Goal: Task Accomplishment & Management: Complete application form

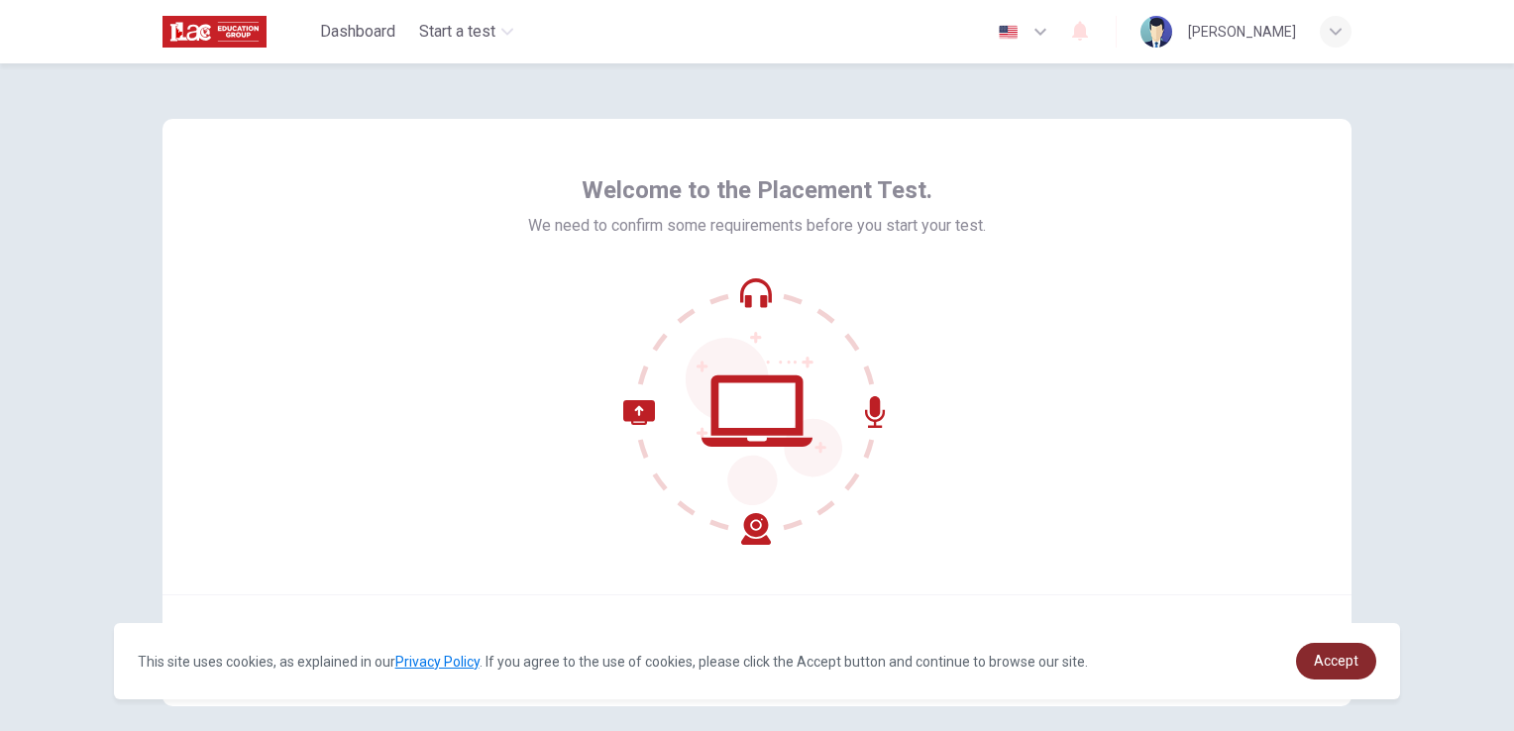
click at [1352, 656] on span "Accept" at bounding box center [1335, 661] width 45 height 16
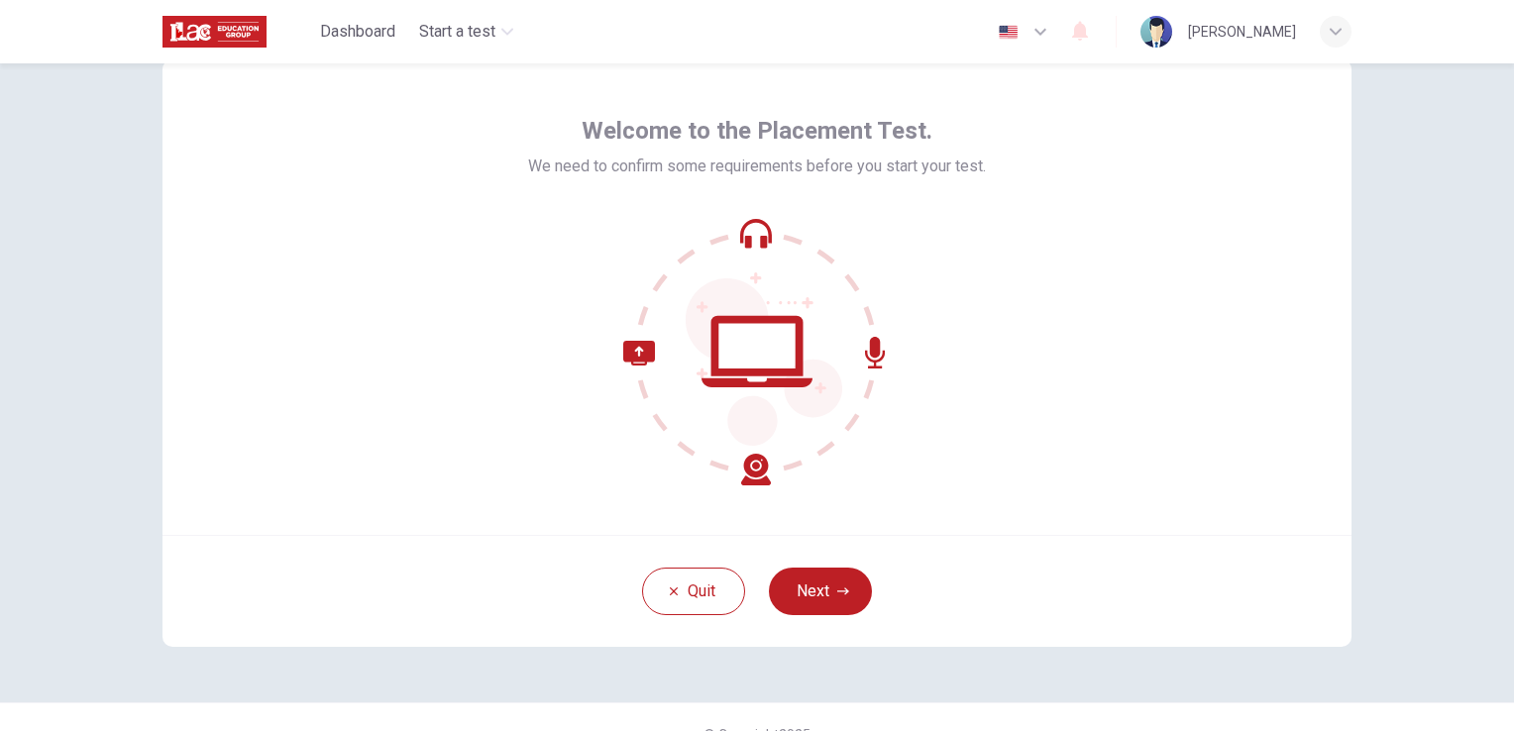
scroll to position [93, 0]
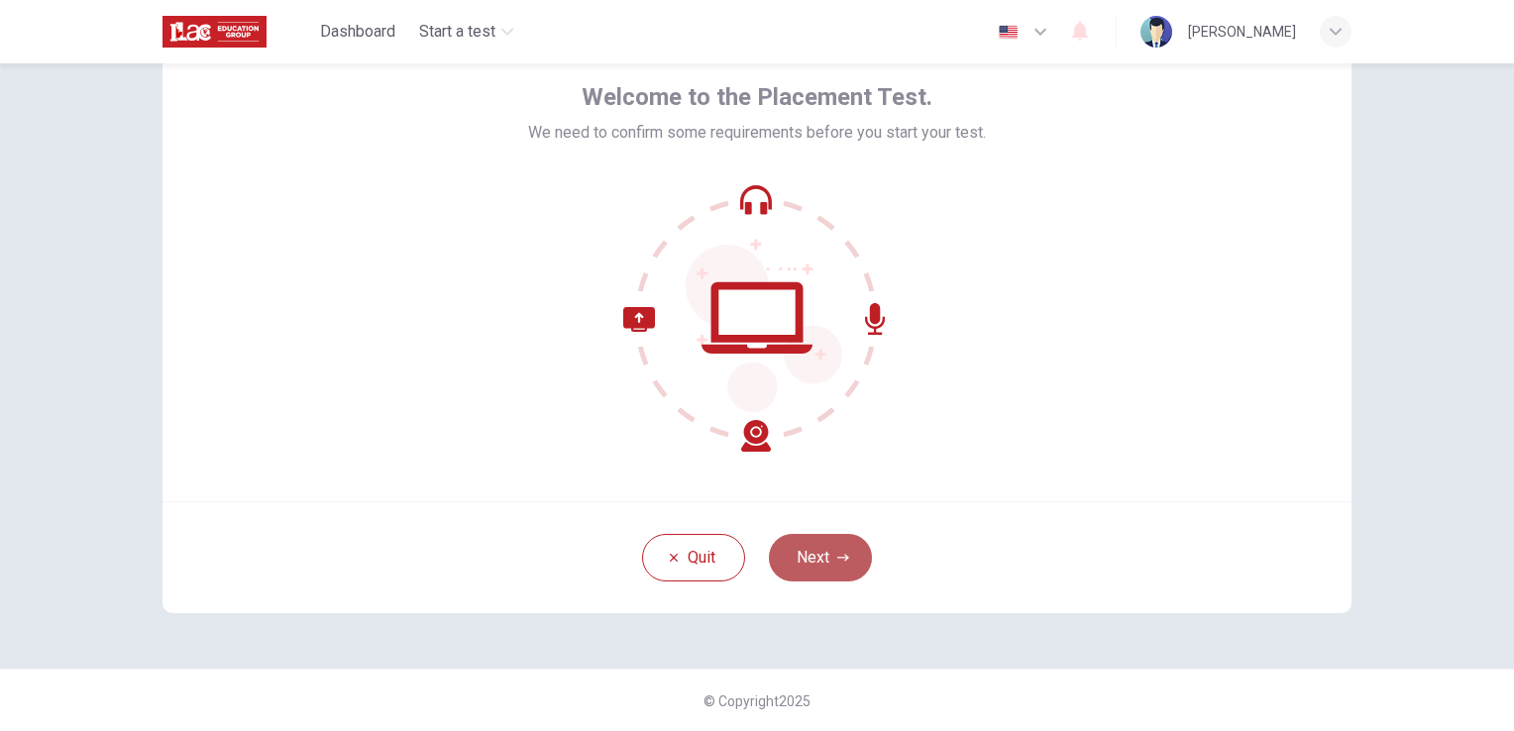
click at [803, 561] on button "Next" at bounding box center [820, 558] width 103 height 48
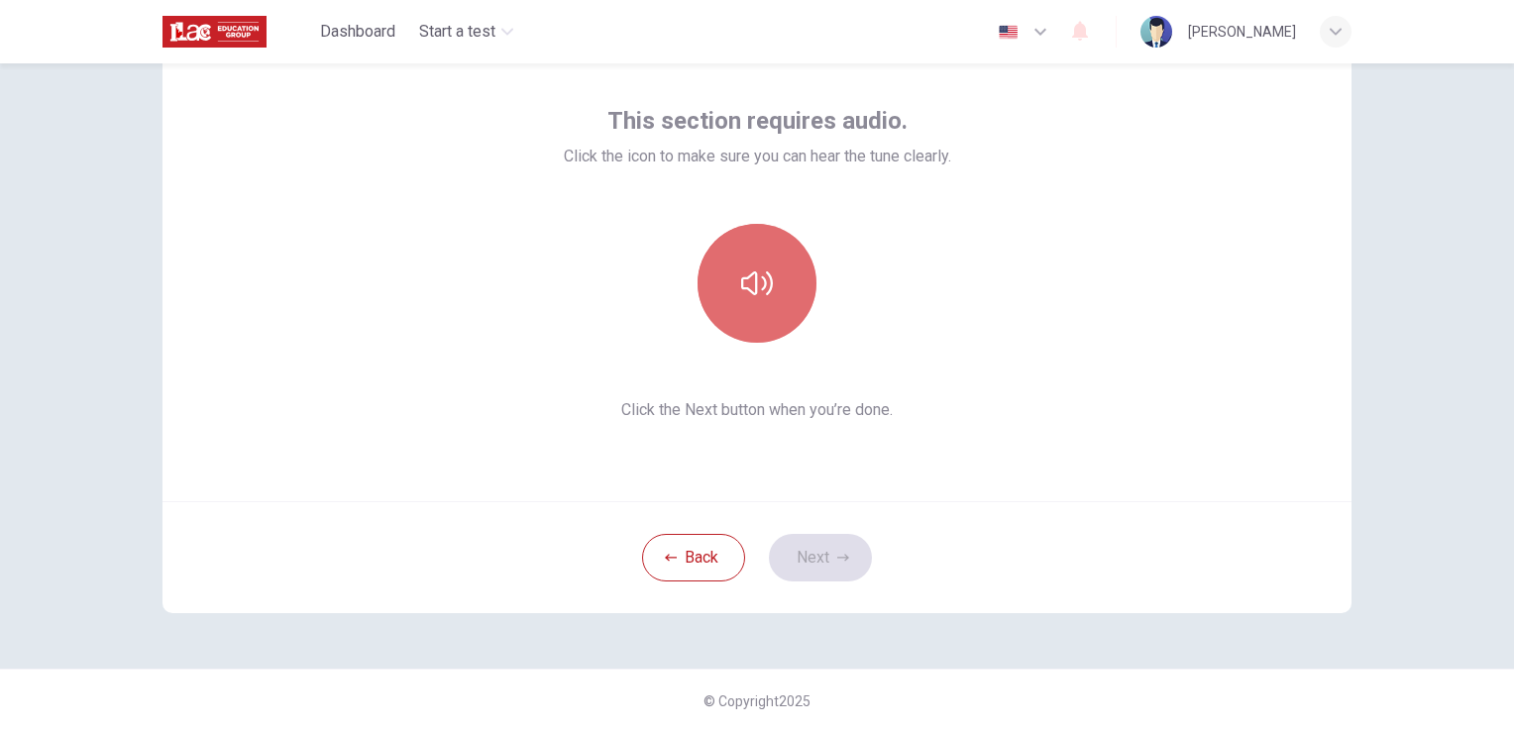
click at [741, 297] on icon "button" at bounding box center [757, 283] width 32 height 32
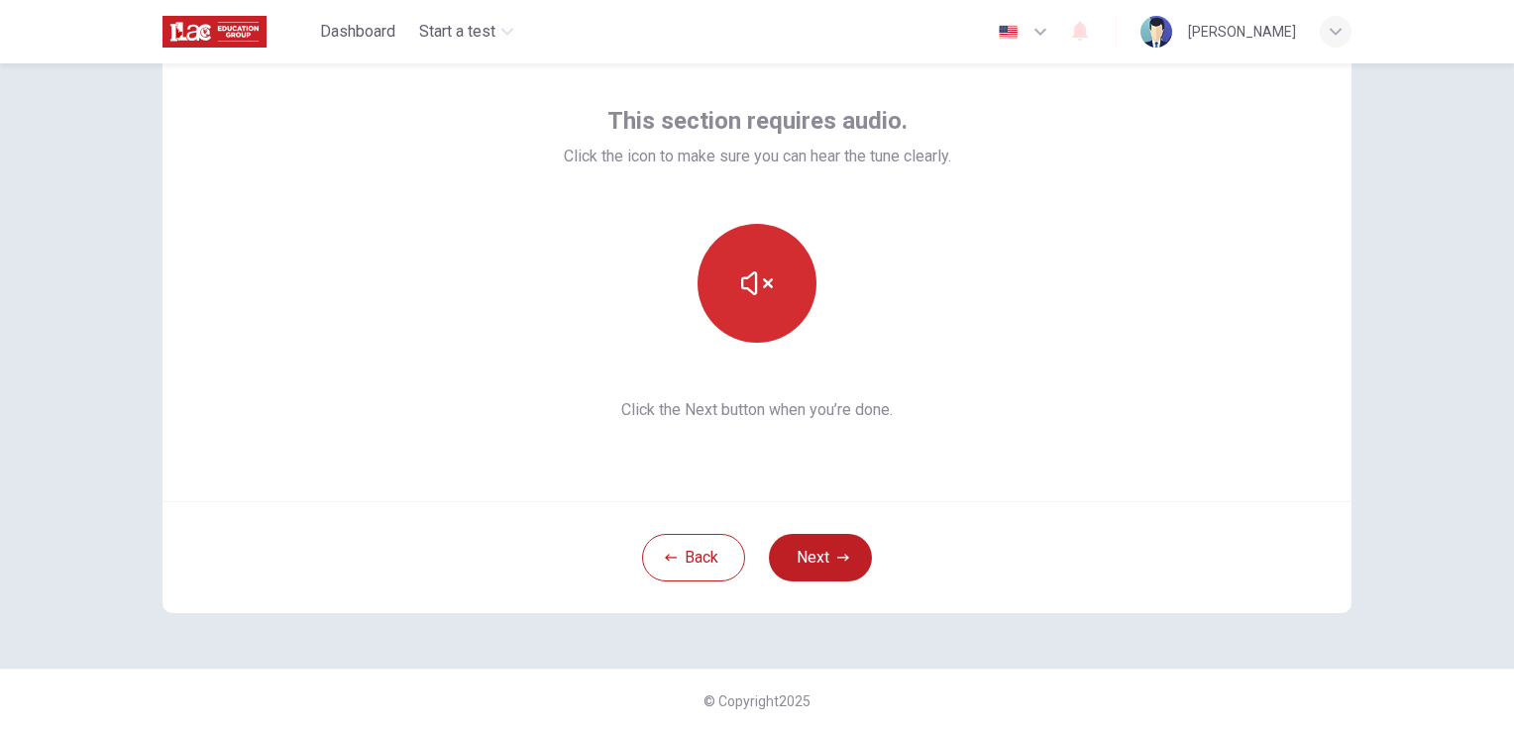
click at [741, 297] on icon "button" at bounding box center [757, 283] width 32 height 32
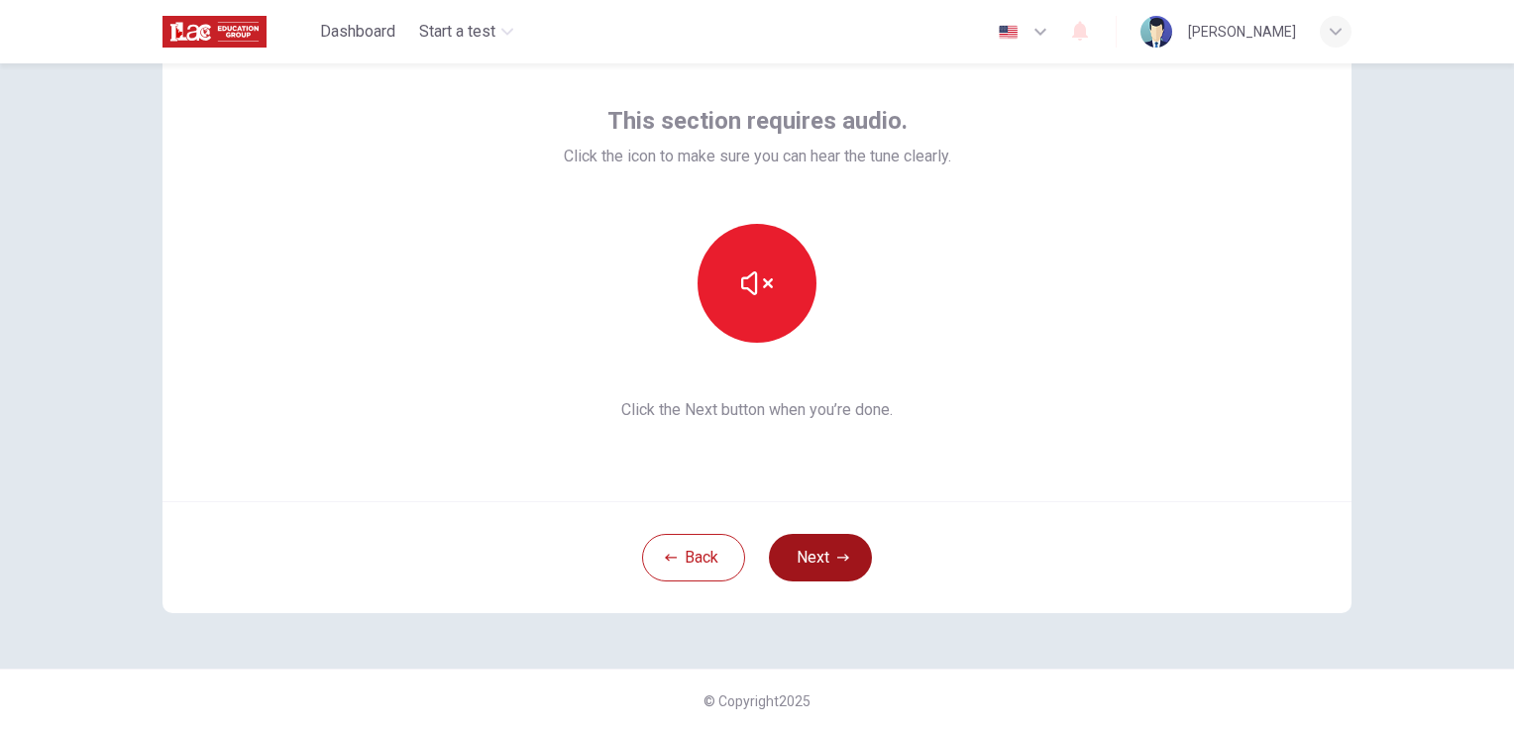
click at [813, 543] on button "Next" at bounding box center [820, 558] width 103 height 48
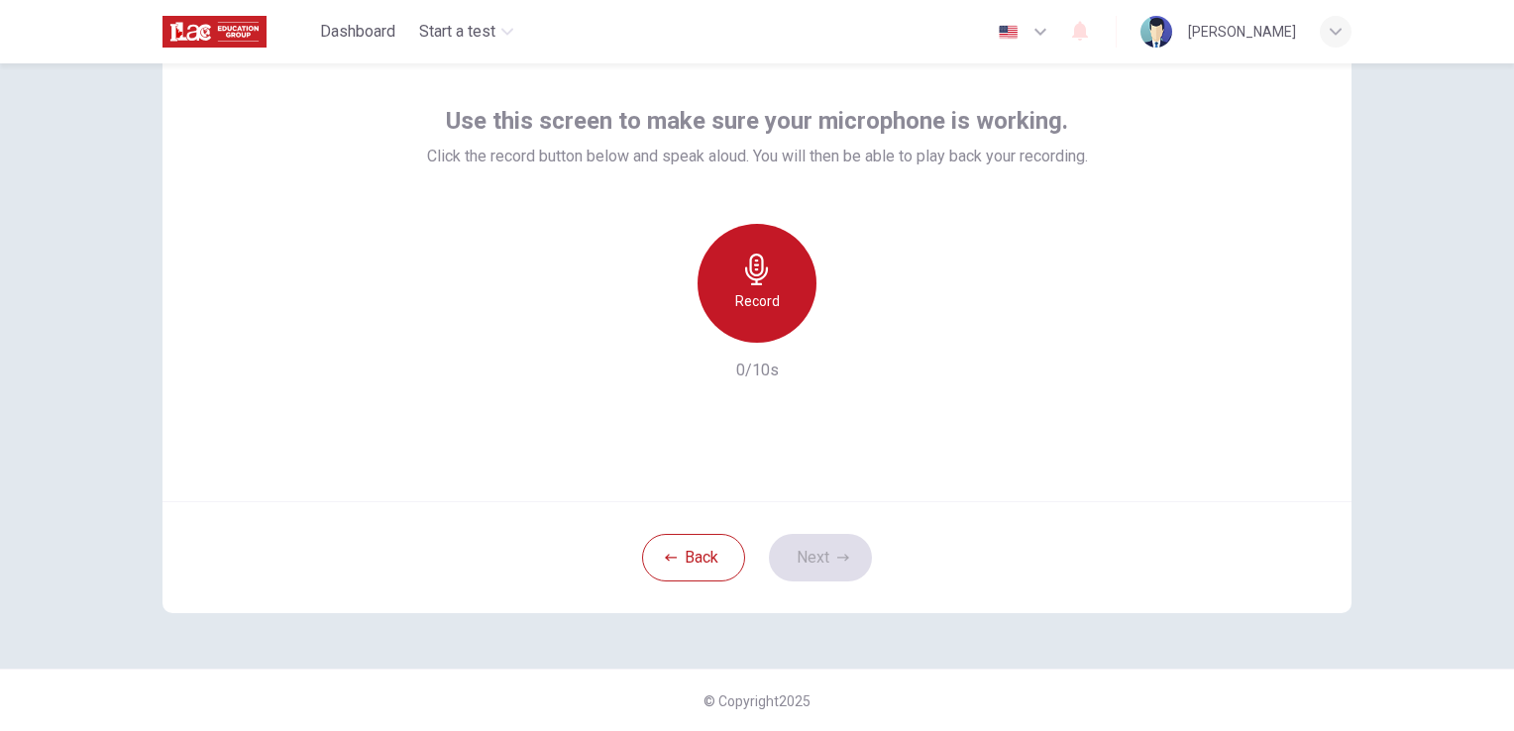
click at [745, 300] on h6 "Record" at bounding box center [757, 301] width 45 height 24
click at [745, 300] on h6 "Stop" at bounding box center [757, 301] width 30 height 24
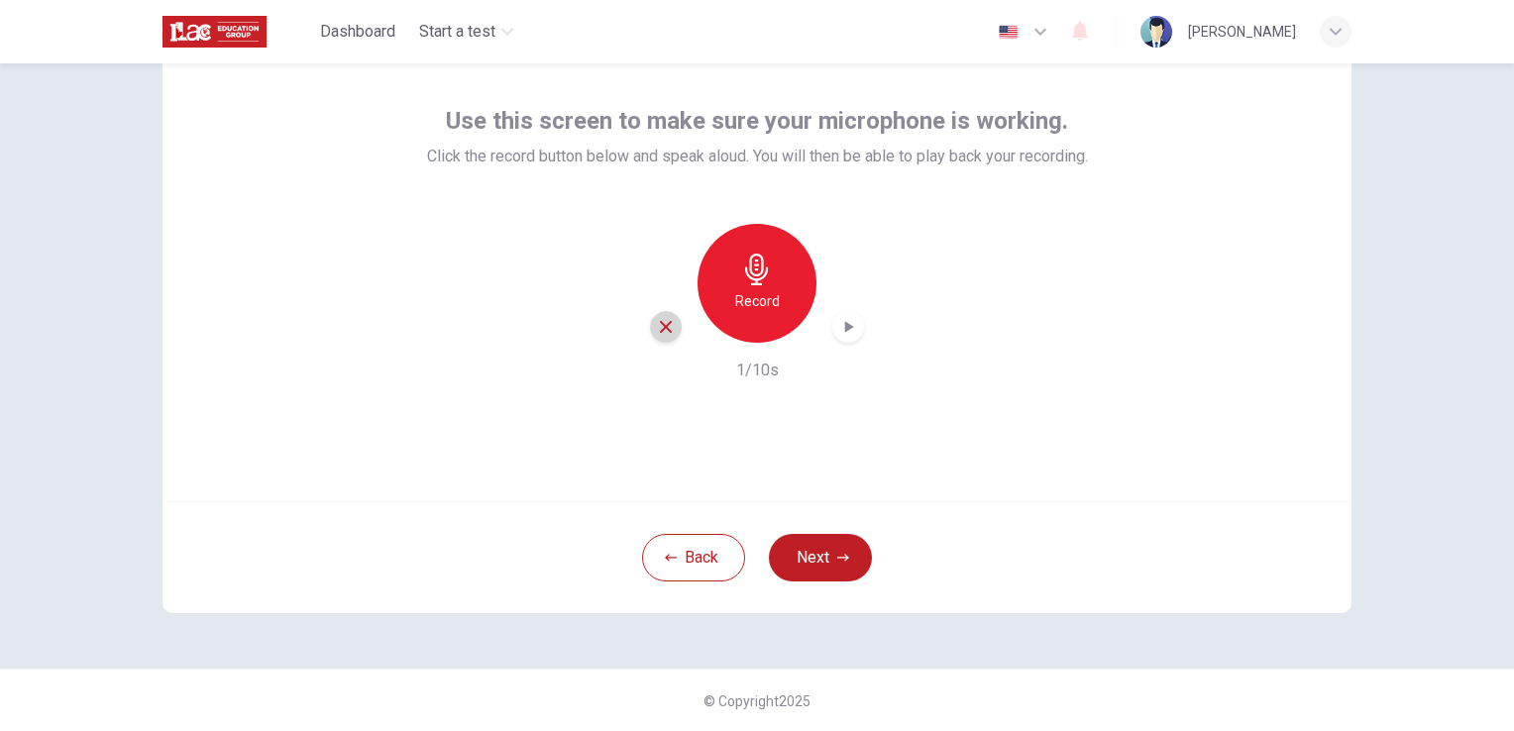
click at [660, 327] on icon "button" at bounding box center [666, 327] width 12 height 12
click at [756, 289] on h6 "Record" at bounding box center [757, 301] width 45 height 24
click at [845, 328] on icon "button" at bounding box center [849, 327] width 9 height 12
click at [650, 322] on div "button" at bounding box center [666, 327] width 32 height 32
click at [727, 280] on div "Record" at bounding box center [756, 283] width 119 height 119
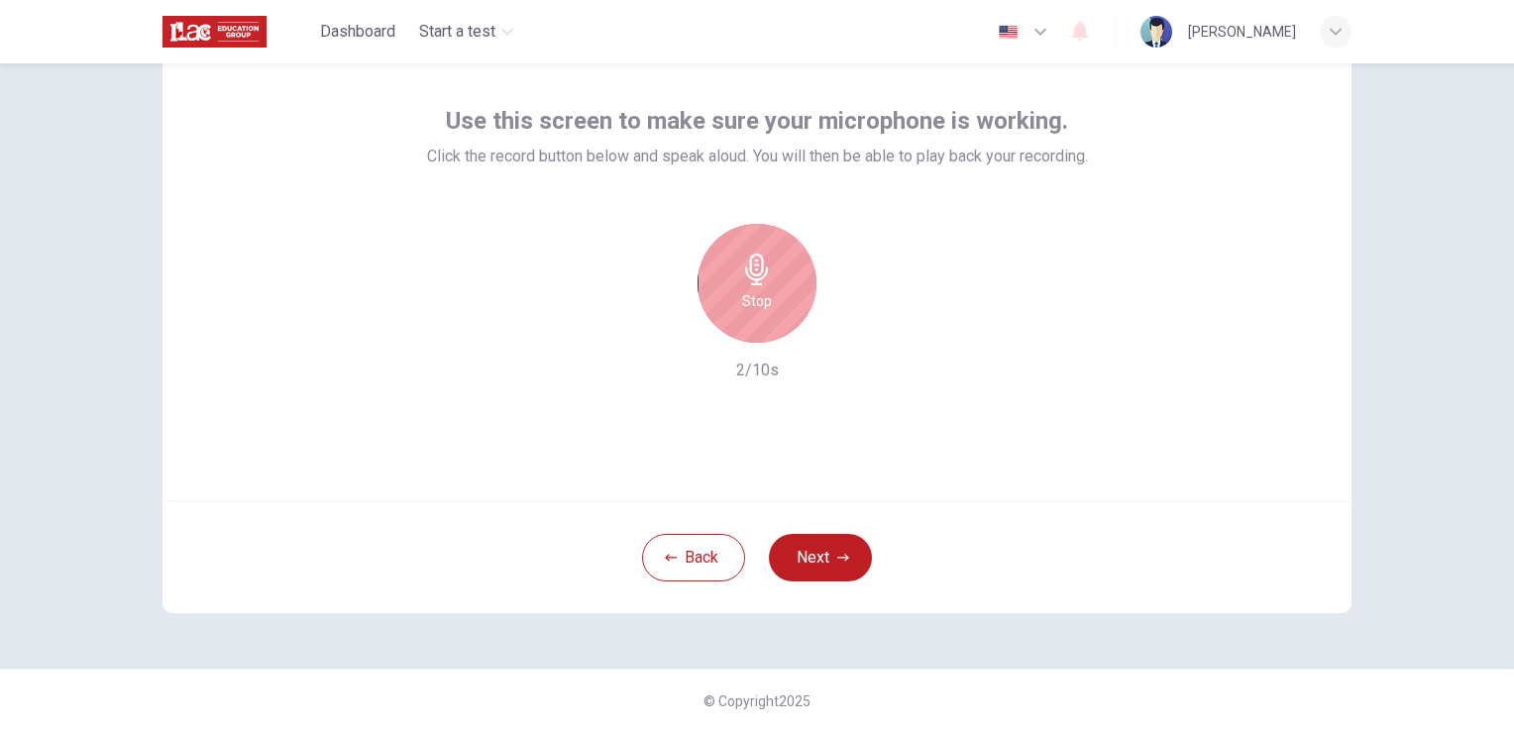
click at [727, 280] on div "Stop" at bounding box center [756, 283] width 119 height 119
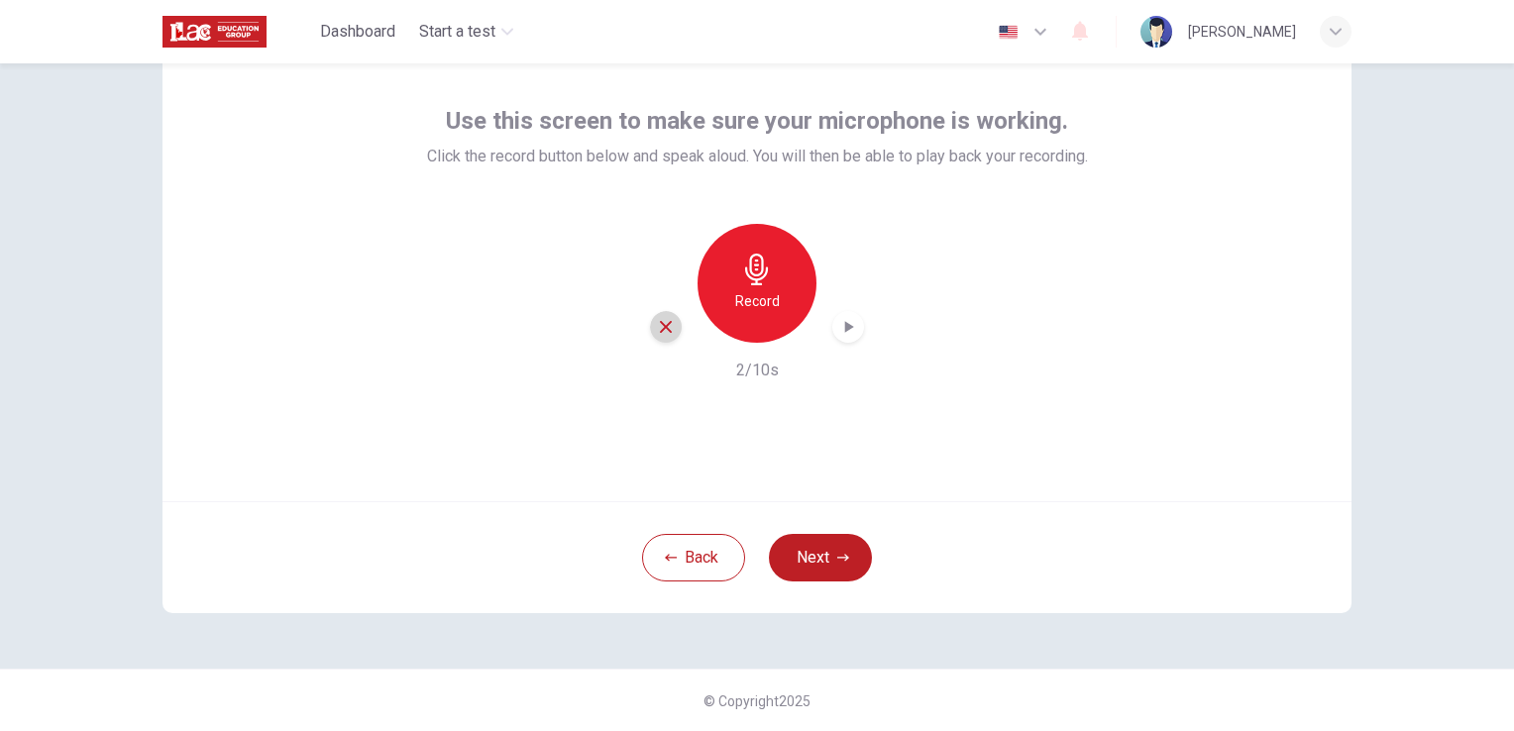
click at [650, 333] on div "button" at bounding box center [666, 327] width 32 height 32
click at [719, 307] on div "Record" at bounding box center [756, 283] width 119 height 119
click at [838, 323] on icon "button" at bounding box center [848, 327] width 20 height 20
click at [846, 324] on icon "button" at bounding box center [848, 327] width 20 height 20
click at [666, 323] on icon "button" at bounding box center [666, 327] width 18 height 18
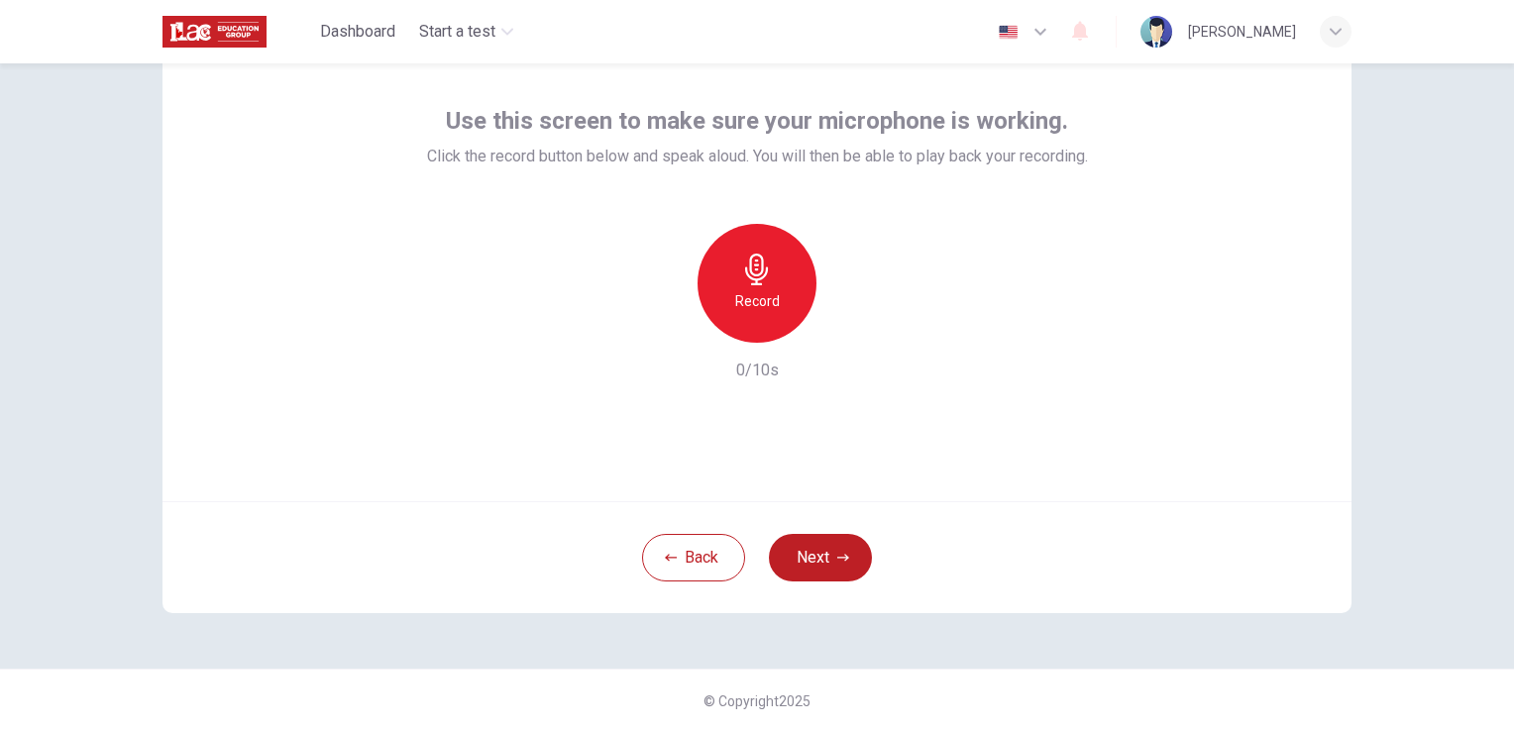
click at [738, 292] on h6 "Record" at bounding box center [757, 301] width 45 height 24
click at [669, 320] on icon "button" at bounding box center [666, 327] width 18 height 18
click at [725, 295] on div "Record" at bounding box center [756, 283] width 119 height 119
click at [845, 325] on icon "button" at bounding box center [849, 327] width 9 height 12
click at [827, 569] on button "Next" at bounding box center [820, 558] width 103 height 48
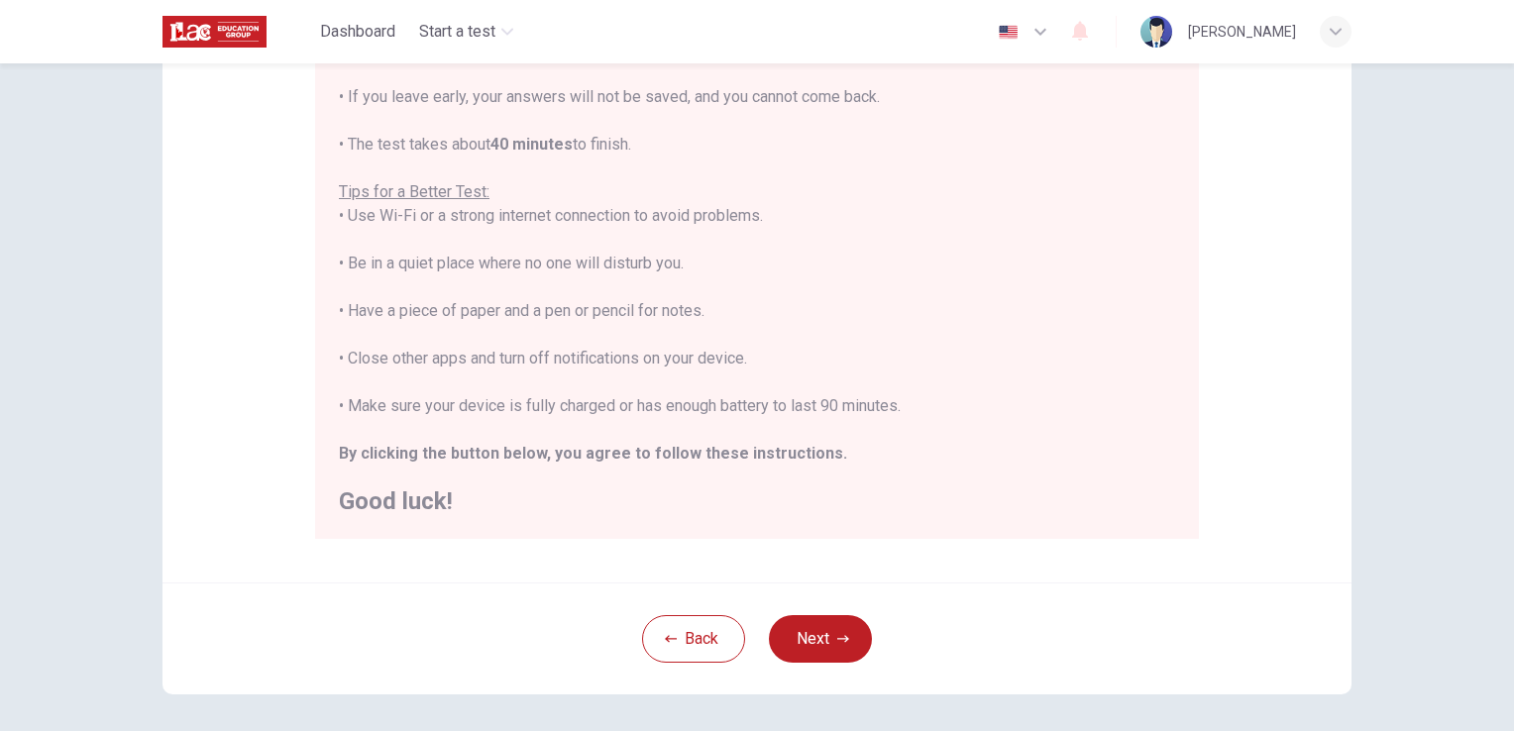
scroll to position [291, 0]
click at [823, 643] on button "Next" at bounding box center [820, 636] width 103 height 48
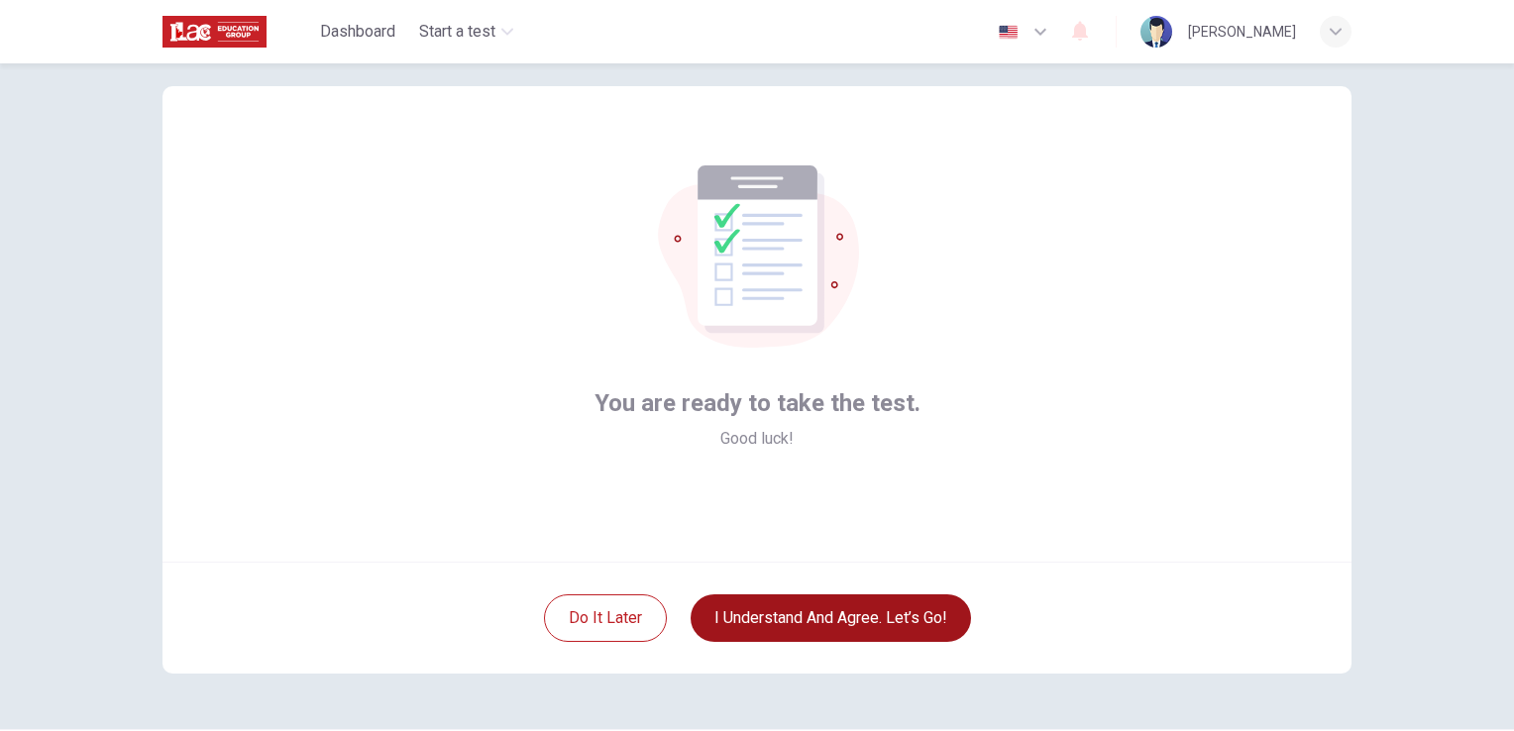
scroll to position [0, 0]
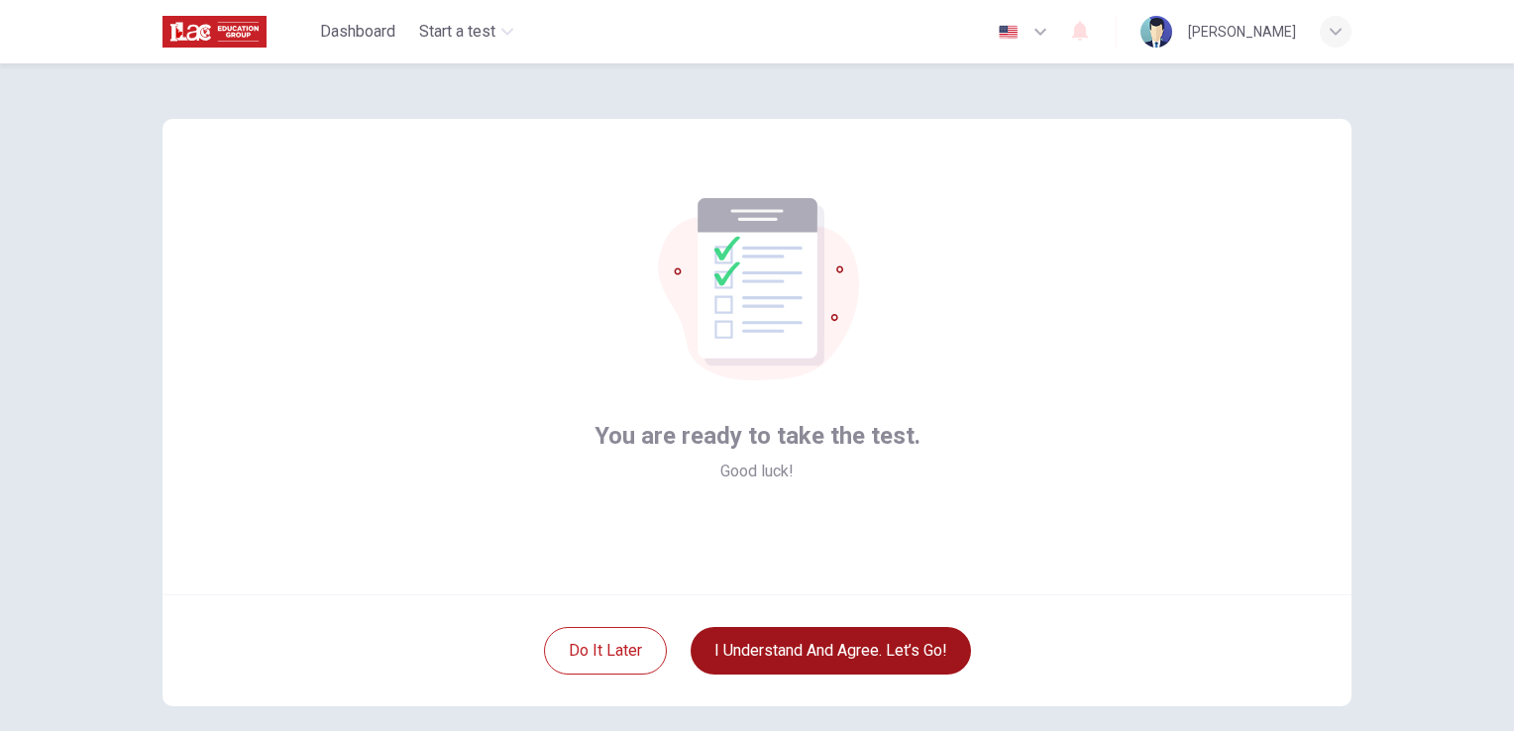
click at [857, 660] on button "I understand and agree. Let’s go!" at bounding box center [830, 651] width 280 height 48
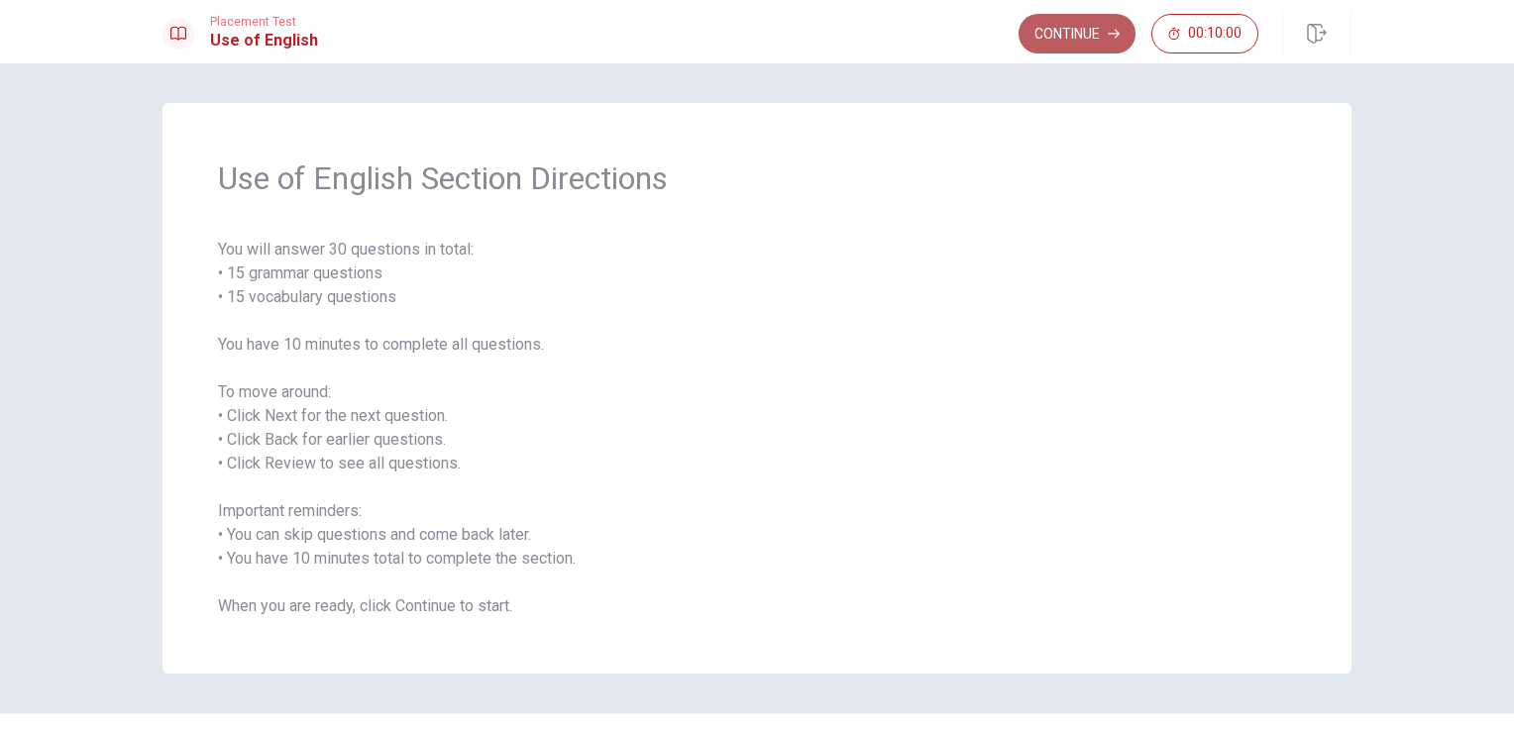
click at [1086, 31] on button "Continue" at bounding box center [1076, 34] width 117 height 40
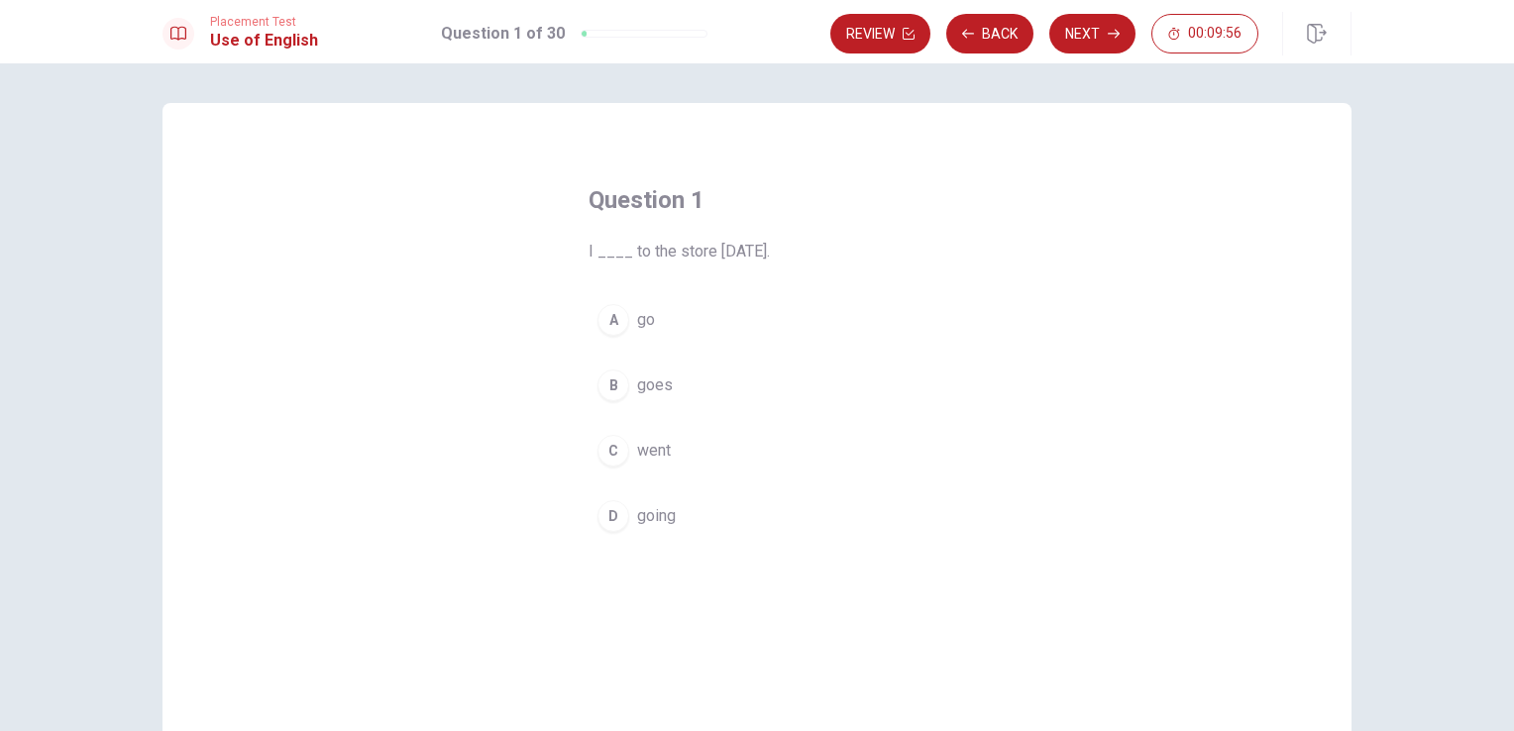
click at [615, 452] on div "C" at bounding box center [613, 451] width 32 height 32
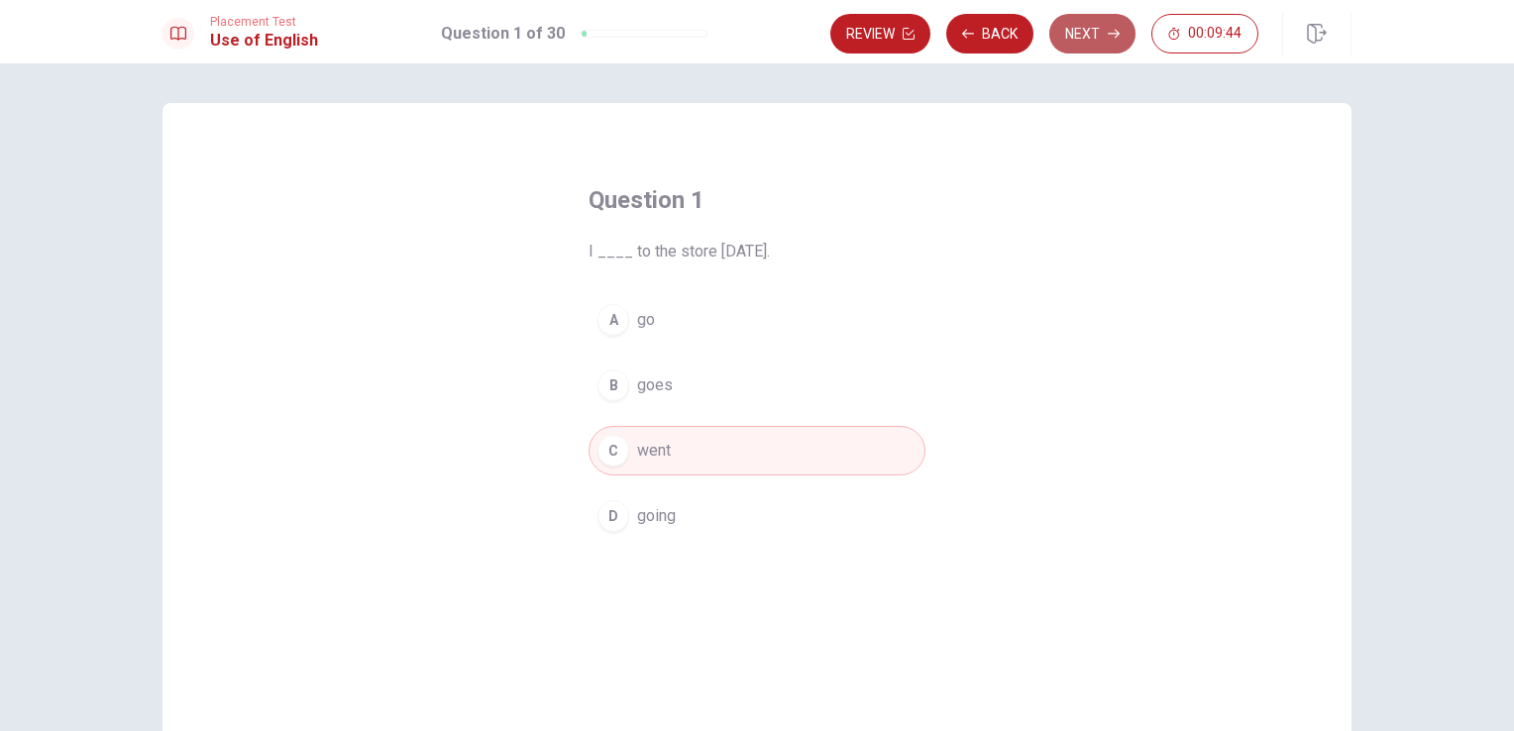
click at [1093, 34] on button "Next" at bounding box center [1092, 34] width 86 height 40
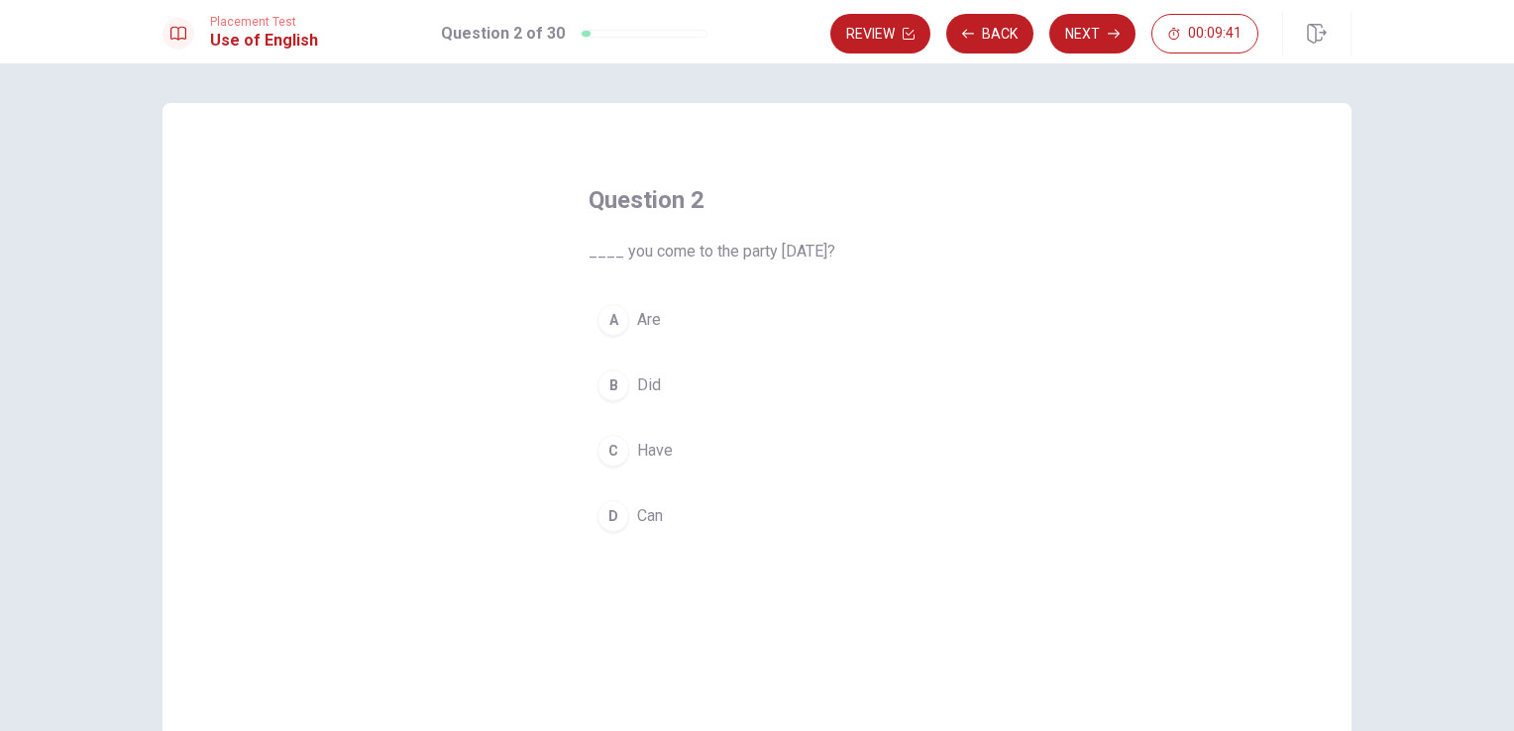
click at [602, 314] on div "A" at bounding box center [613, 320] width 32 height 32
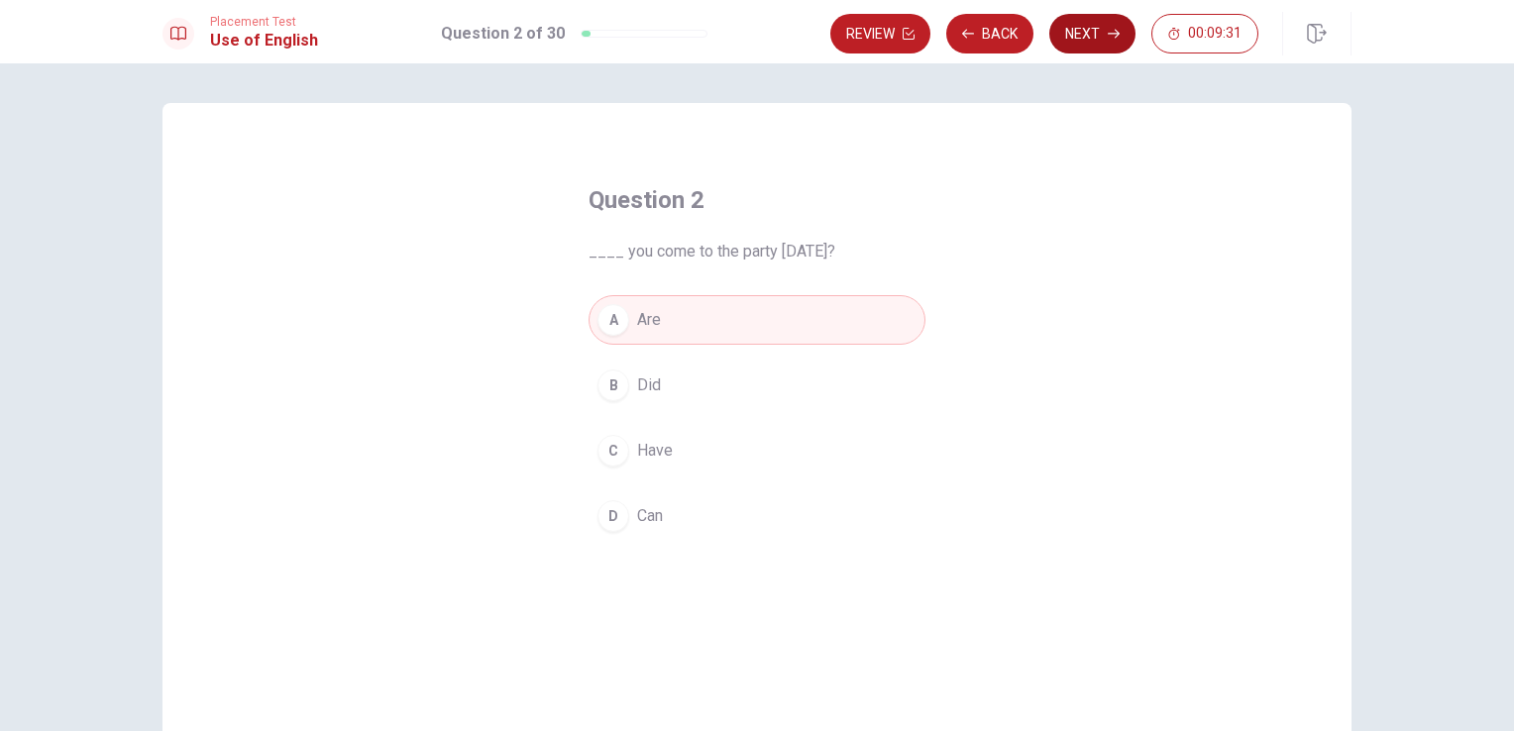
click at [1094, 26] on button "Next" at bounding box center [1092, 34] width 86 height 40
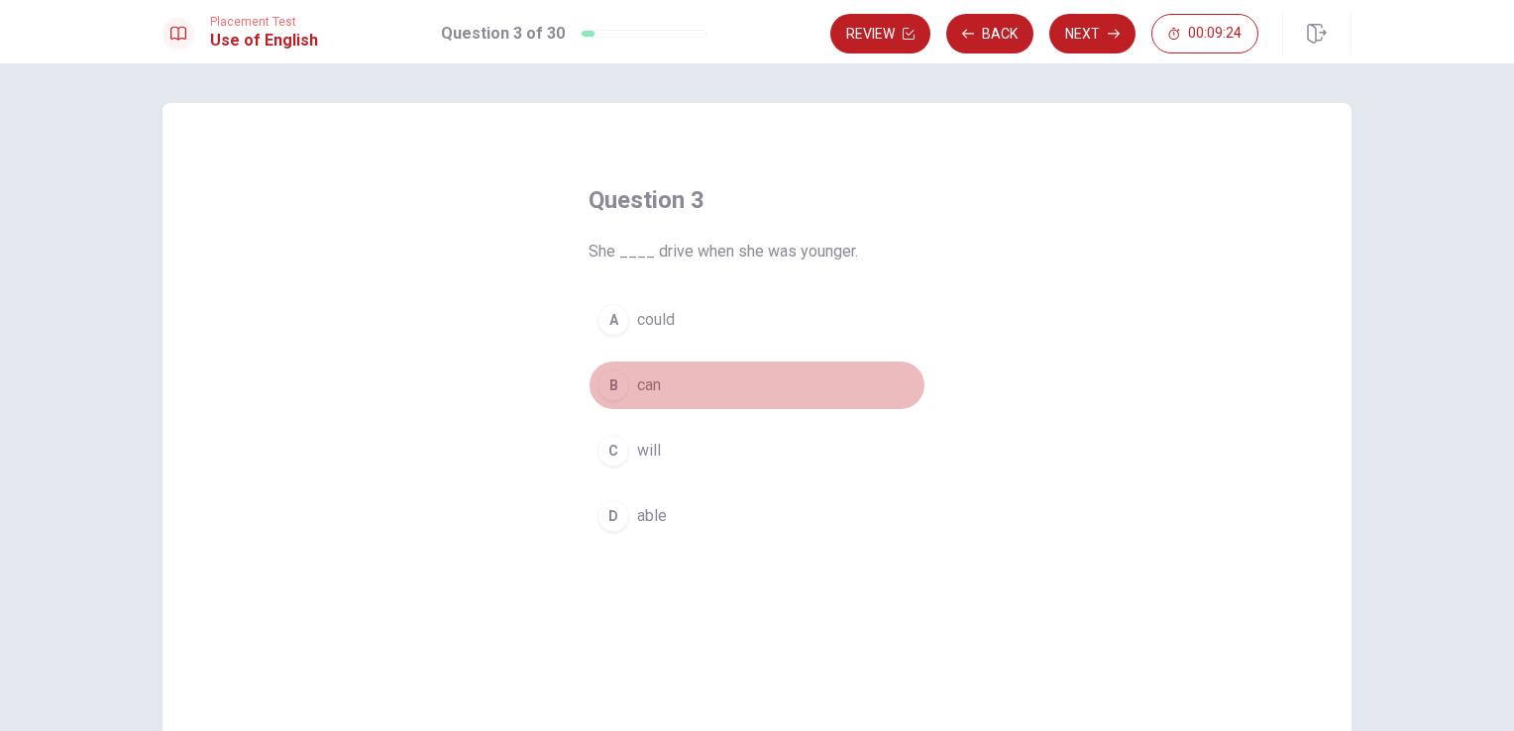
click at [598, 383] on div "B" at bounding box center [613, 385] width 32 height 32
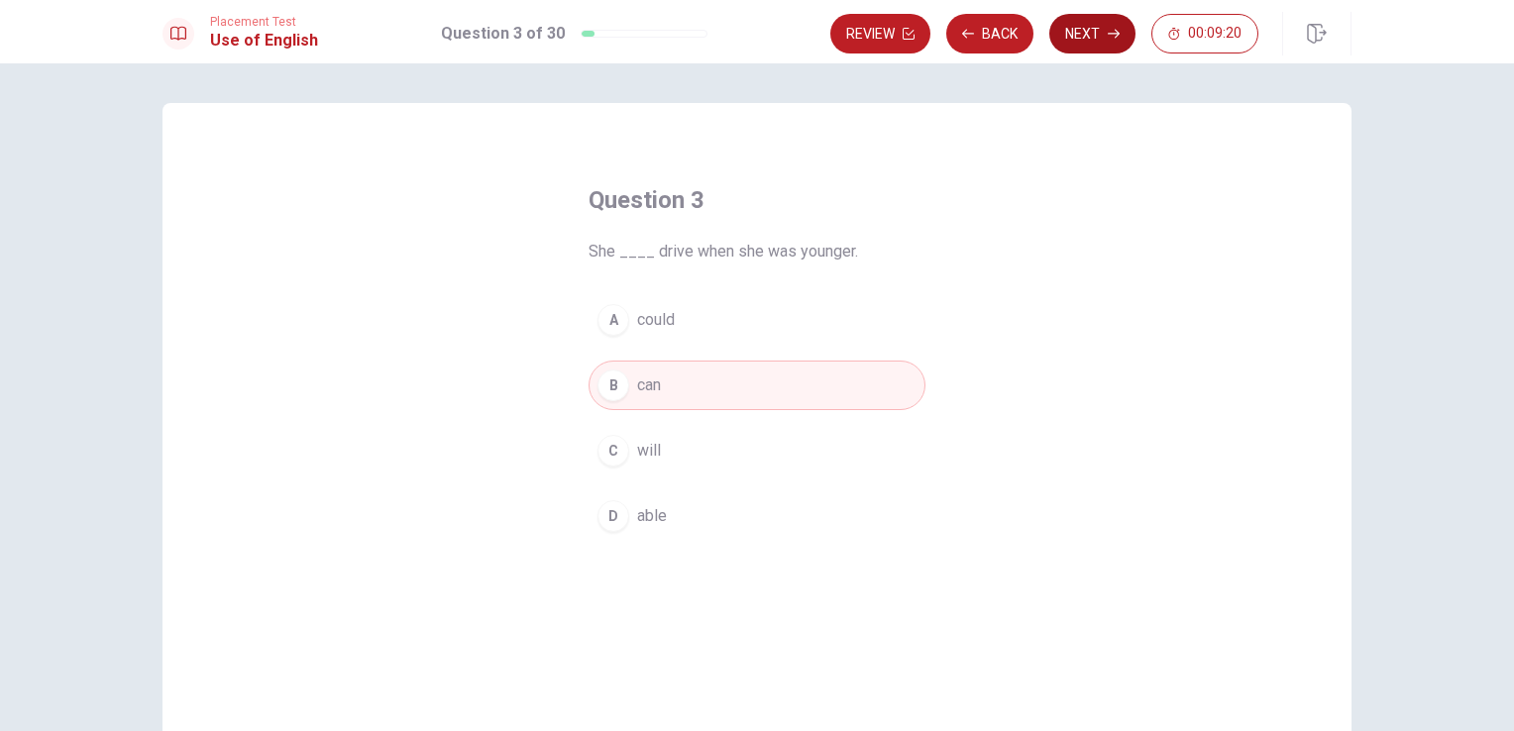
click at [1085, 32] on button "Next" at bounding box center [1092, 34] width 86 height 40
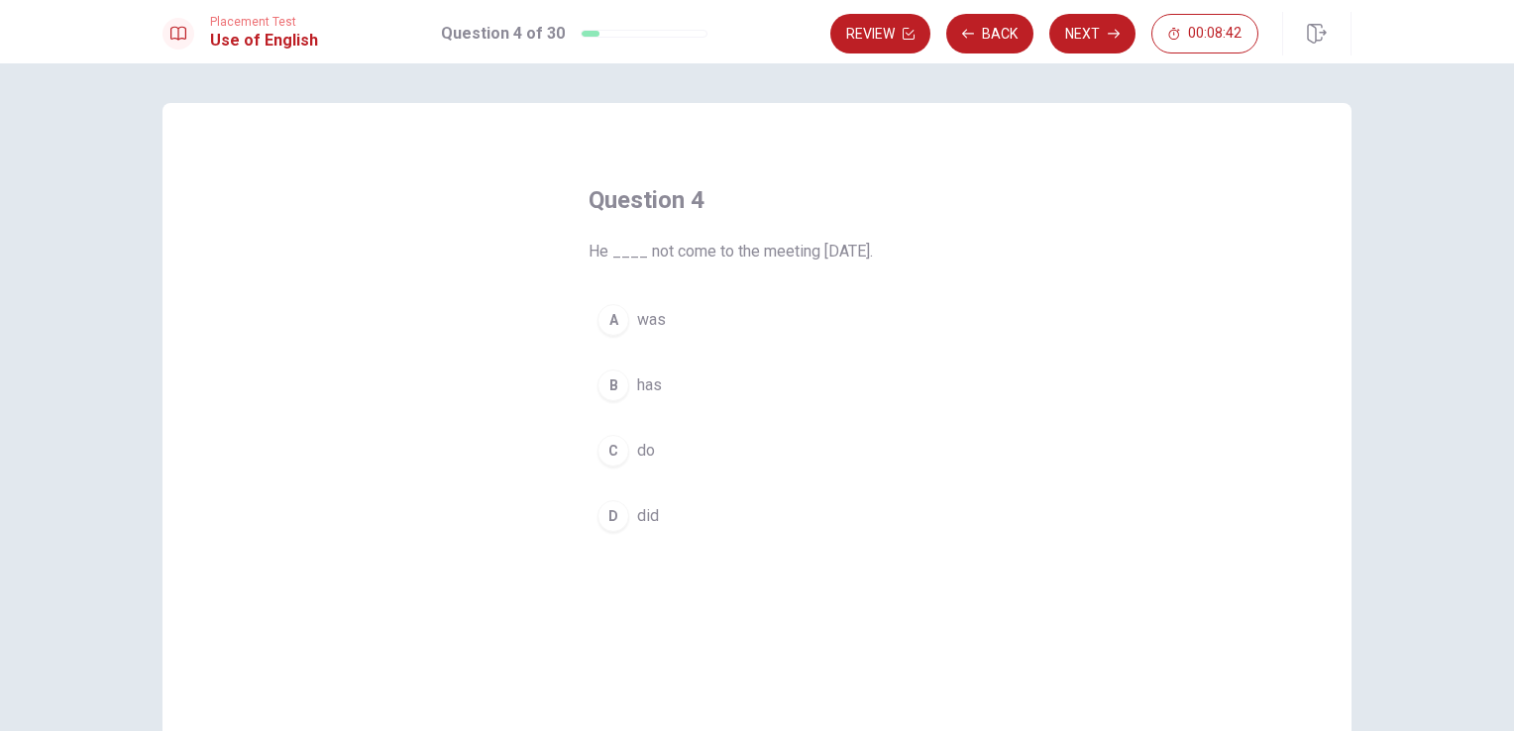
click at [610, 316] on div "A" at bounding box center [613, 320] width 32 height 32
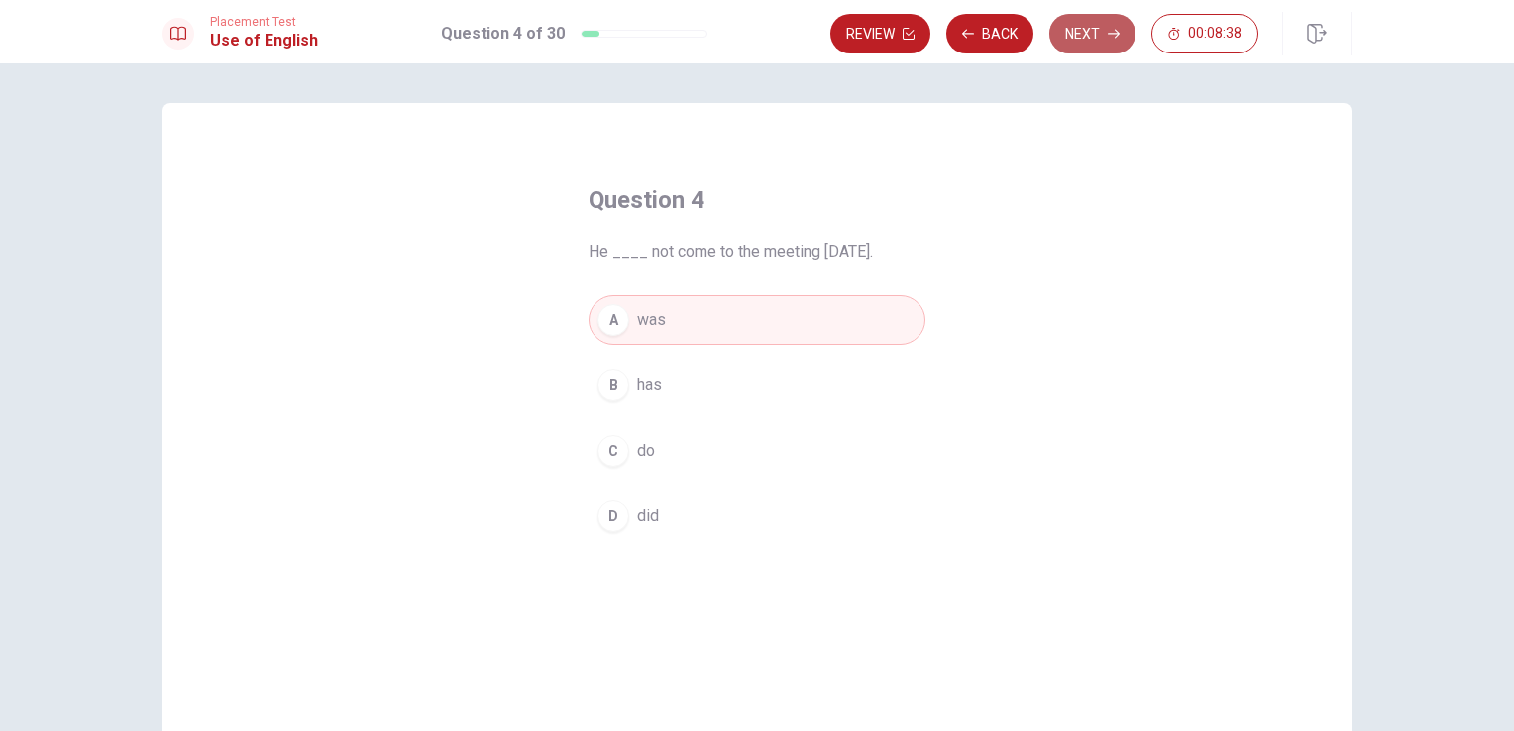
click at [1078, 30] on button "Next" at bounding box center [1092, 34] width 86 height 40
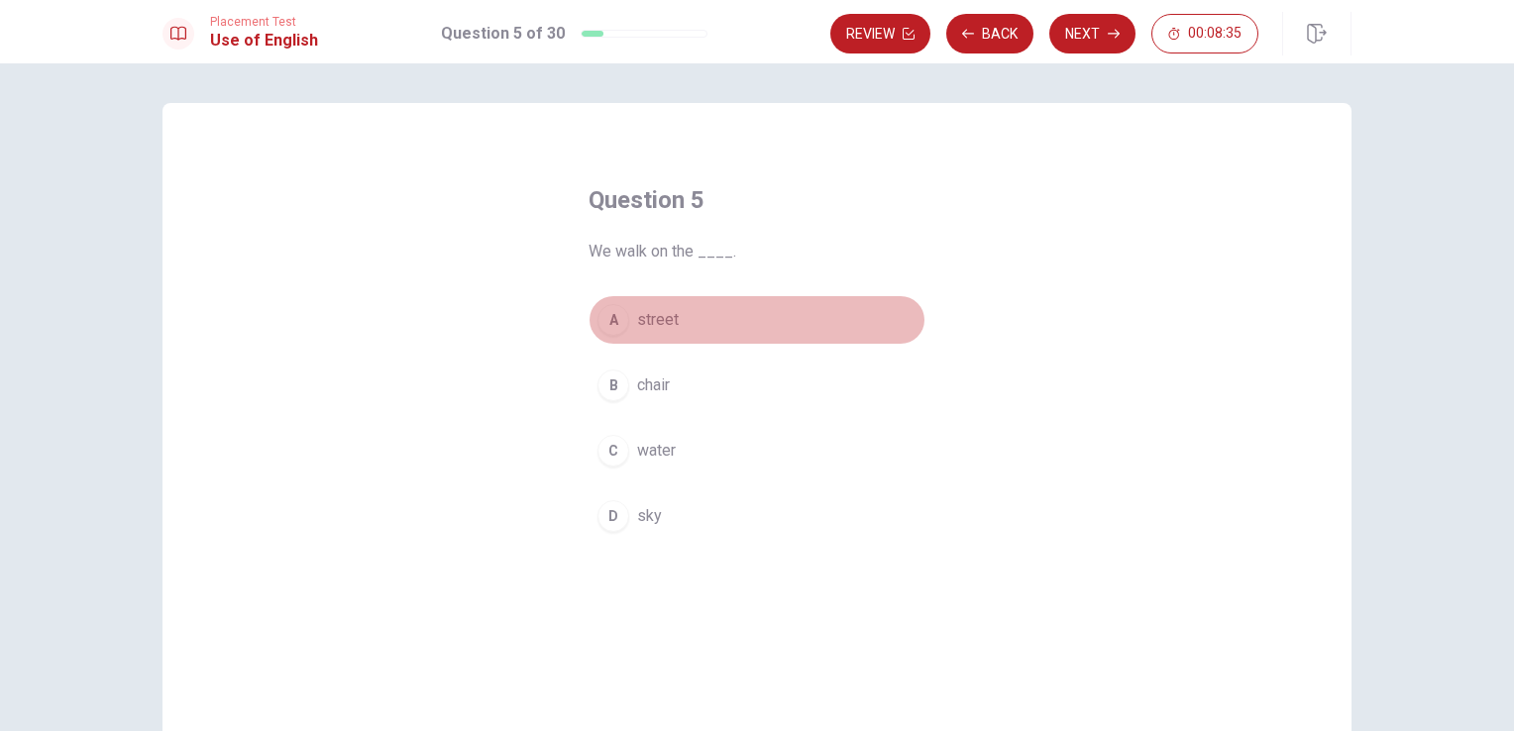
click at [613, 317] on div "A" at bounding box center [613, 320] width 32 height 32
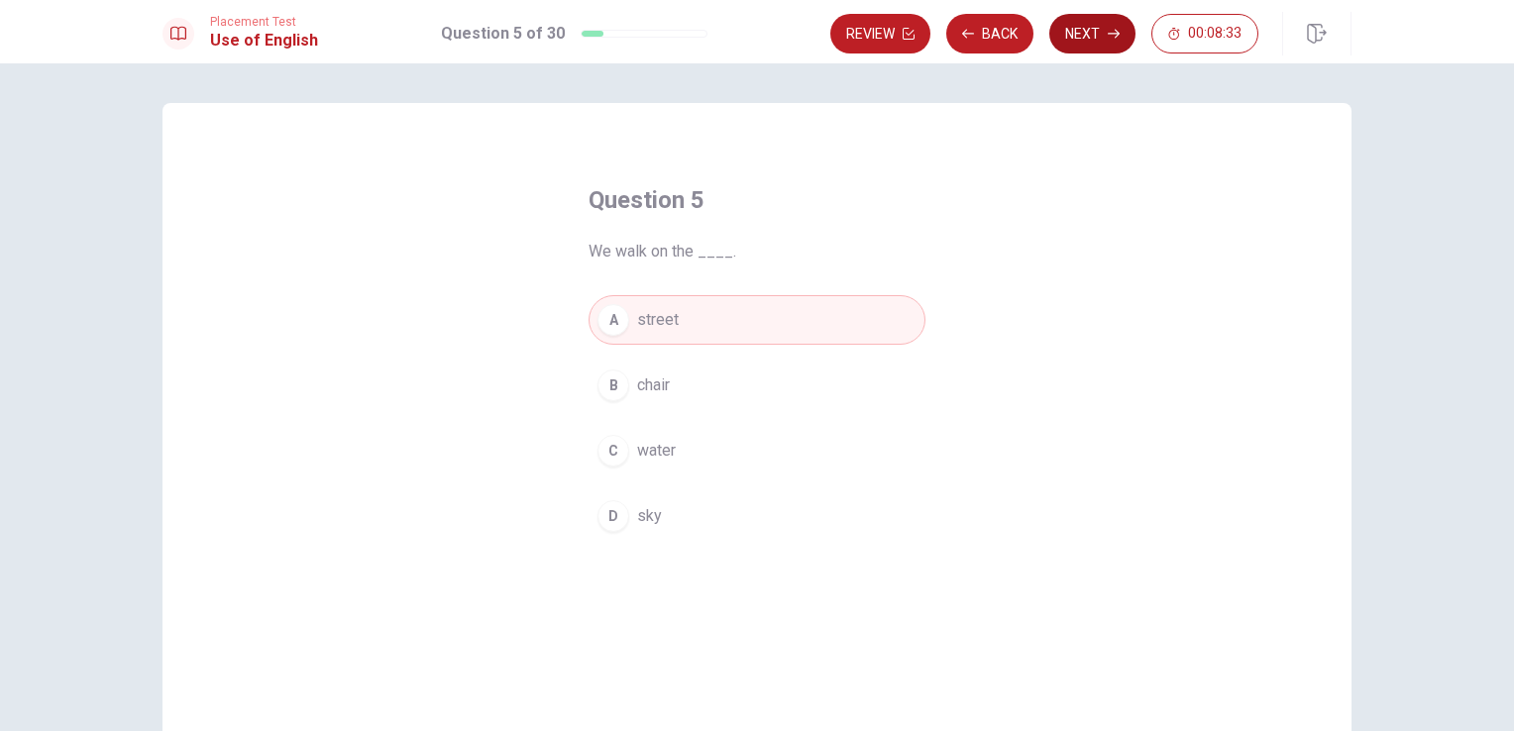
click at [1078, 35] on button "Next" at bounding box center [1092, 34] width 86 height 40
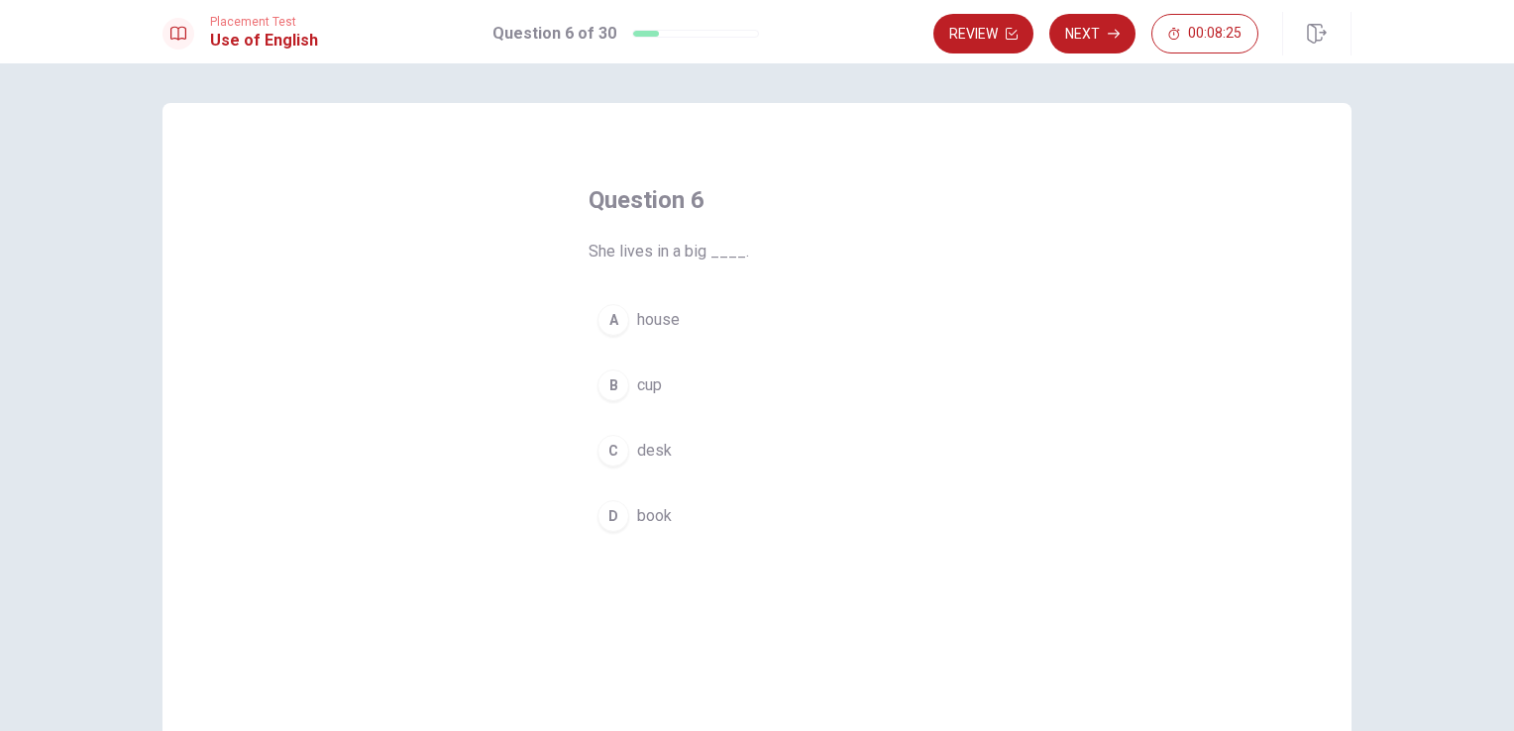
click at [619, 315] on div "A" at bounding box center [613, 320] width 32 height 32
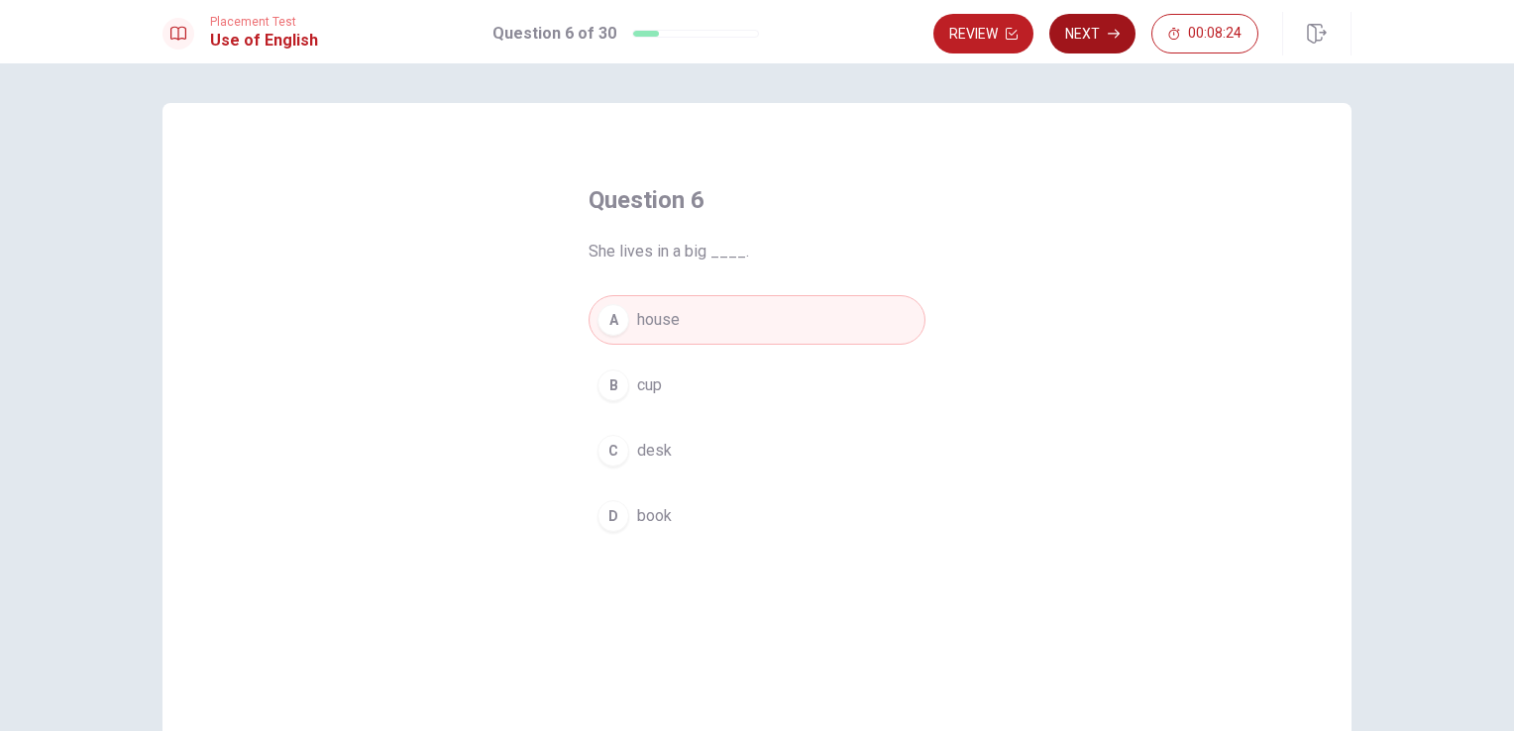
click at [1073, 27] on button "Next" at bounding box center [1092, 34] width 86 height 40
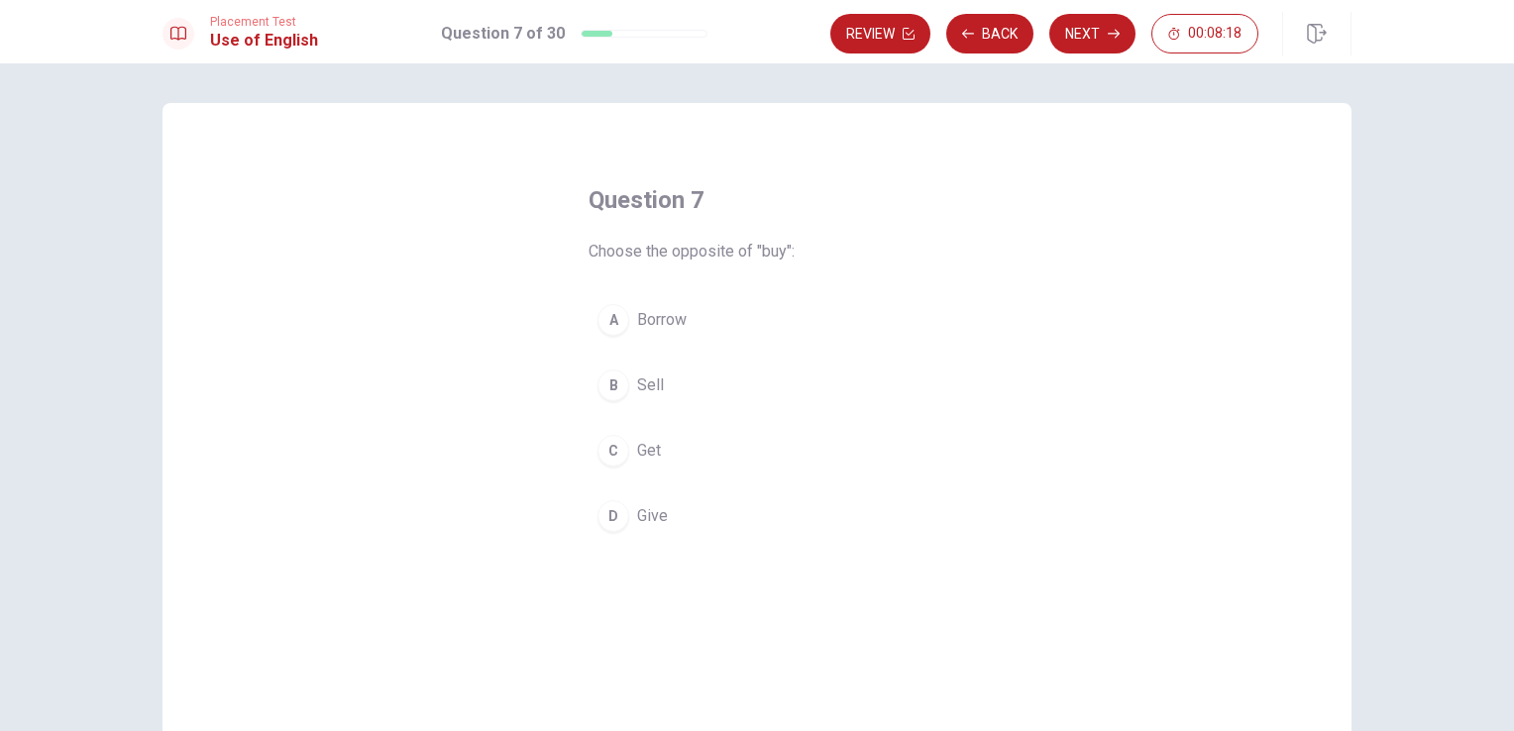
click at [606, 383] on div "B" at bounding box center [613, 385] width 32 height 32
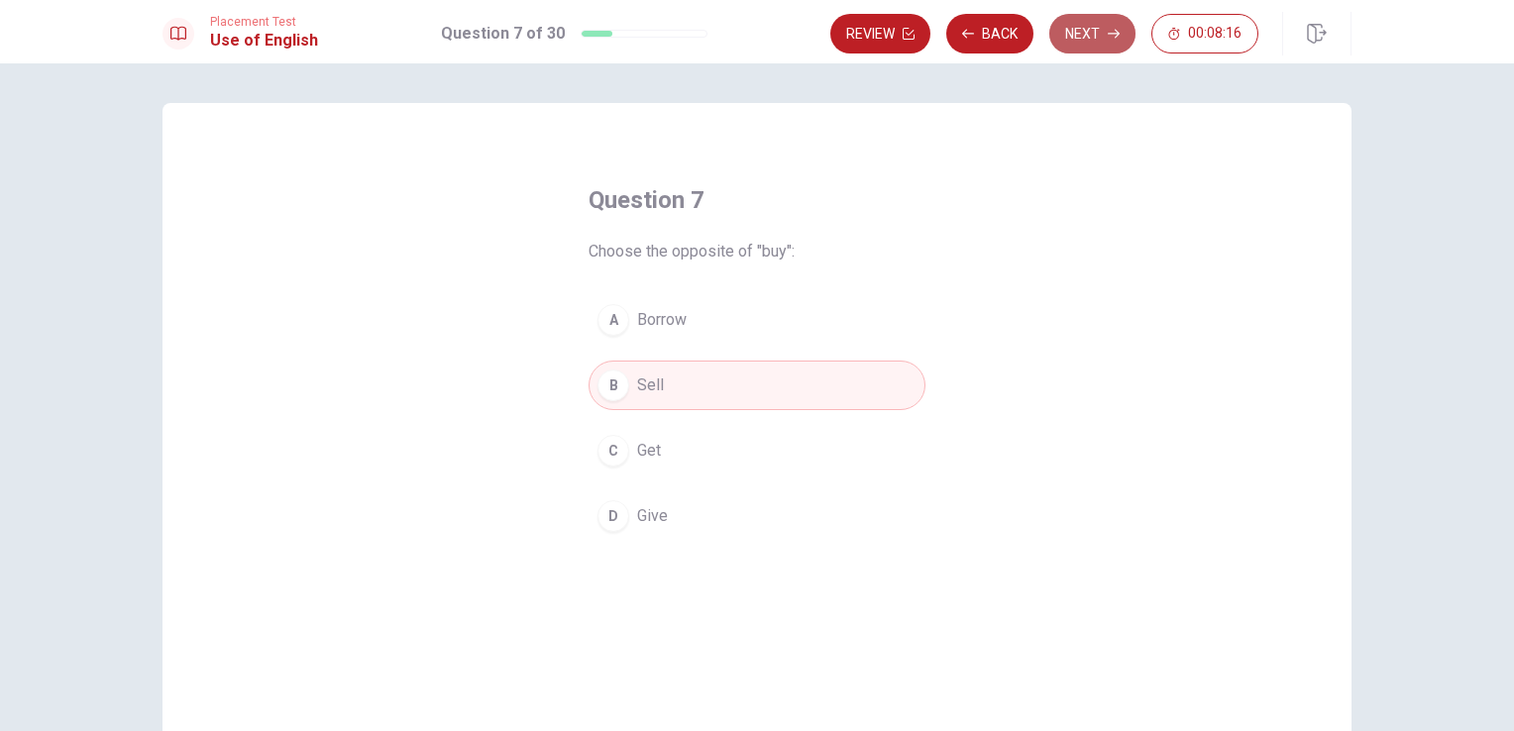
click at [1078, 33] on button "Next" at bounding box center [1092, 34] width 86 height 40
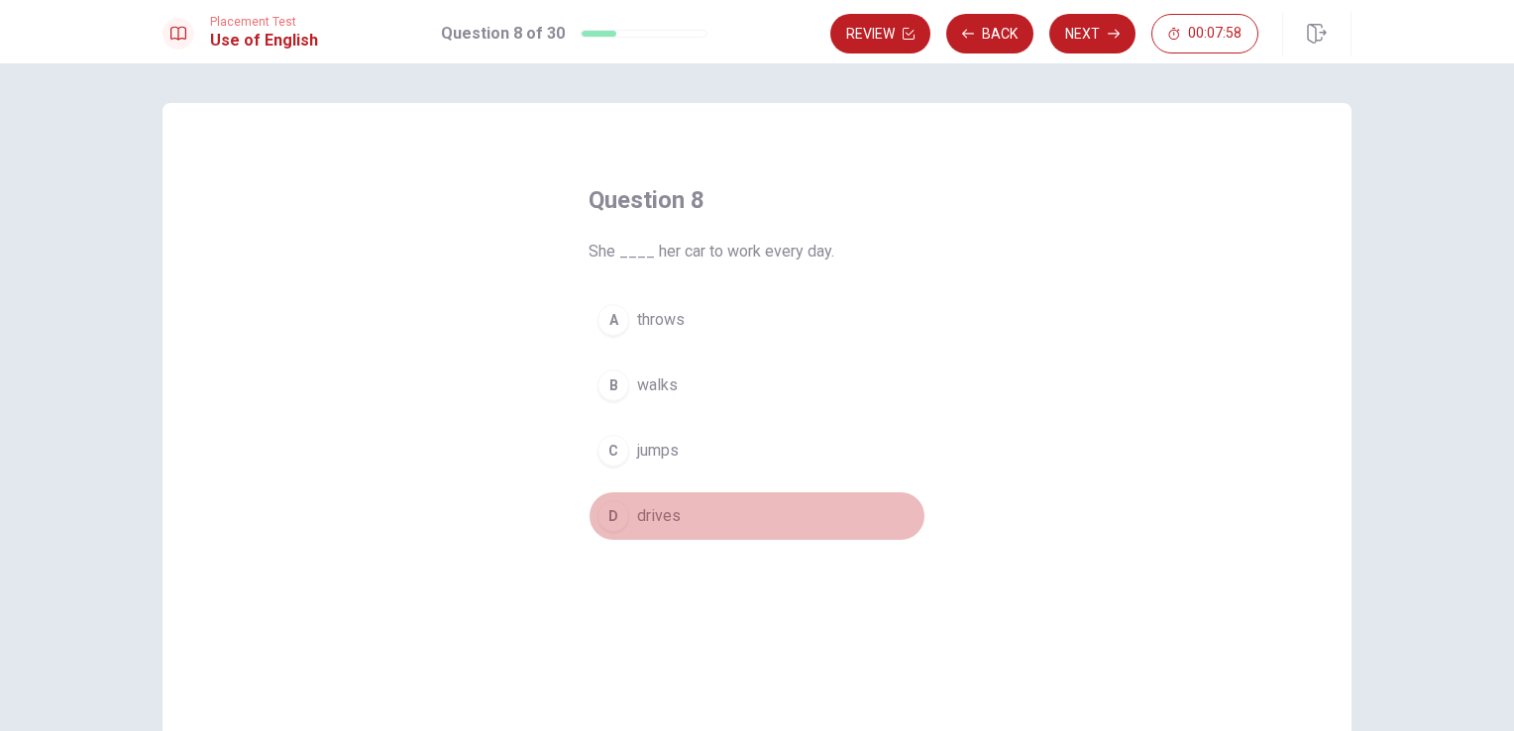
click at [609, 512] on div "D" at bounding box center [613, 516] width 32 height 32
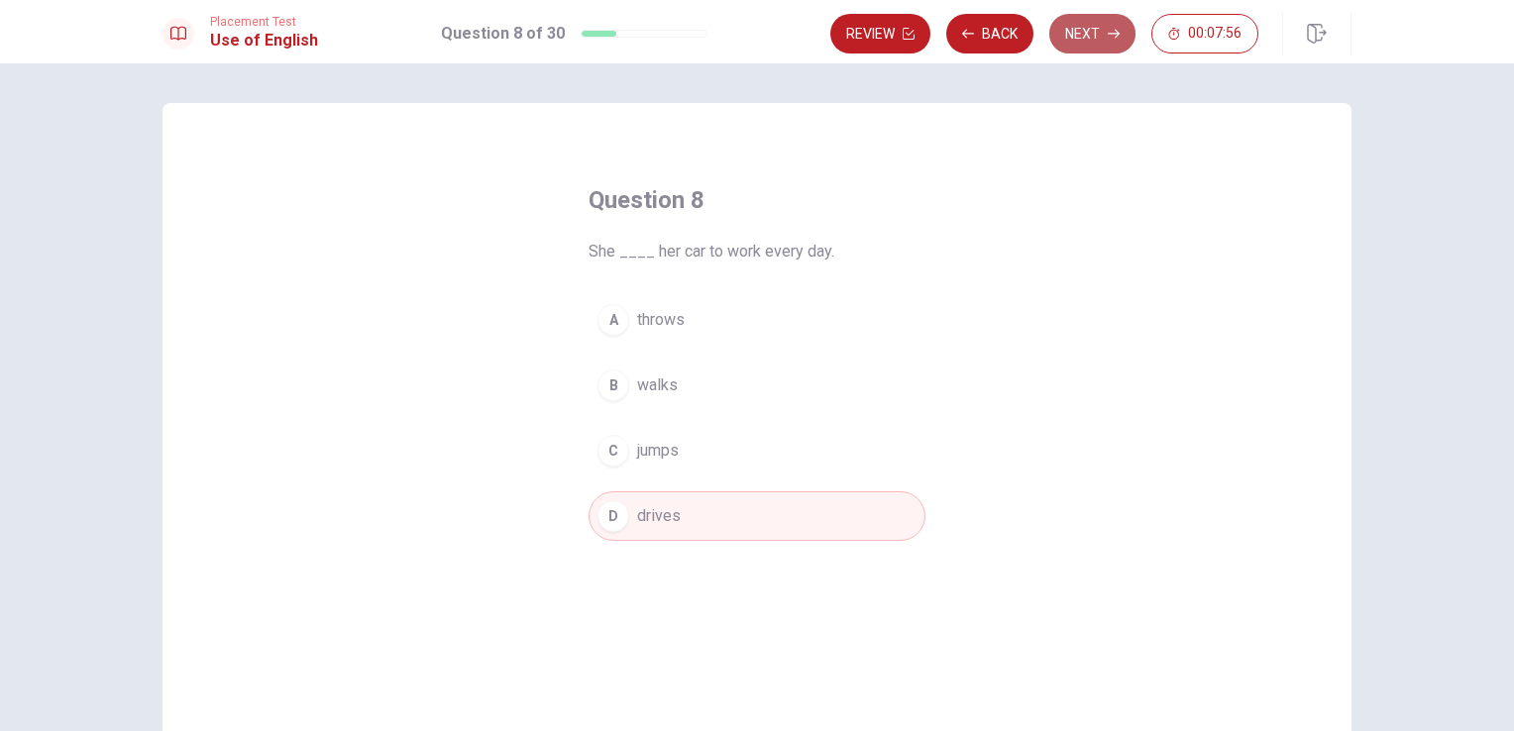
click at [1104, 21] on button "Next" at bounding box center [1092, 34] width 86 height 40
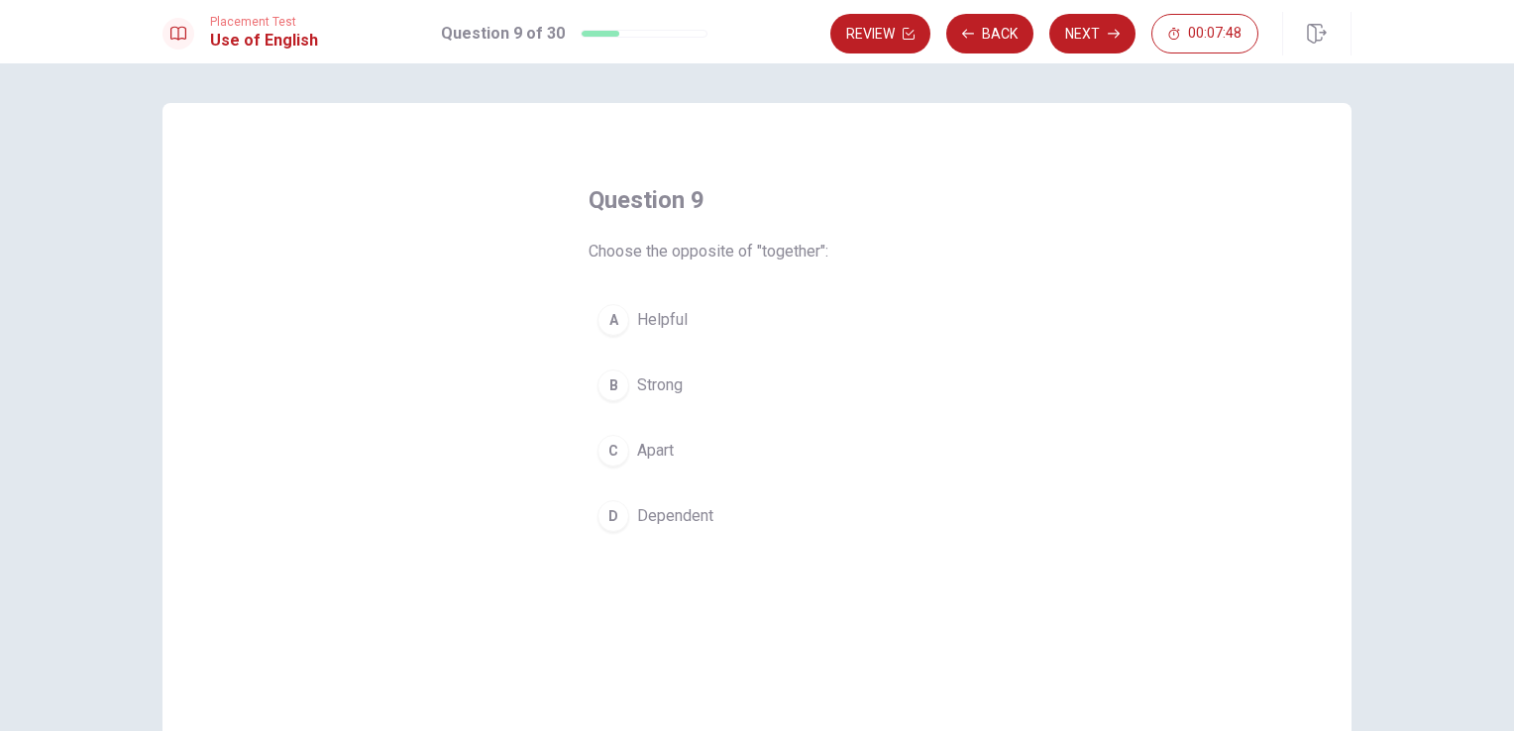
click at [602, 457] on div "C" at bounding box center [613, 451] width 32 height 32
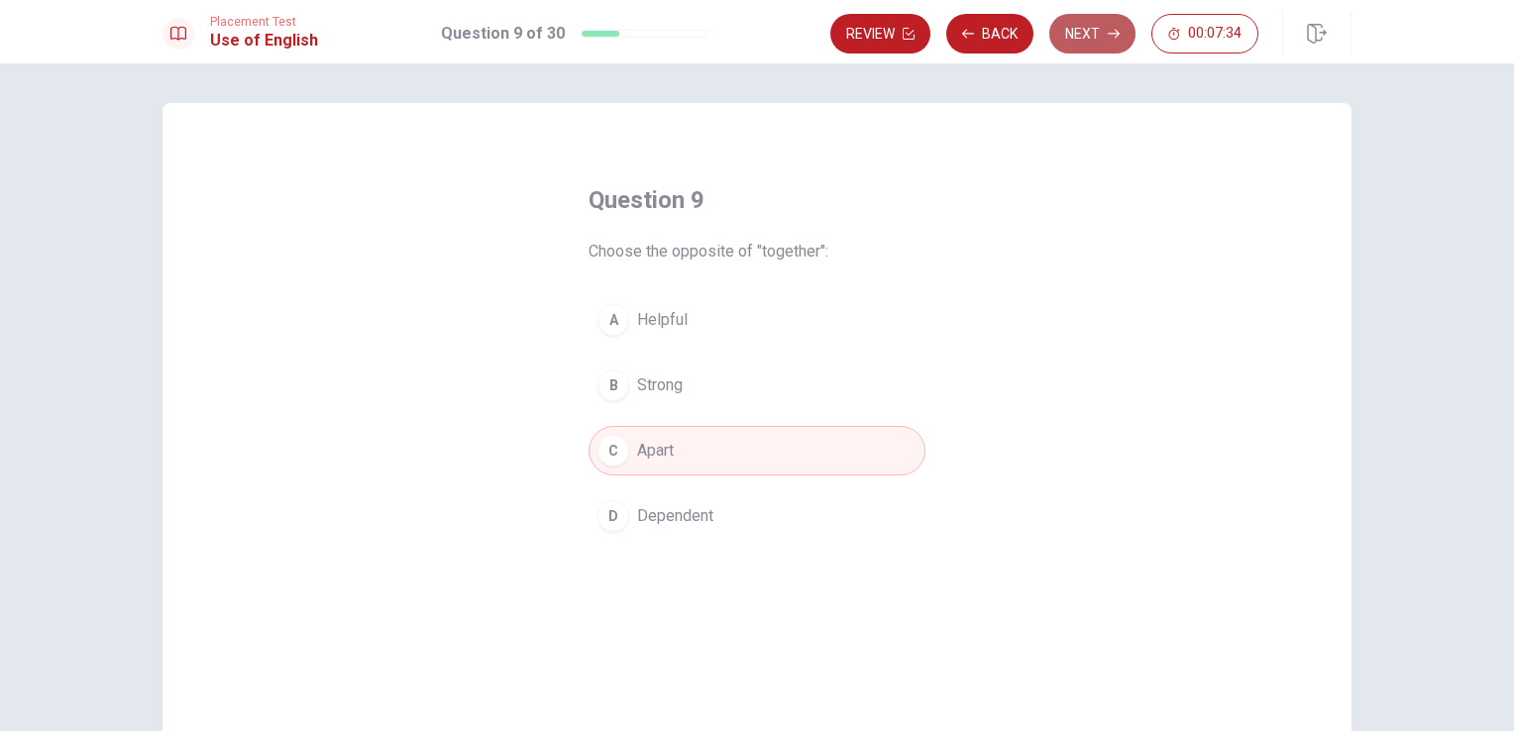
click at [1099, 24] on button "Next" at bounding box center [1092, 34] width 86 height 40
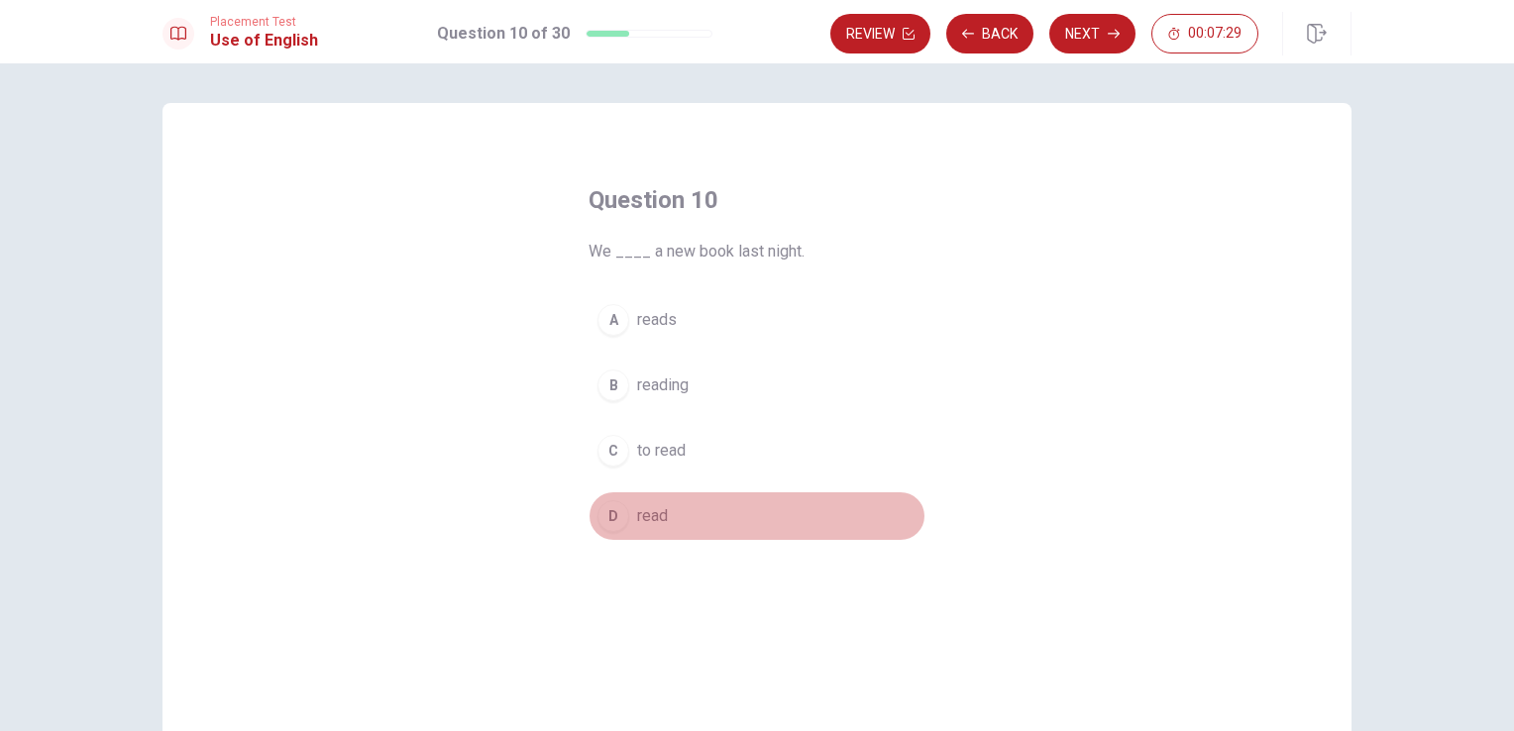
click at [606, 526] on div "D" at bounding box center [613, 516] width 32 height 32
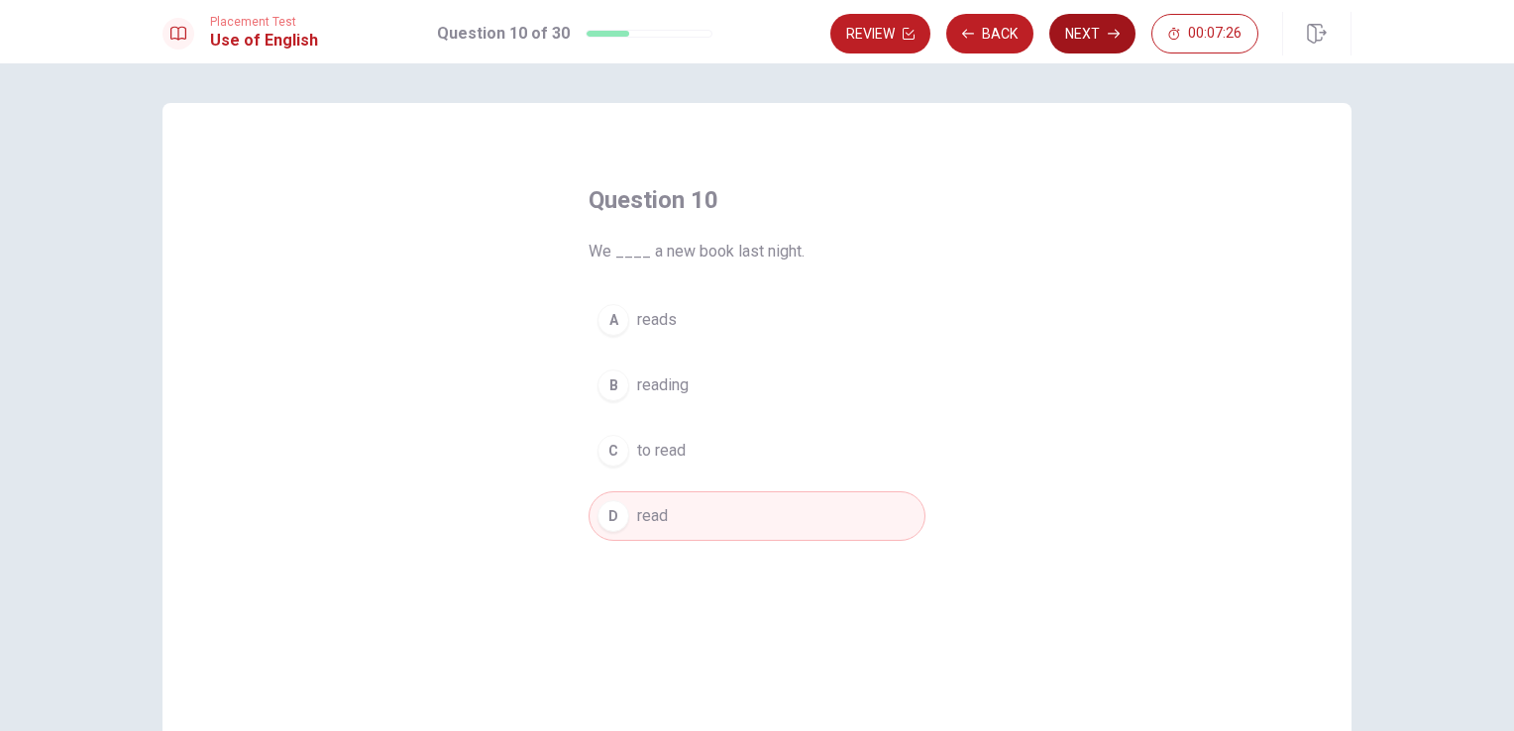
click at [1099, 37] on button "Next" at bounding box center [1092, 34] width 86 height 40
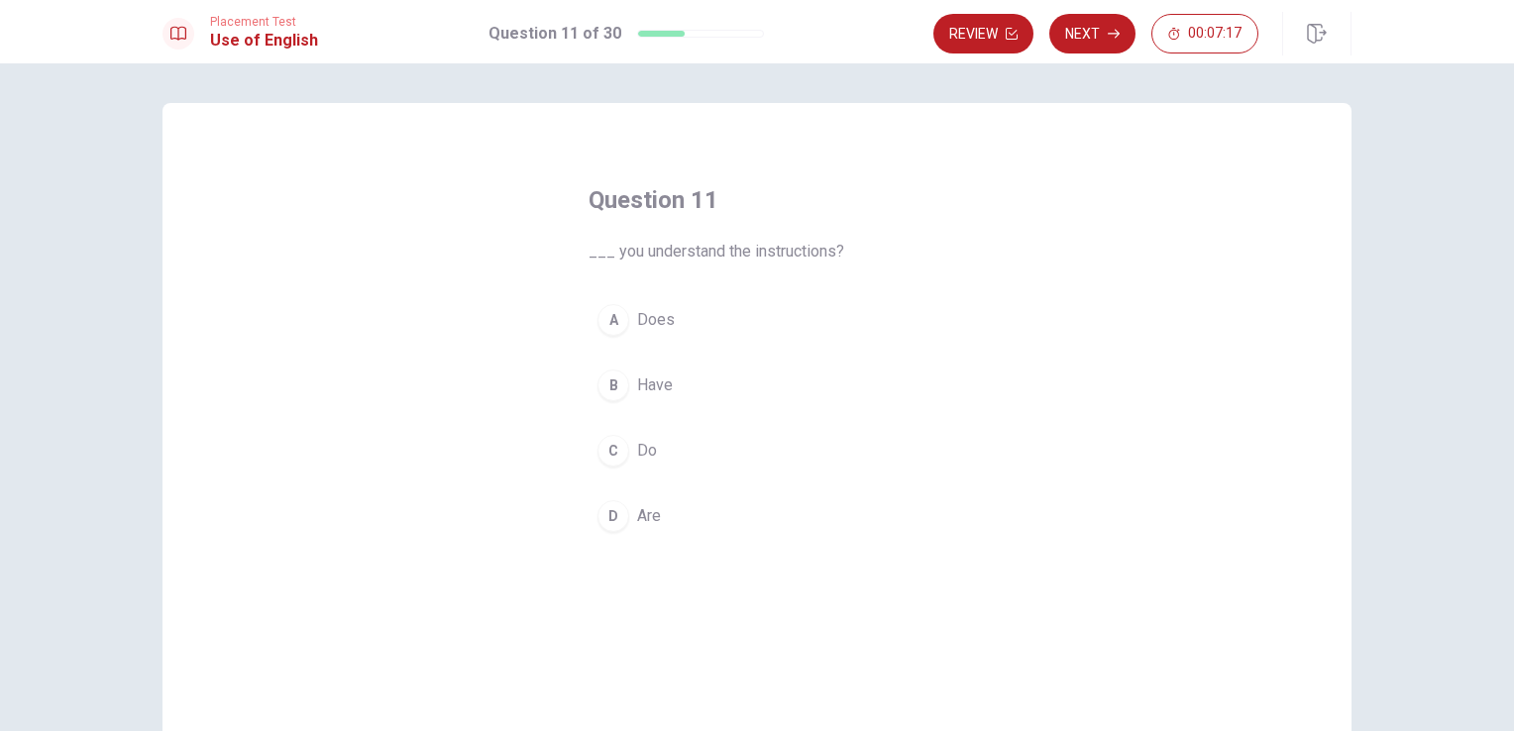
click at [599, 450] on div "C" at bounding box center [613, 451] width 32 height 32
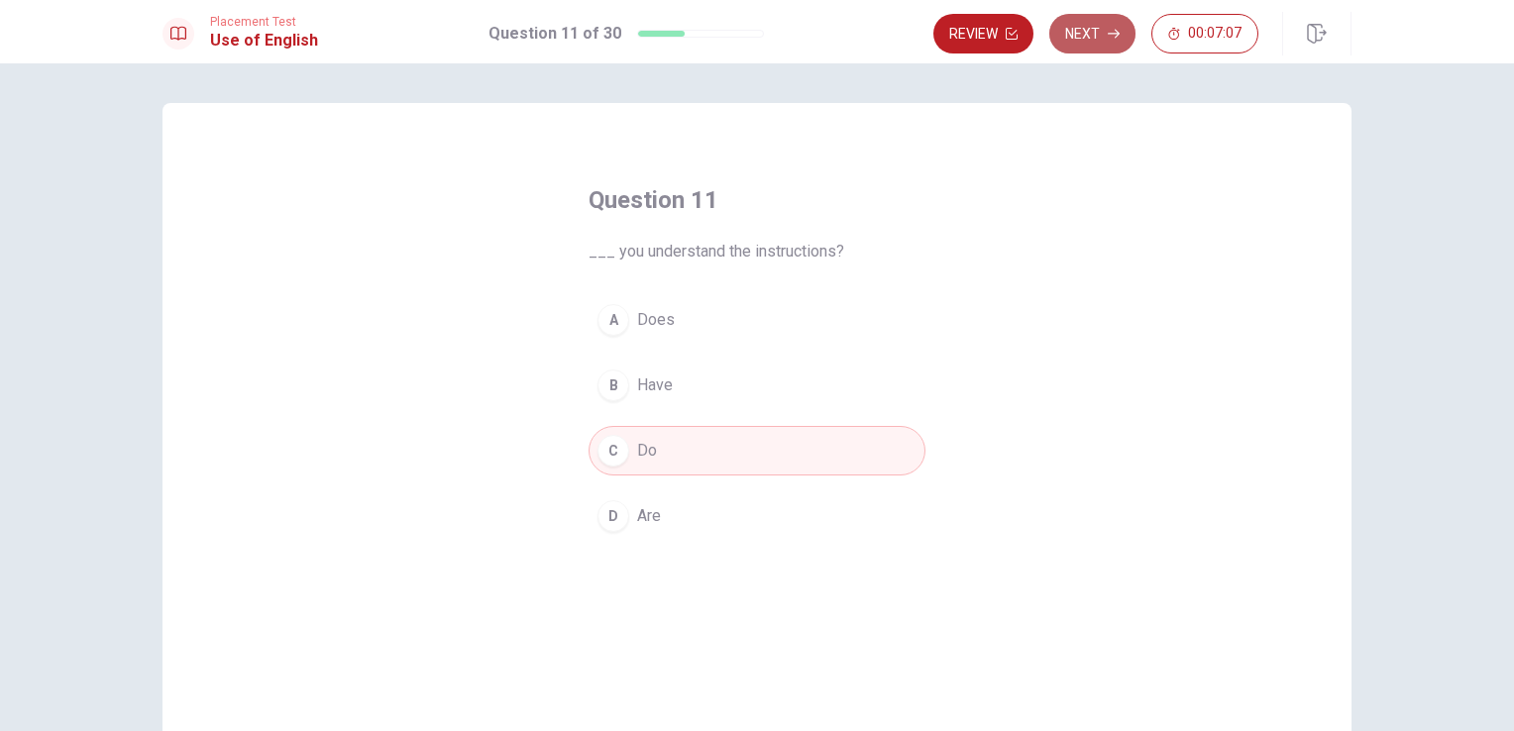
click at [1102, 32] on button "Next" at bounding box center [1092, 34] width 86 height 40
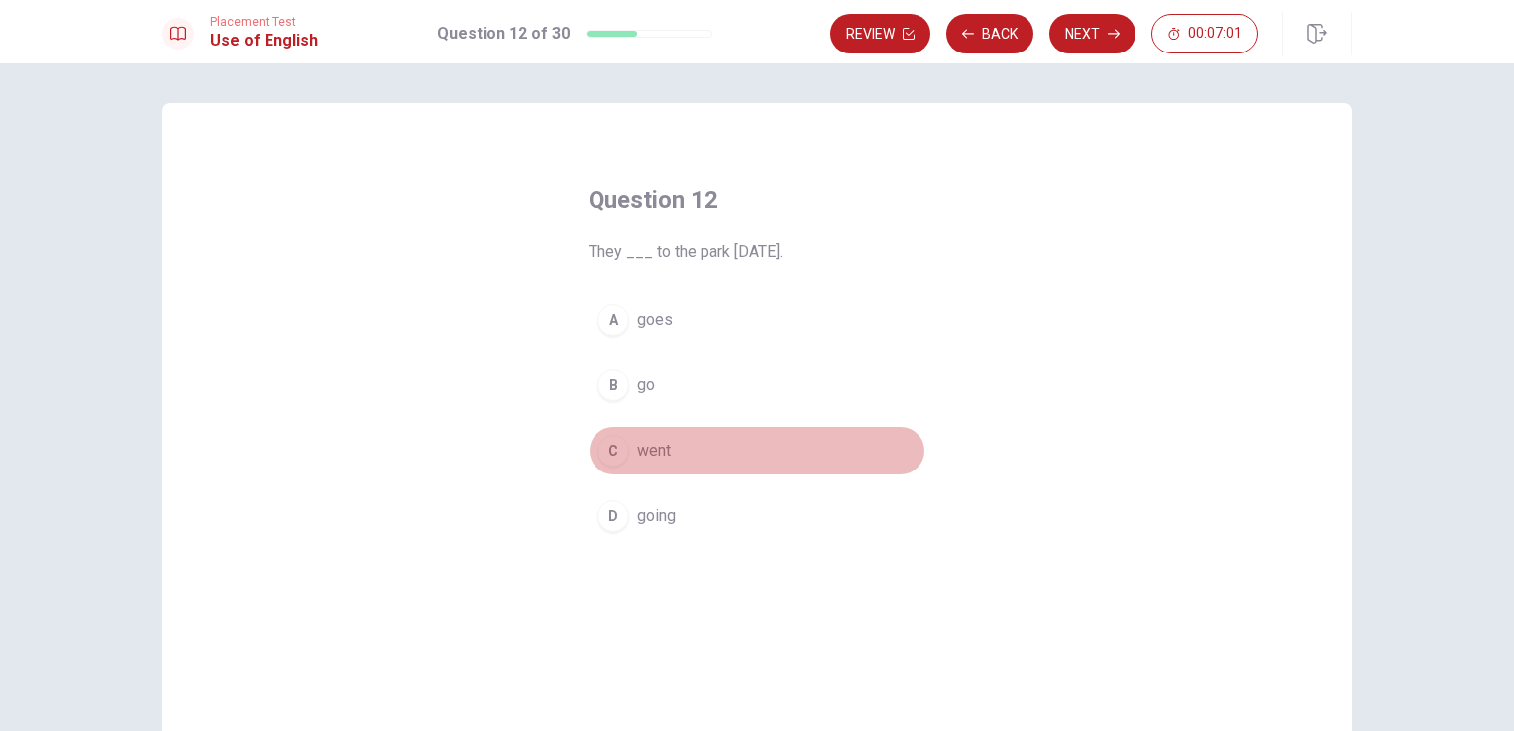
click at [610, 466] on button "C went" at bounding box center [756, 451] width 337 height 50
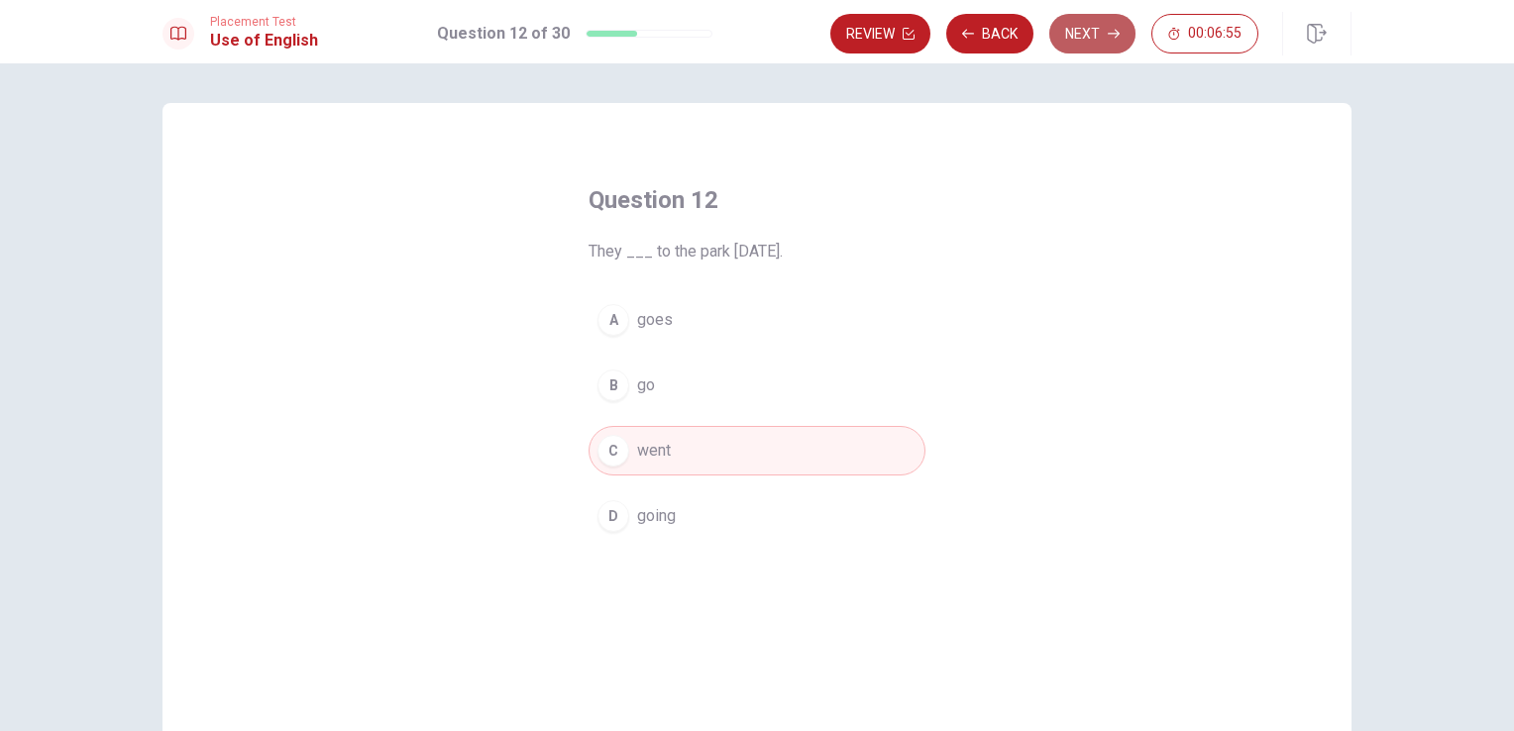
click at [1090, 36] on button "Next" at bounding box center [1092, 34] width 86 height 40
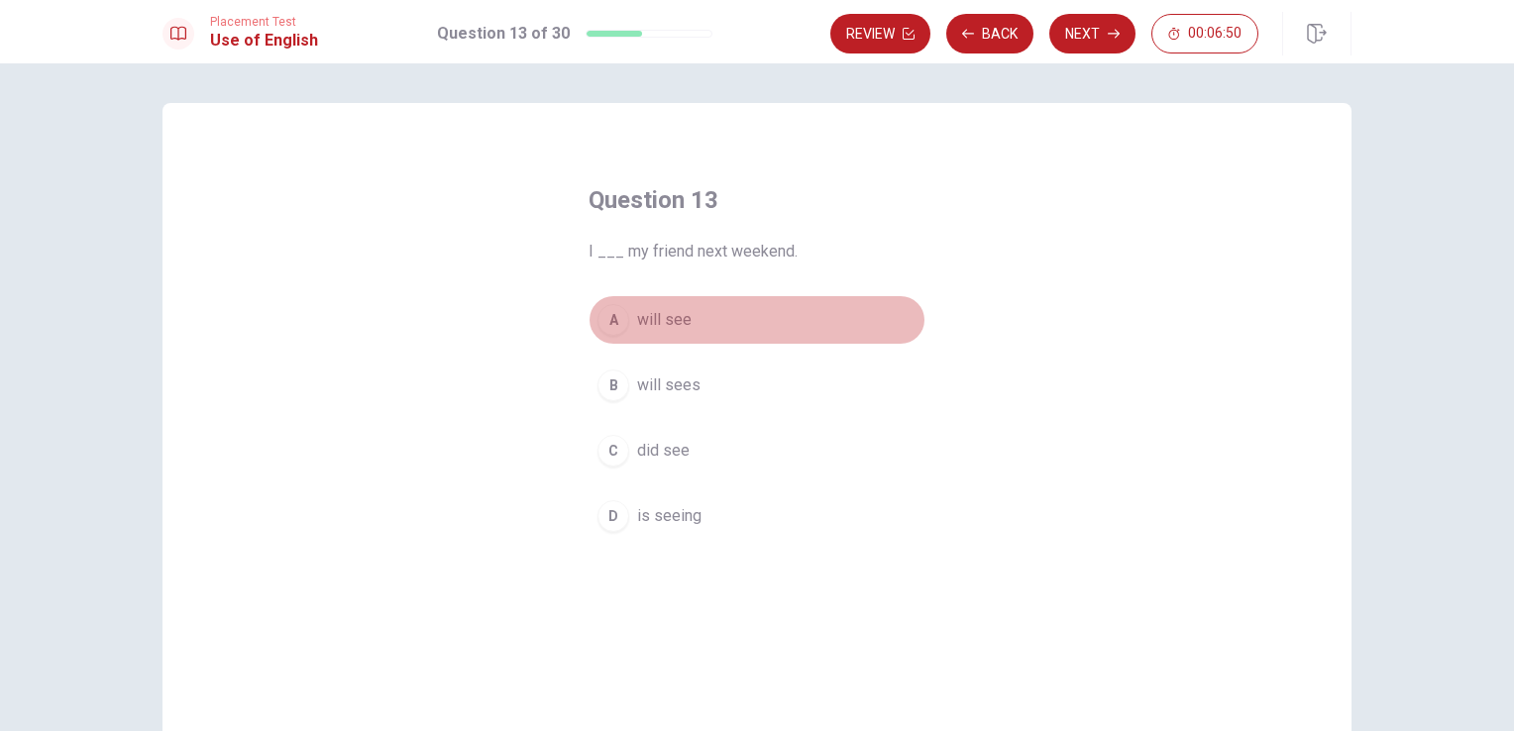
click at [603, 326] on div "A" at bounding box center [613, 320] width 32 height 32
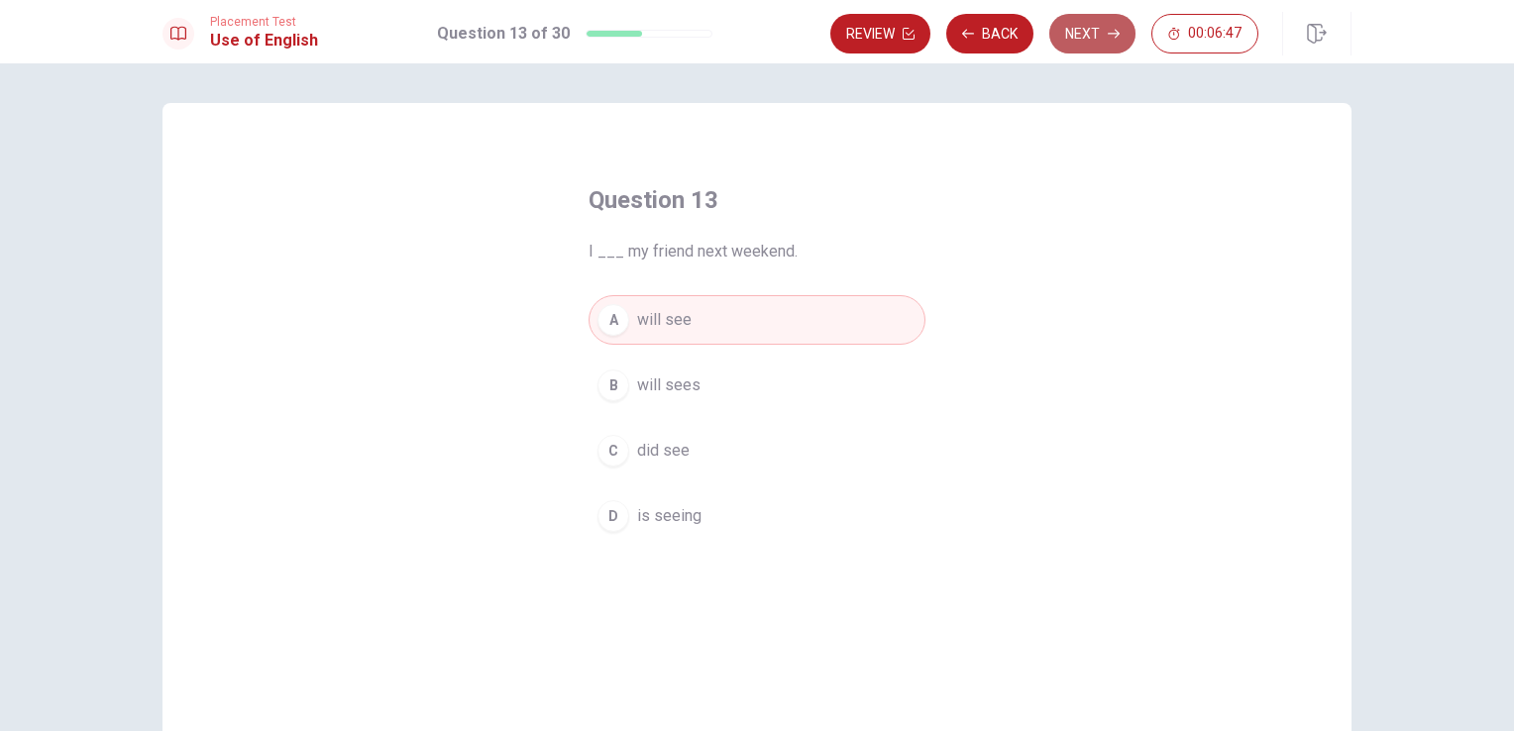
click at [1087, 46] on button "Next" at bounding box center [1092, 34] width 86 height 40
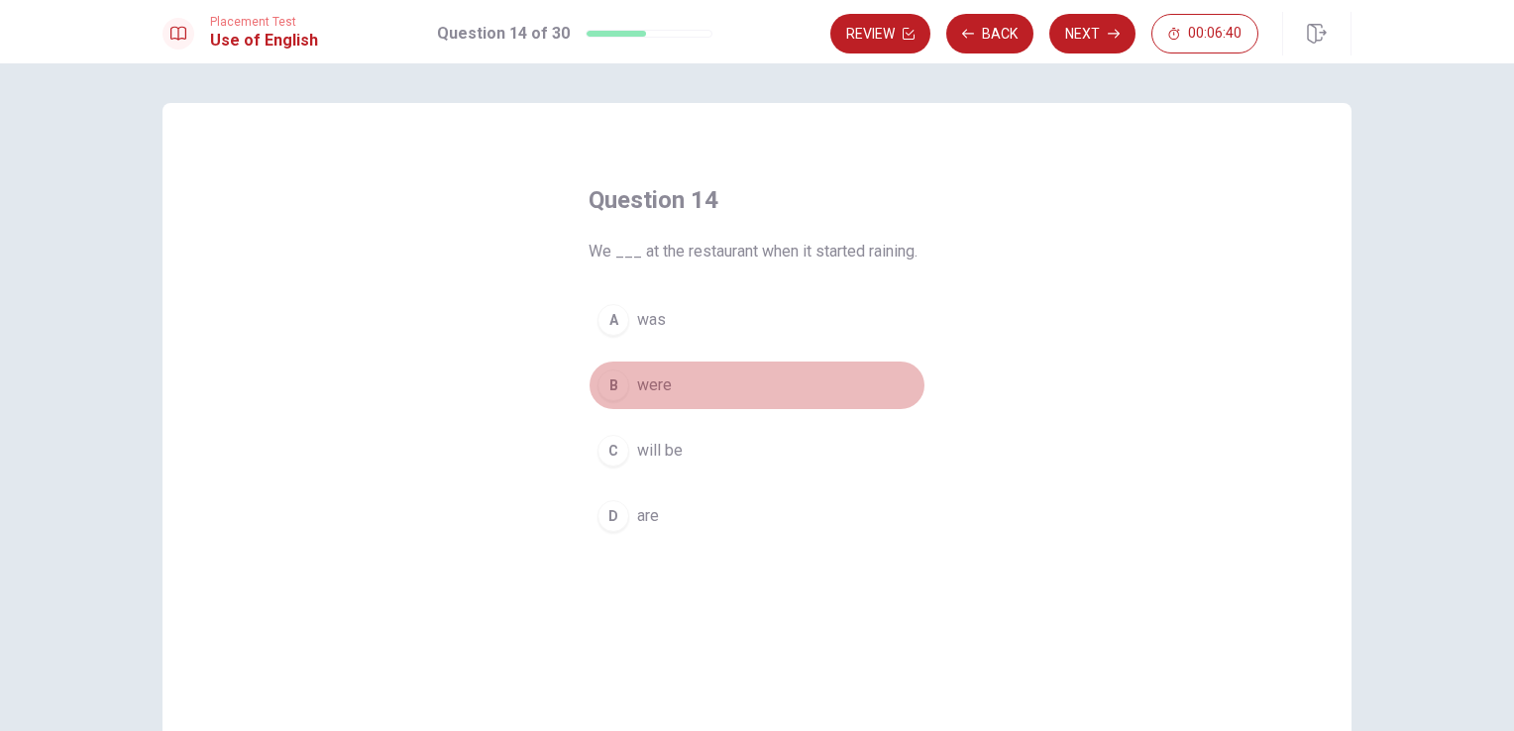
click at [607, 385] on div "B" at bounding box center [613, 385] width 32 height 32
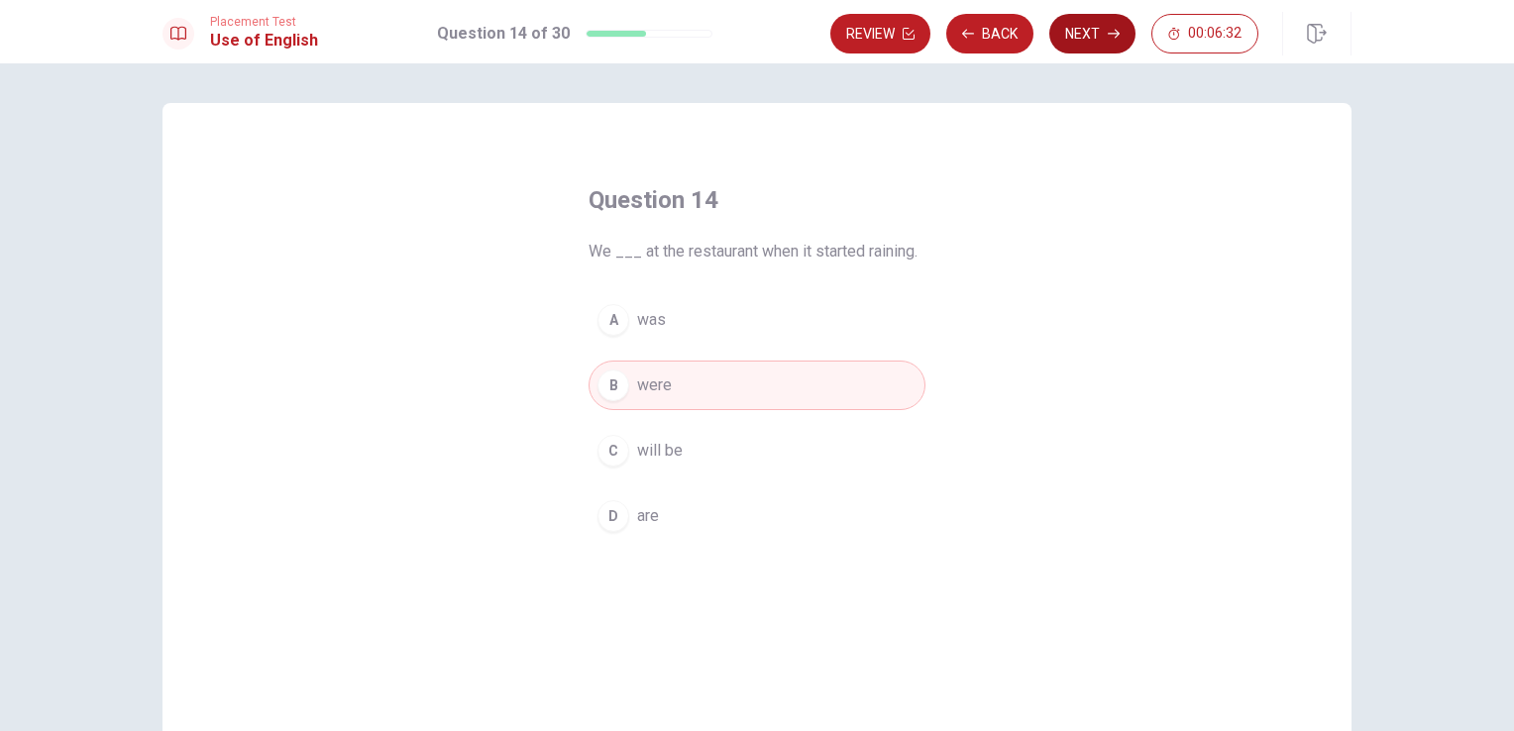
click at [1096, 34] on button "Next" at bounding box center [1092, 34] width 86 height 40
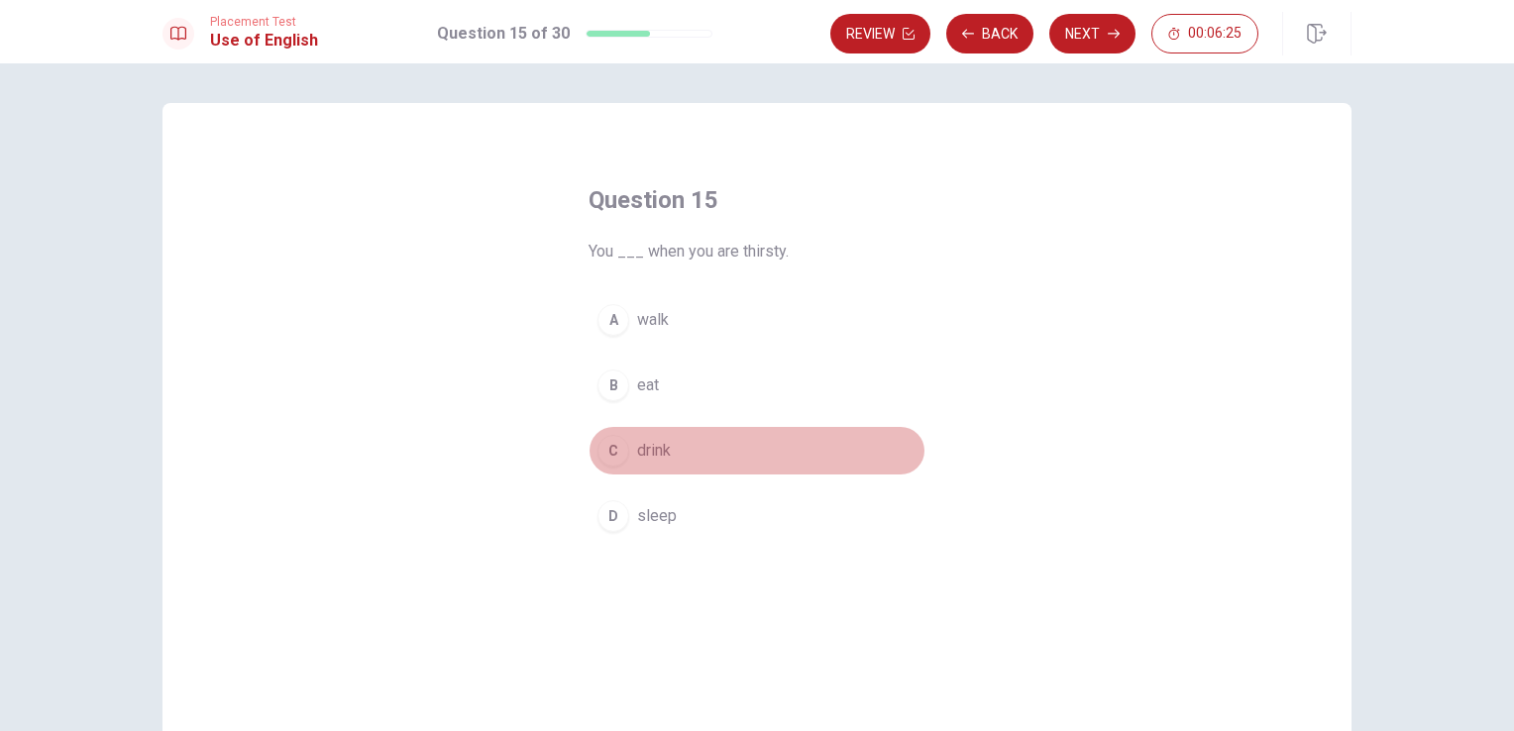
click at [613, 456] on div "C" at bounding box center [613, 451] width 32 height 32
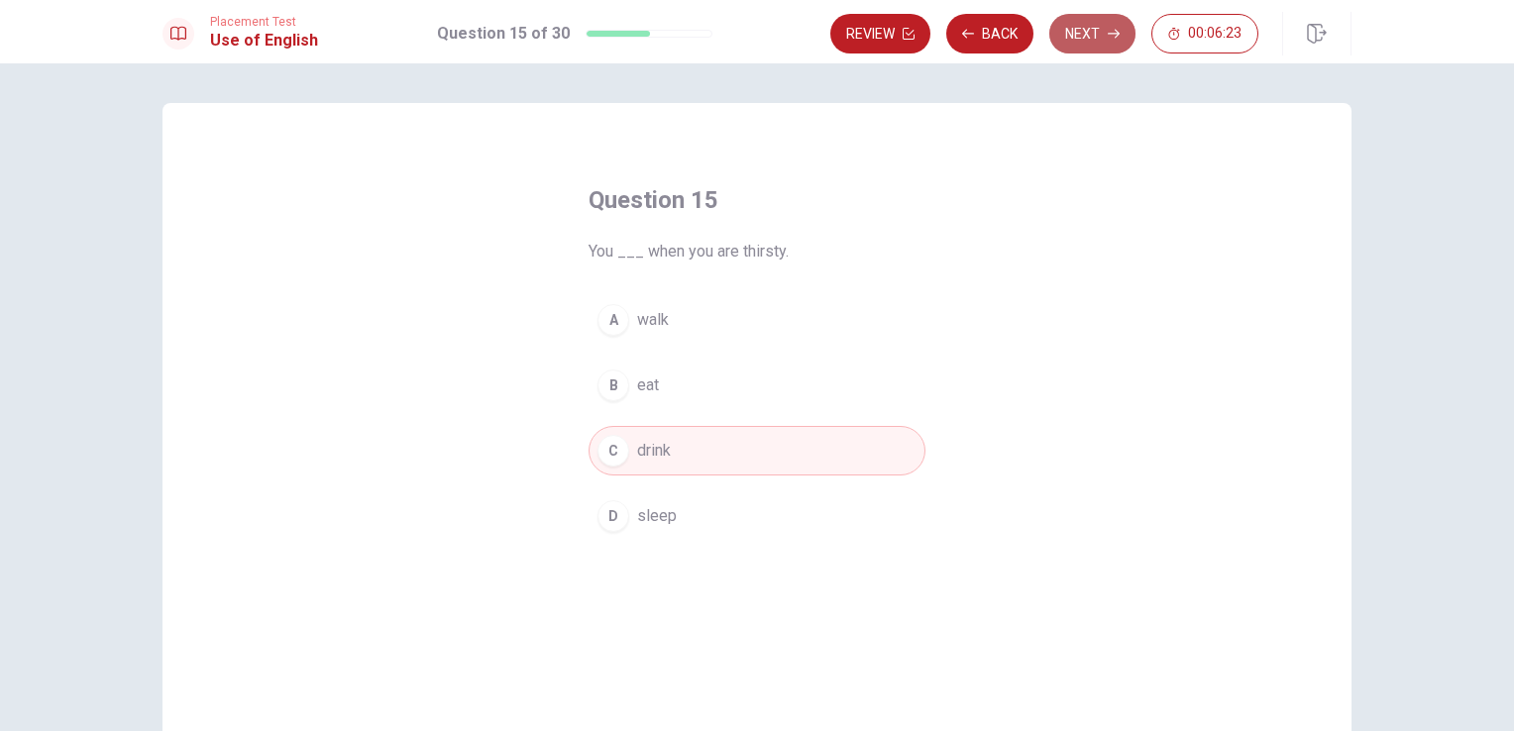
click at [1088, 34] on button "Next" at bounding box center [1092, 34] width 86 height 40
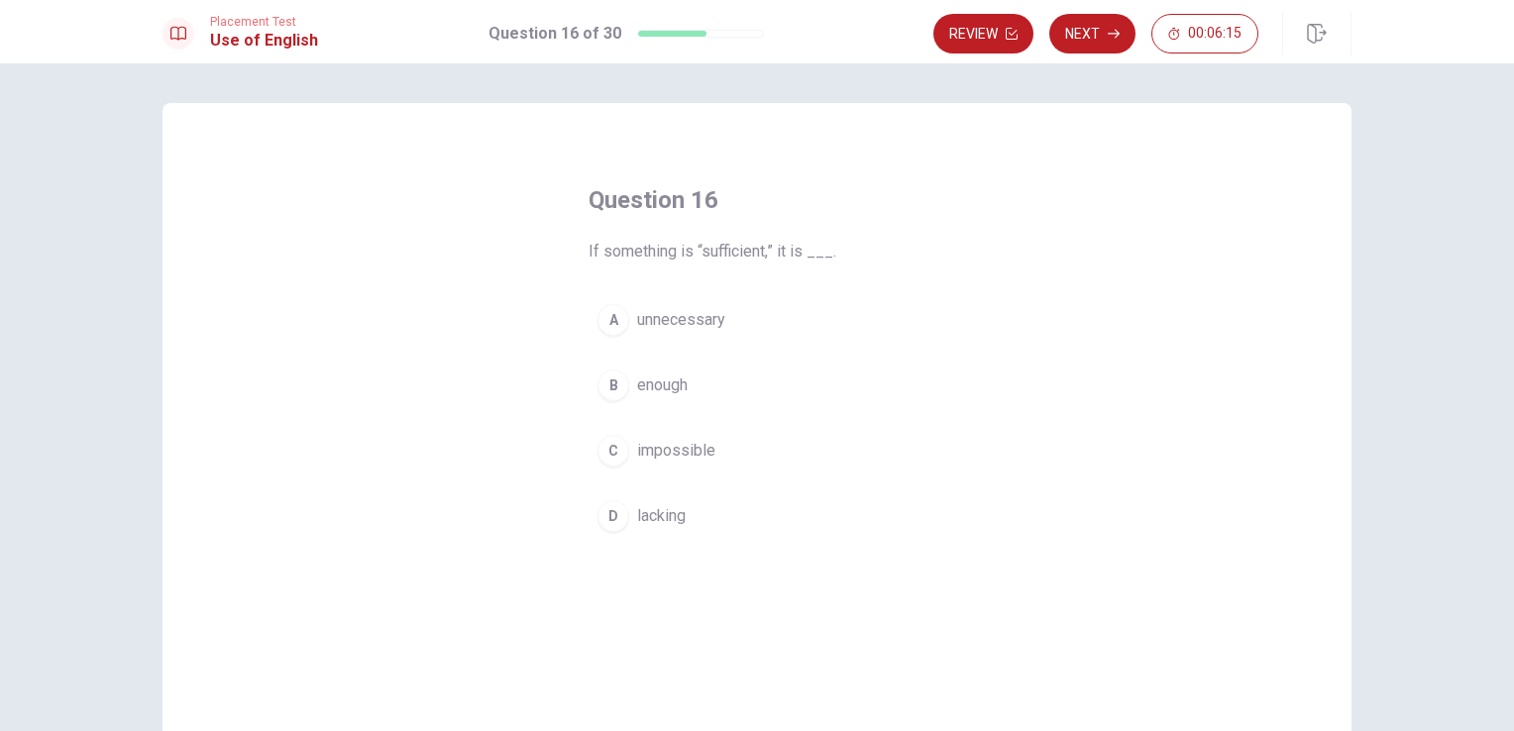
click at [610, 386] on div "B" at bounding box center [613, 385] width 32 height 32
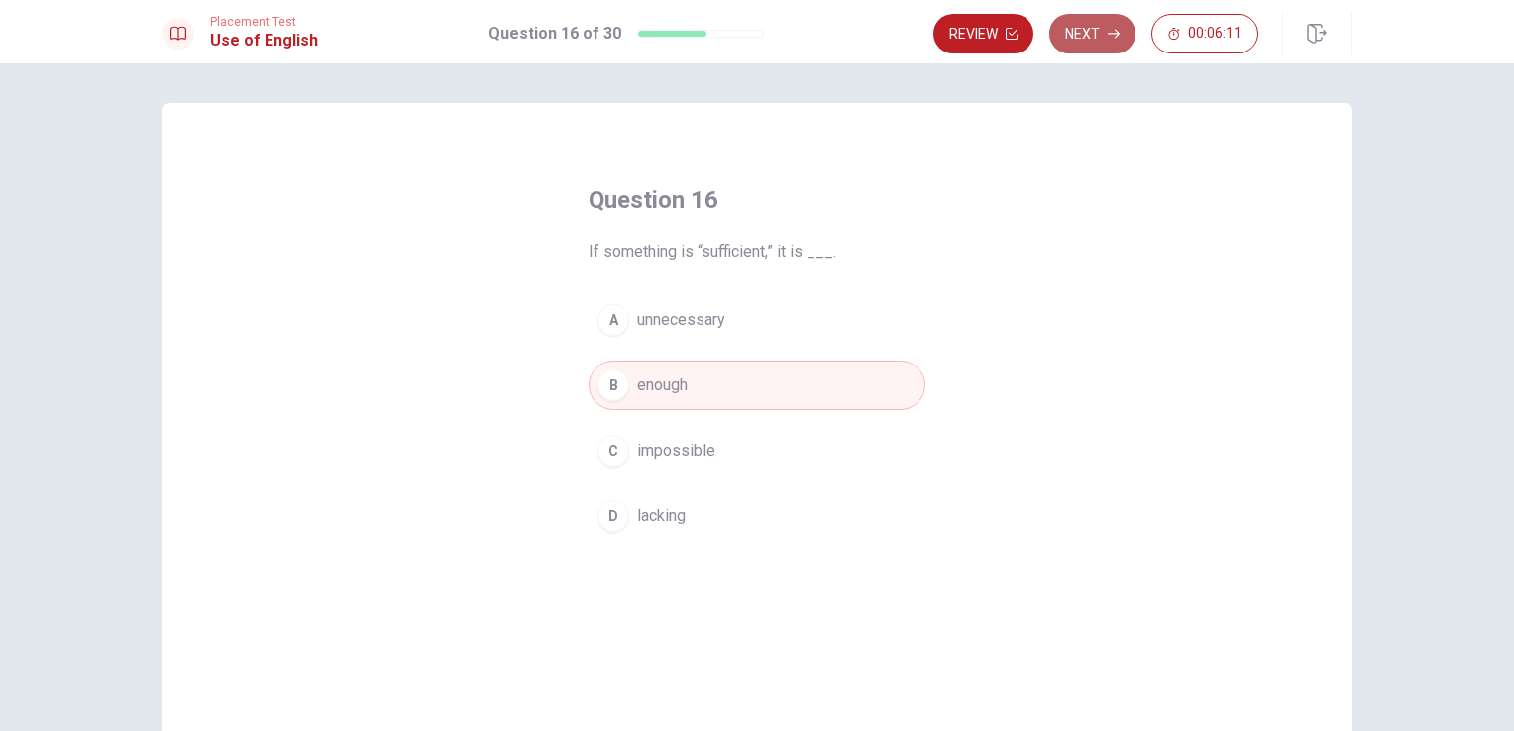
click at [1094, 35] on button "Next" at bounding box center [1092, 34] width 86 height 40
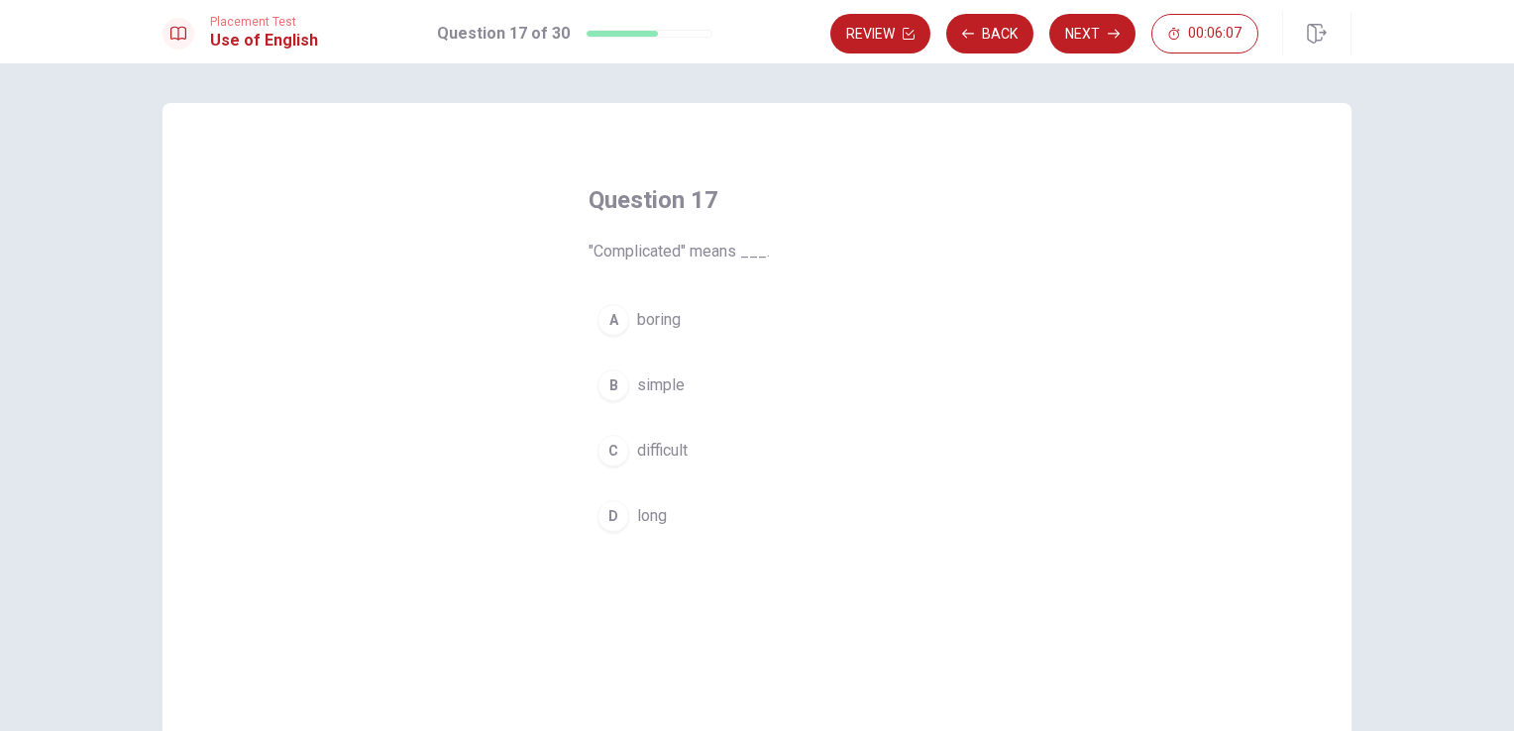
click at [598, 454] on div "C" at bounding box center [613, 451] width 32 height 32
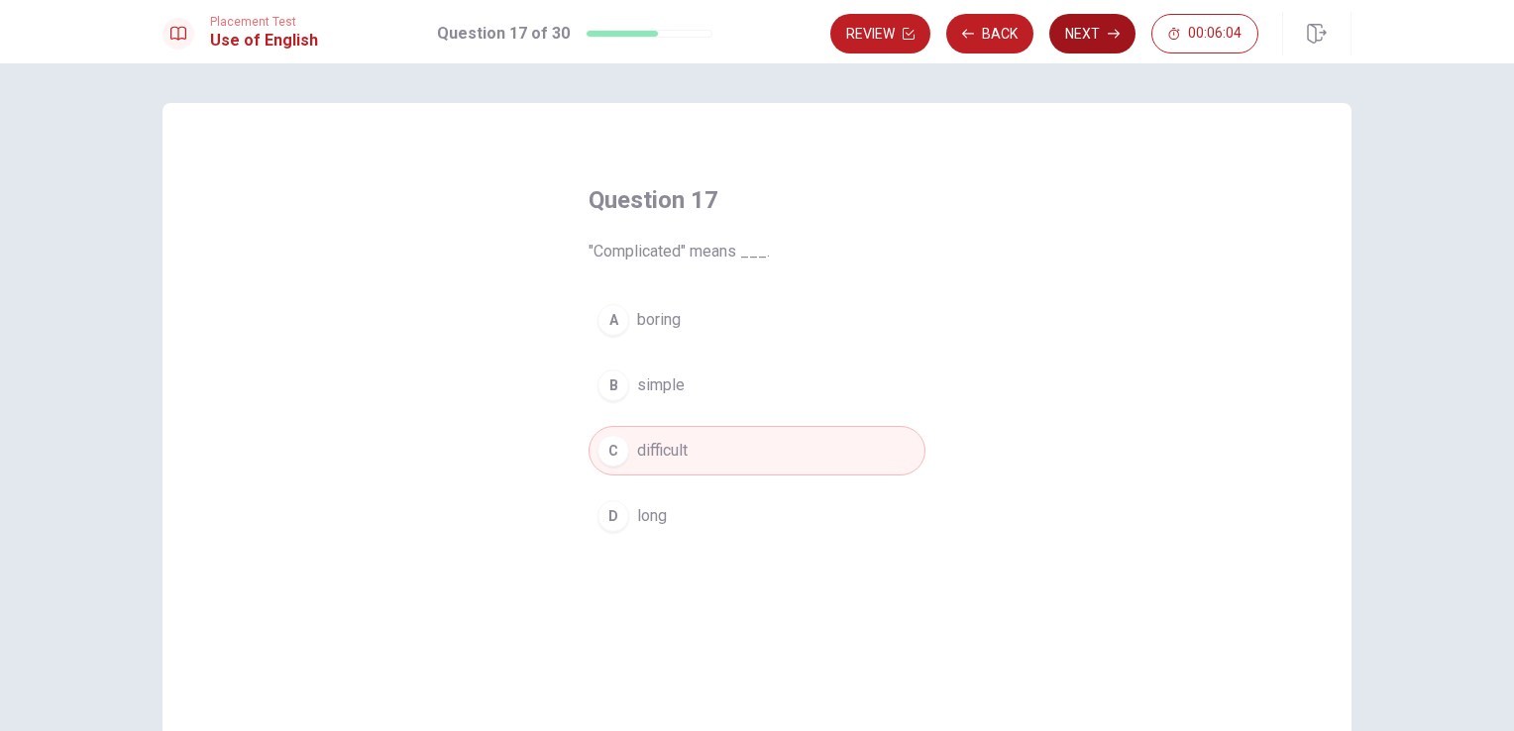
click at [1086, 38] on button "Next" at bounding box center [1092, 34] width 86 height 40
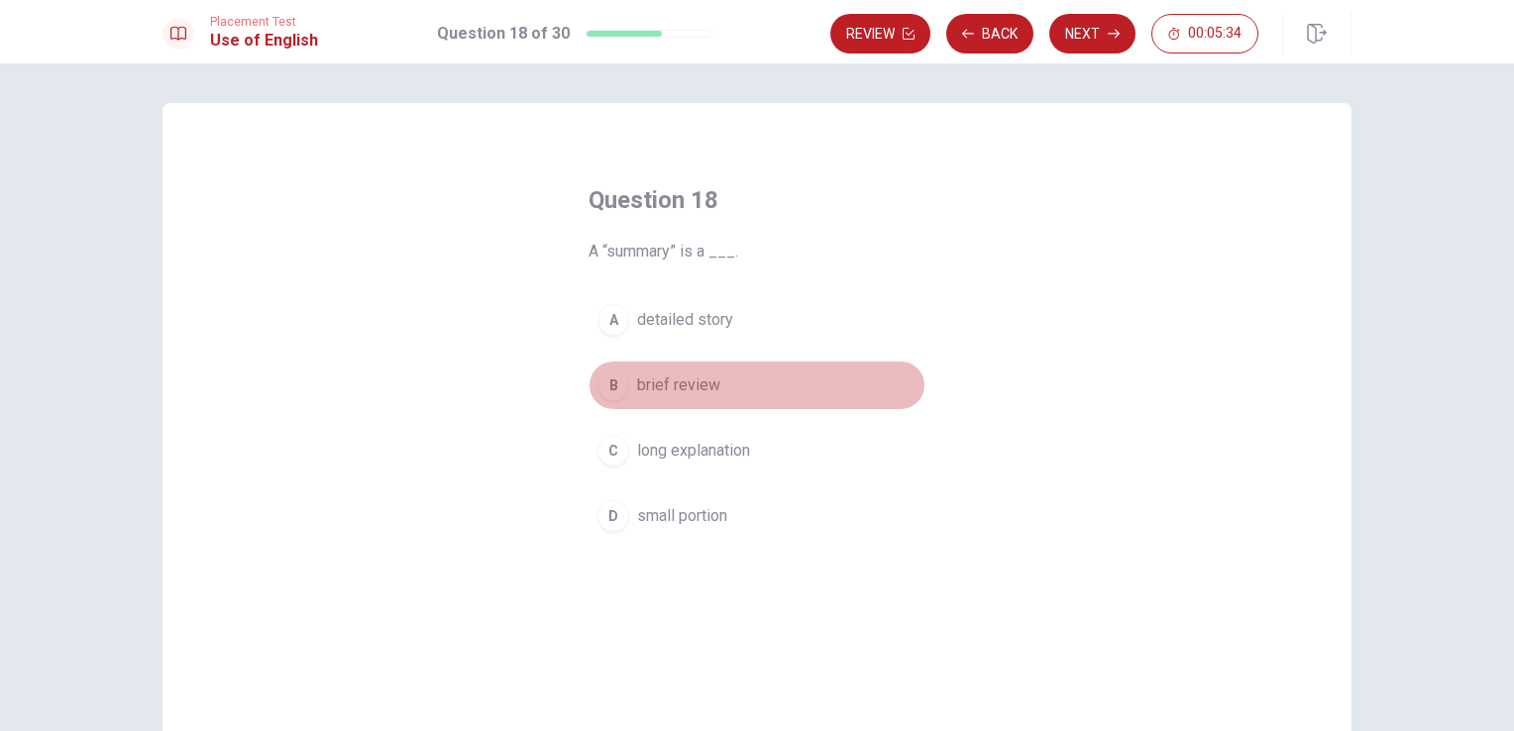
click at [621, 382] on div "B" at bounding box center [613, 385] width 32 height 32
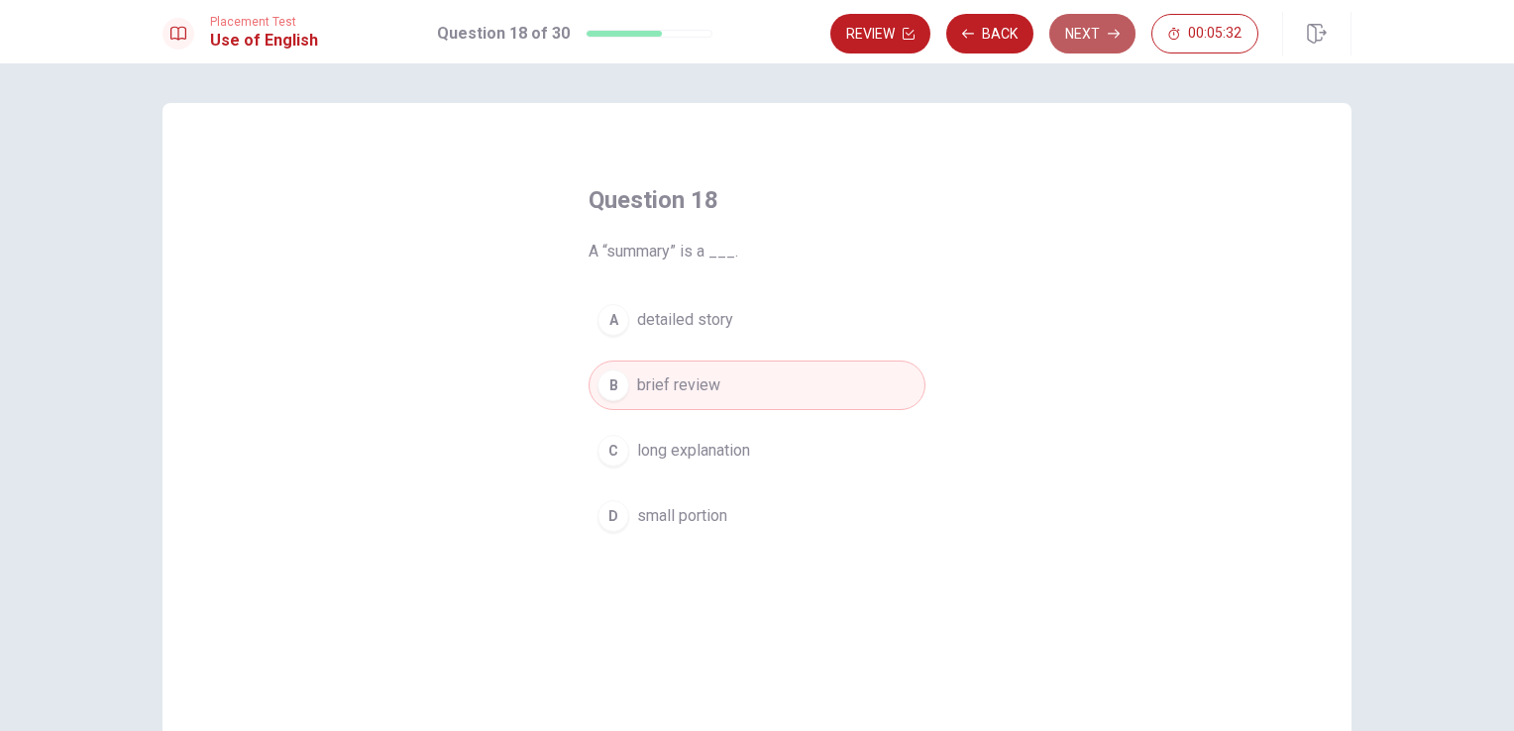
click at [1094, 50] on button "Next" at bounding box center [1092, 34] width 86 height 40
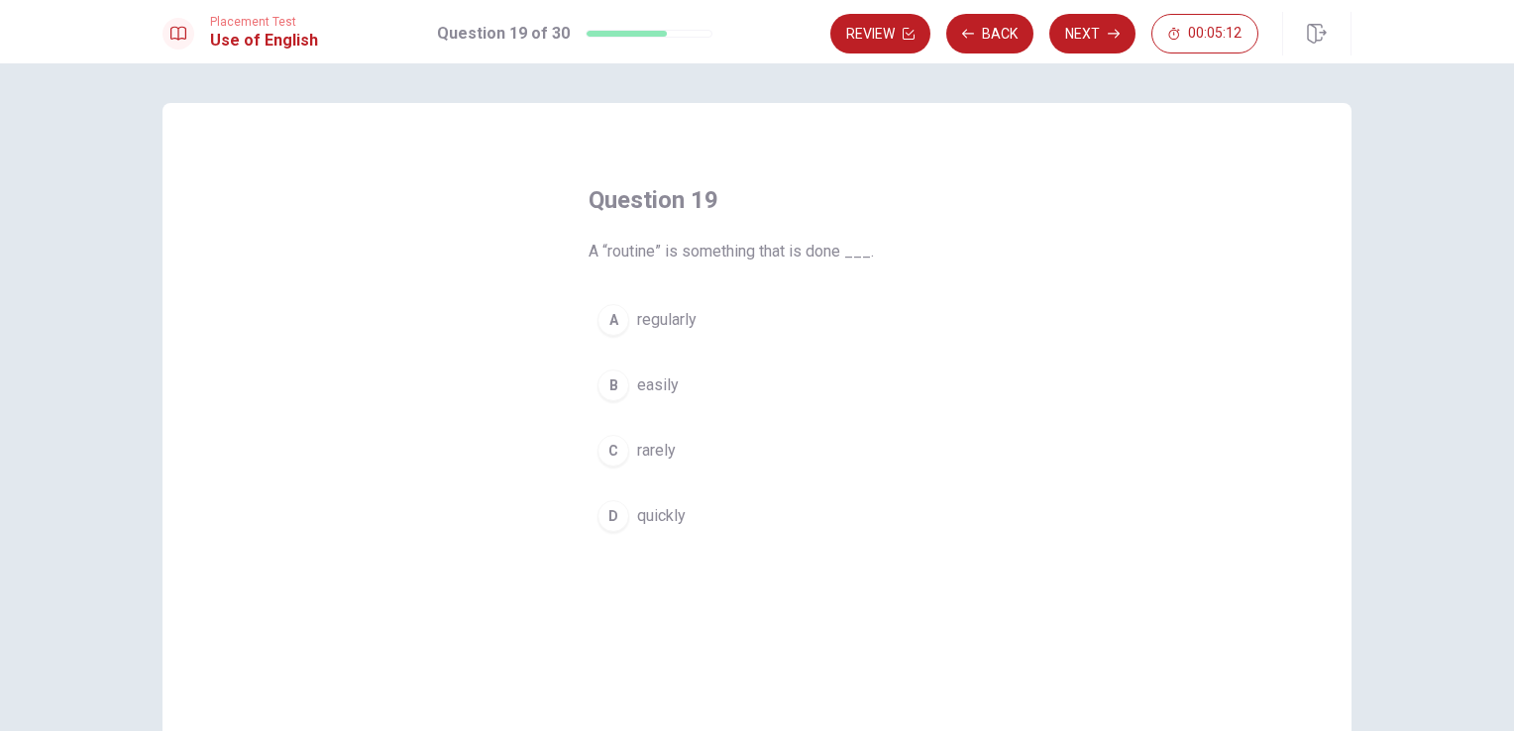
click at [602, 316] on div "A" at bounding box center [613, 320] width 32 height 32
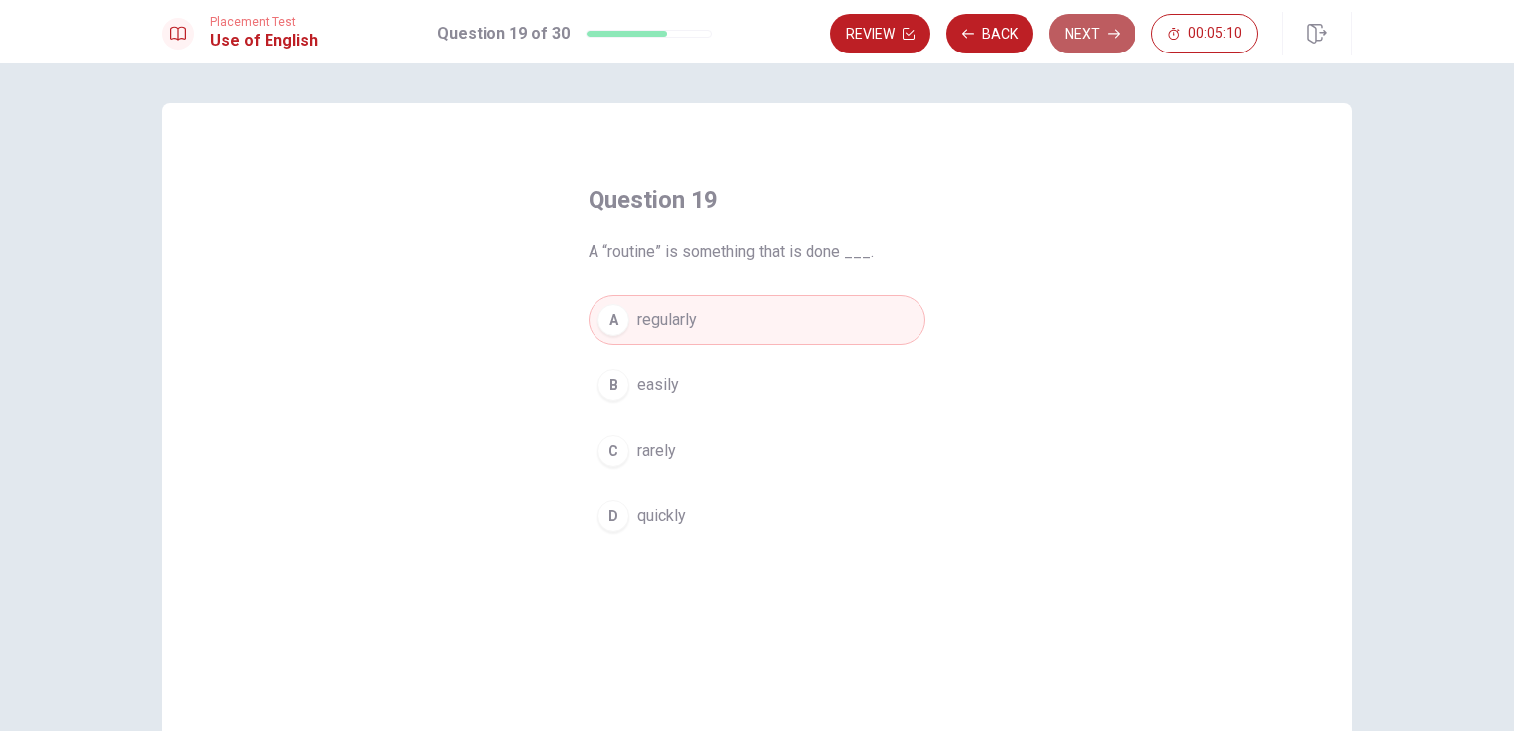
click at [1103, 34] on button "Next" at bounding box center [1092, 34] width 86 height 40
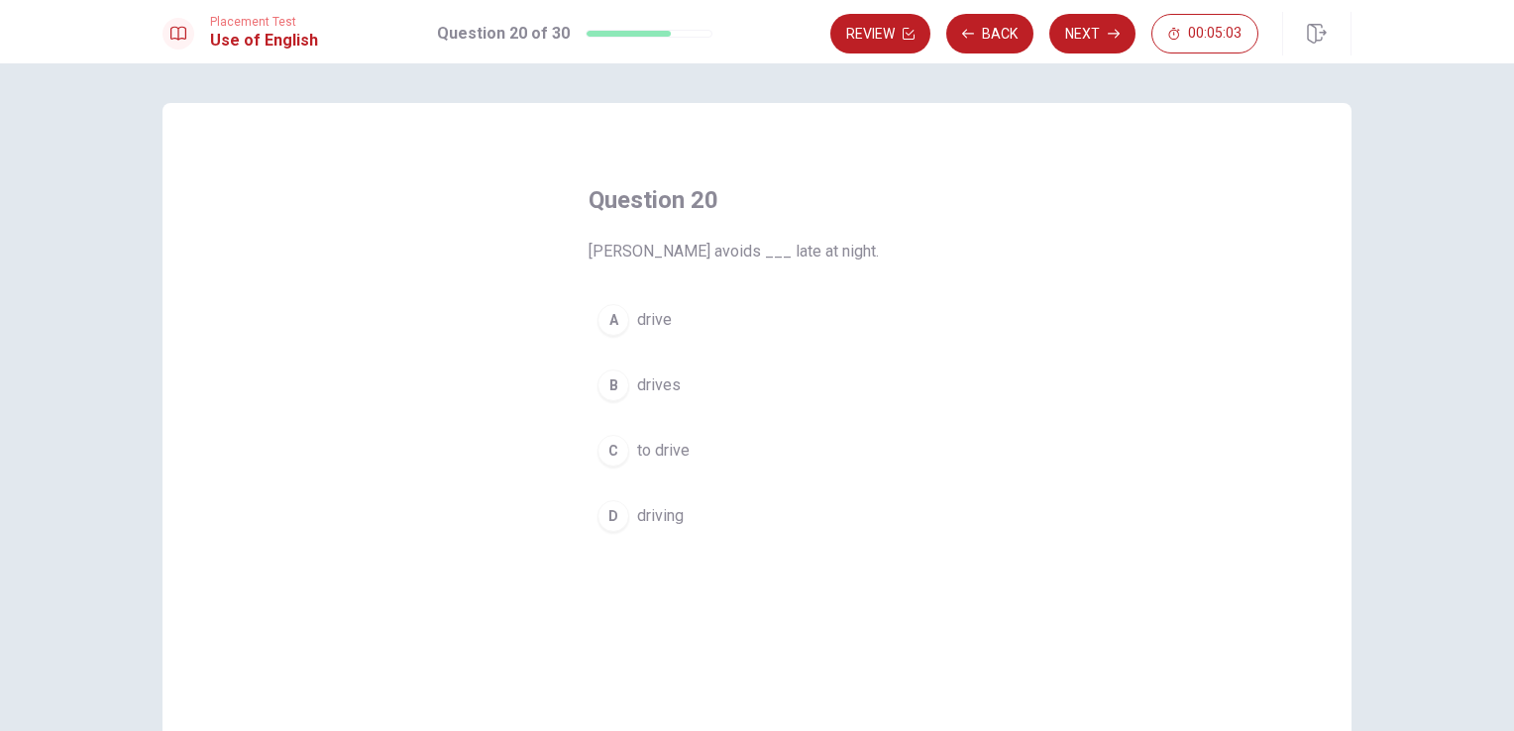
click at [607, 314] on div "A" at bounding box center [613, 320] width 32 height 32
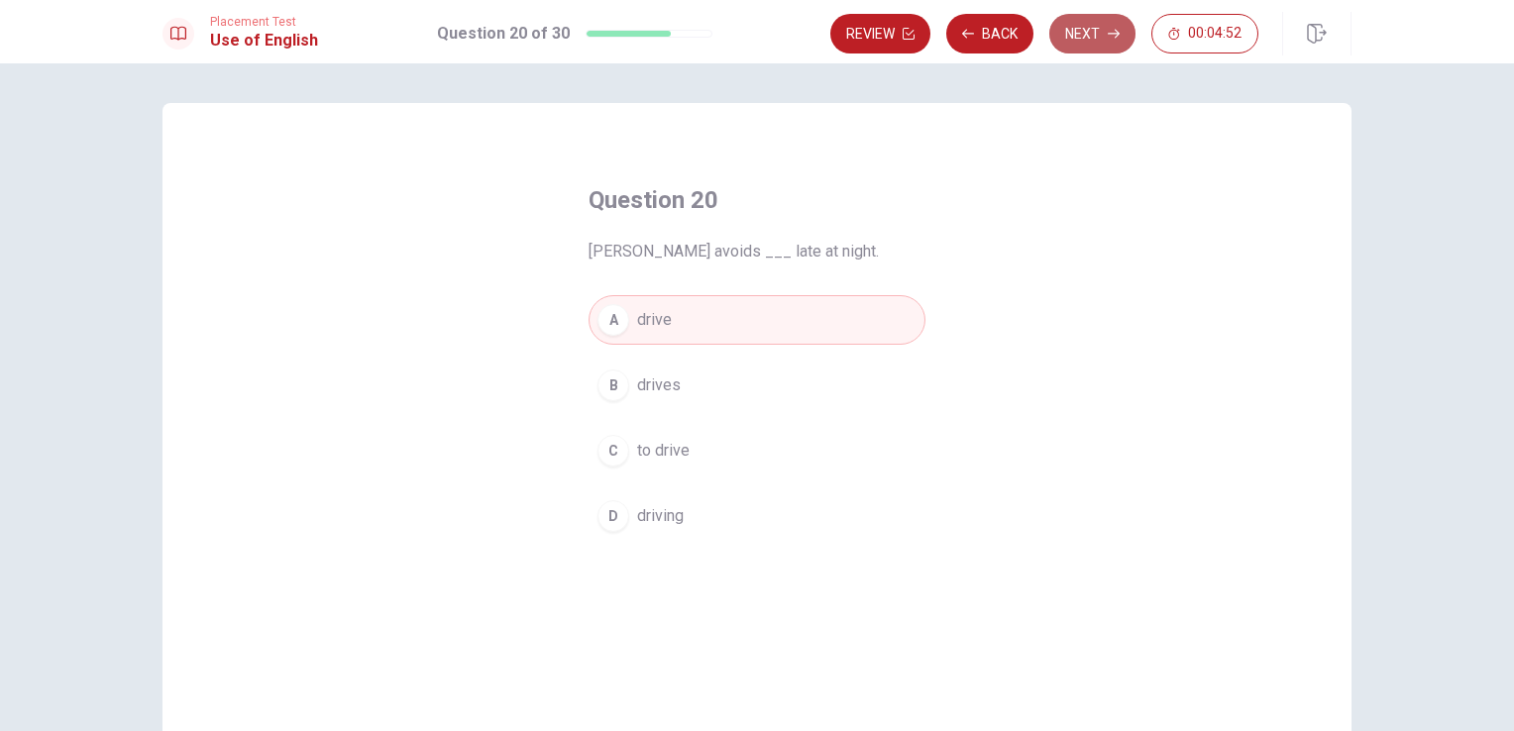
click at [1092, 41] on button "Next" at bounding box center [1092, 34] width 86 height 40
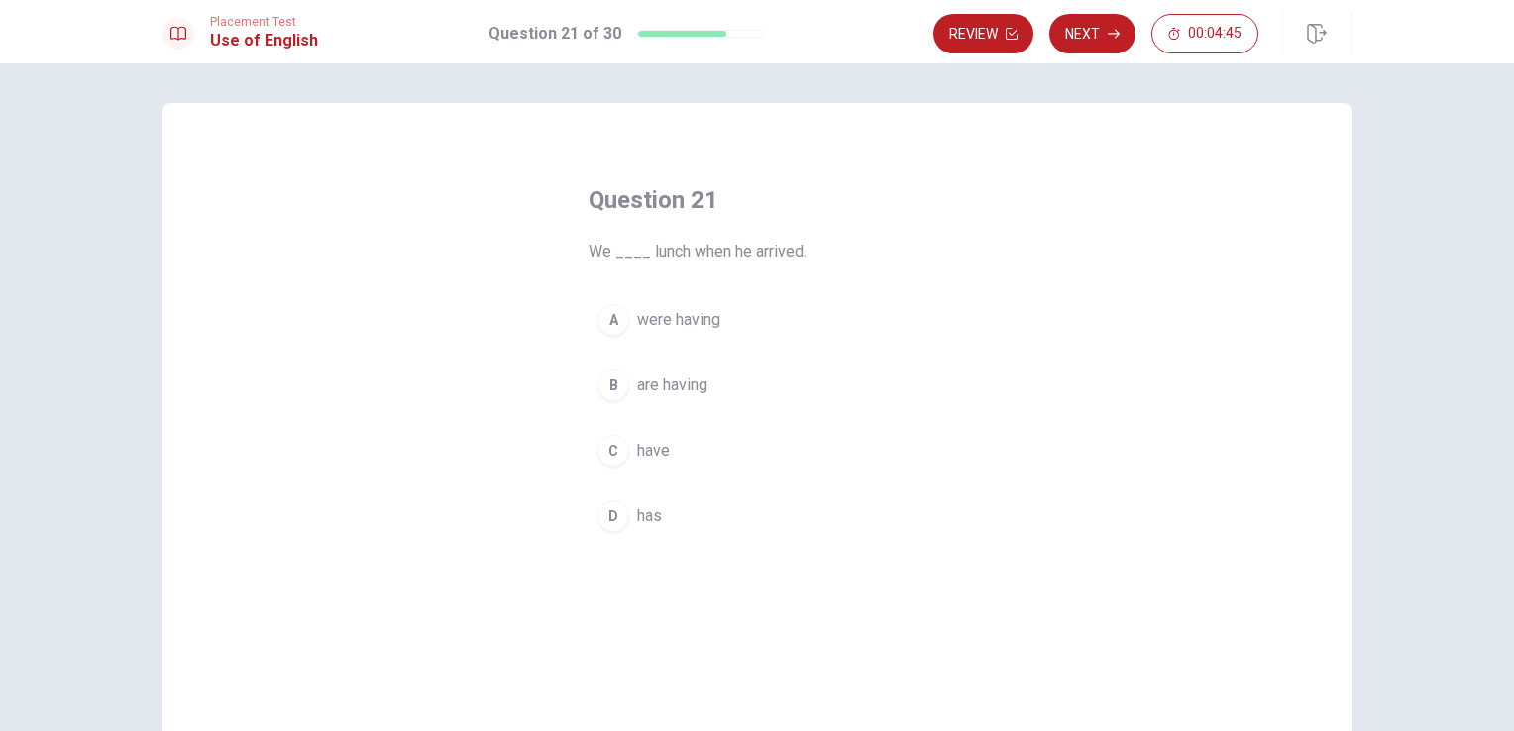
click at [608, 323] on div "A" at bounding box center [613, 320] width 32 height 32
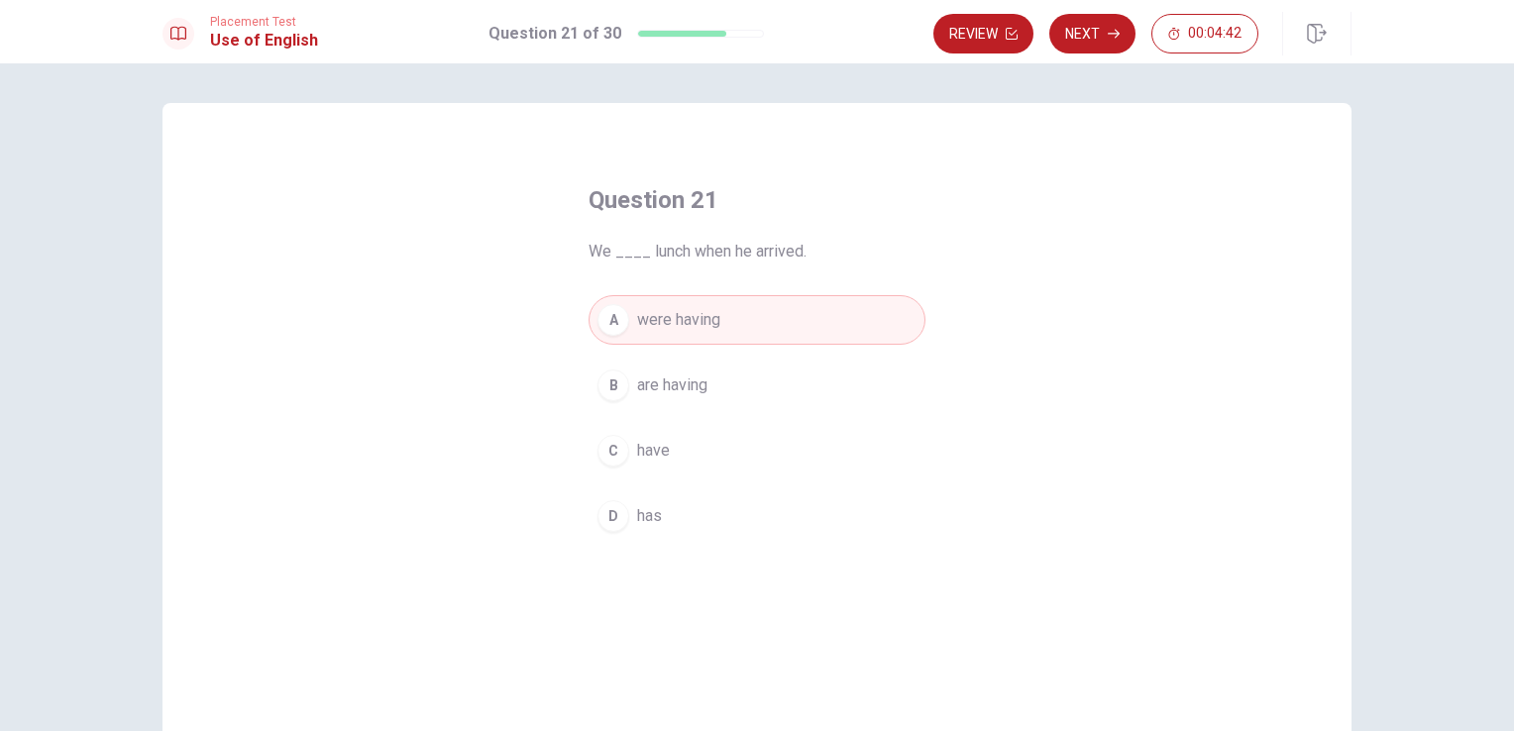
click at [1090, 33] on button "Next" at bounding box center [1092, 34] width 86 height 40
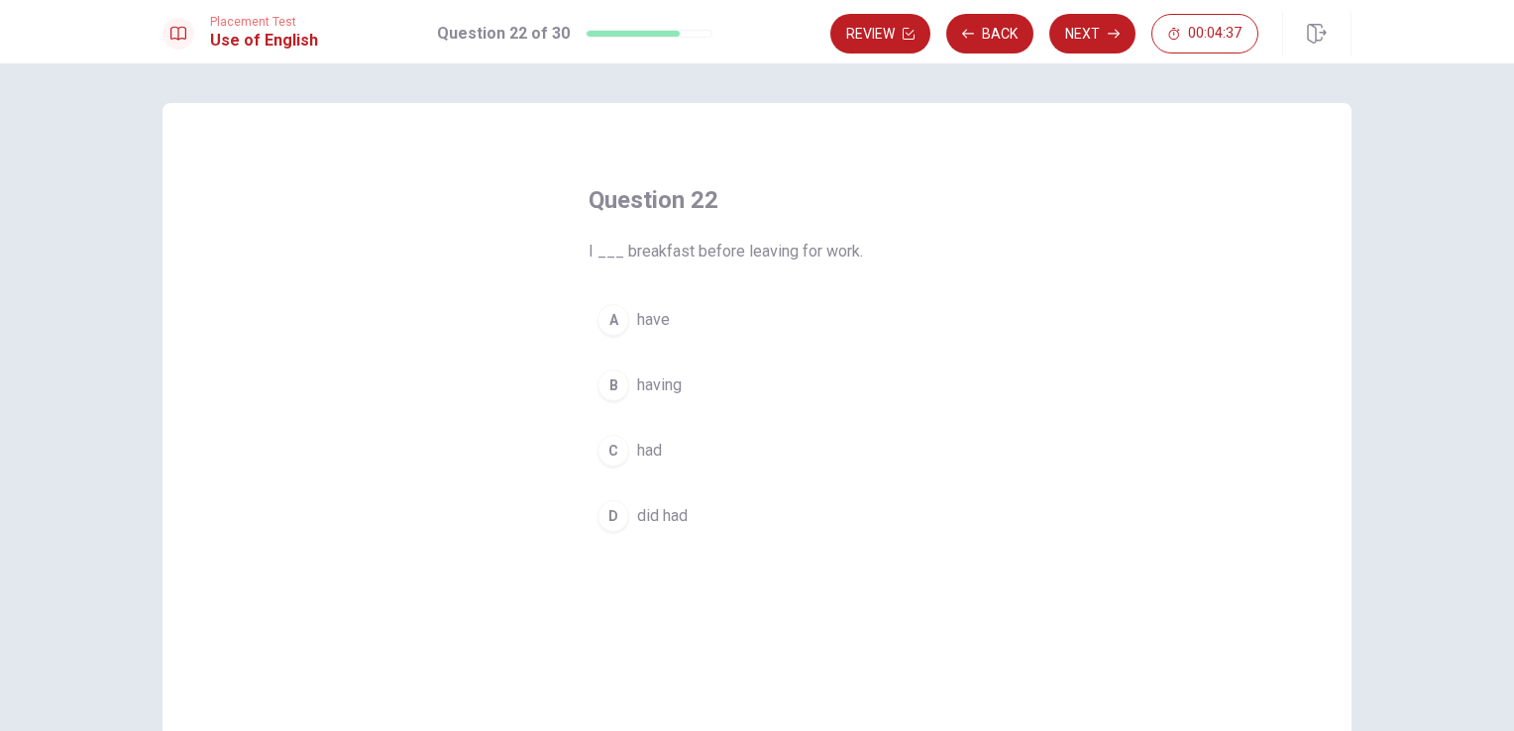
click at [606, 457] on div "C" at bounding box center [613, 451] width 32 height 32
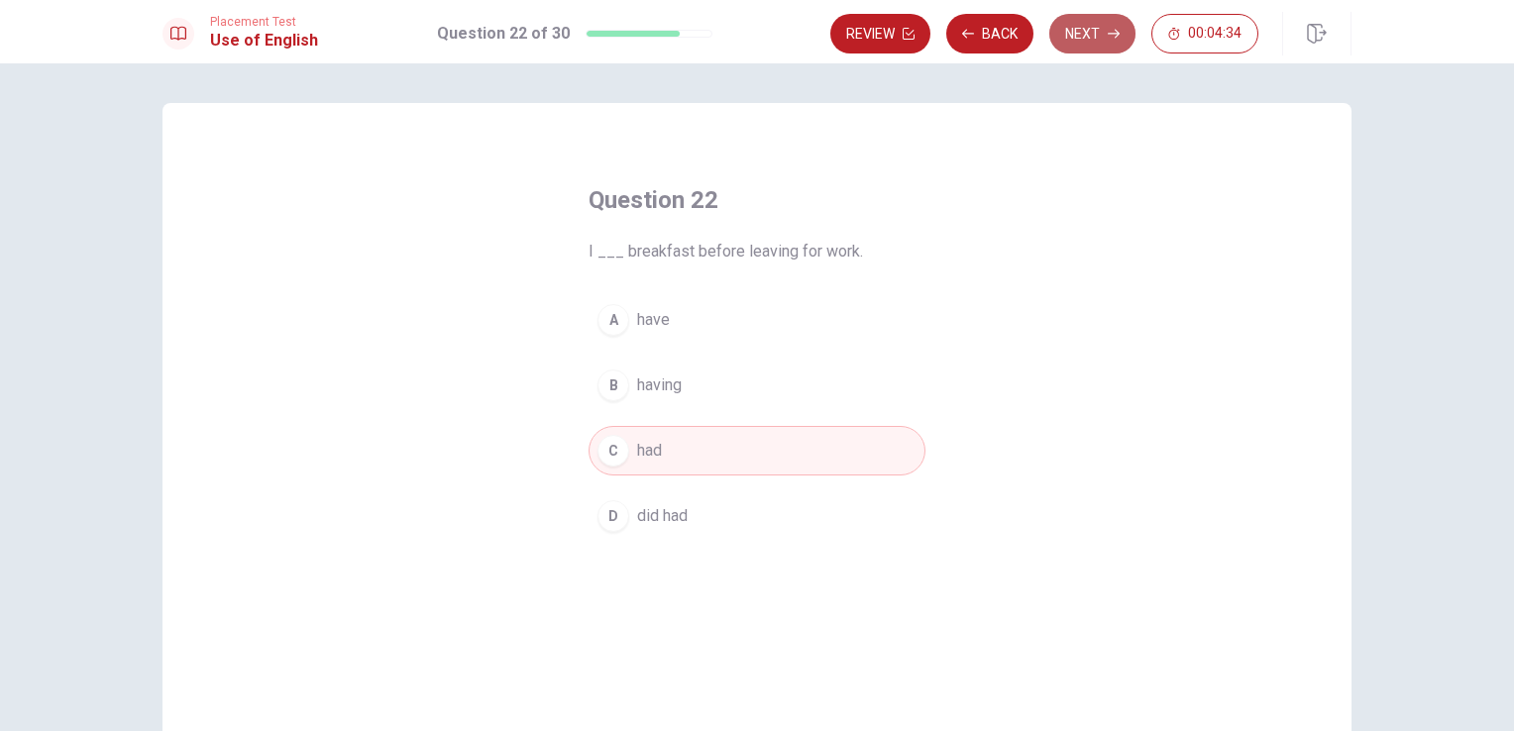
click at [1090, 24] on button "Next" at bounding box center [1092, 34] width 86 height 40
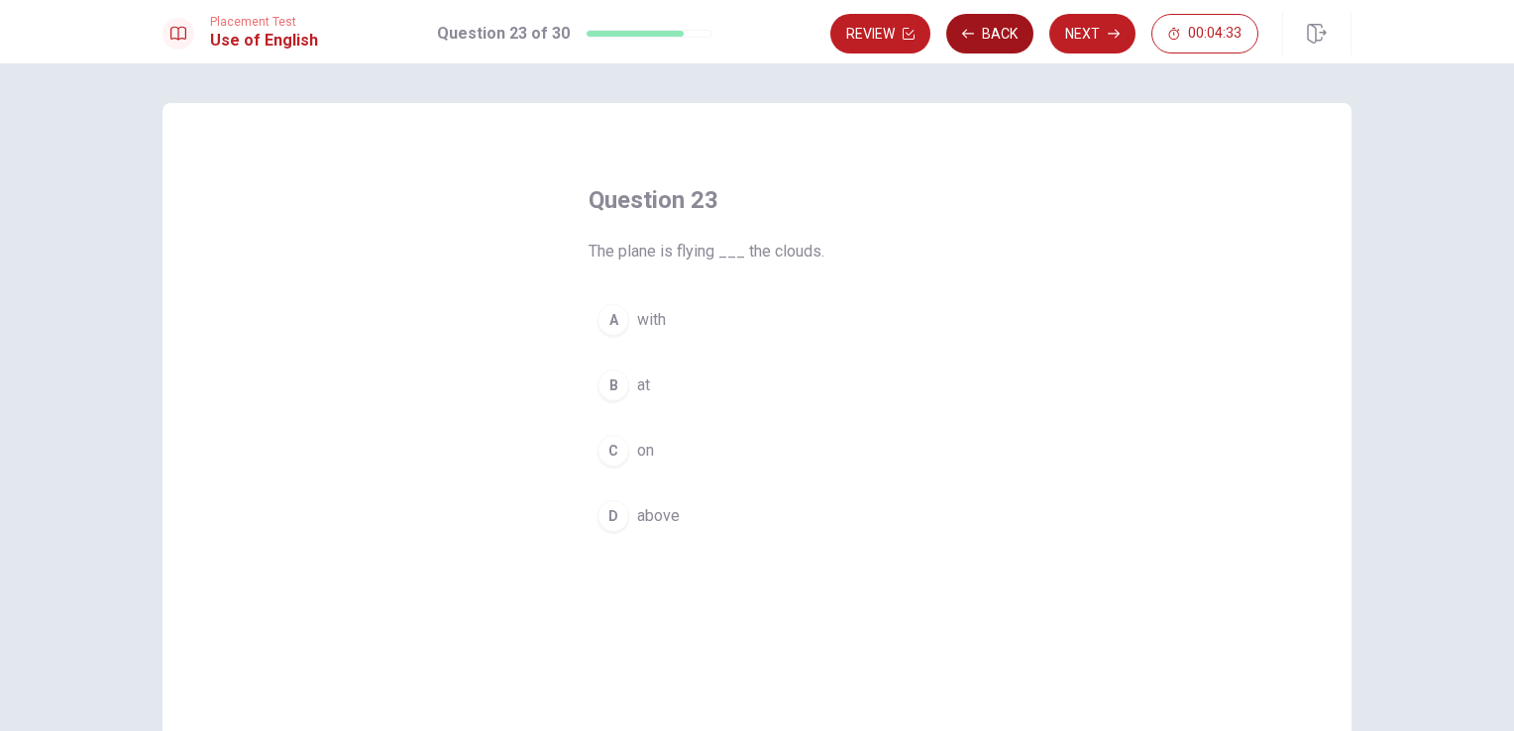
click at [974, 30] on icon "button" at bounding box center [968, 34] width 12 height 12
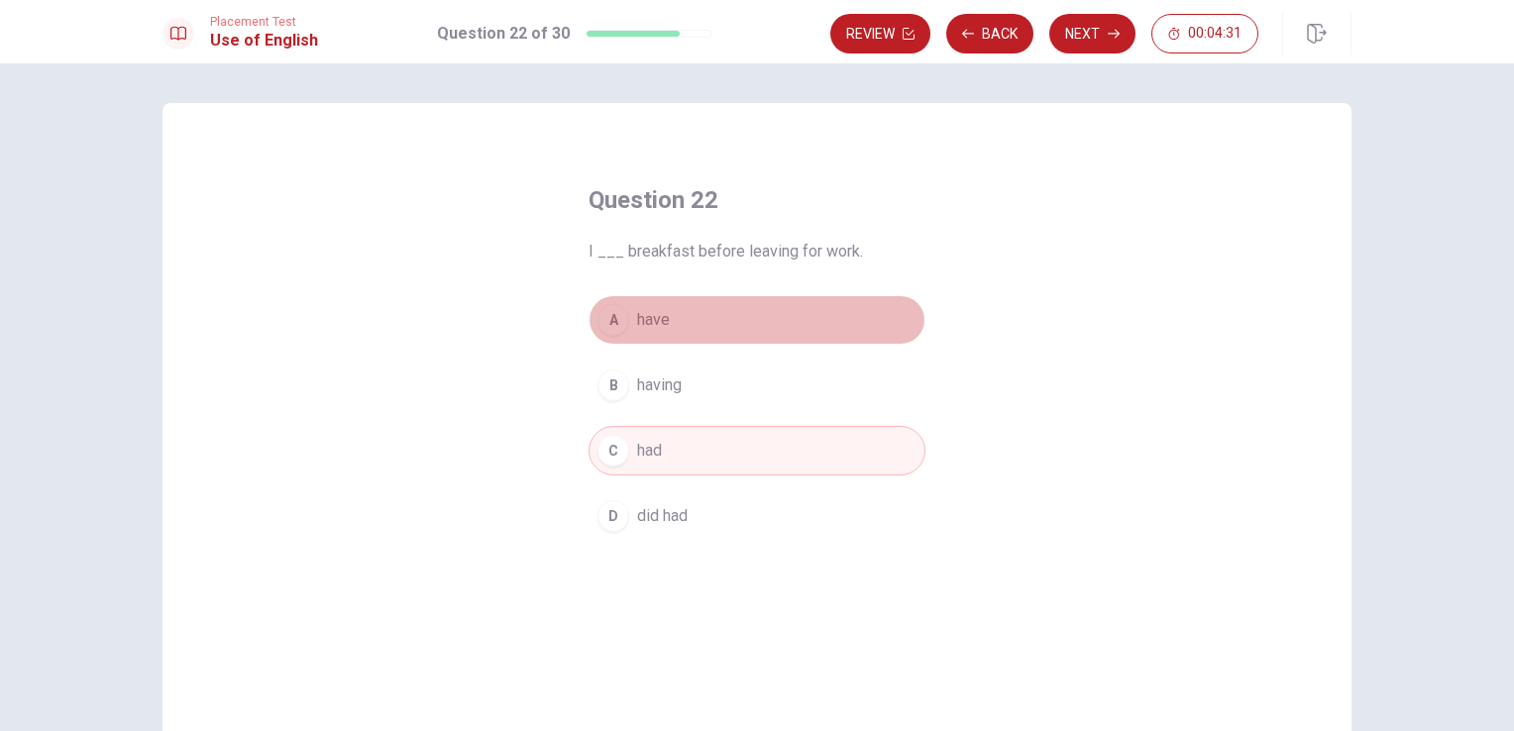
click at [614, 317] on div "A" at bounding box center [613, 320] width 32 height 32
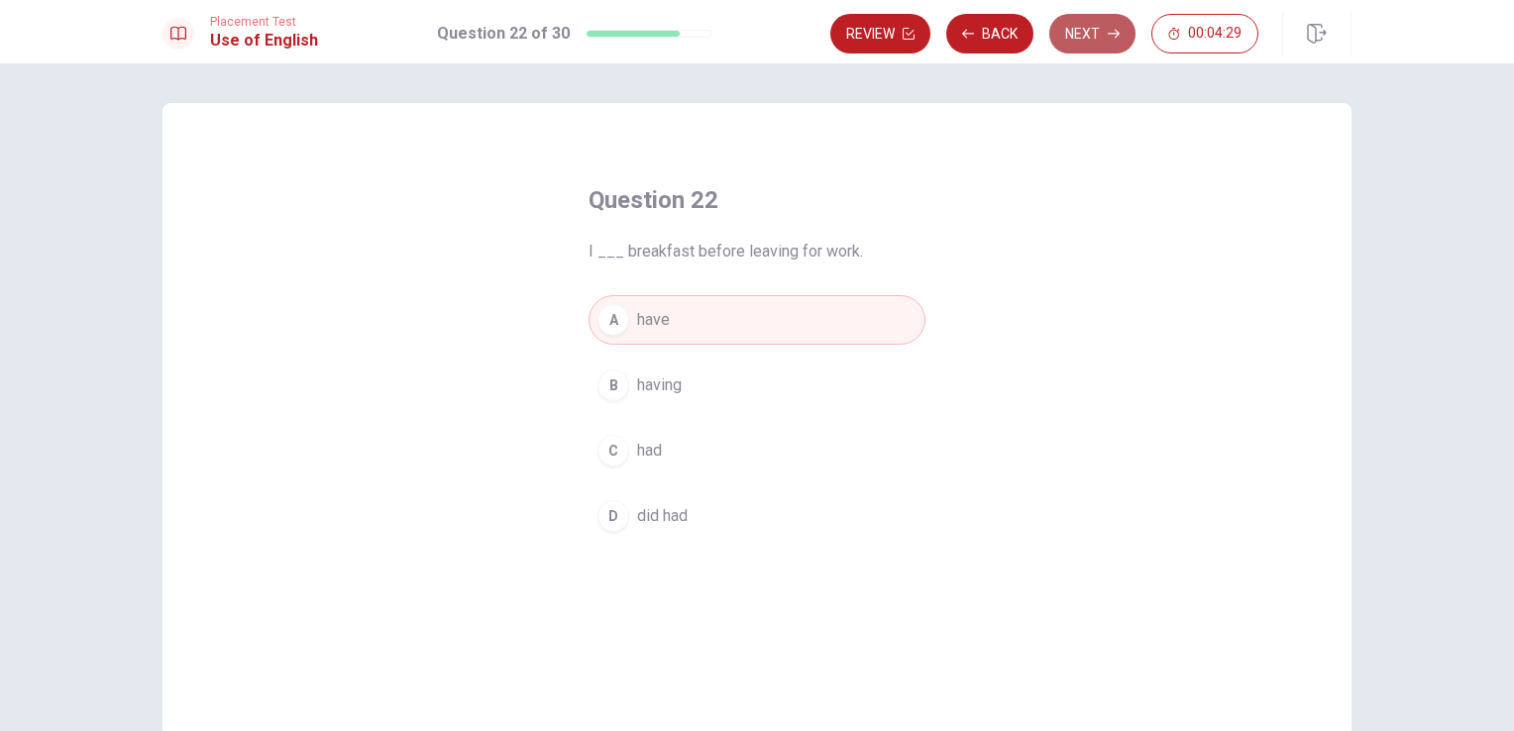
click at [1098, 26] on button "Next" at bounding box center [1092, 34] width 86 height 40
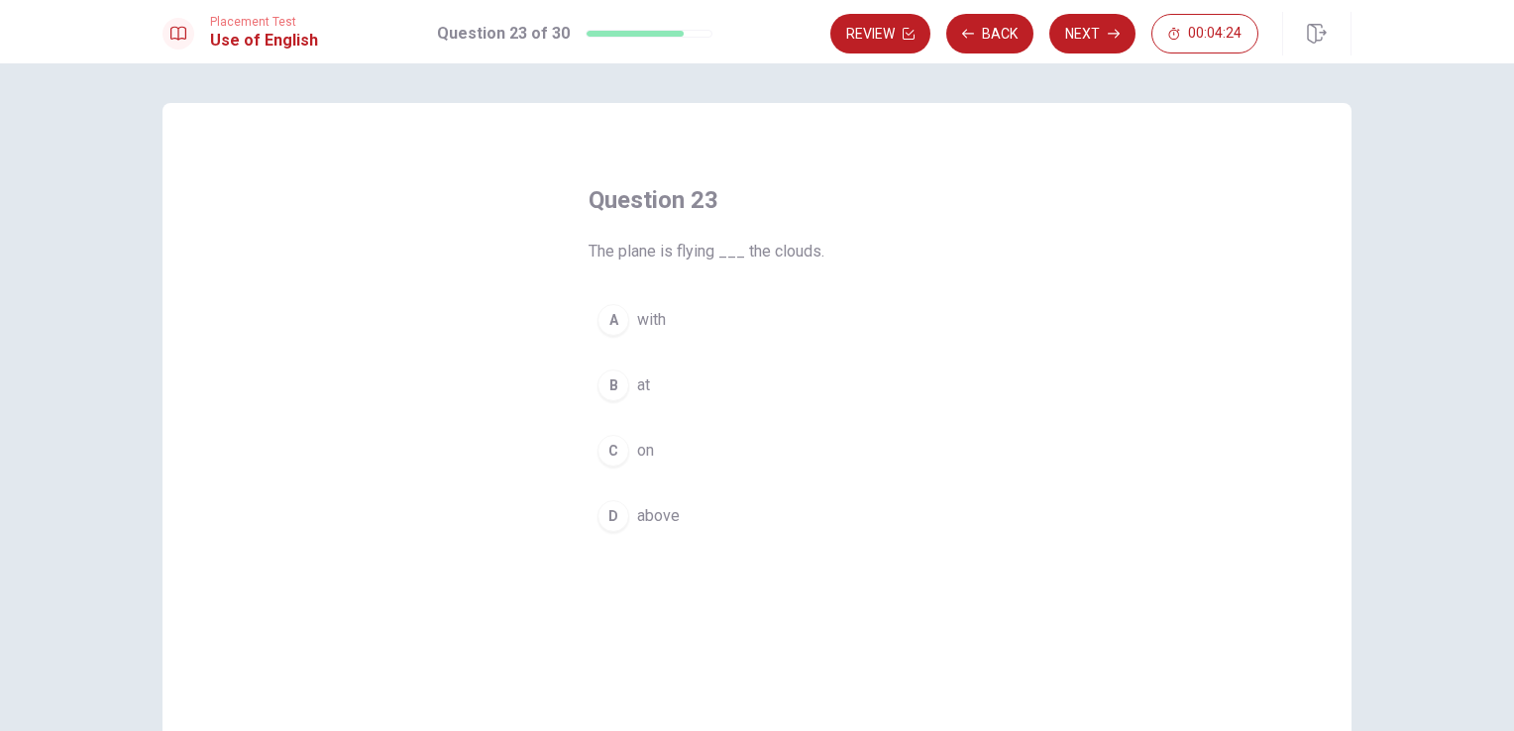
click at [608, 458] on div "C" at bounding box center [613, 451] width 32 height 32
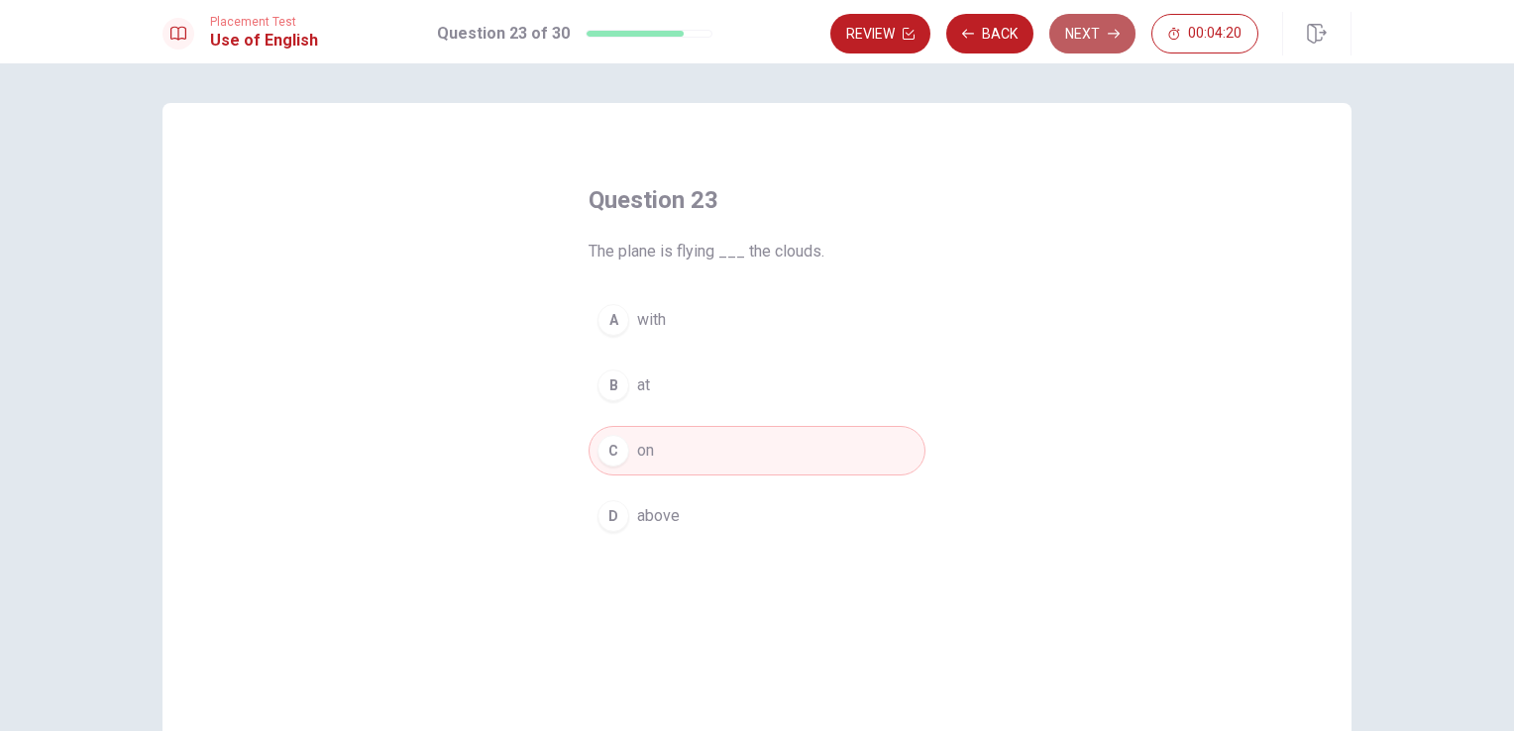
click at [1112, 34] on icon "button" at bounding box center [1113, 34] width 12 height 12
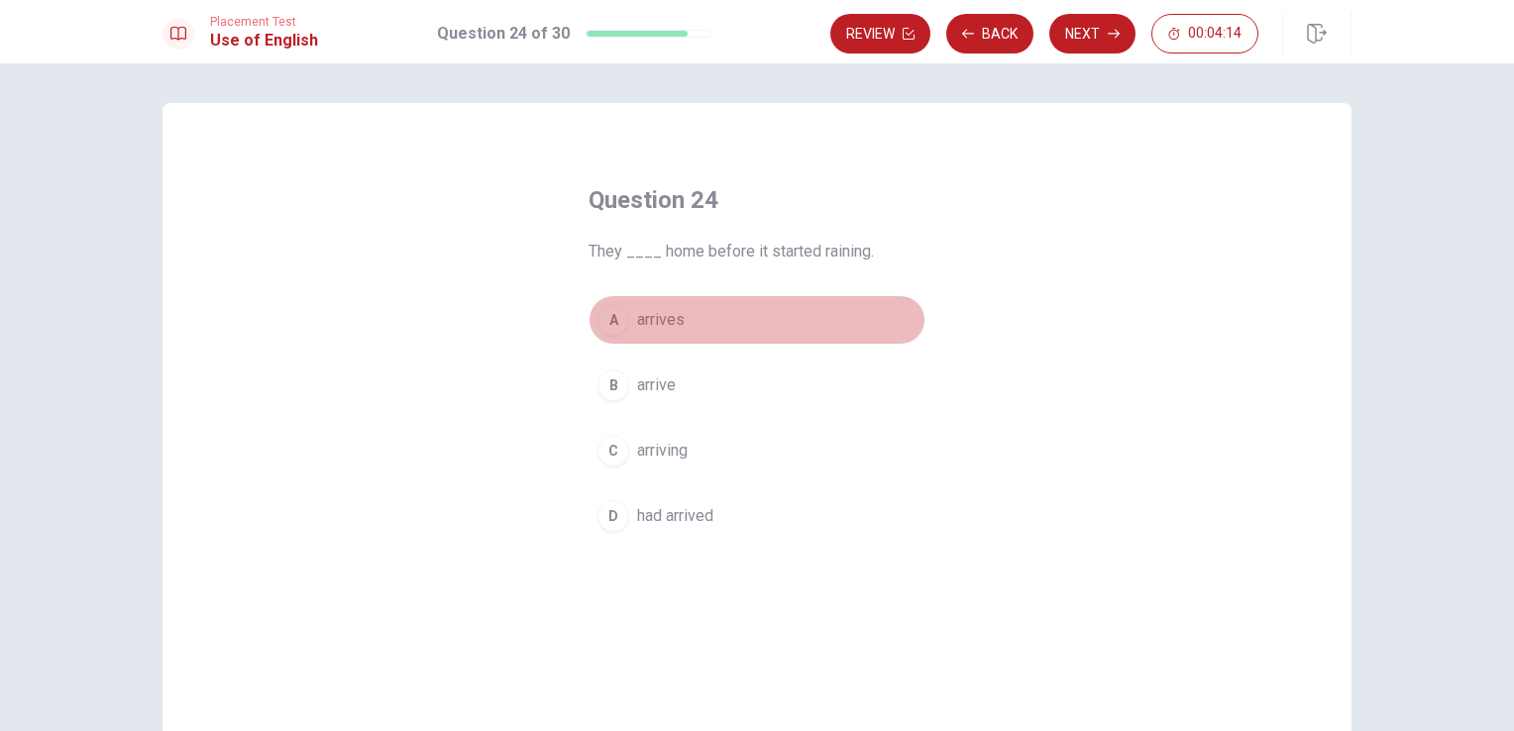
click at [607, 317] on div "A" at bounding box center [613, 320] width 32 height 32
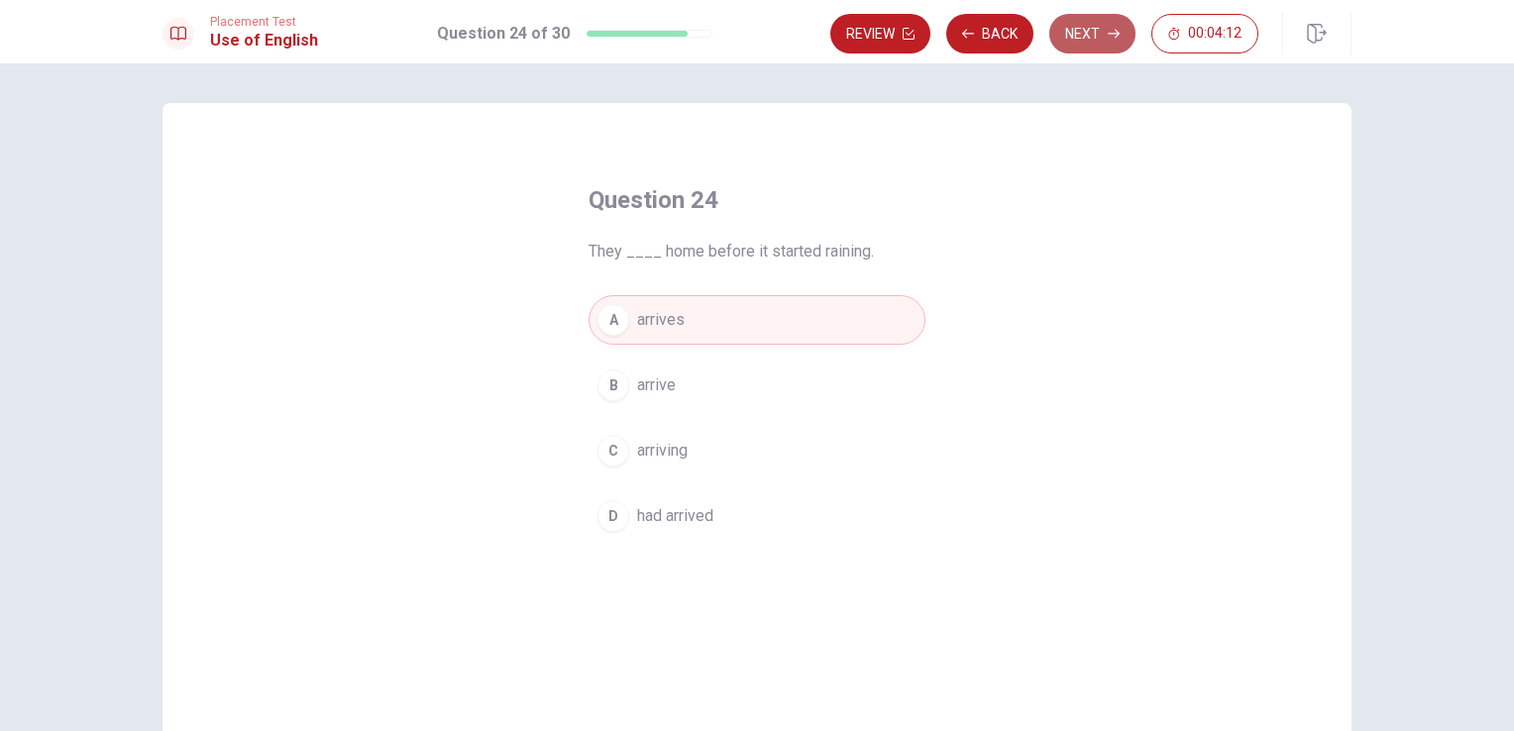
click at [1098, 29] on button "Next" at bounding box center [1092, 34] width 86 height 40
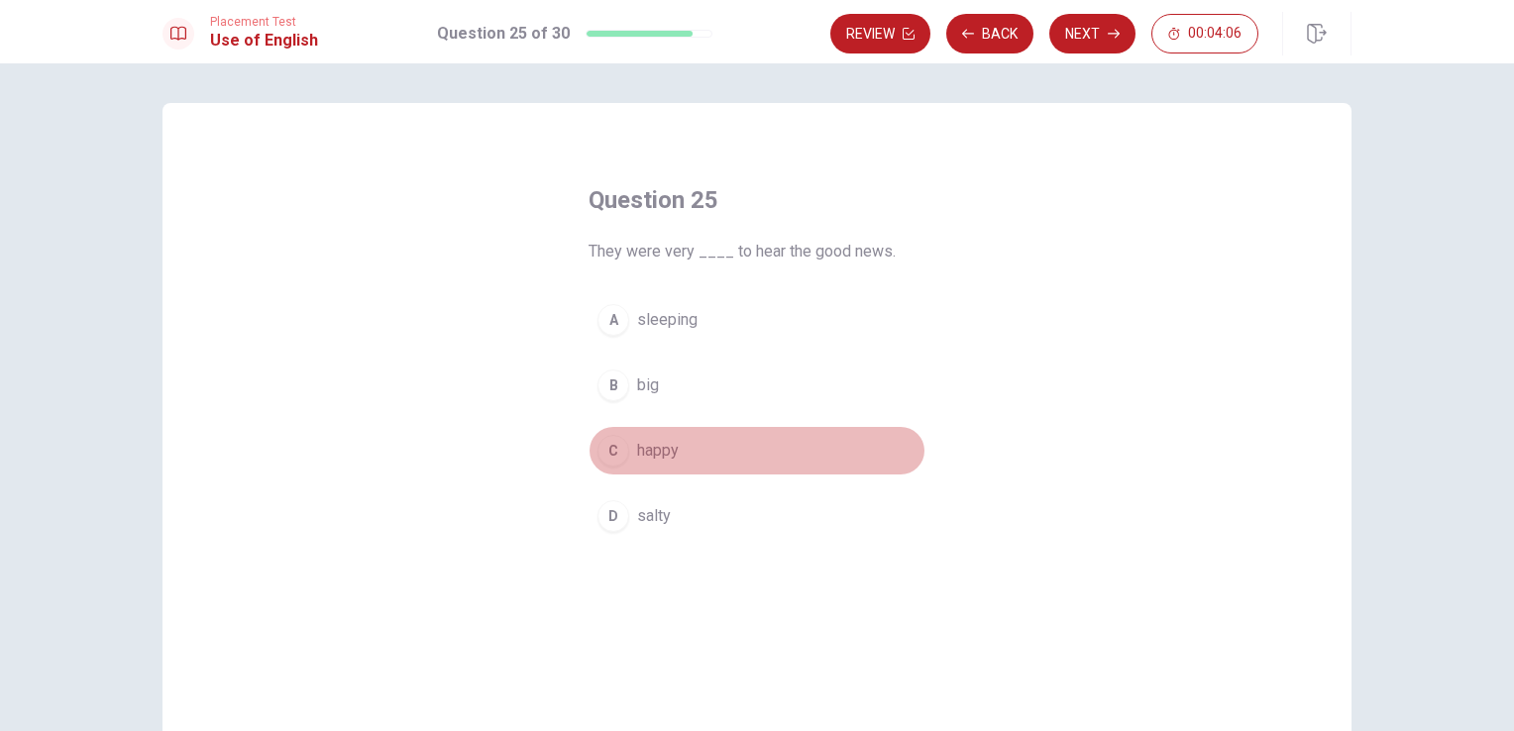
click at [611, 449] on div "C" at bounding box center [613, 451] width 32 height 32
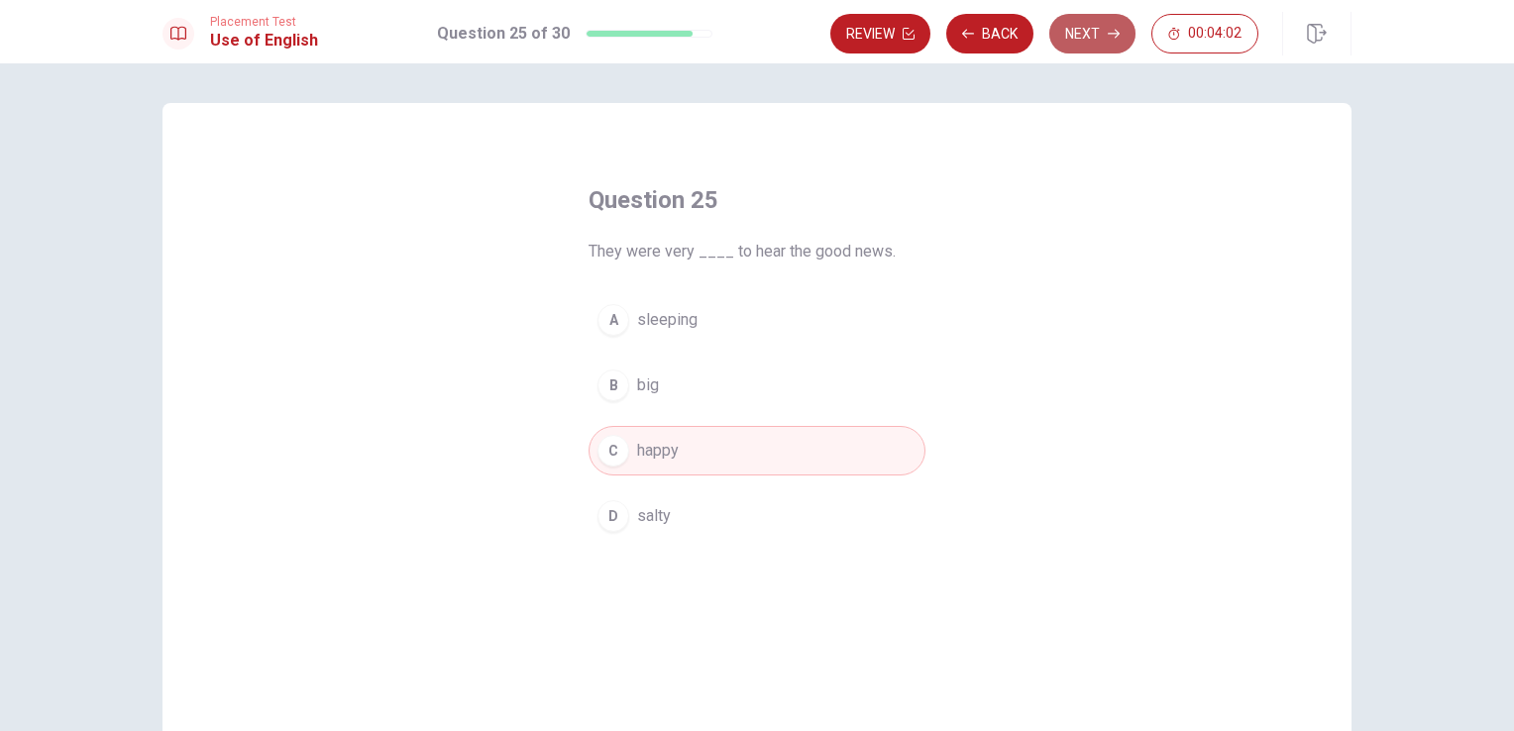
click at [1074, 32] on button "Next" at bounding box center [1092, 34] width 86 height 40
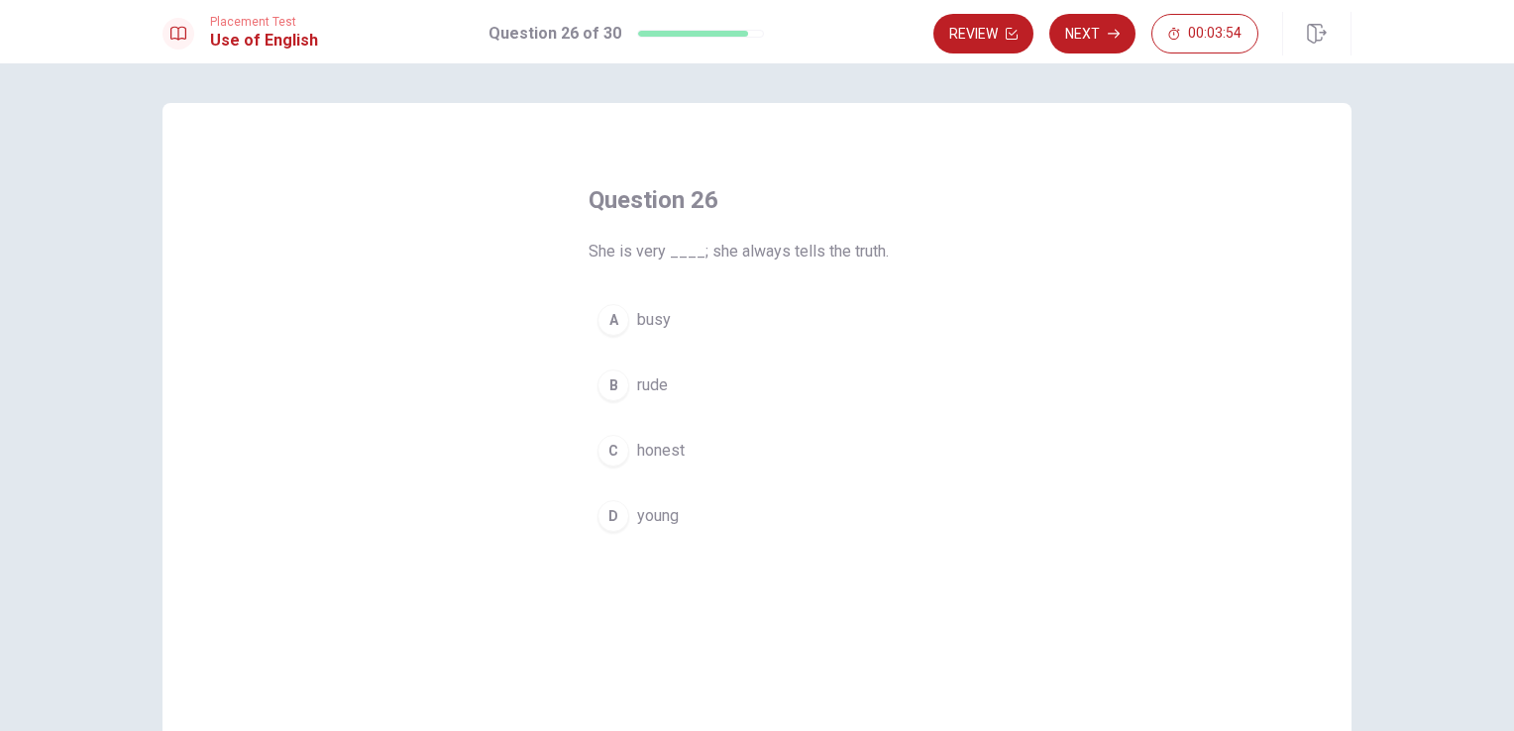
click at [615, 454] on div "C" at bounding box center [613, 451] width 32 height 32
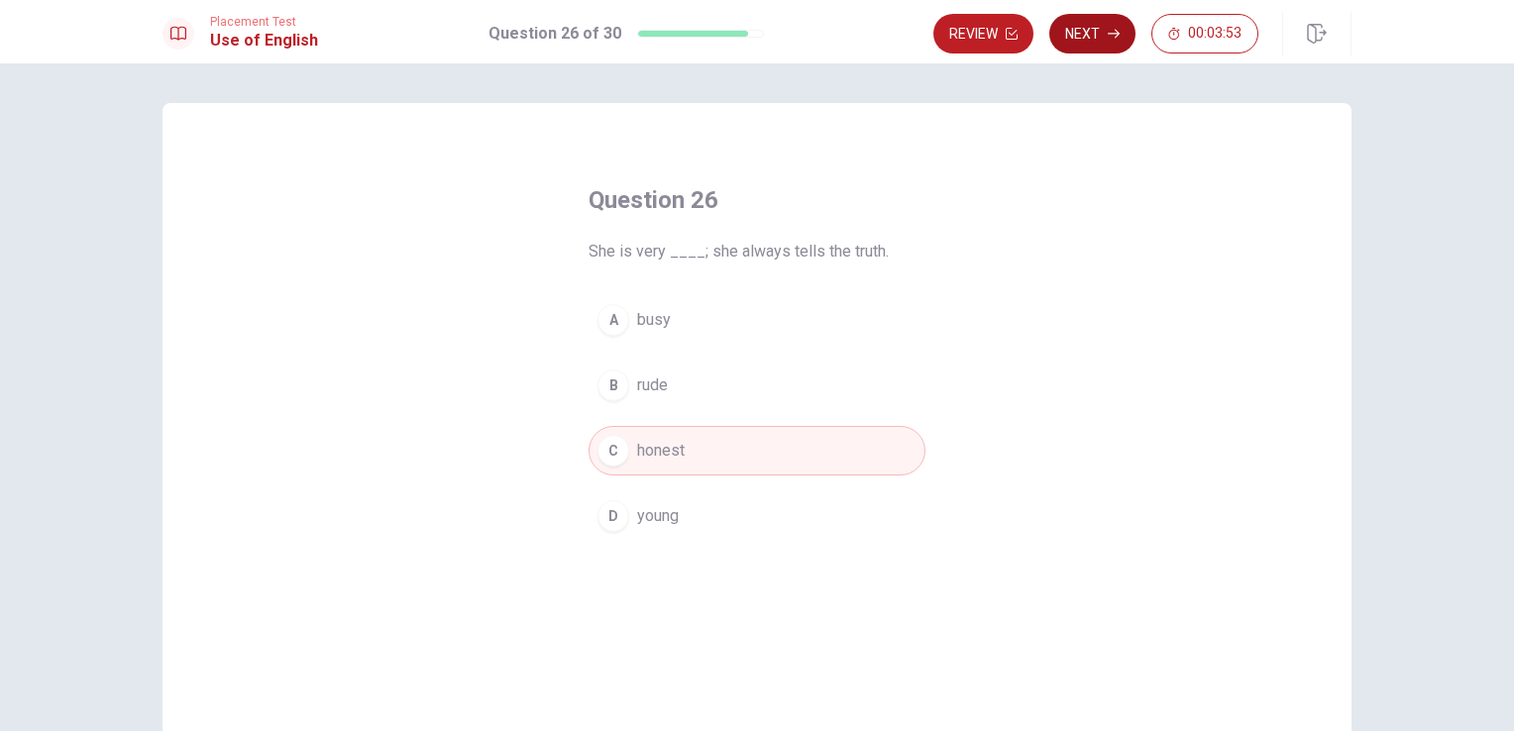
click at [1115, 35] on icon "button" at bounding box center [1113, 34] width 12 height 12
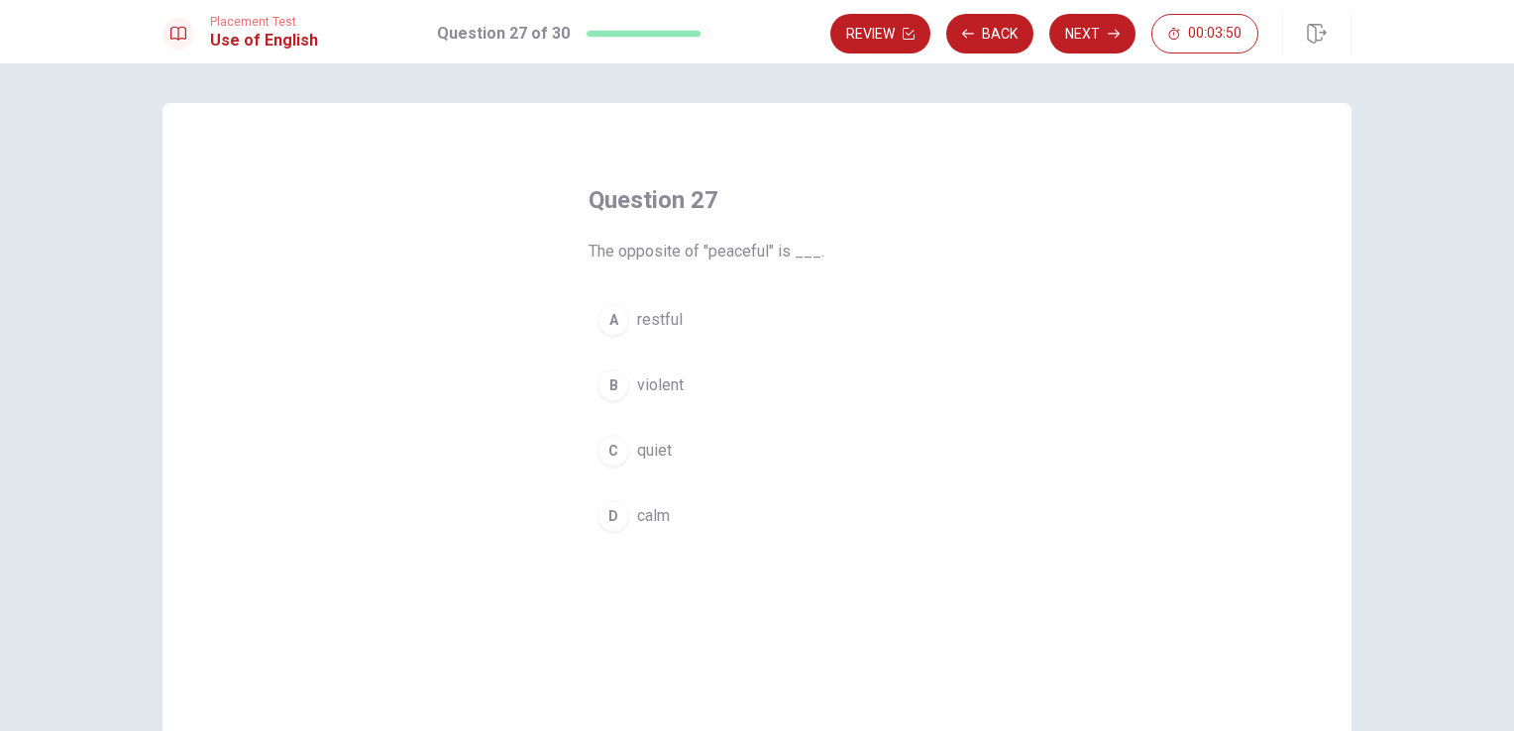
click at [613, 390] on div "B" at bounding box center [613, 385] width 32 height 32
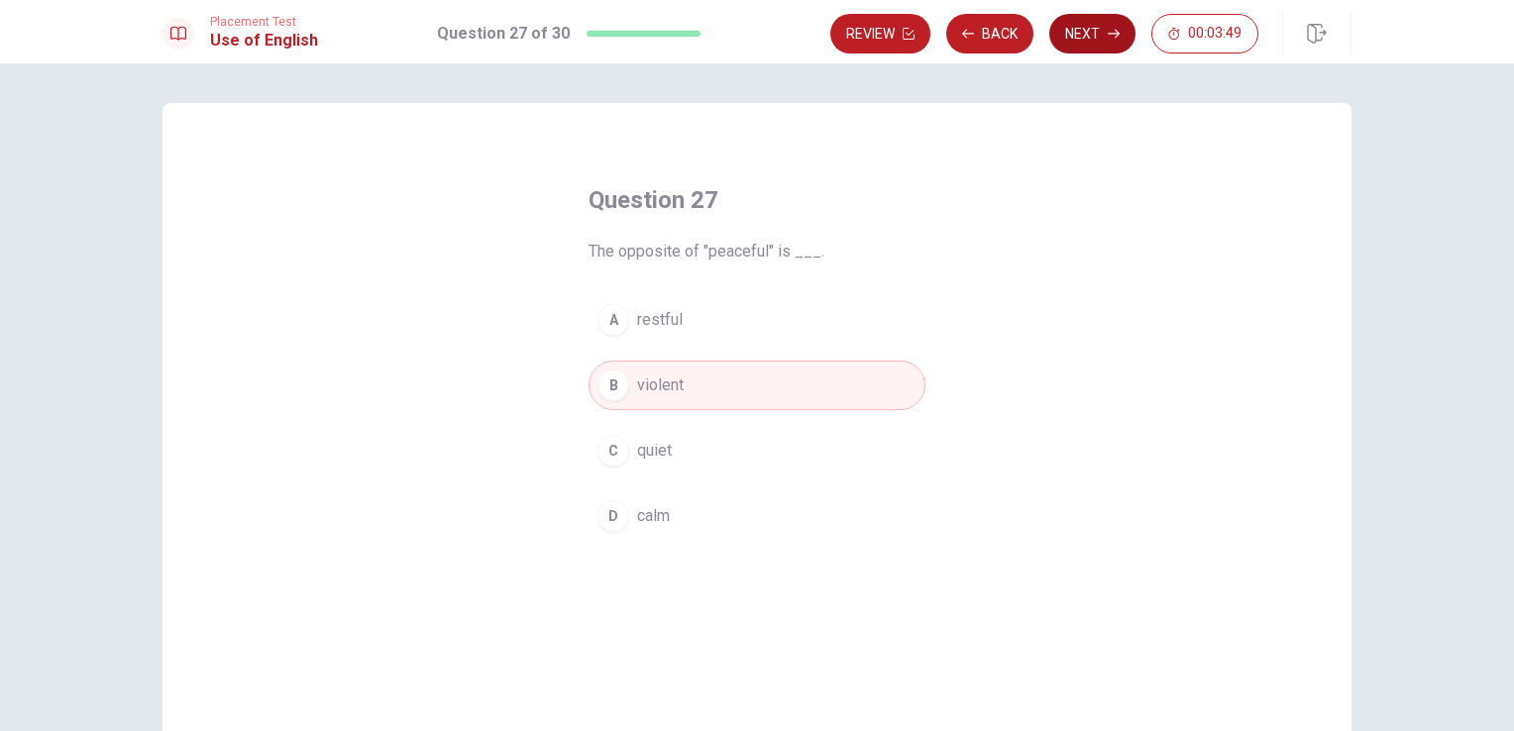
click at [1082, 26] on button "Next" at bounding box center [1092, 34] width 86 height 40
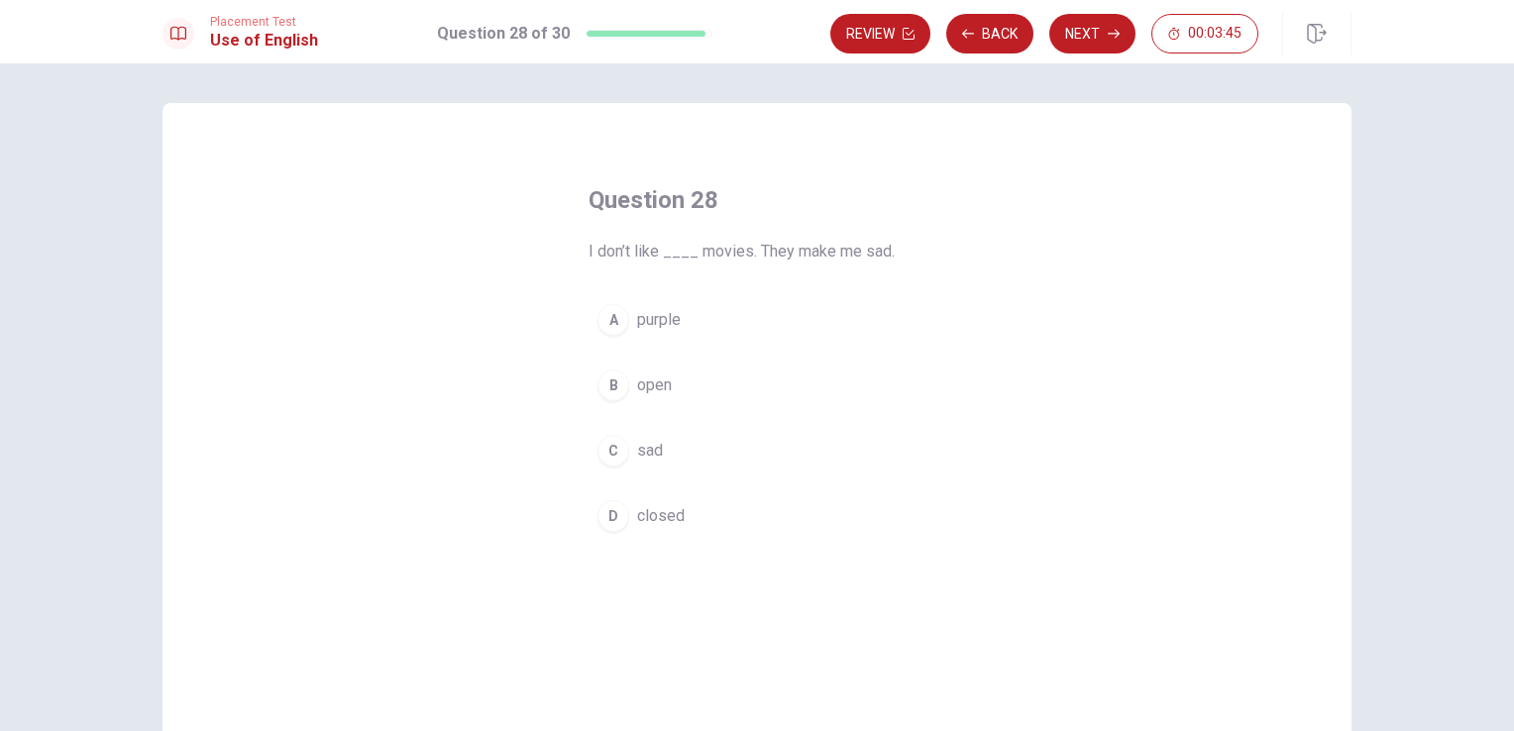
click at [615, 450] on div "C" at bounding box center [613, 451] width 32 height 32
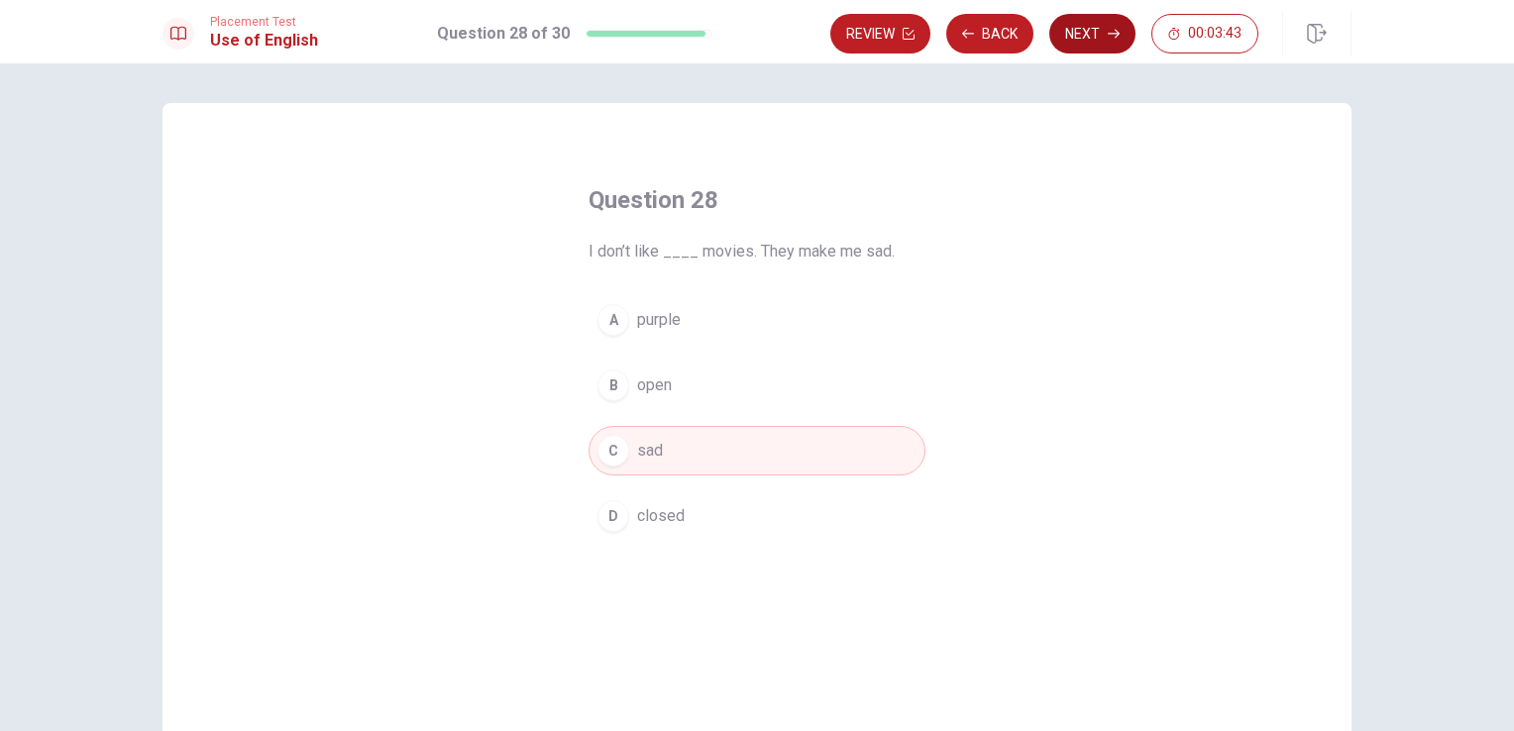
click at [1096, 35] on button "Next" at bounding box center [1092, 34] width 86 height 40
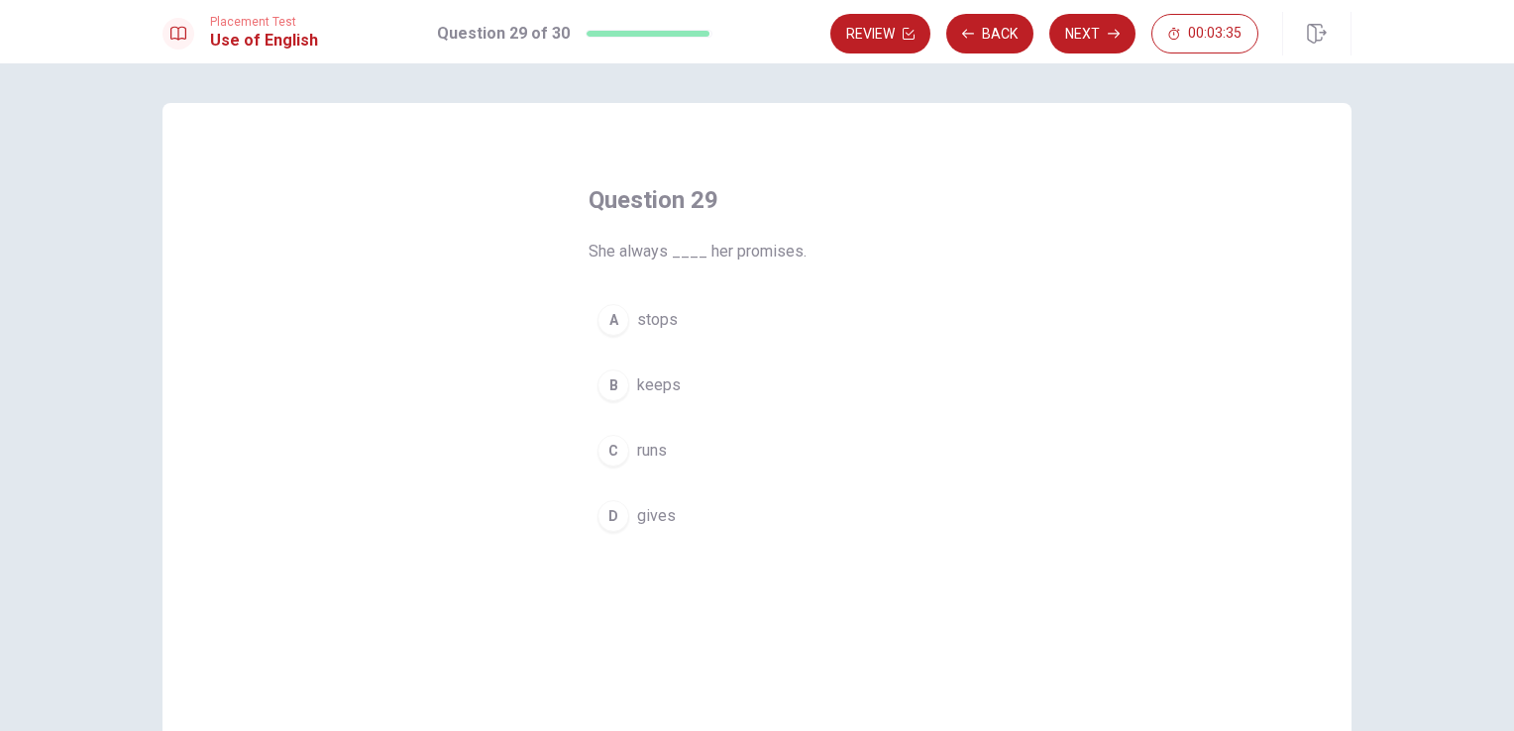
click at [610, 391] on div "B" at bounding box center [613, 385] width 32 height 32
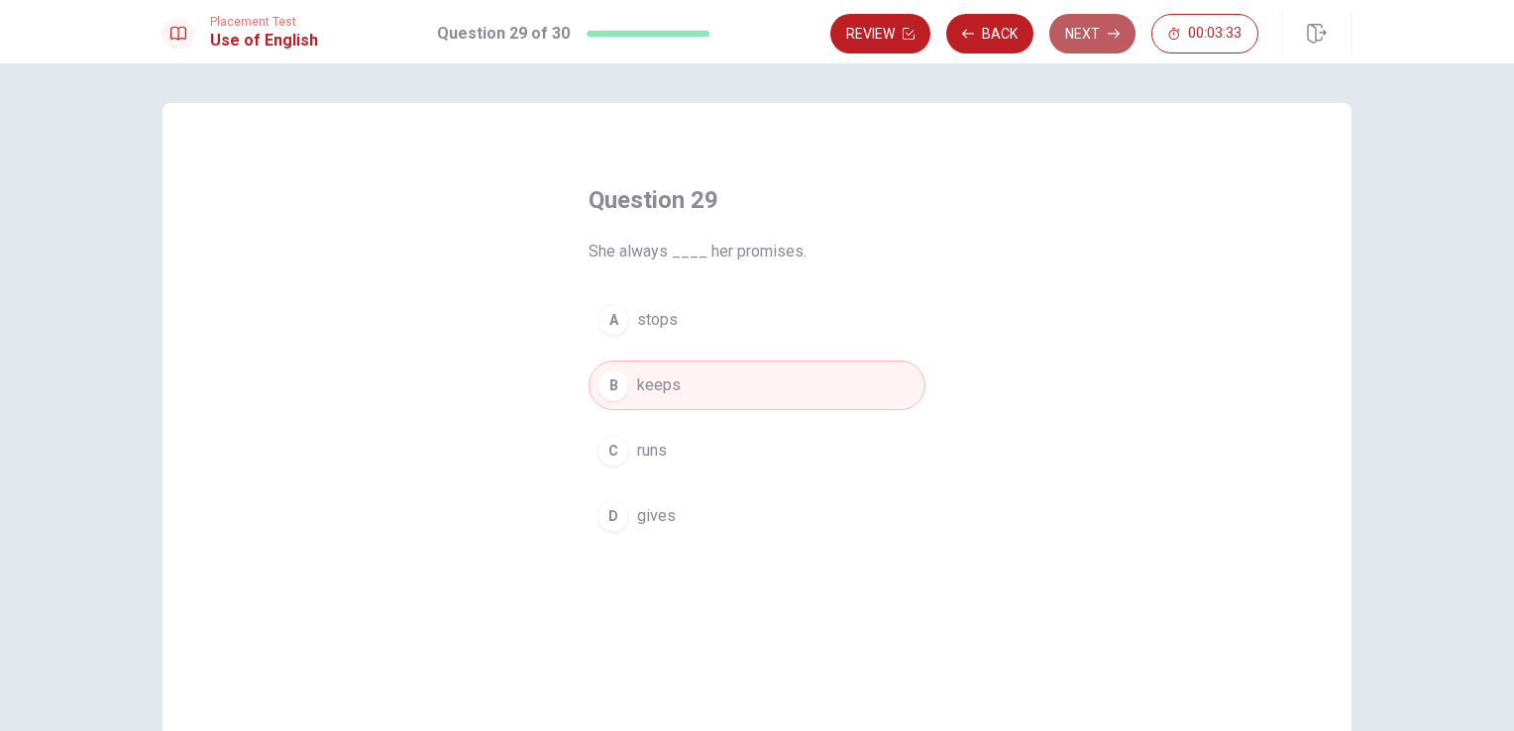
click at [1092, 36] on button "Next" at bounding box center [1092, 34] width 86 height 40
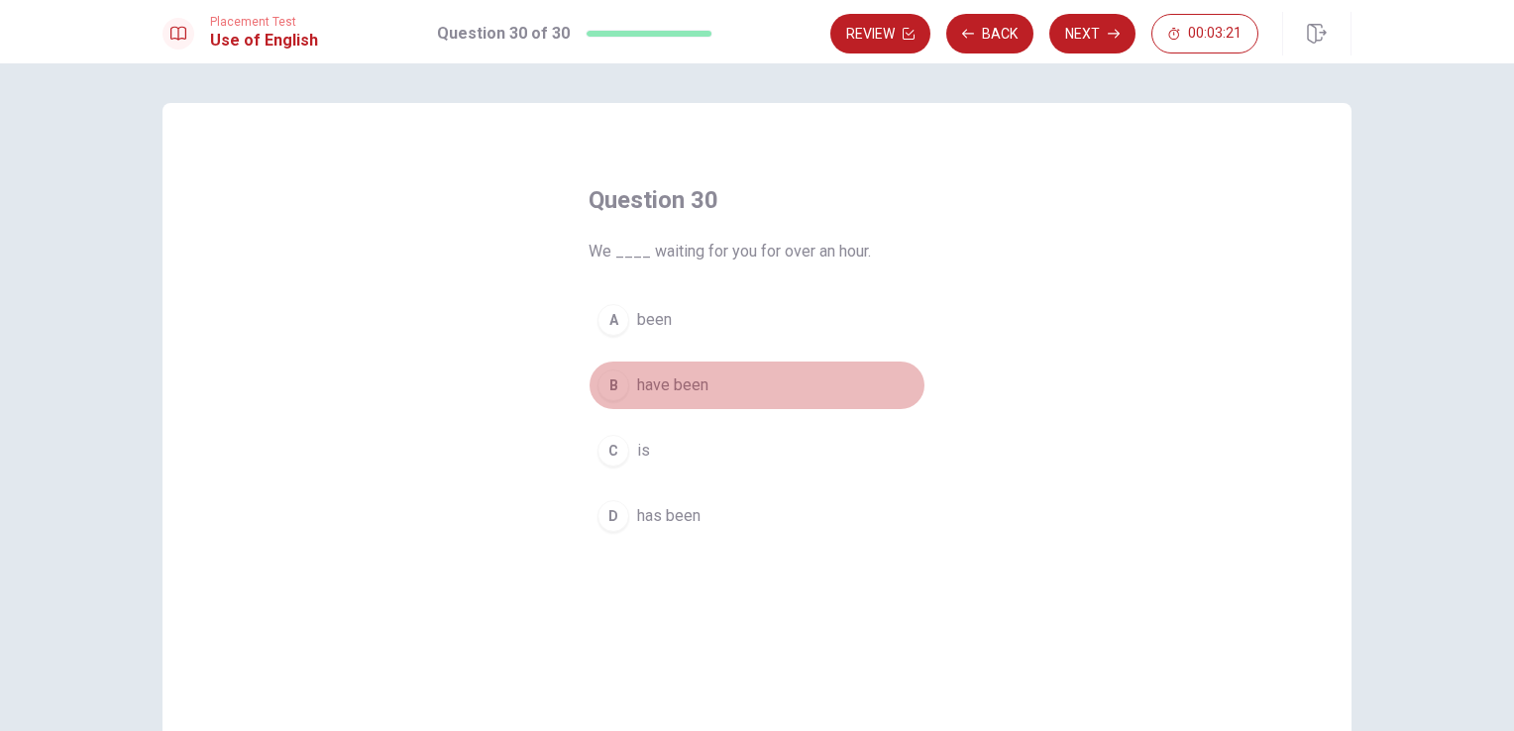
click at [614, 393] on div "B" at bounding box center [613, 385] width 32 height 32
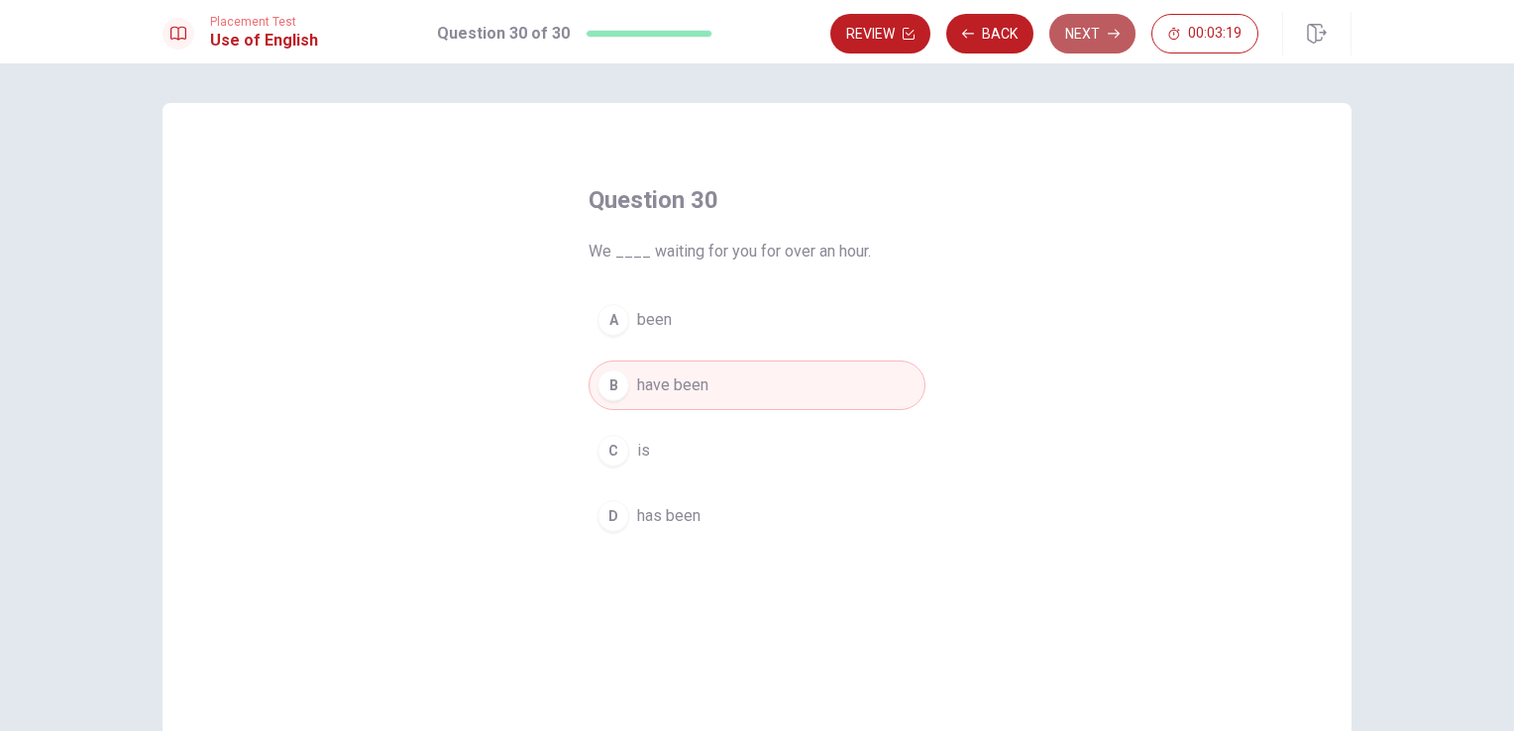
click at [1097, 37] on button "Next" at bounding box center [1092, 34] width 86 height 40
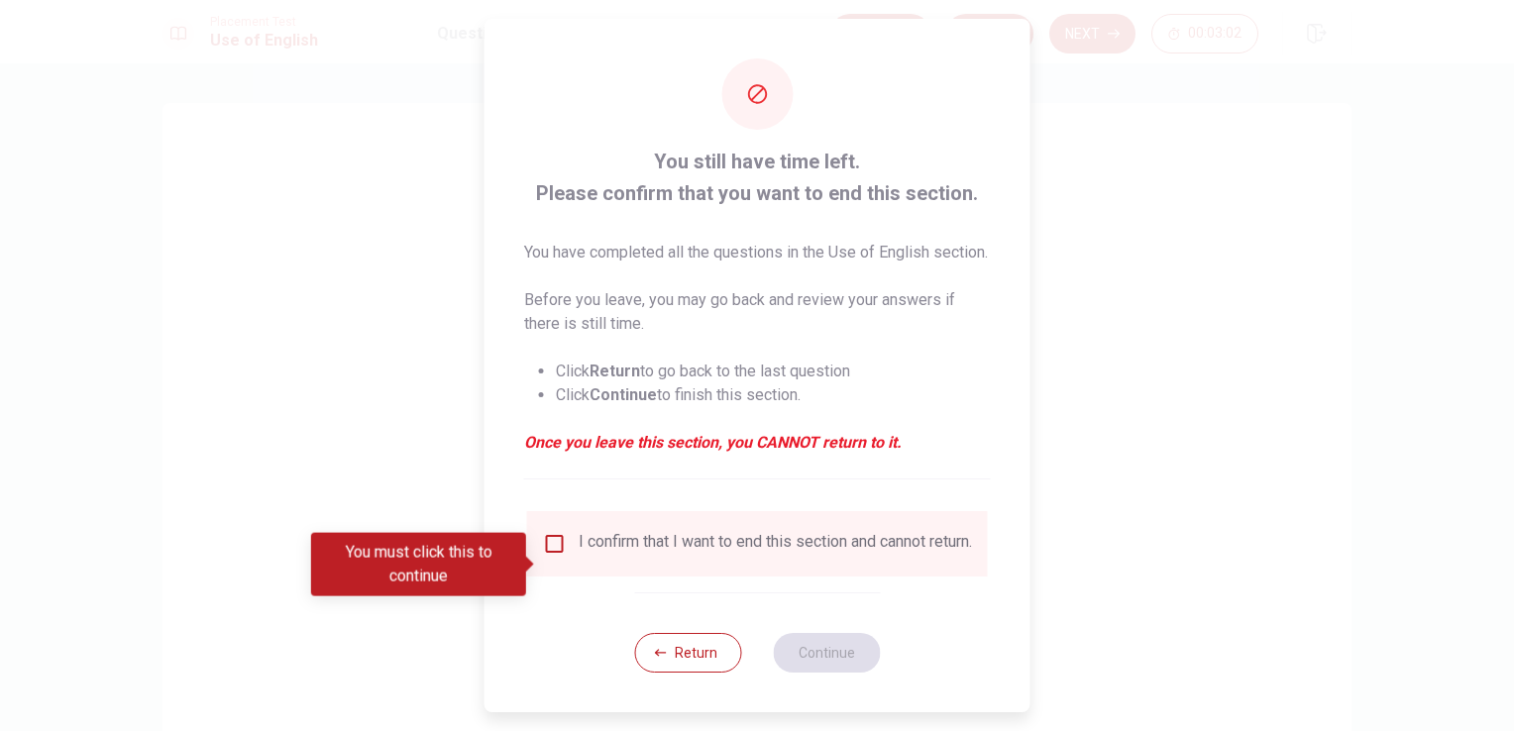
click at [547, 556] on input "You must click this to continue" at bounding box center [555, 544] width 24 height 24
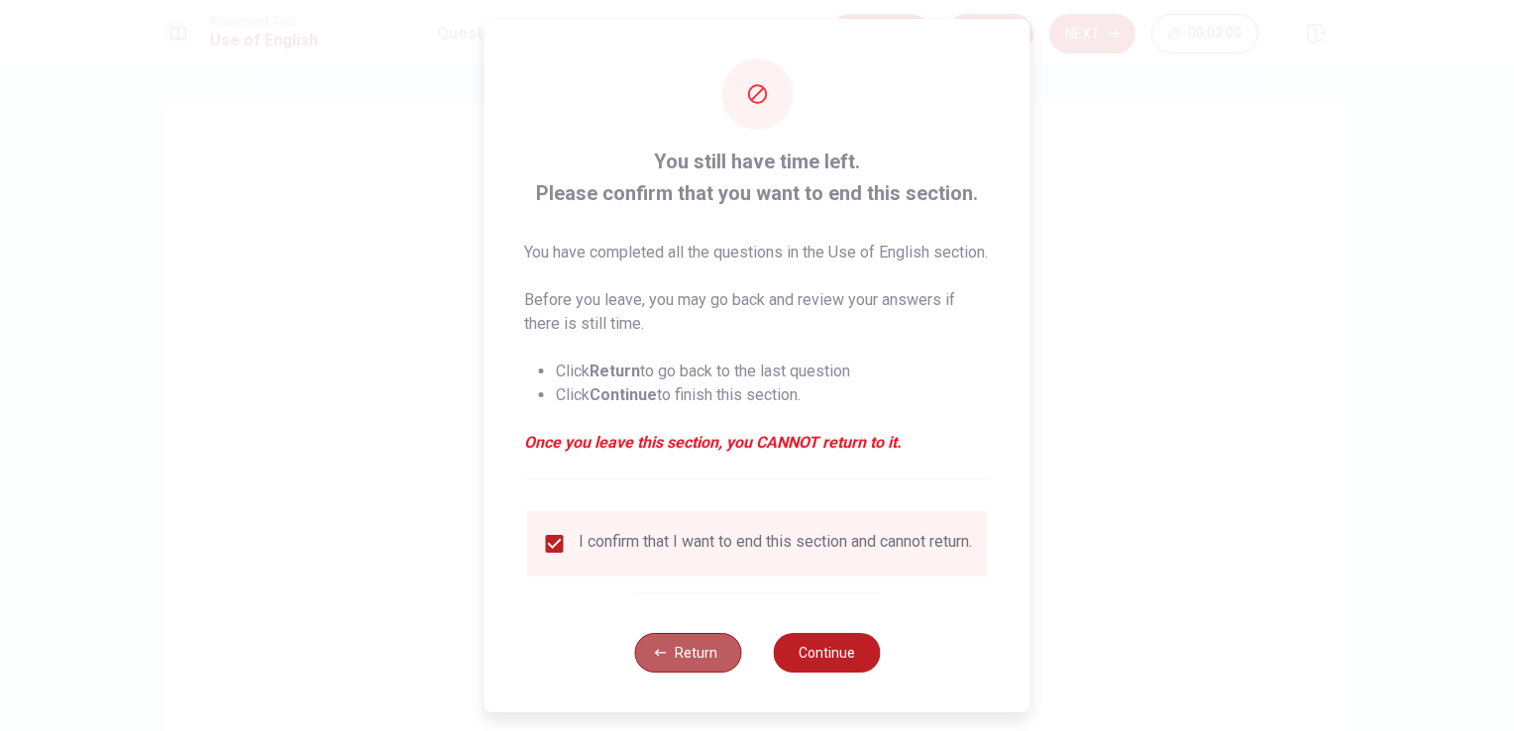
click at [666, 673] on button "Return" at bounding box center [687, 653] width 107 height 40
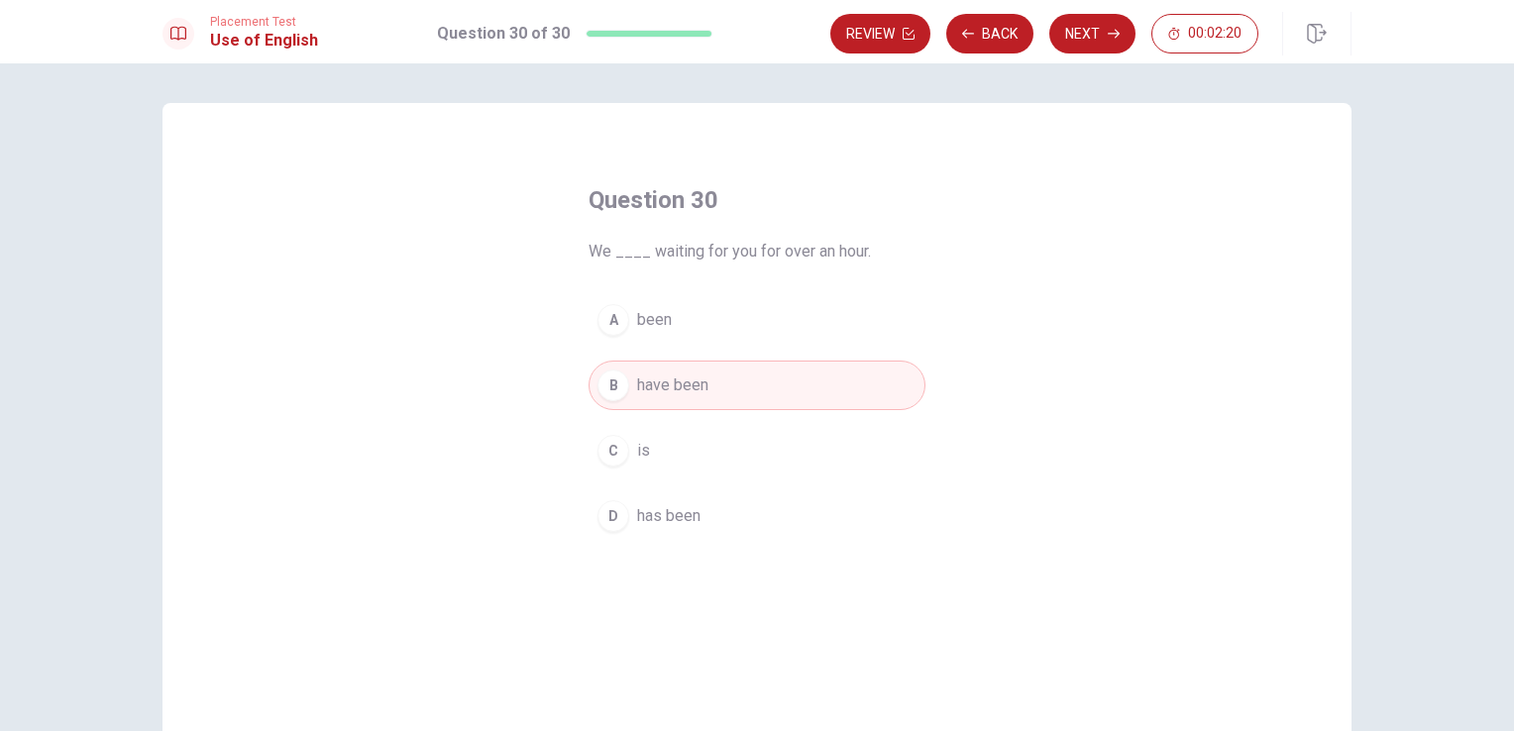
click at [1097, 10] on div "Placement Test Use of English Question 30 of 30 Review Back Next 00:02:20" at bounding box center [757, 31] width 1514 height 63
click at [1102, 30] on button "Next" at bounding box center [1092, 34] width 86 height 40
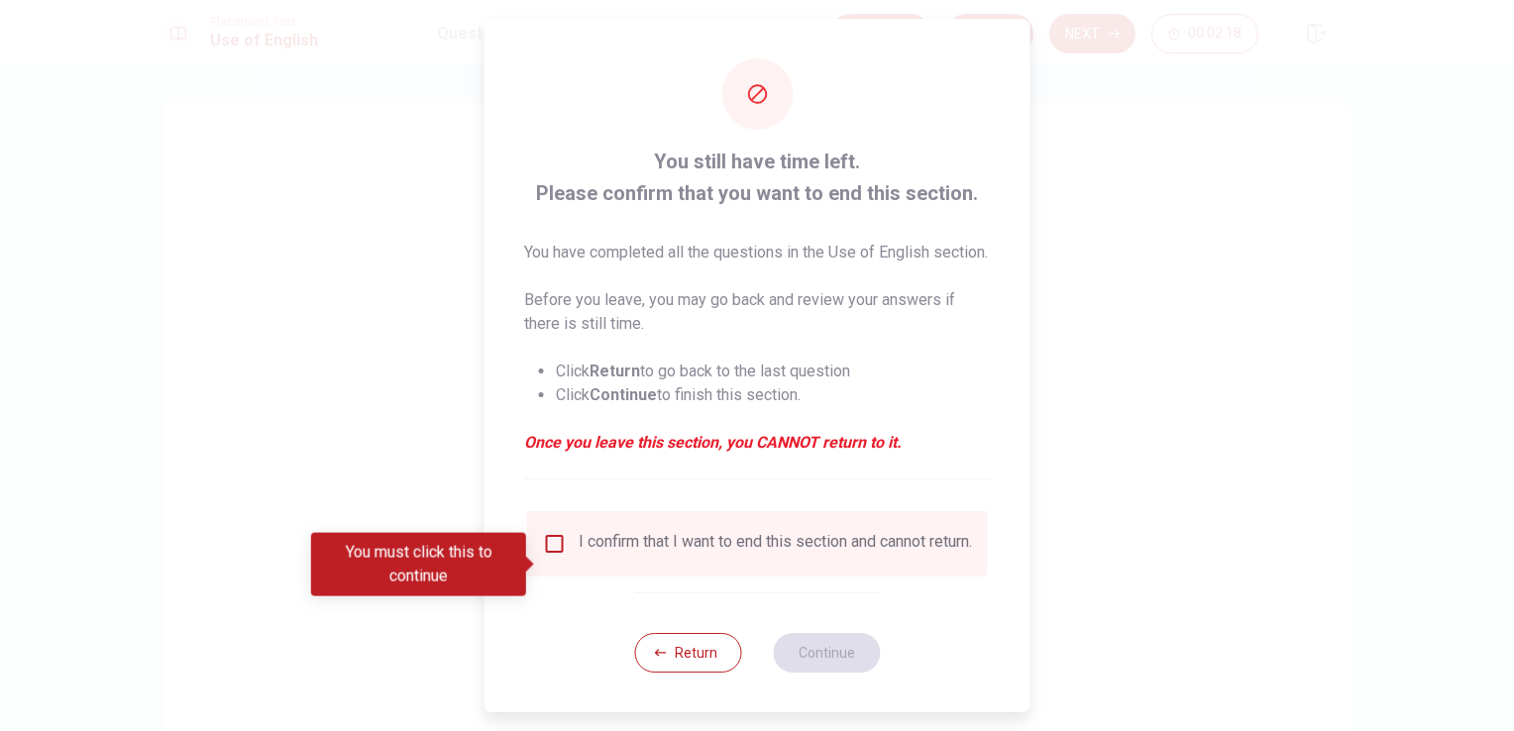
click at [553, 556] on input "You must click this to continue" at bounding box center [555, 544] width 24 height 24
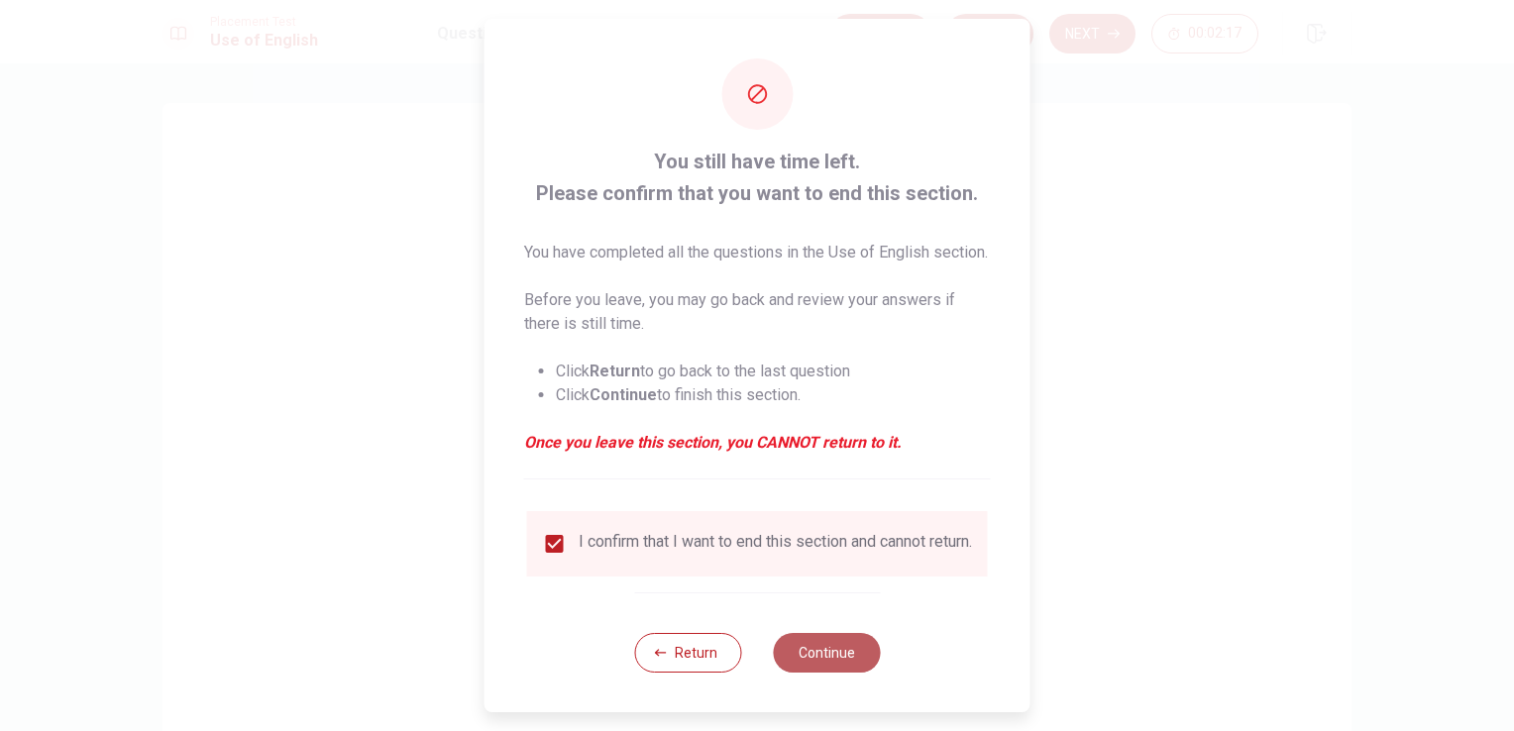
click at [832, 673] on button "Continue" at bounding box center [826, 653] width 107 height 40
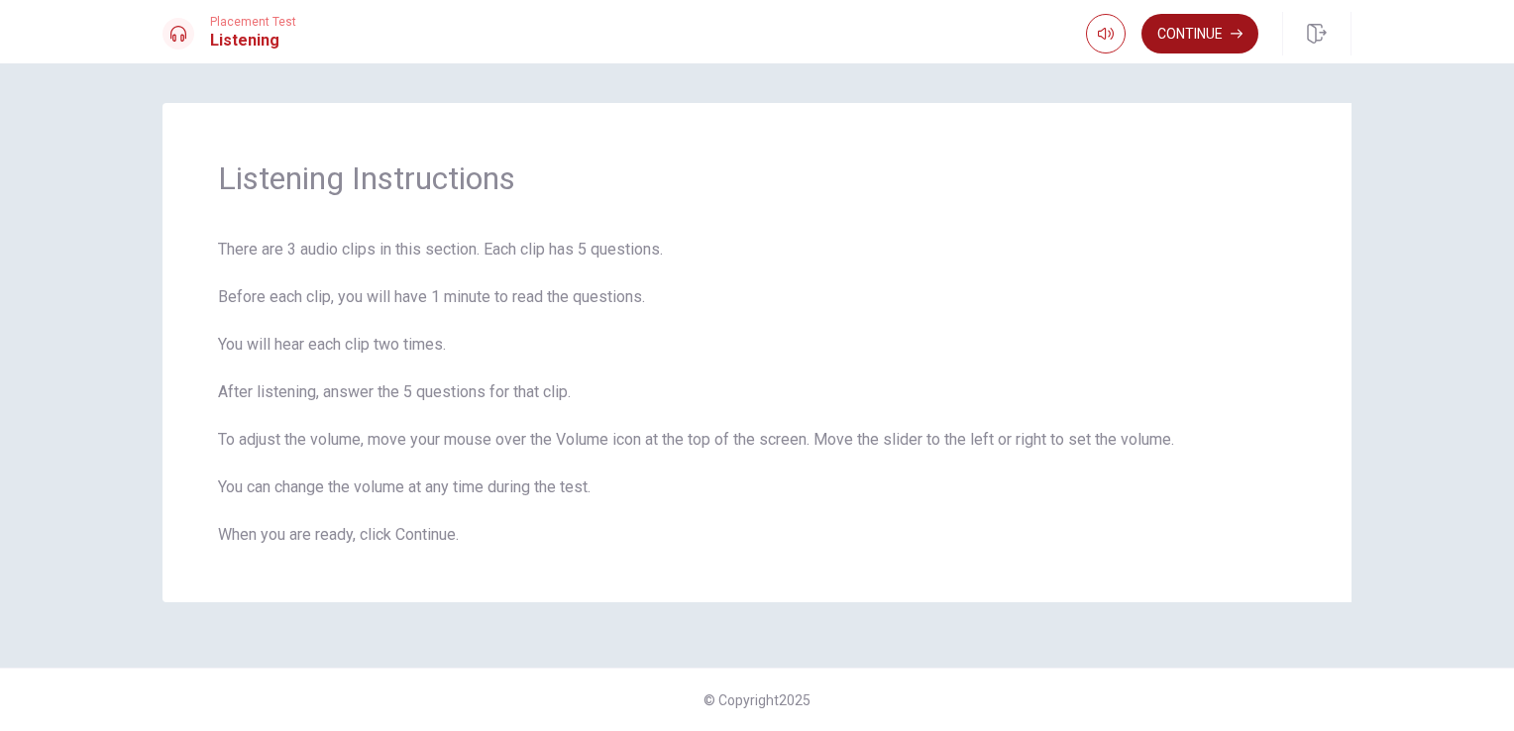
click at [1175, 30] on button "Continue" at bounding box center [1199, 34] width 117 height 40
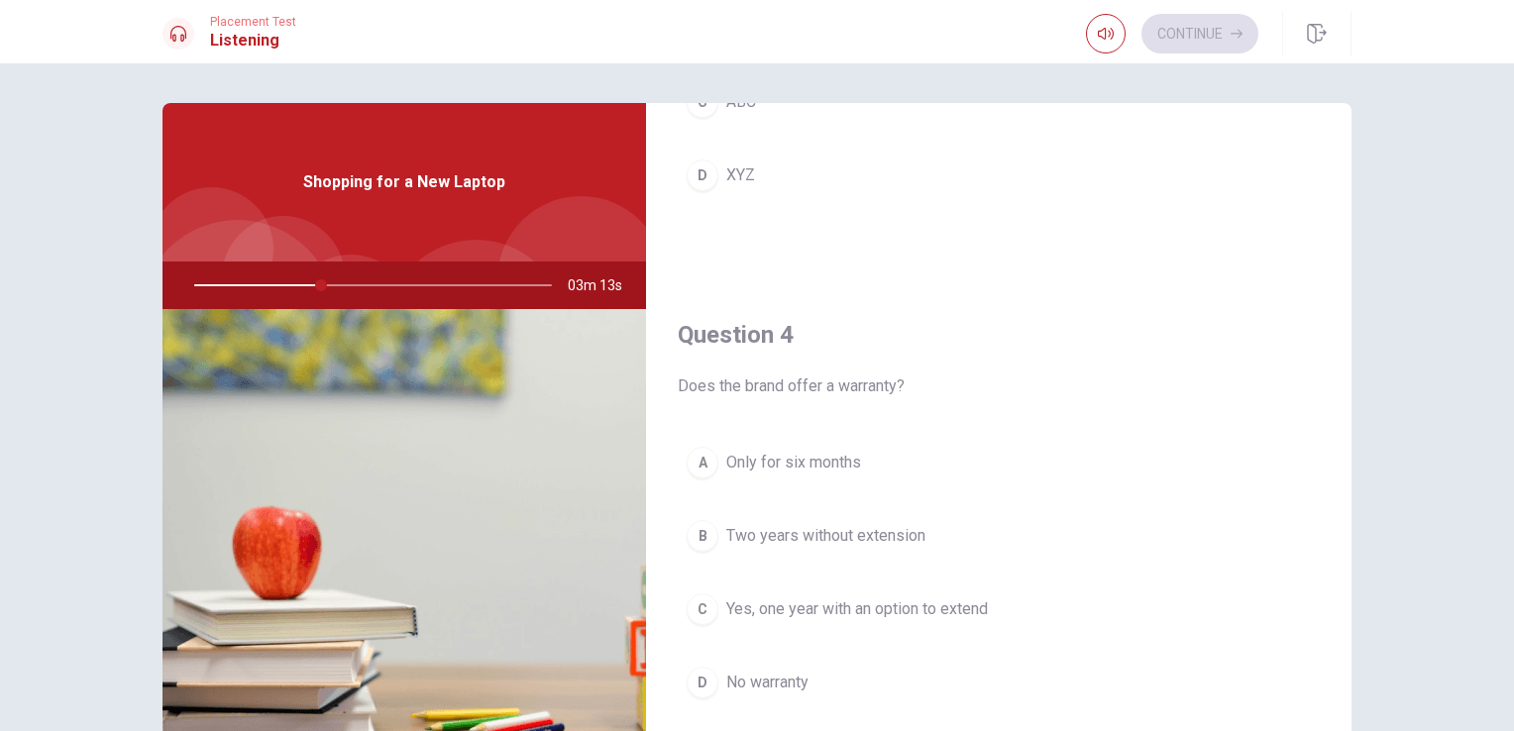
scroll to position [1387, 0]
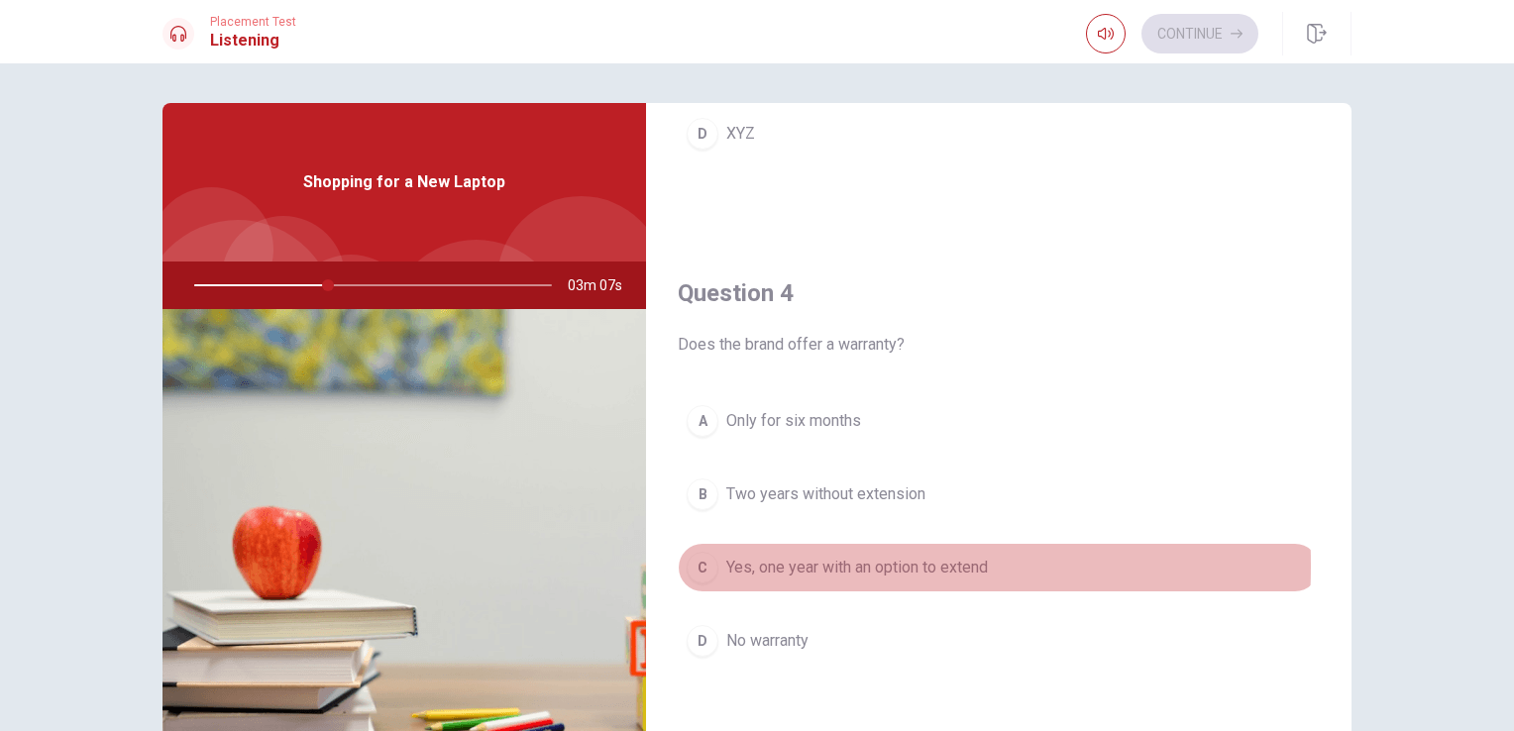
click at [696, 560] on div "C" at bounding box center [702, 568] width 32 height 32
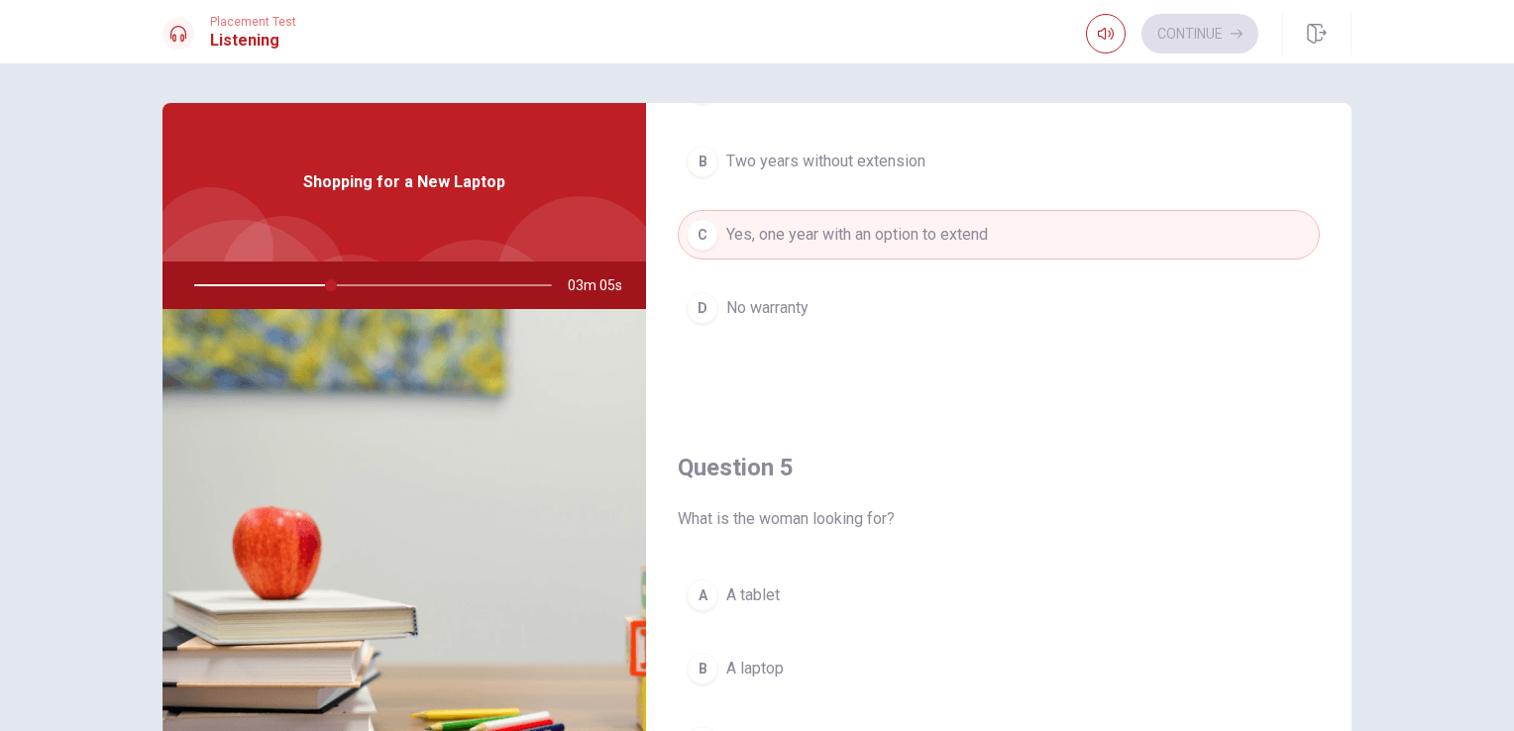
scroll to position [1838, 0]
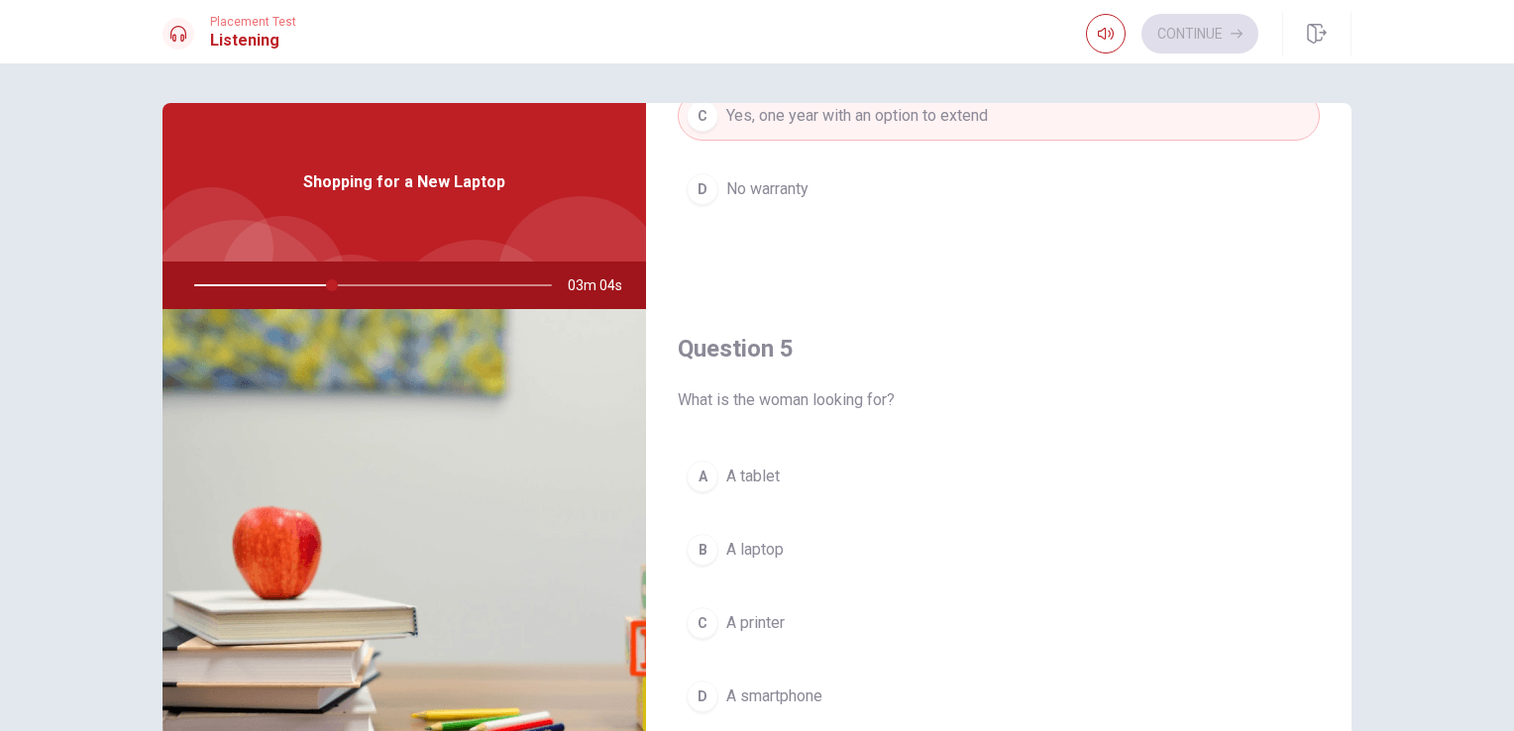
click at [689, 544] on div "B" at bounding box center [702, 550] width 32 height 32
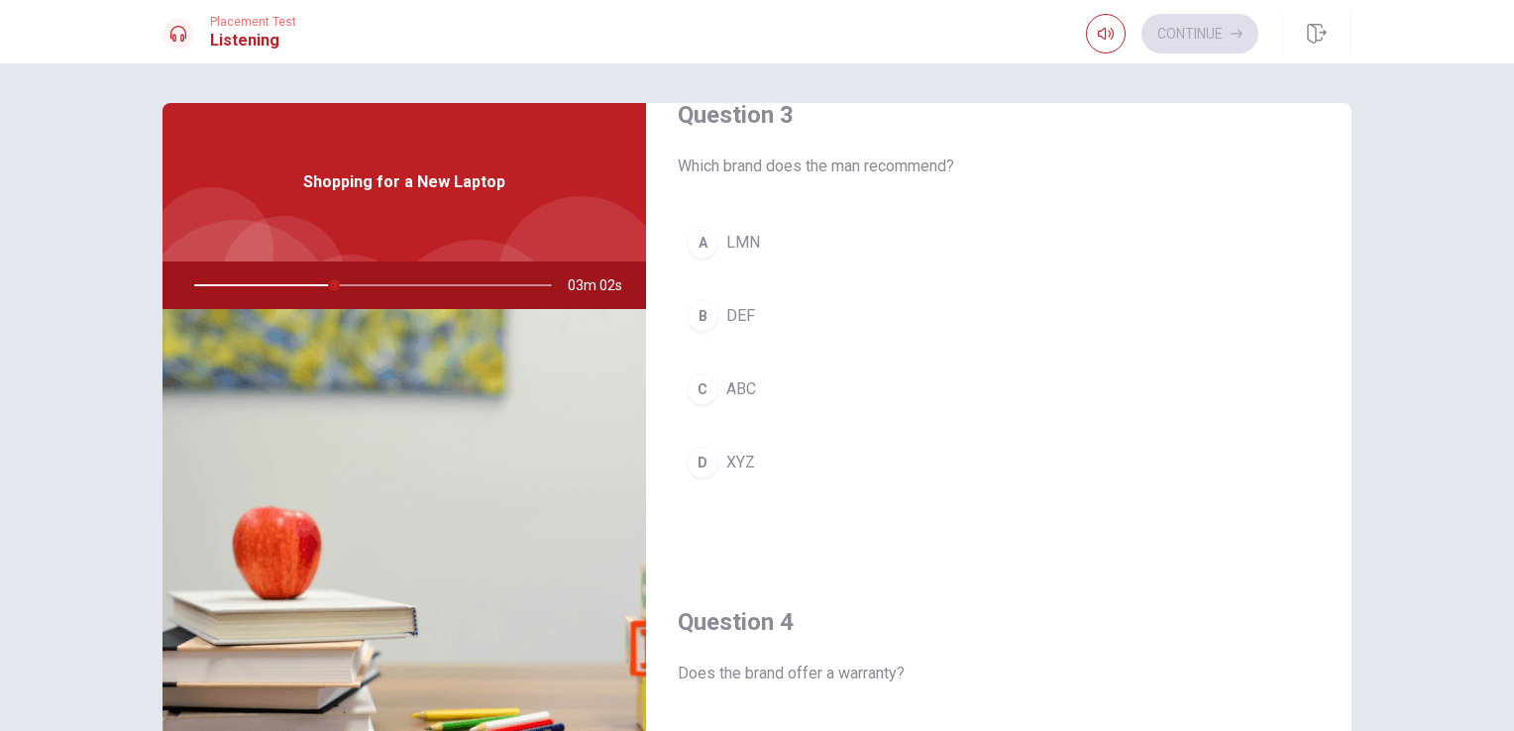
scroll to position [1046, 0]
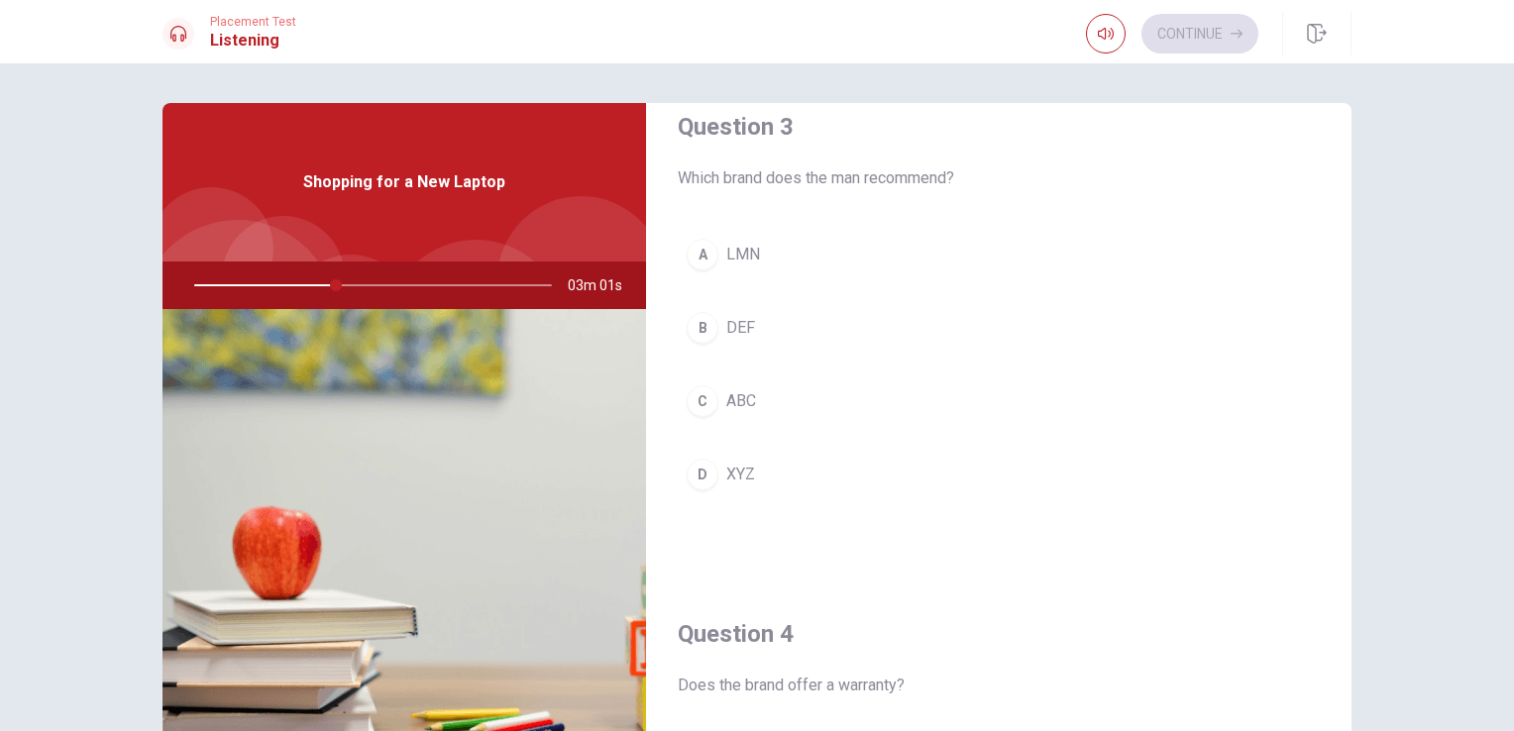
click at [696, 467] on div "D" at bounding box center [702, 475] width 32 height 32
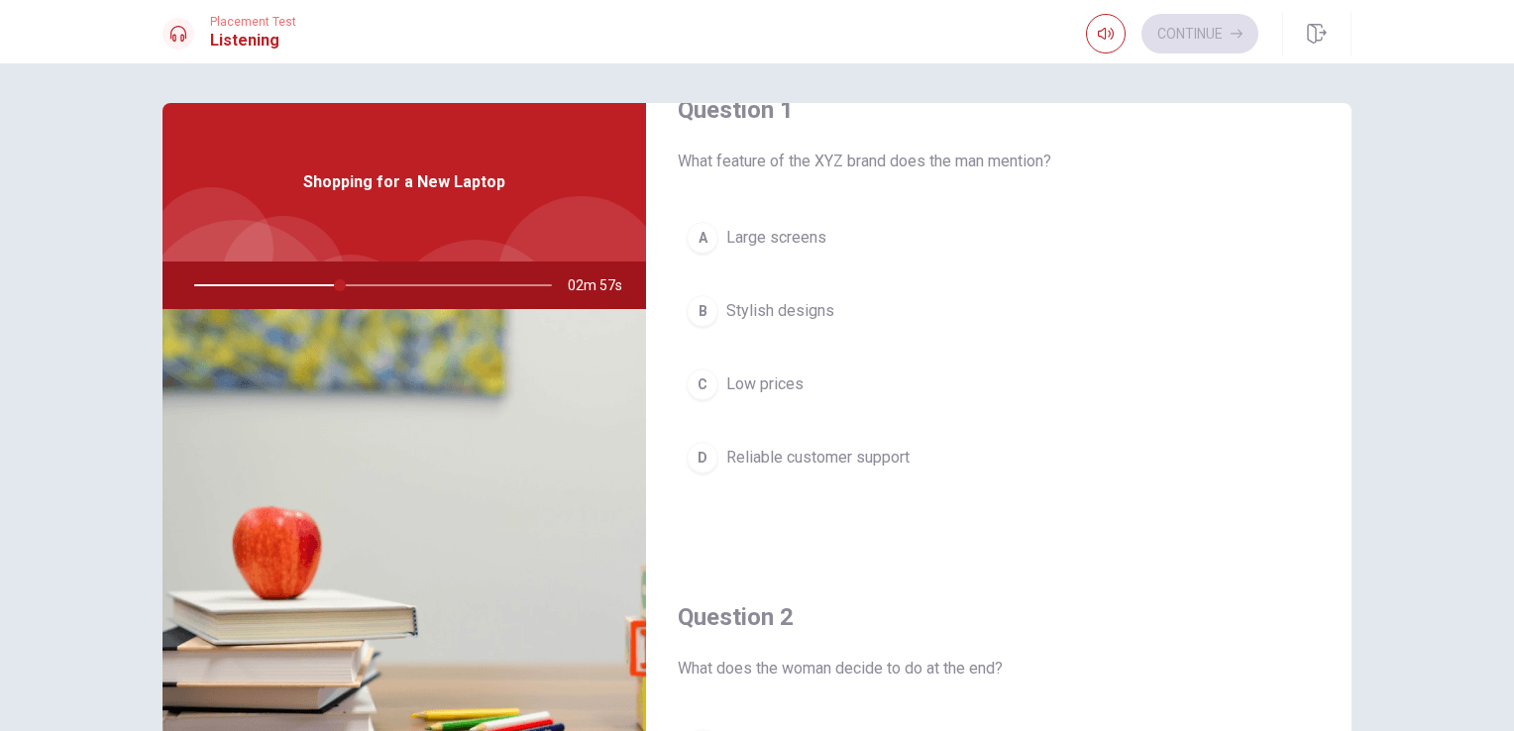
scroll to position [0, 0]
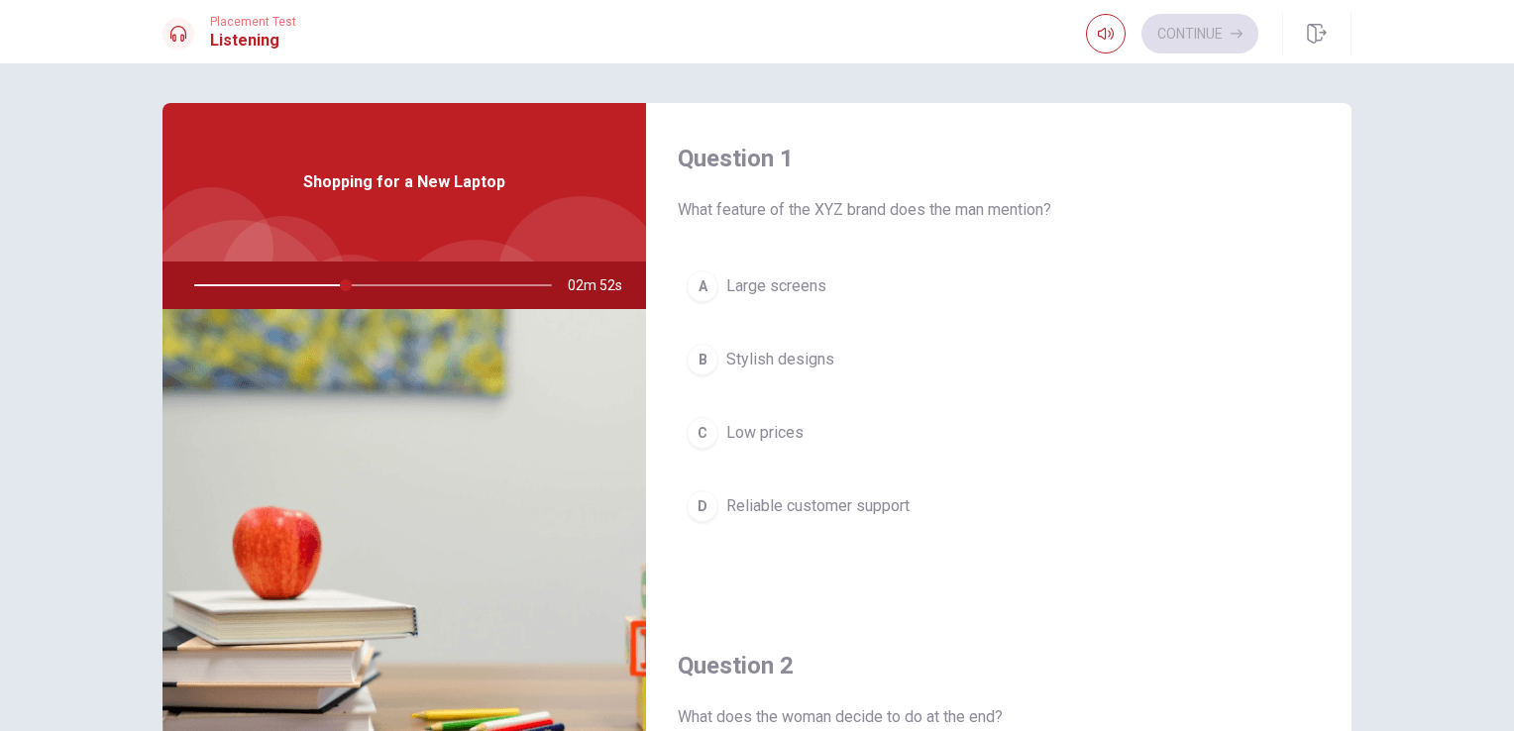
click at [727, 507] on span "Reliable customer support" at bounding box center [817, 506] width 183 height 24
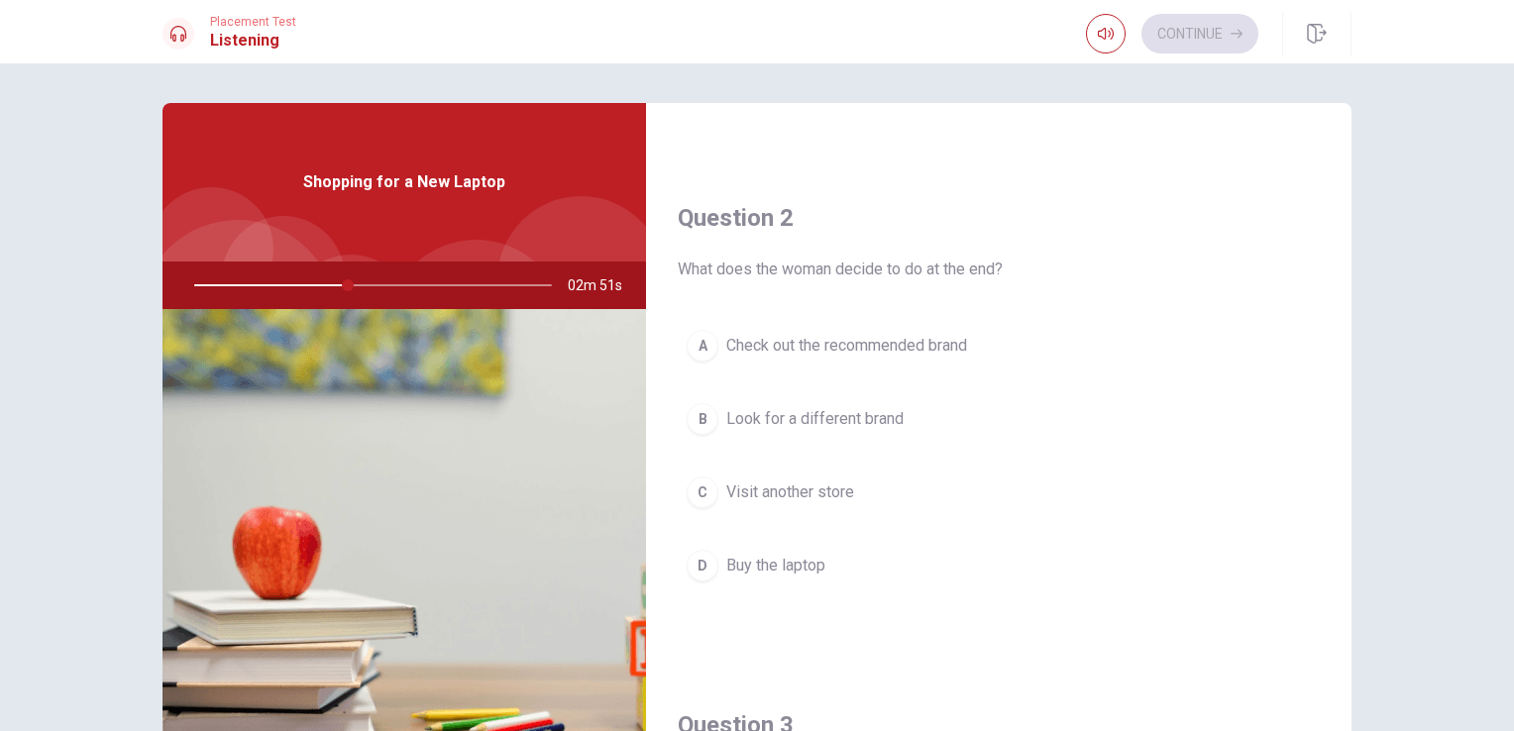
scroll to position [495, 0]
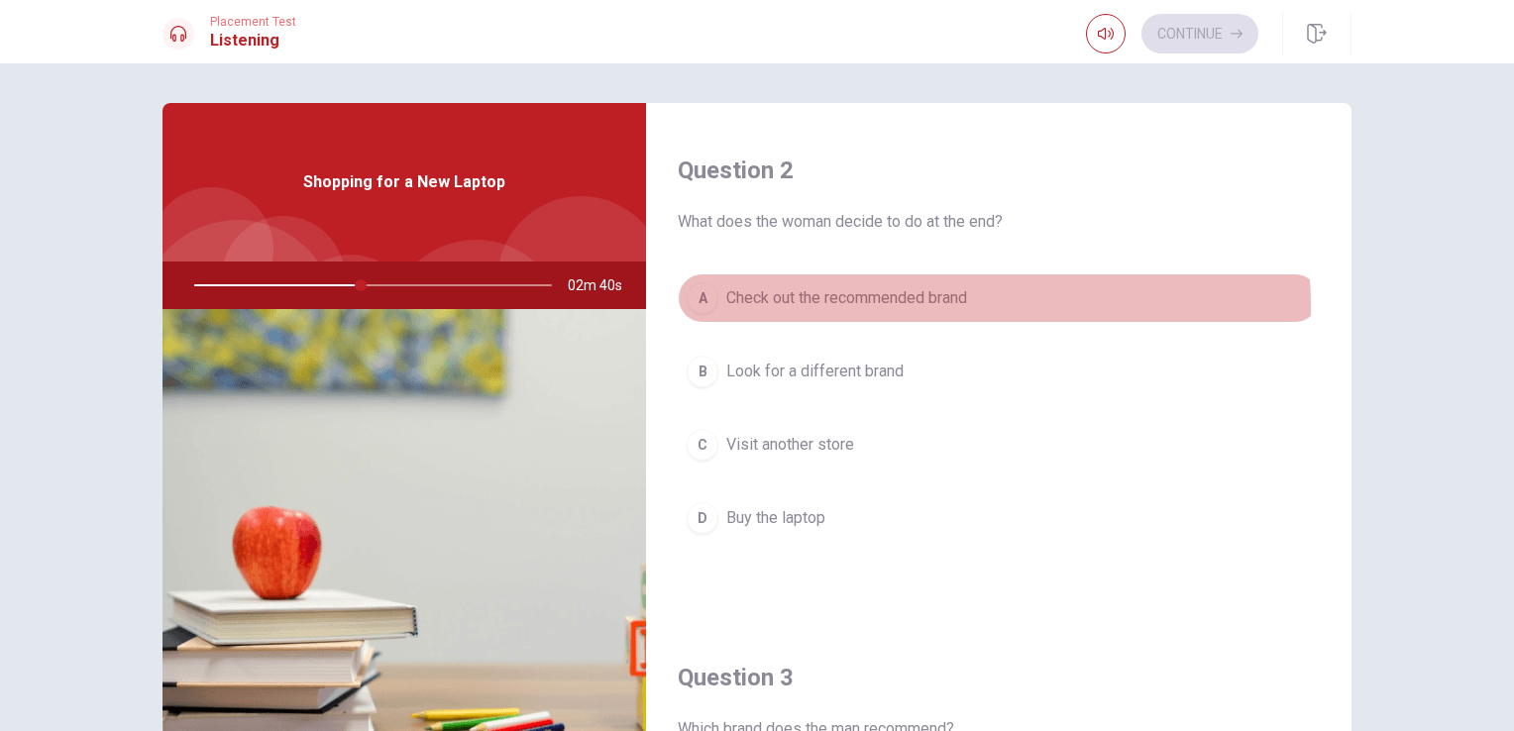
click at [937, 303] on span "Check out the recommended brand" at bounding box center [846, 298] width 241 height 24
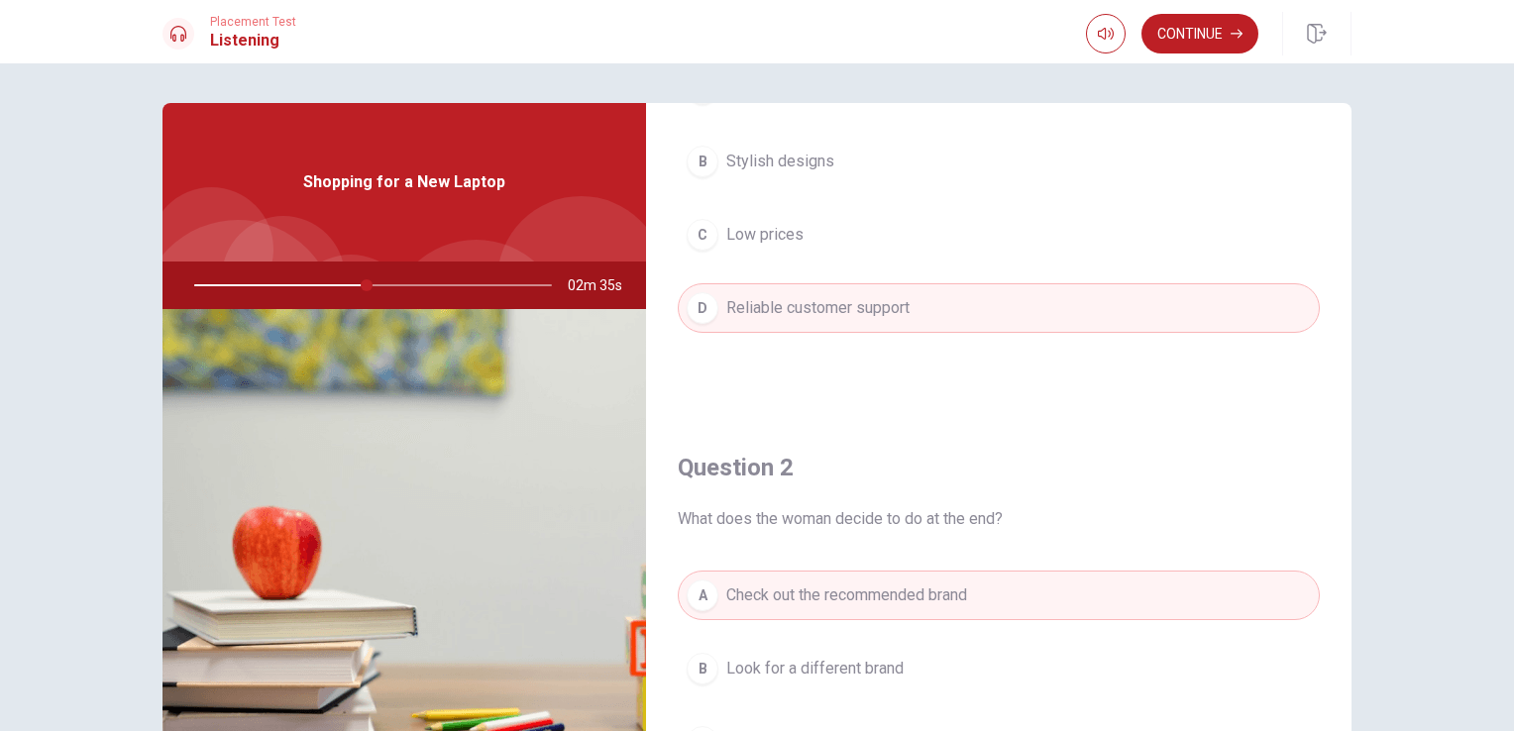
scroll to position [0, 0]
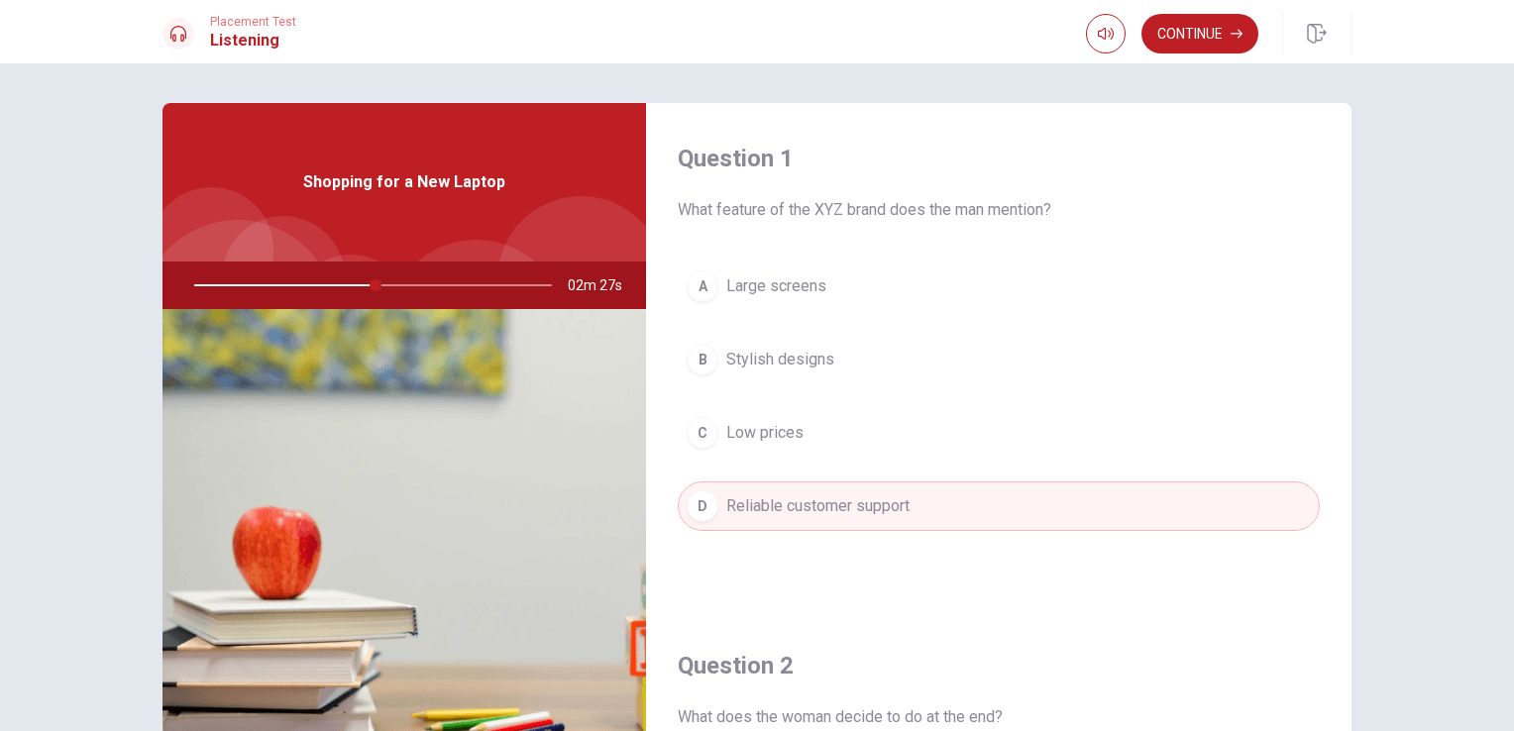
click at [346, 285] on div at bounding box center [368, 286] width 397 height 48
drag, startPoint x: 371, startPoint y: 284, endPoint x: 262, endPoint y: 289, distance: 110.1
click at [262, 289] on div at bounding box center [368, 286] width 397 height 48
drag, startPoint x: 368, startPoint y: 287, endPoint x: 608, endPoint y: 287, distance: 239.7
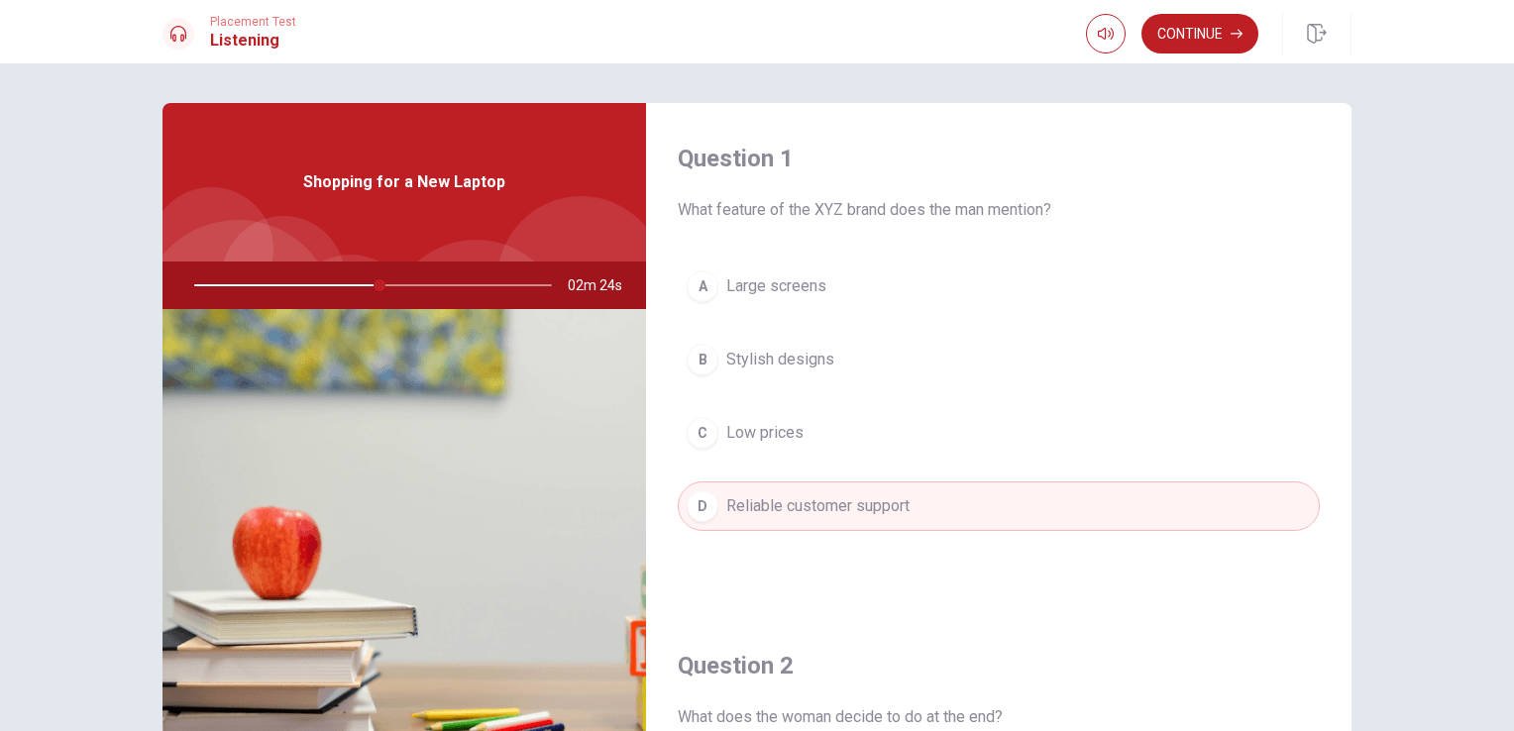
click at [598, 283] on div "02m 24s" at bounding box center [403, 286] width 483 height 48
drag, startPoint x: 398, startPoint y: 282, endPoint x: 538, endPoint y: 289, distance: 139.8
click at [546, 285] on div at bounding box center [368, 286] width 397 height 48
drag, startPoint x: 468, startPoint y: 285, endPoint x: 740, endPoint y: 289, distance: 272.4
click at [738, 289] on div "Question 1 What feature of the XYZ brand does the man mention? A Large screens …" at bounding box center [756, 447] width 1189 height 688
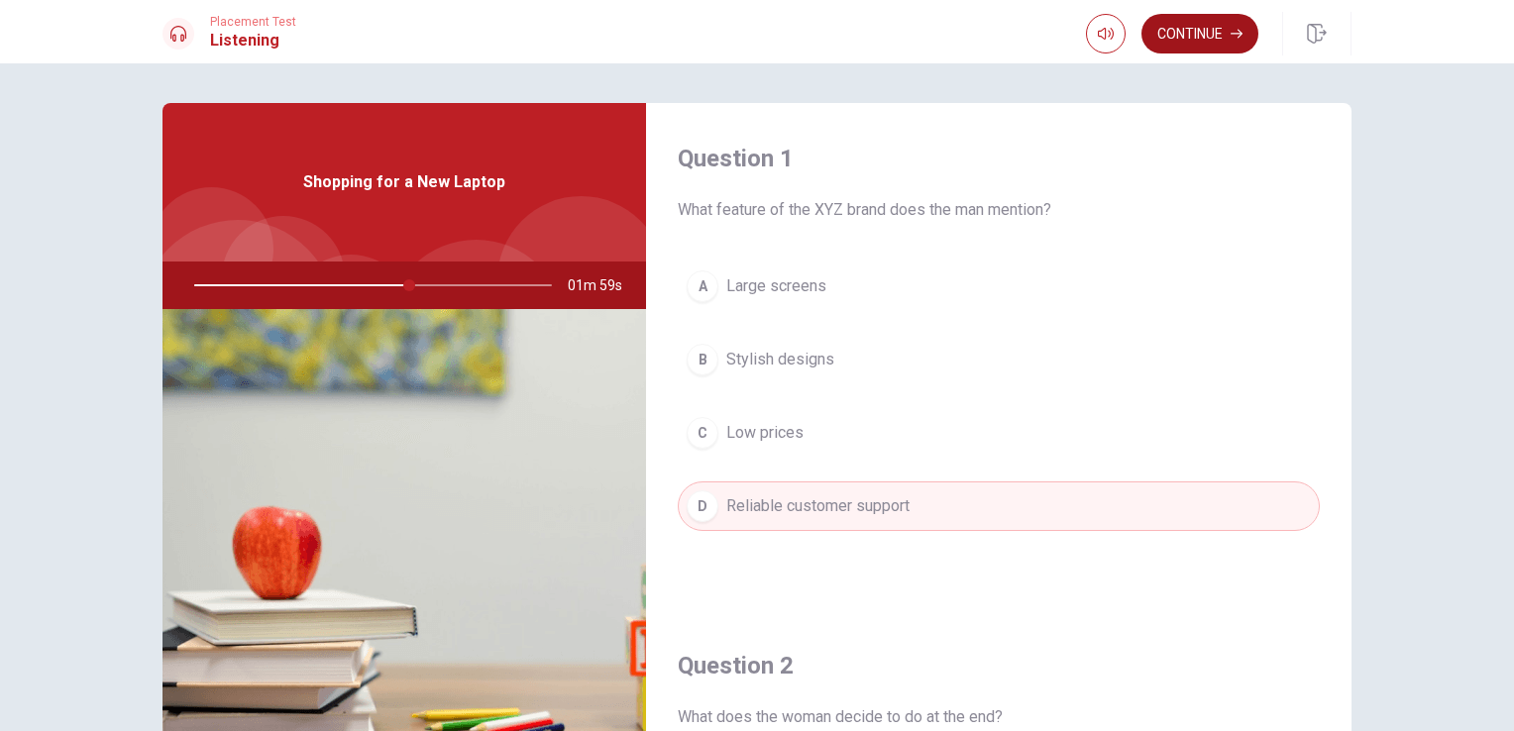
click at [1195, 49] on button "Continue" at bounding box center [1199, 34] width 117 height 40
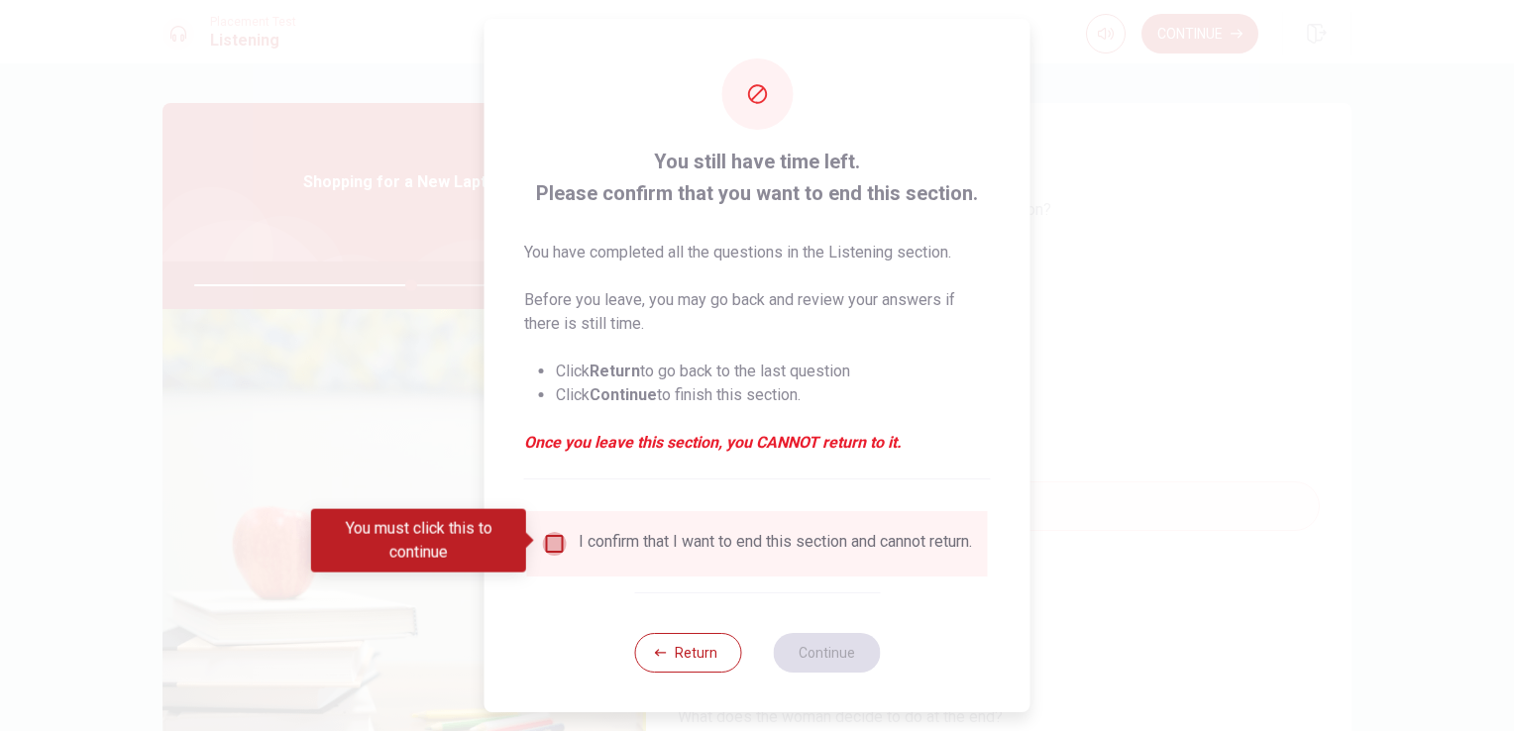
click at [543, 534] on input "You must click this to continue" at bounding box center [555, 544] width 24 height 24
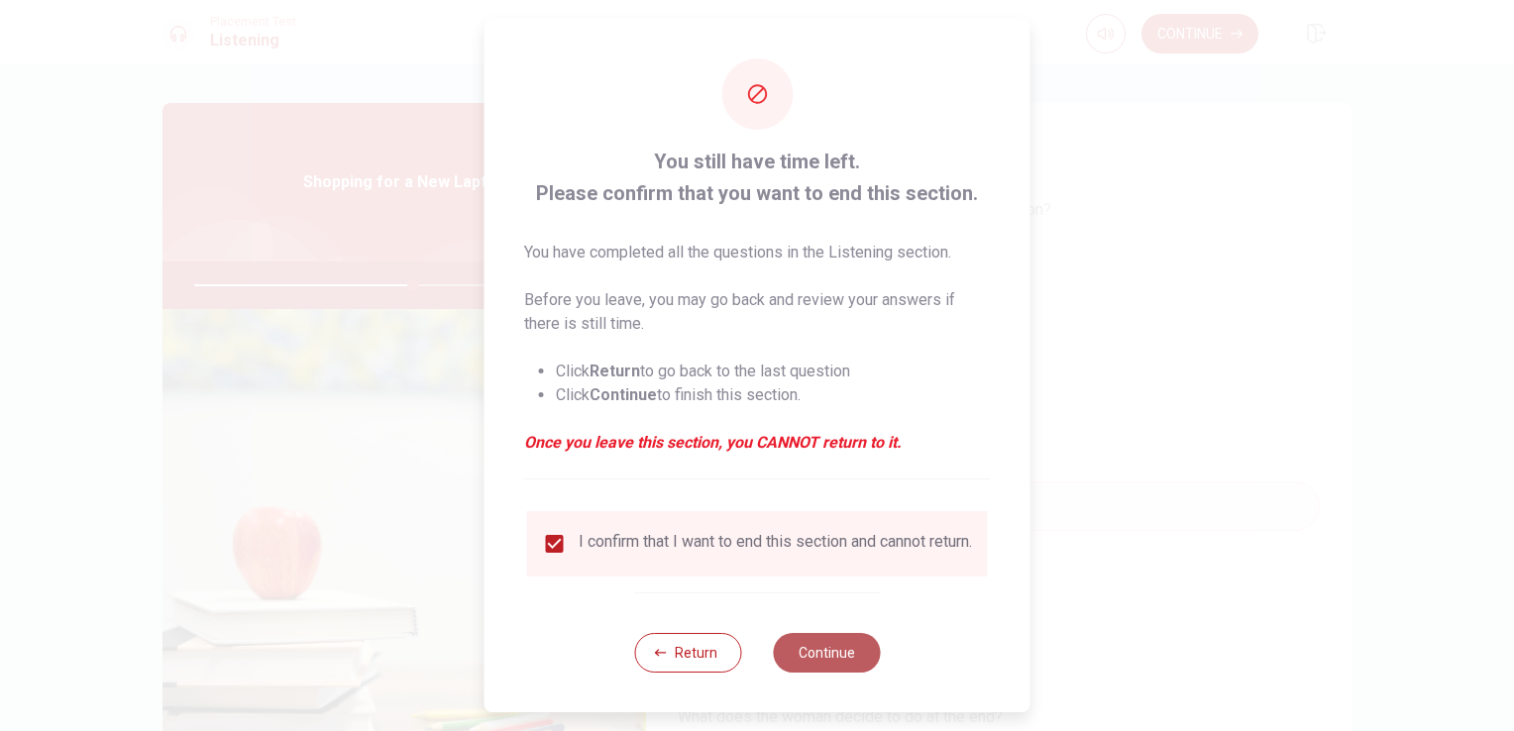
click at [851, 672] on button "Continue" at bounding box center [826, 653] width 107 height 40
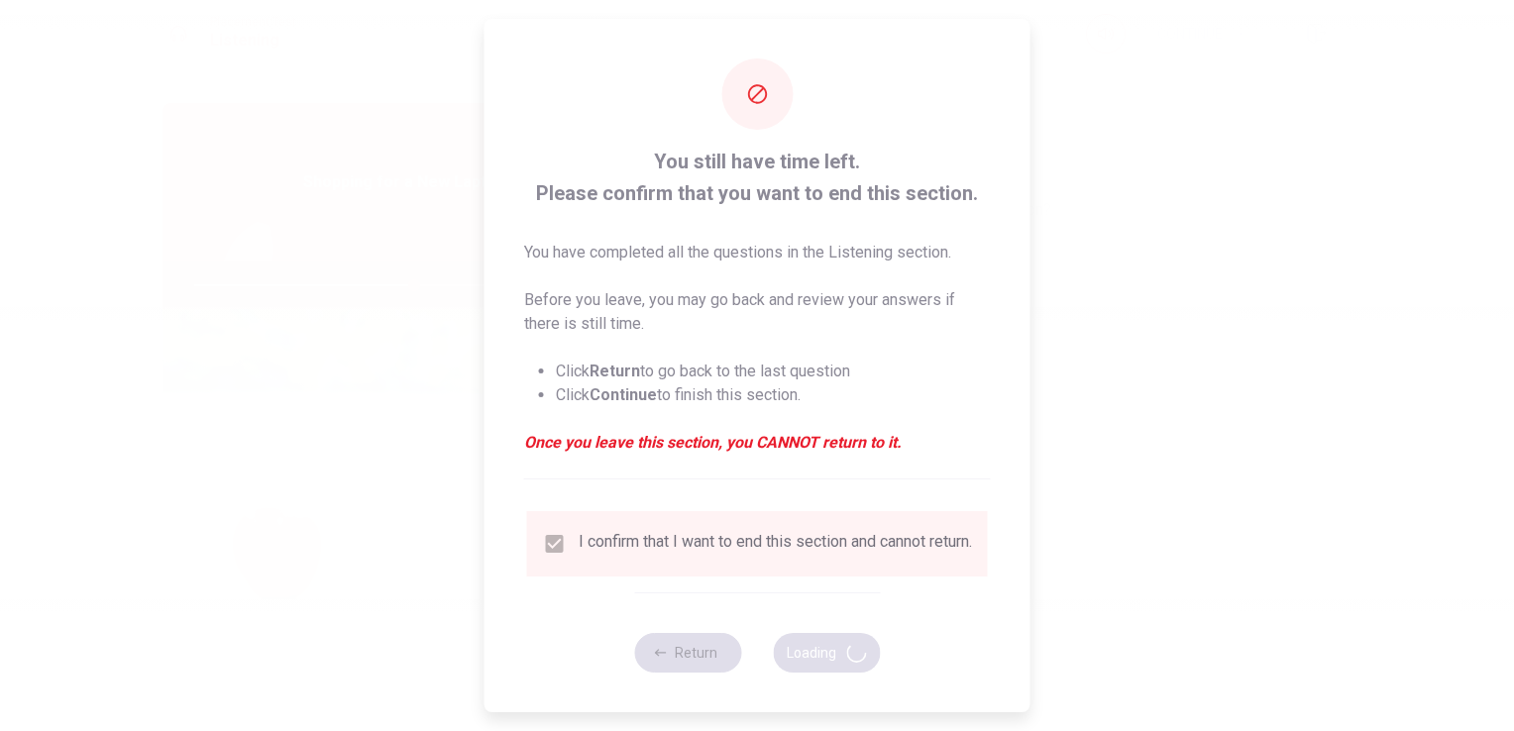
type input "62"
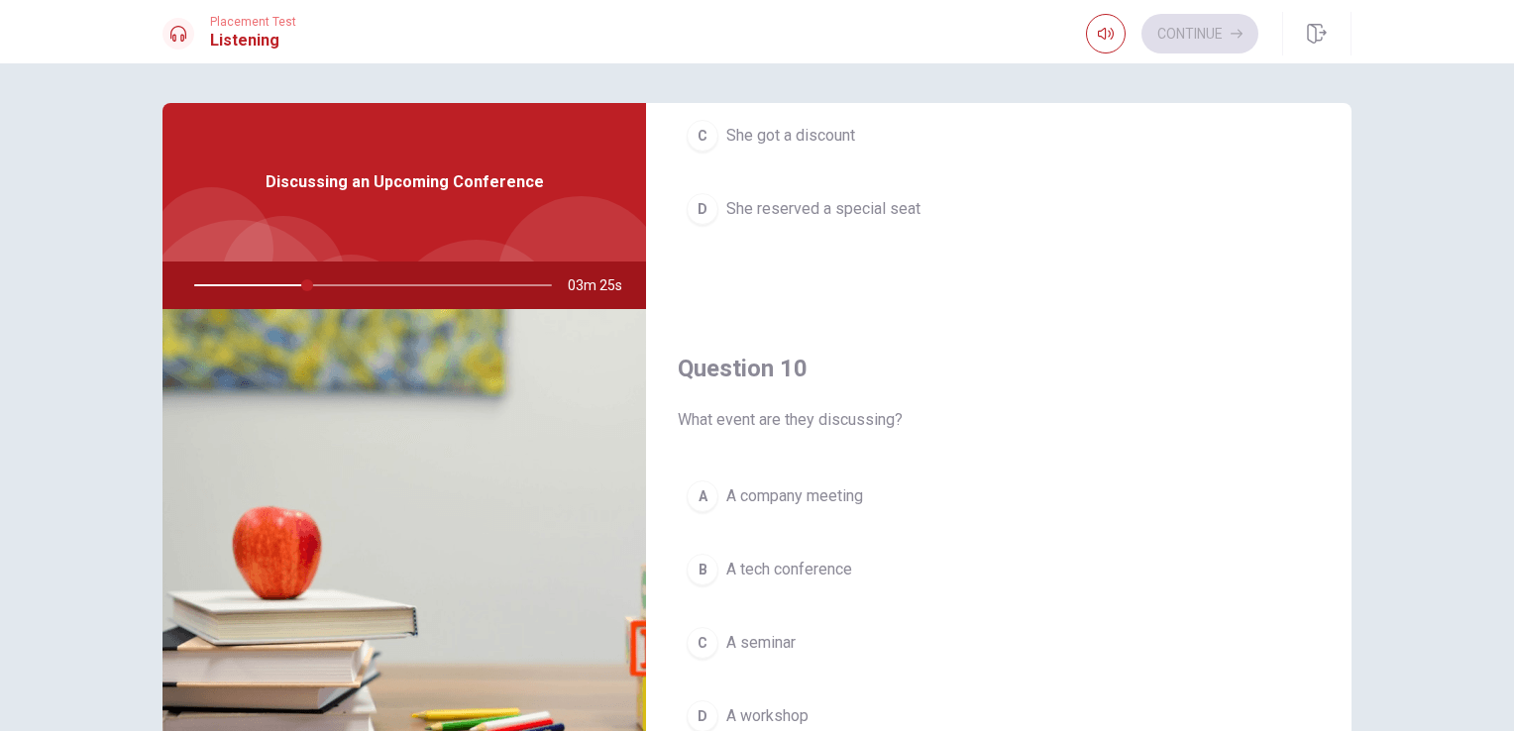
scroll to position [1838, 0]
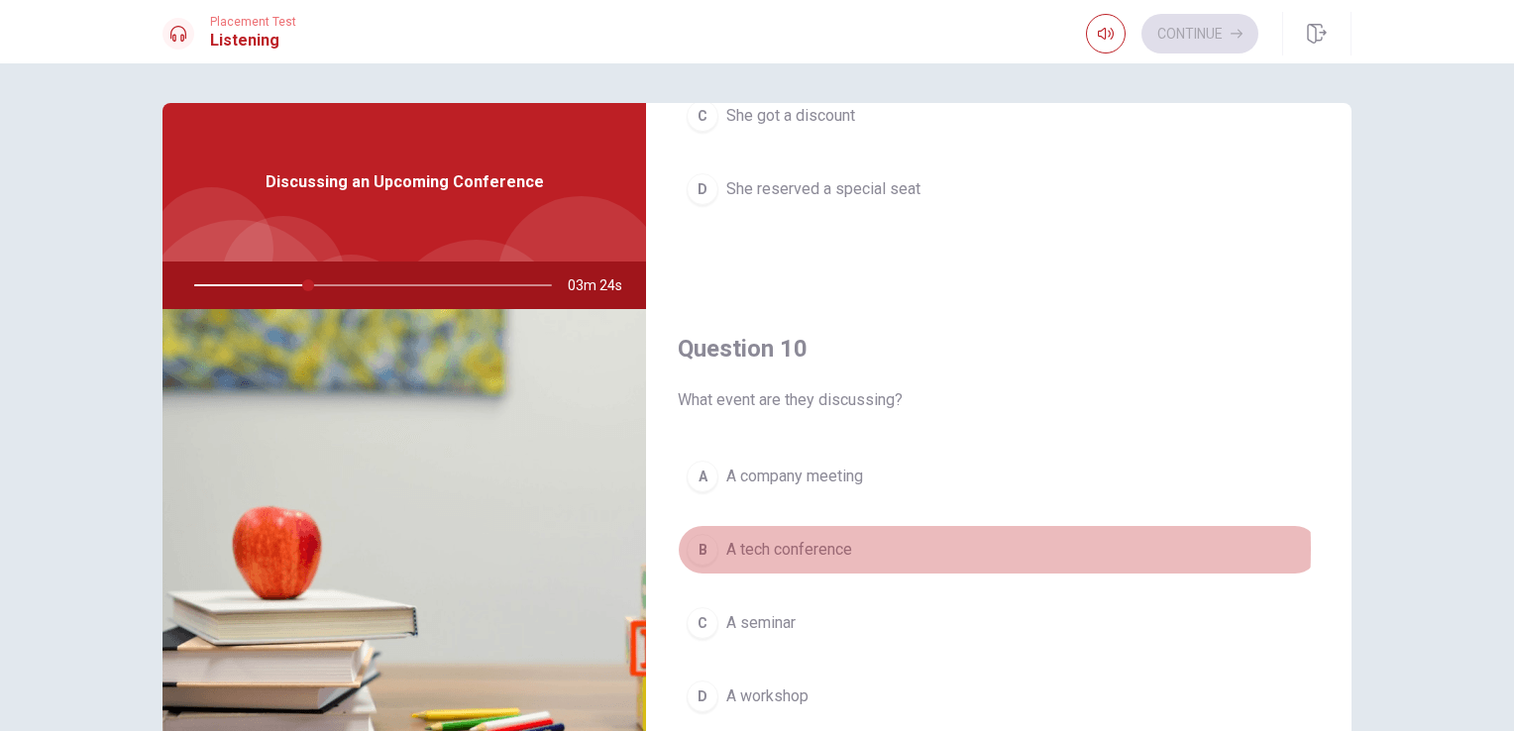
click at [840, 541] on span "A tech conference" at bounding box center [789, 550] width 126 height 24
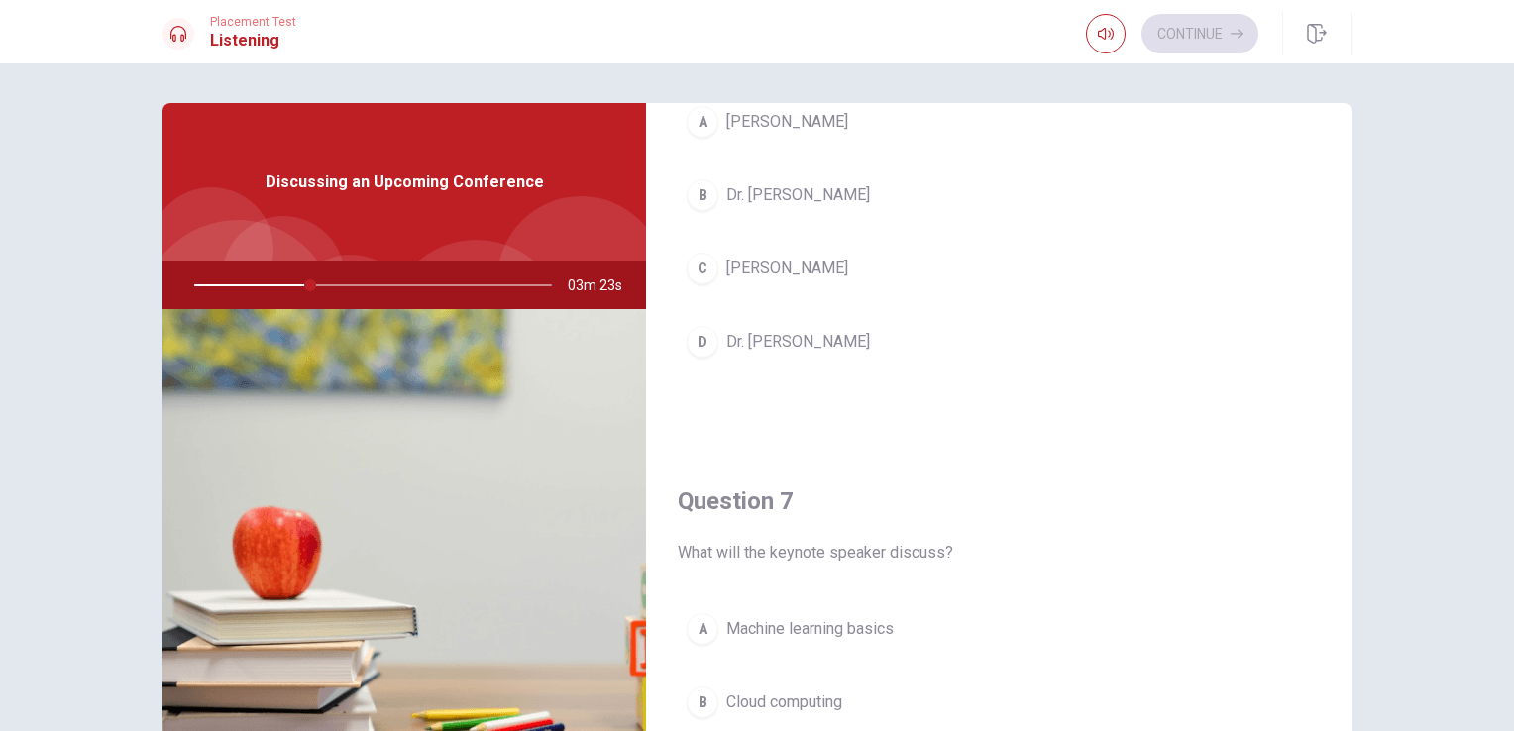
scroll to position [0, 0]
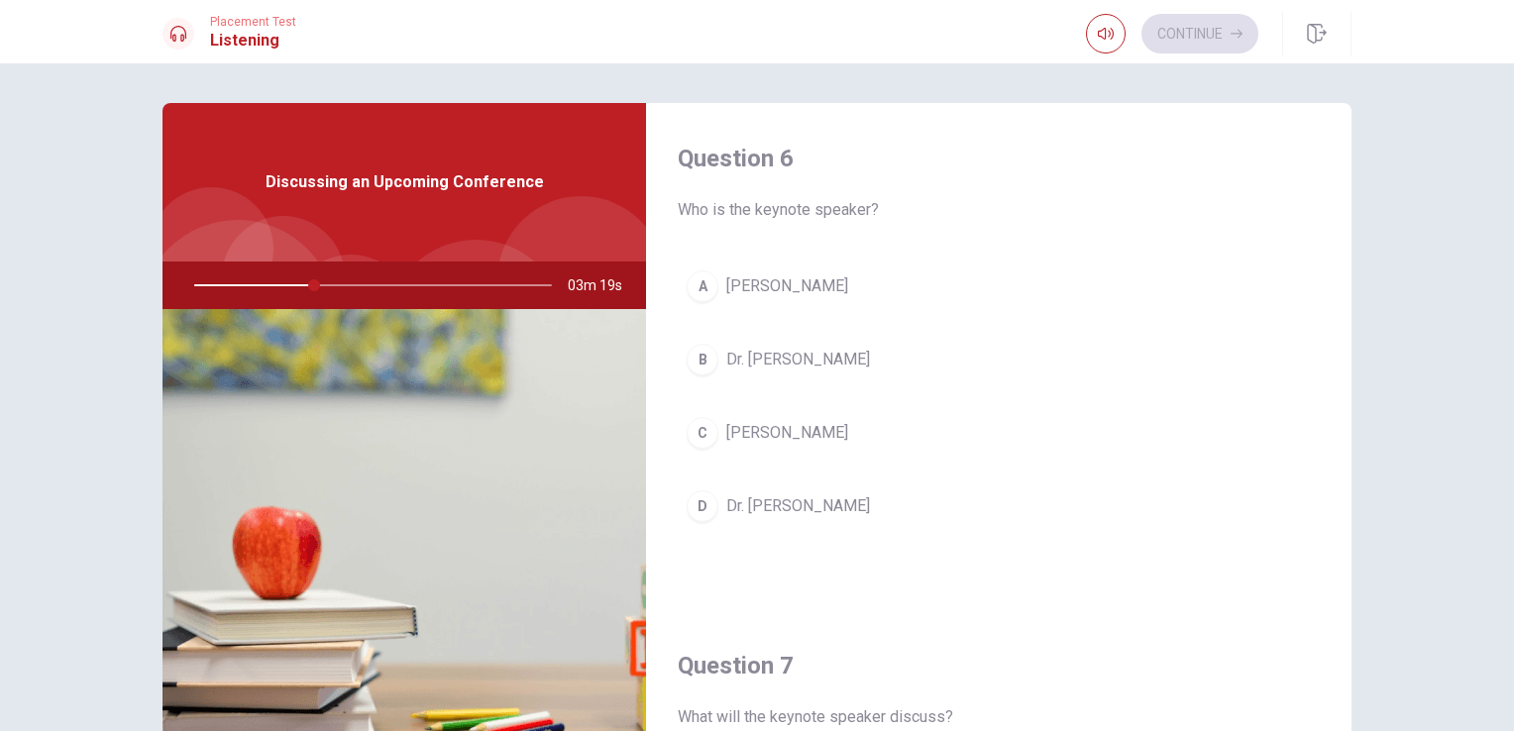
click at [867, 442] on button "C [PERSON_NAME]" at bounding box center [999, 433] width 642 height 50
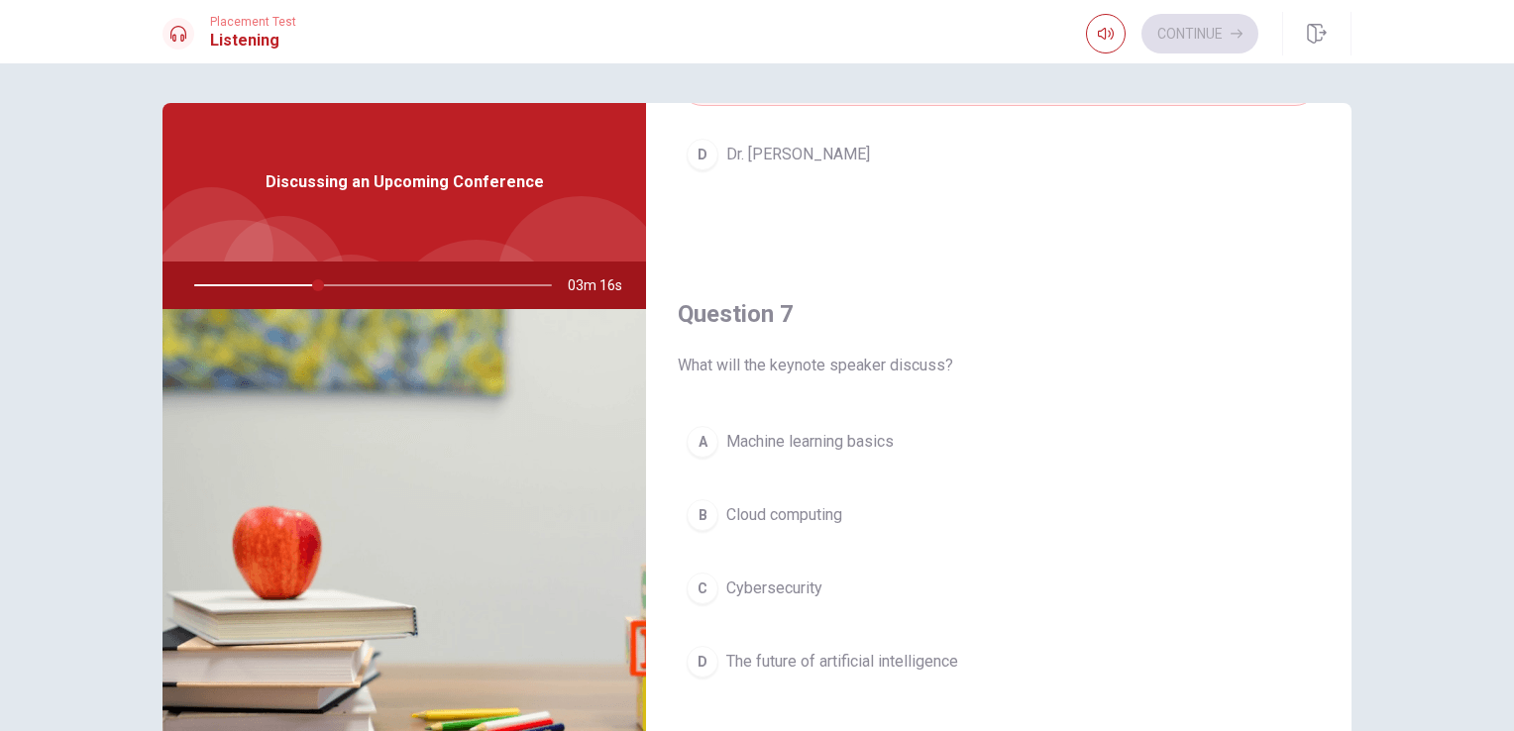
scroll to position [396, 0]
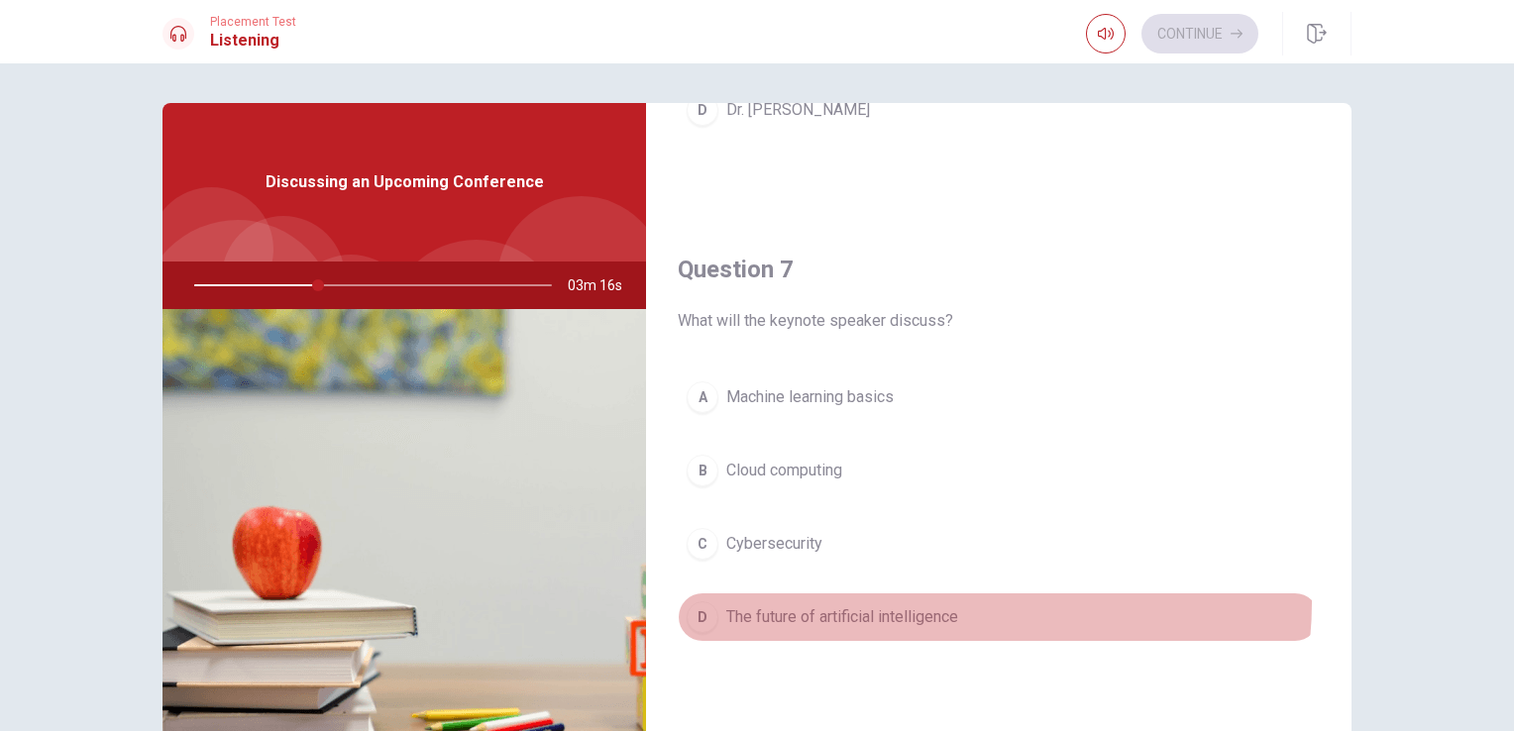
click at [960, 600] on button "D The future of artificial intelligence" at bounding box center [999, 617] width 642 height 50
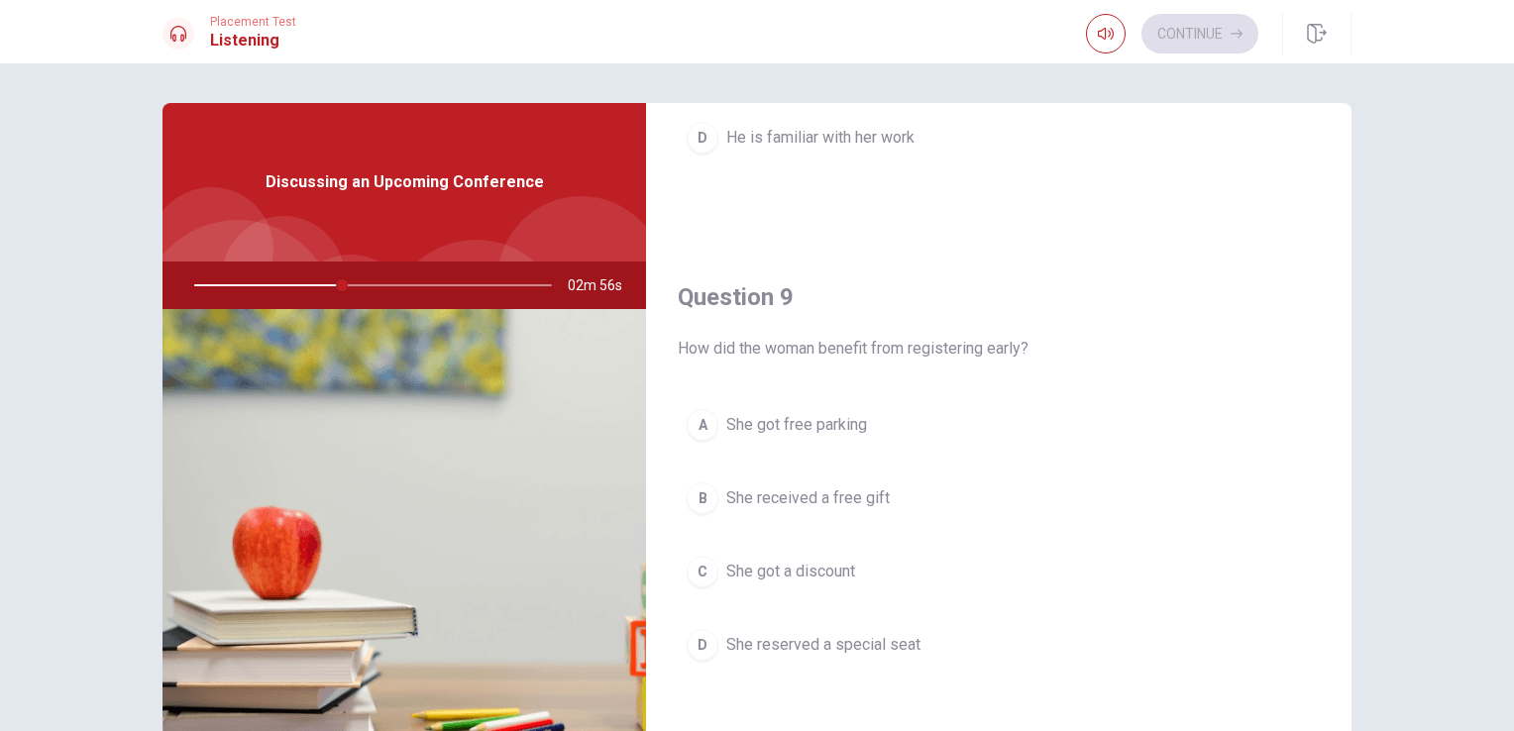
scroll to position [1387, 0]
click at [846, 571] on span "She got a discount" at bounding box center [790, 568] width 129 height 24
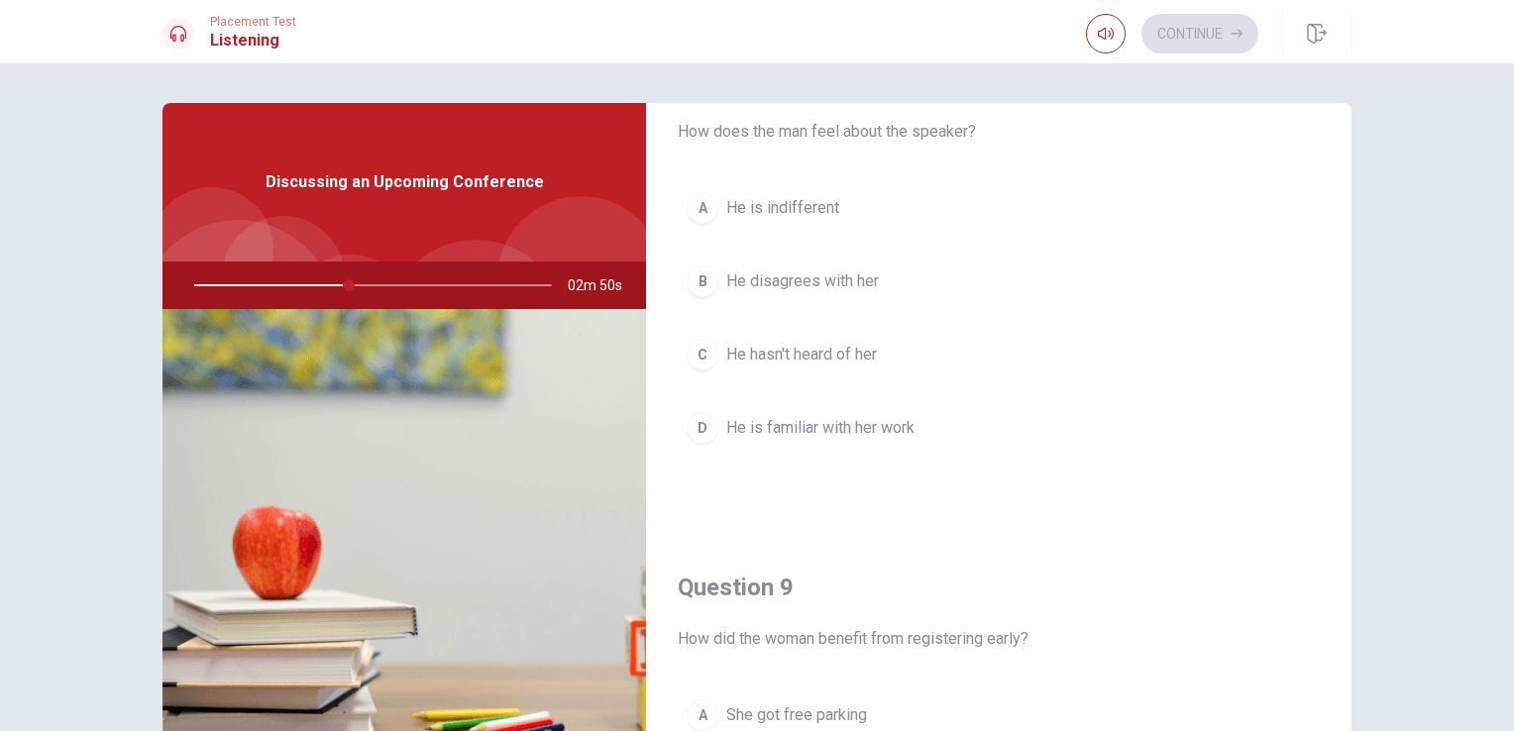
scroll to position [991, 0]
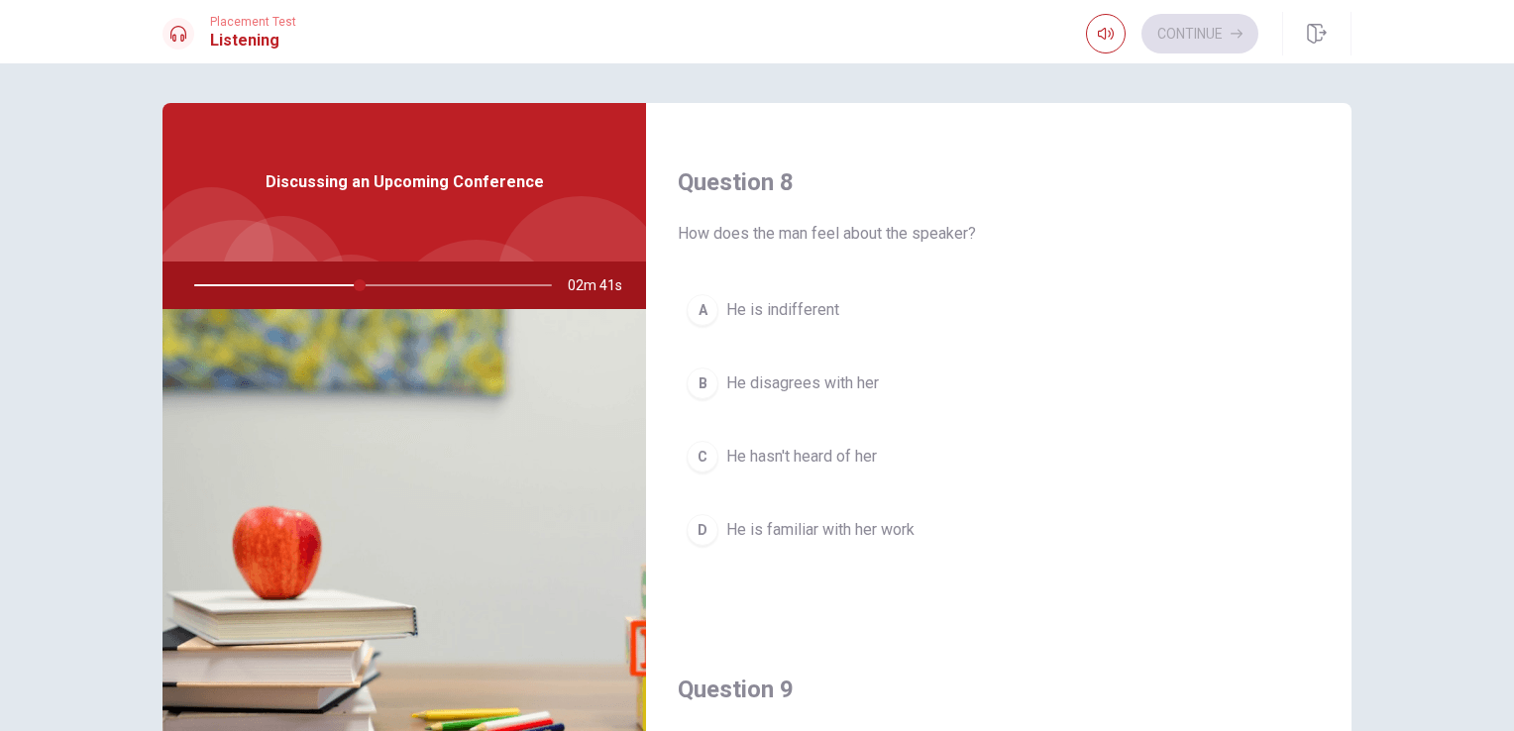
click at [848, 529] on span "He is familiar with her work" at bounding box center [820, 530] width 188 height 24
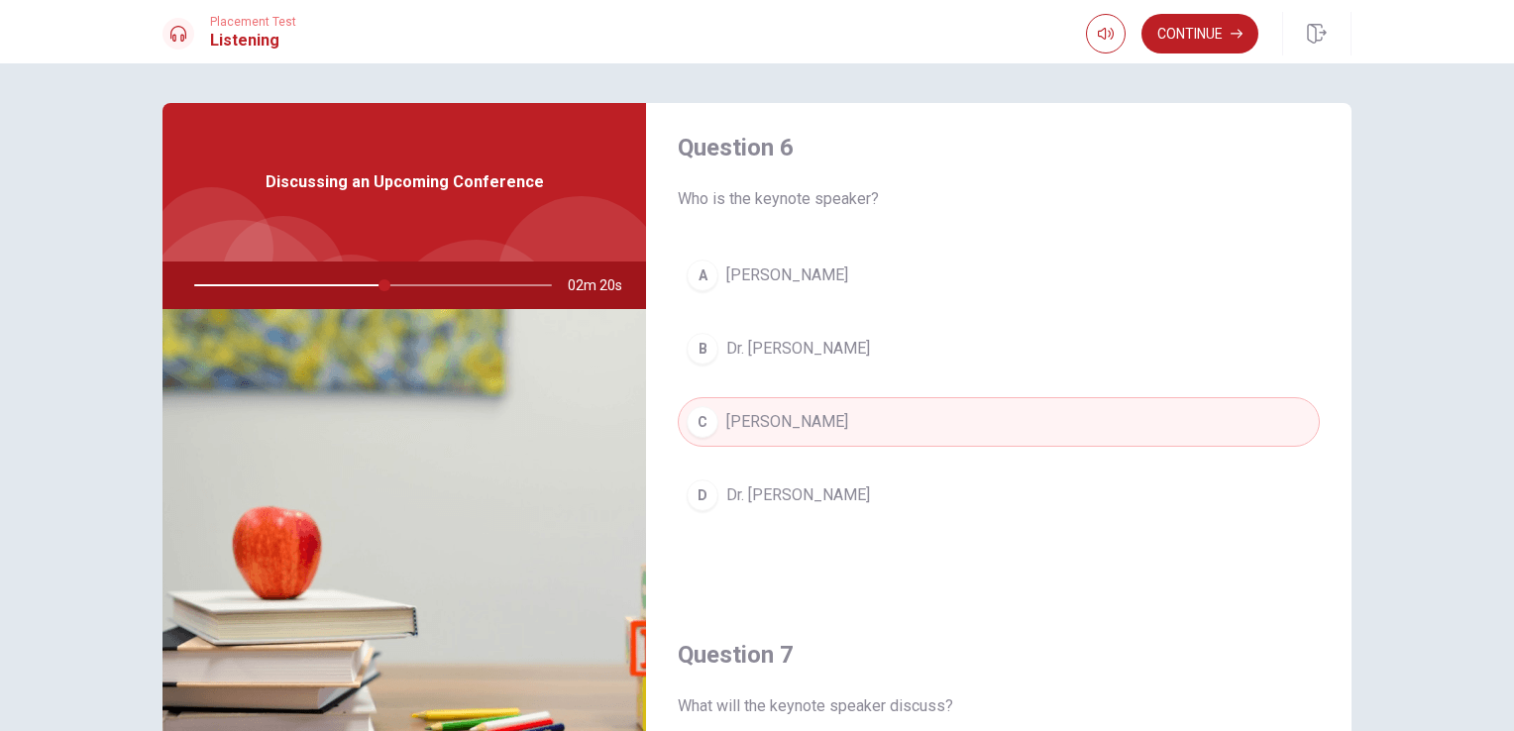
scroll to position [0, 0]
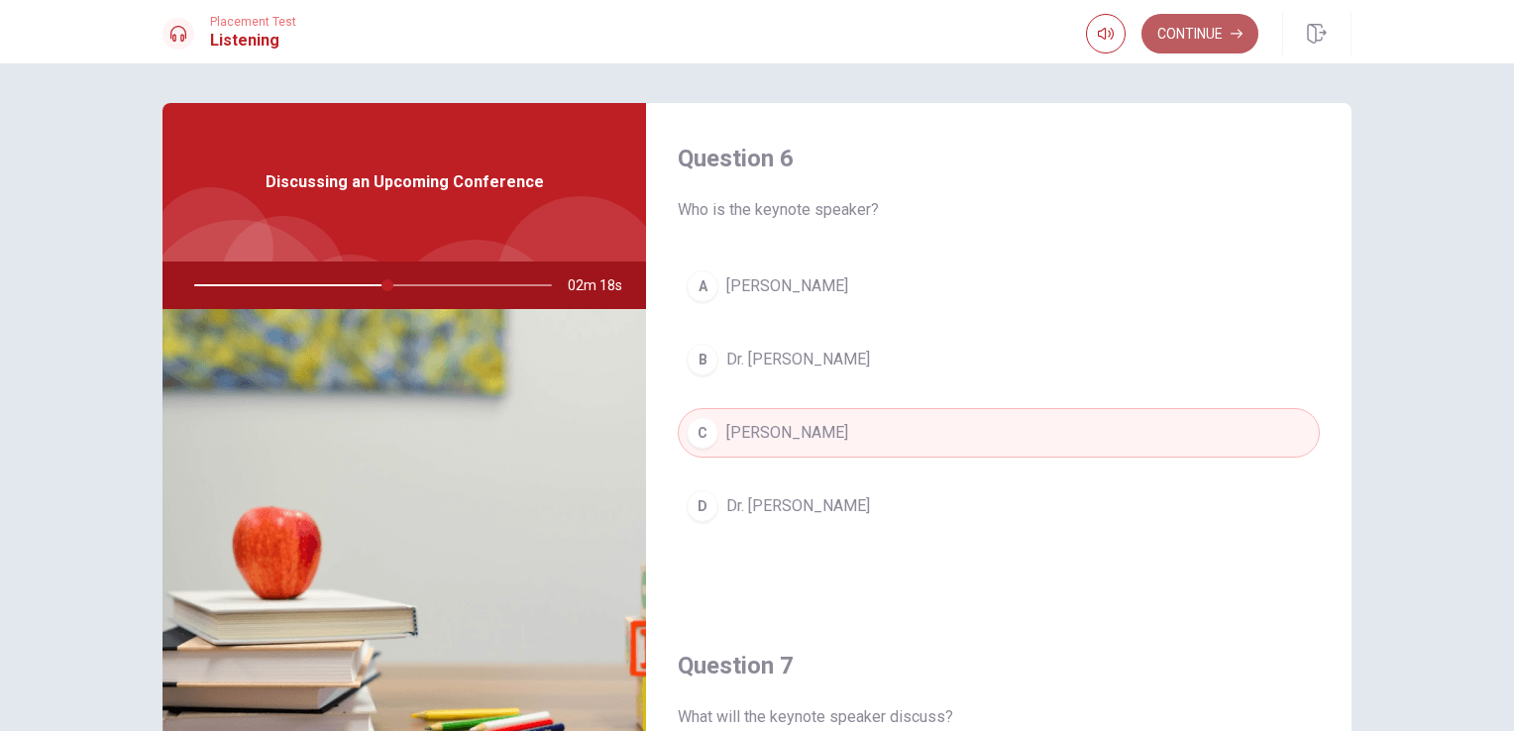
click at [1237, 33] on icon "button" at bounding box center [1236, 34] width 12 height 12
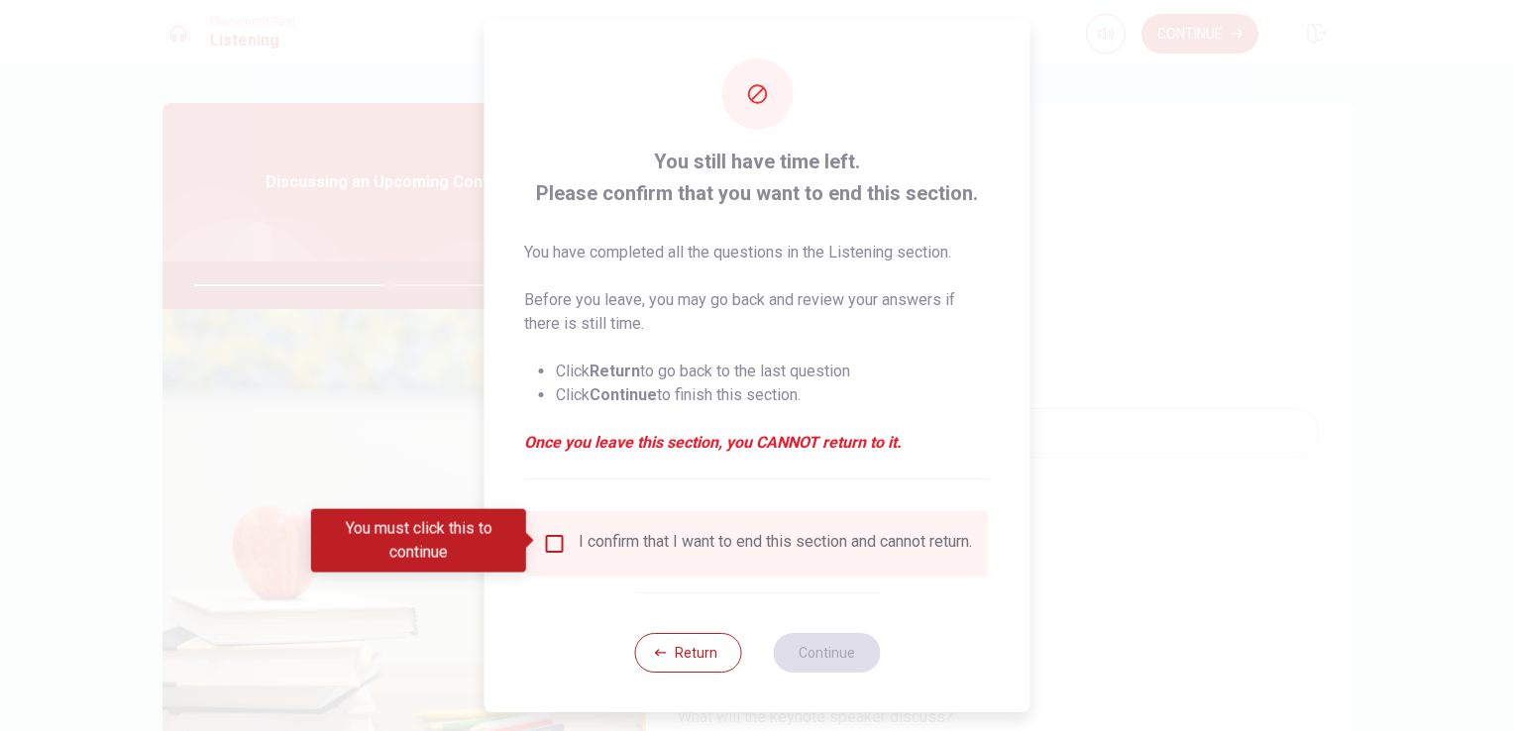
drag, startPoint x: 678, startPoint y: 655, endPoint x: 688, endPoint y: 636, distance: 21.7
click at [679, 655] on button "Return" at bounding box center [687, 653] width 107 height 40
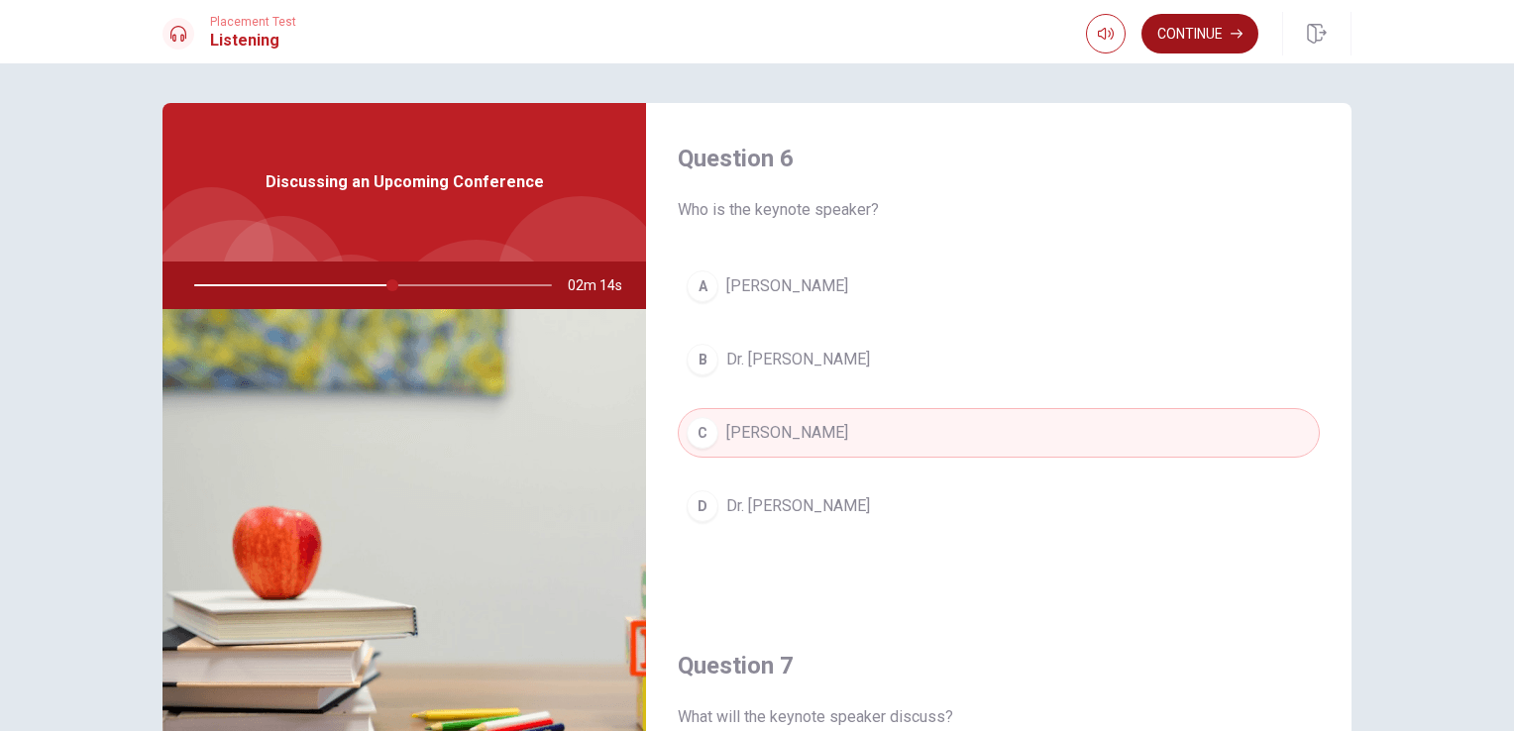
click at [1215, 26] on button "Continue" at bounding box center [1199, 34] width 117 height 40
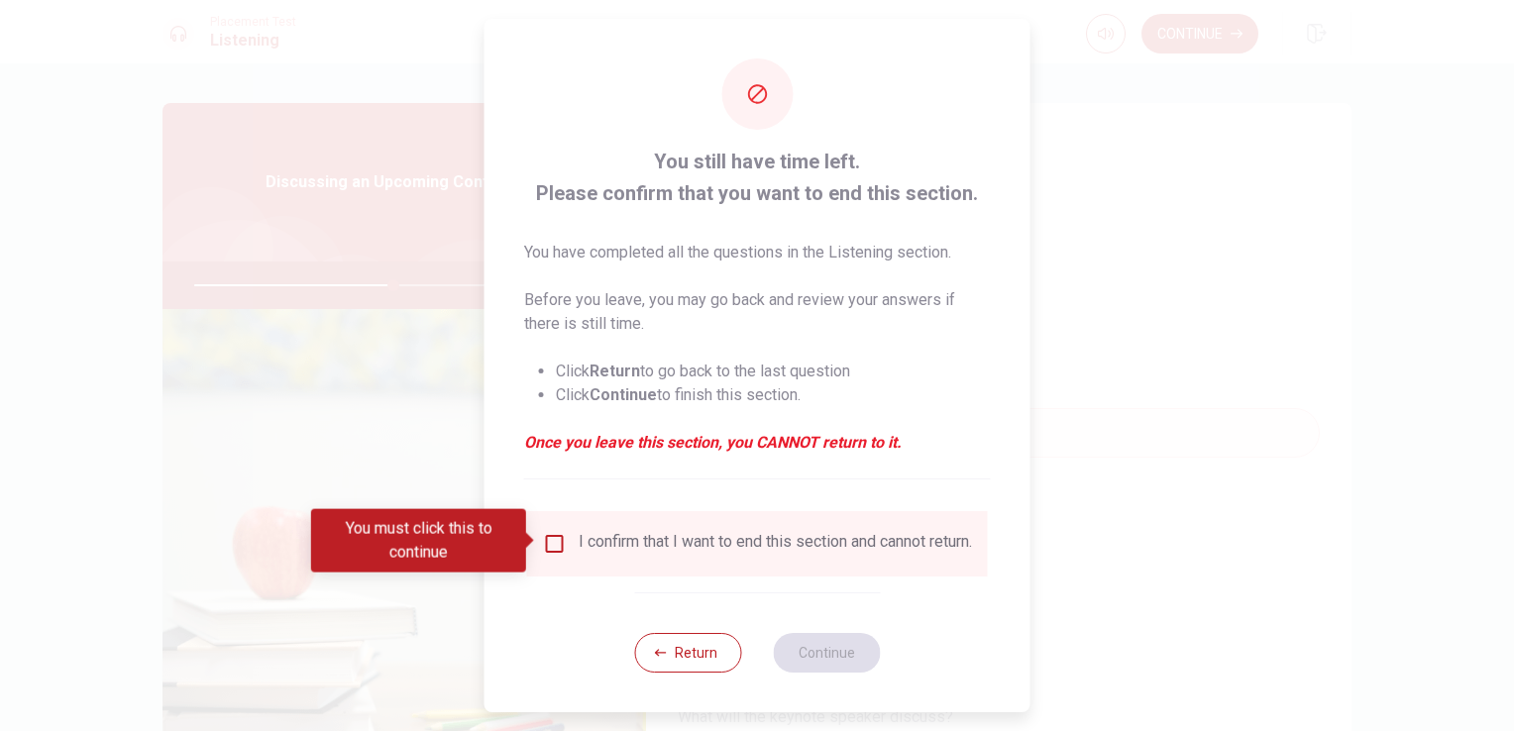
click at [1210, 288] on div at bounding box center [757, 365] width 1514 height 731
drag, startPoint x: 703, startPoint y: 681, endPoint x: 987, endPoint y: 467, distance: 355.0
click at [702, 673] on button "Return" at bounding box center [687, 653] width 107 height 40
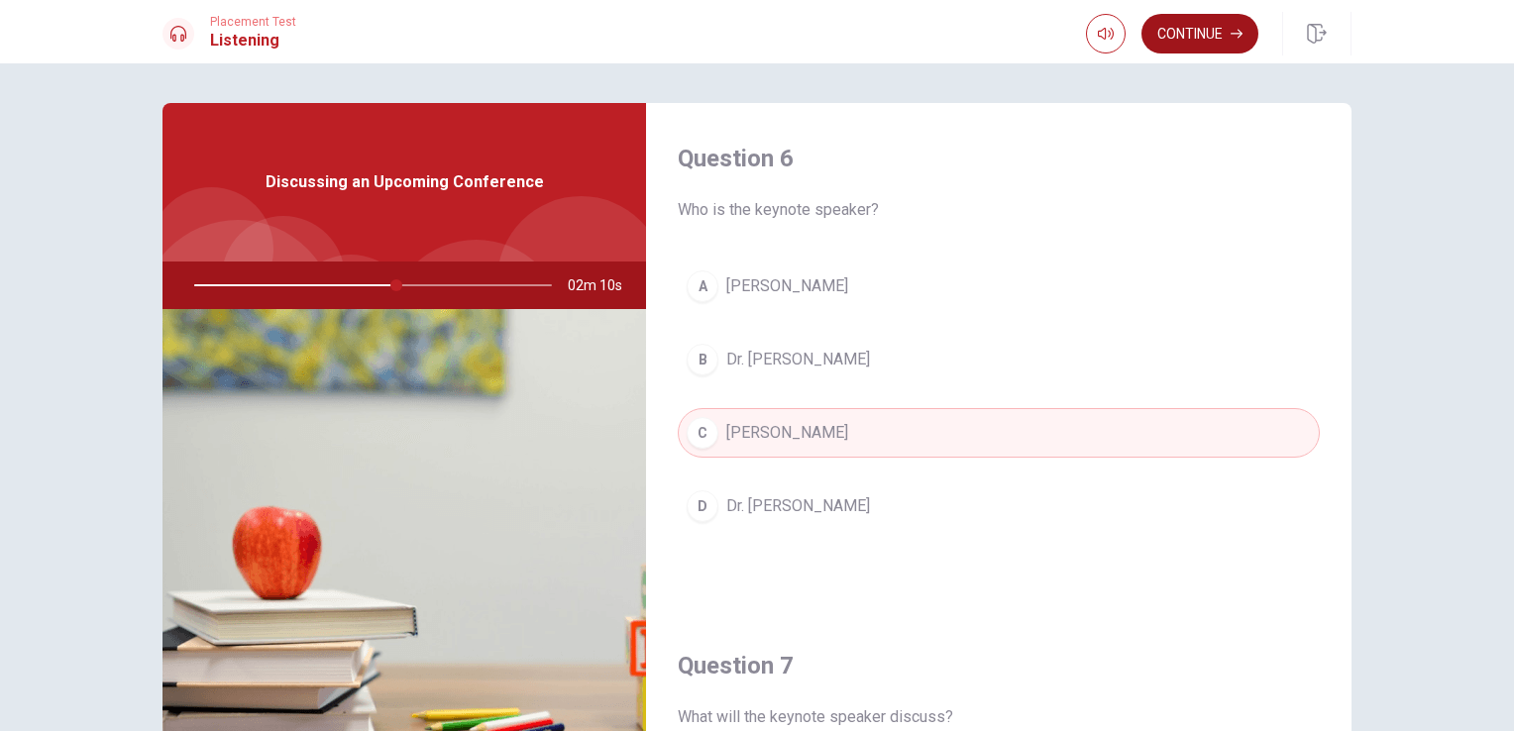
click at [1206, 25] on button "Continue" at bounding box center [1199, 34] width 117 height 40
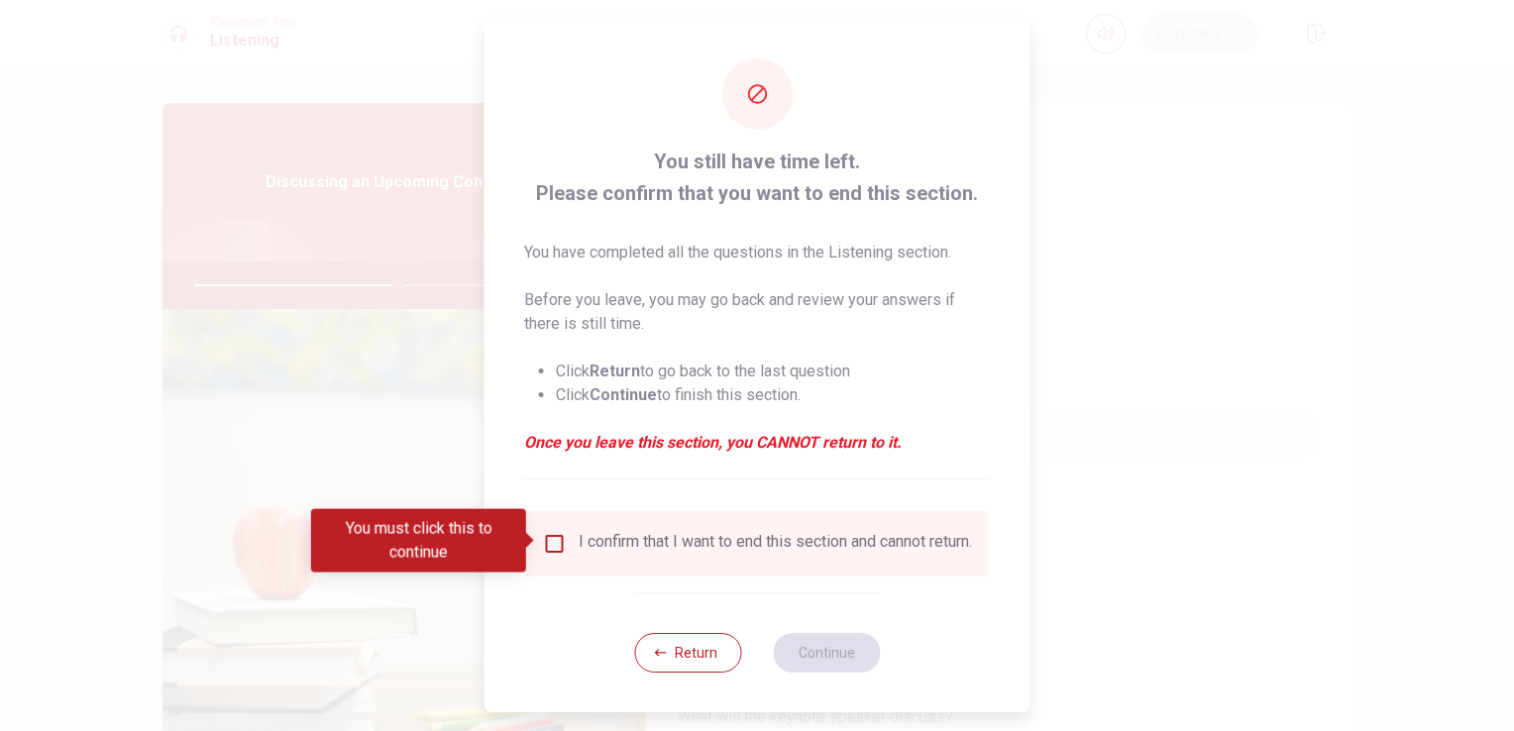
drag, startPoint x: 540, startPoint y: 545, endPoint x: 674, endPoint y: 577, distance: 137.4
click at [543, 544] on input "You must click this to continue" at bounding box center [555, 544] width 24 height 24
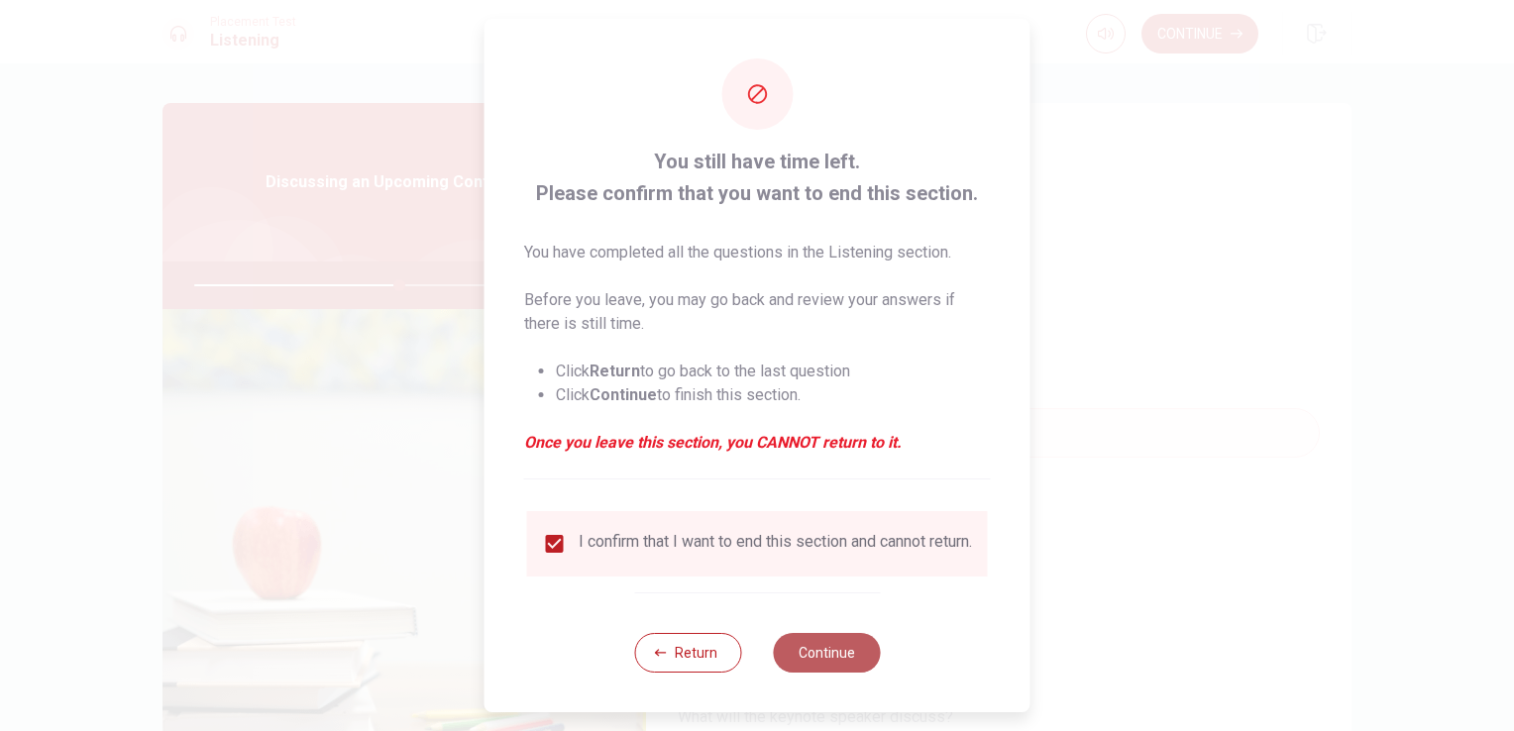
click at [829, 656] on button "Continue" at bounding box center [826, 653] width 107 height 40
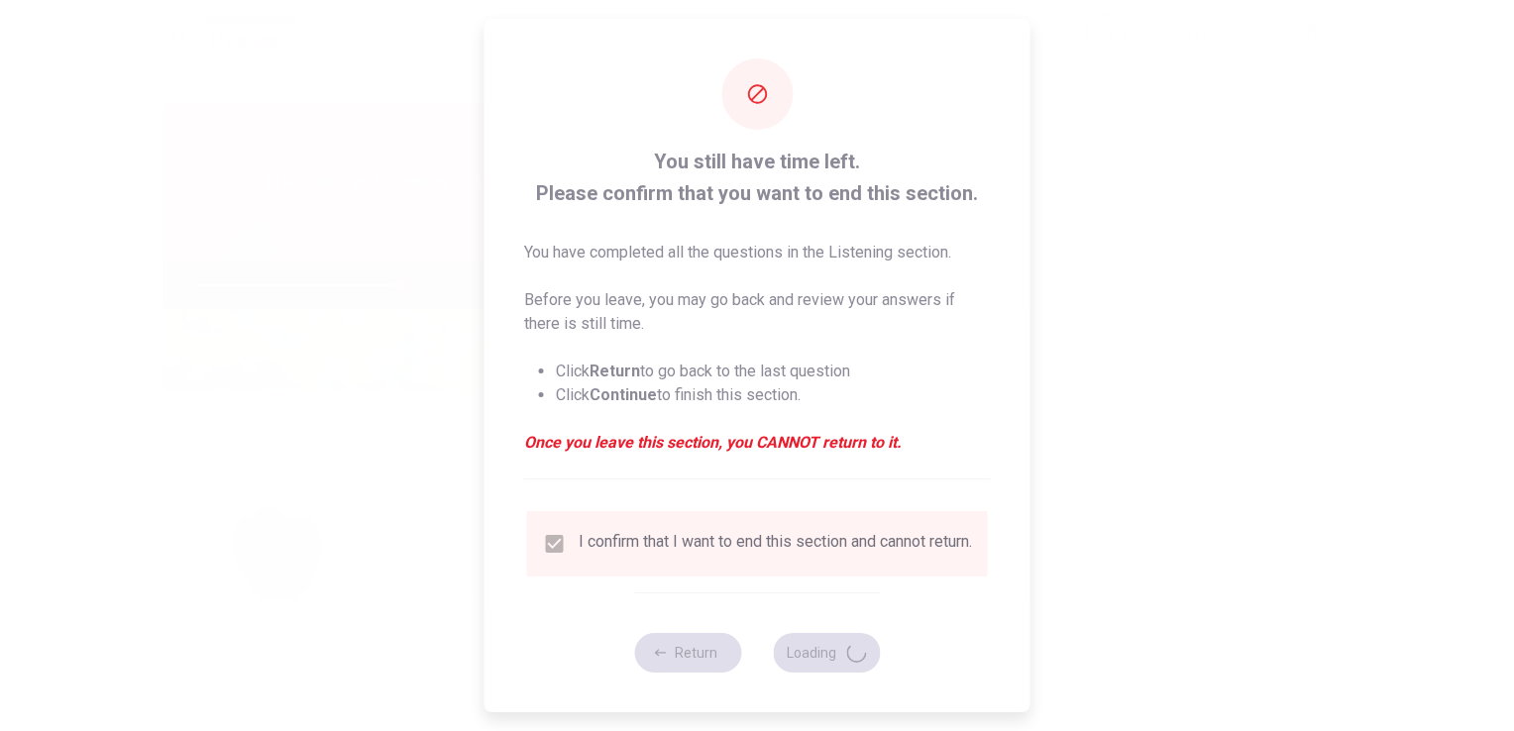
type input "58"
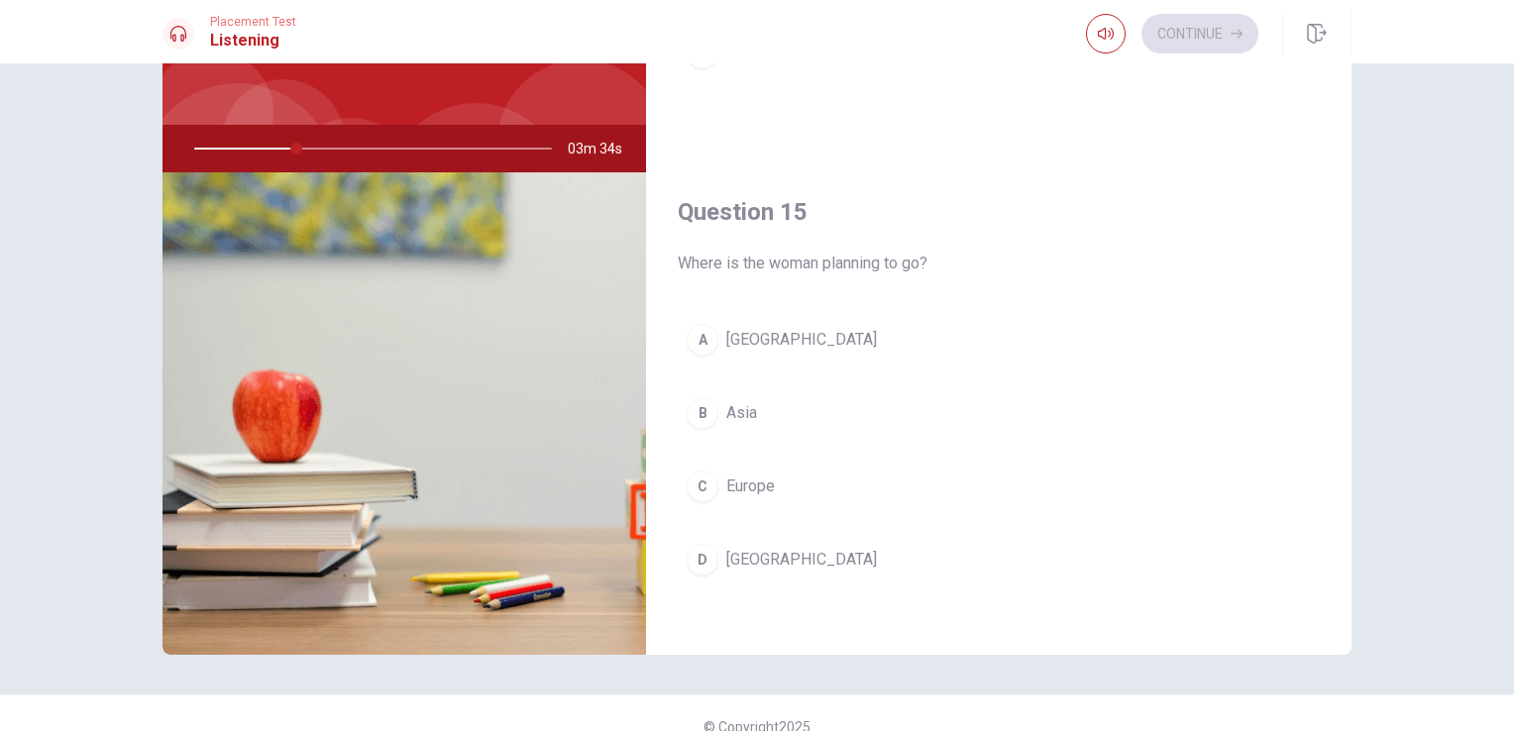
scroll to position [162, 0]
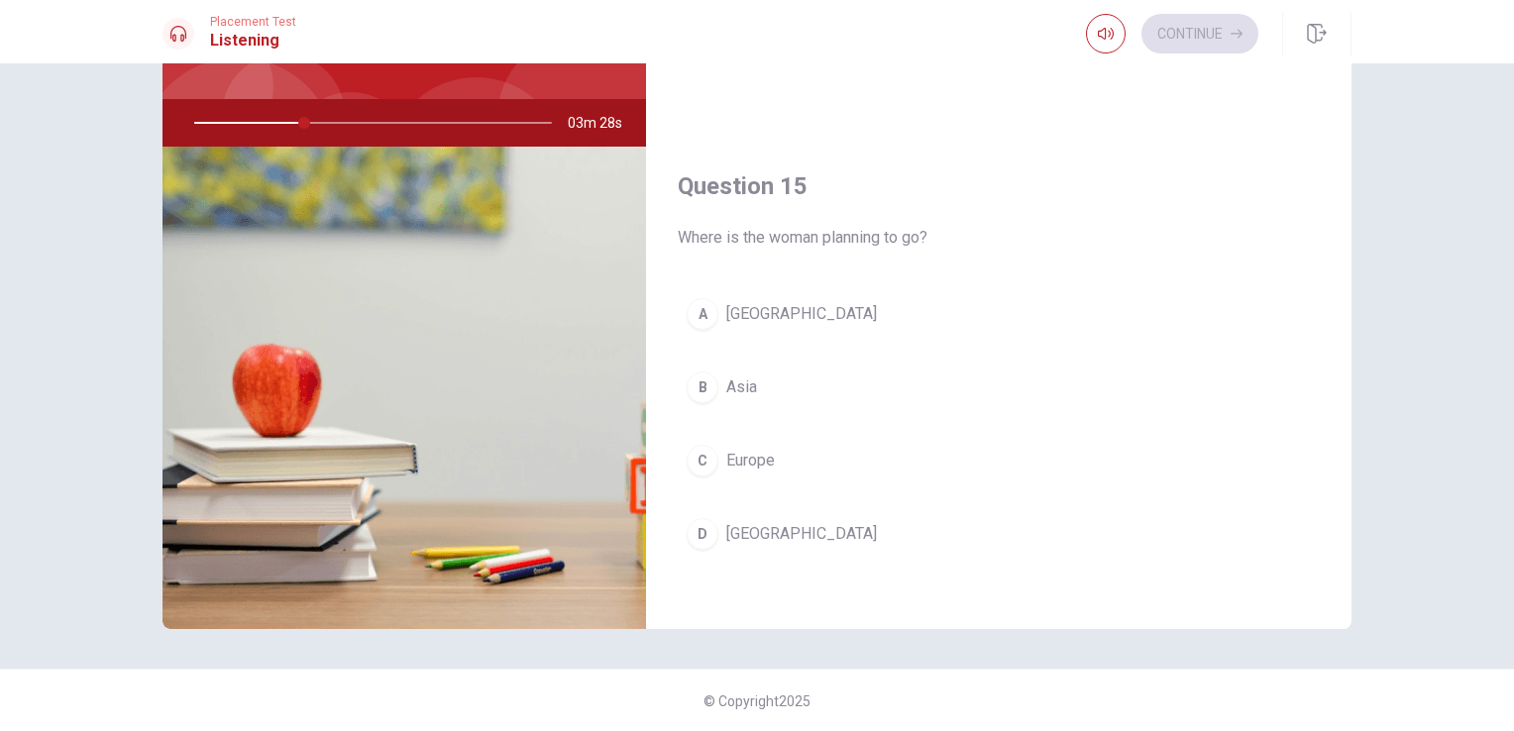
click at [697, 455] on div "C" at bounding box center [702, 461] width 32 height 32
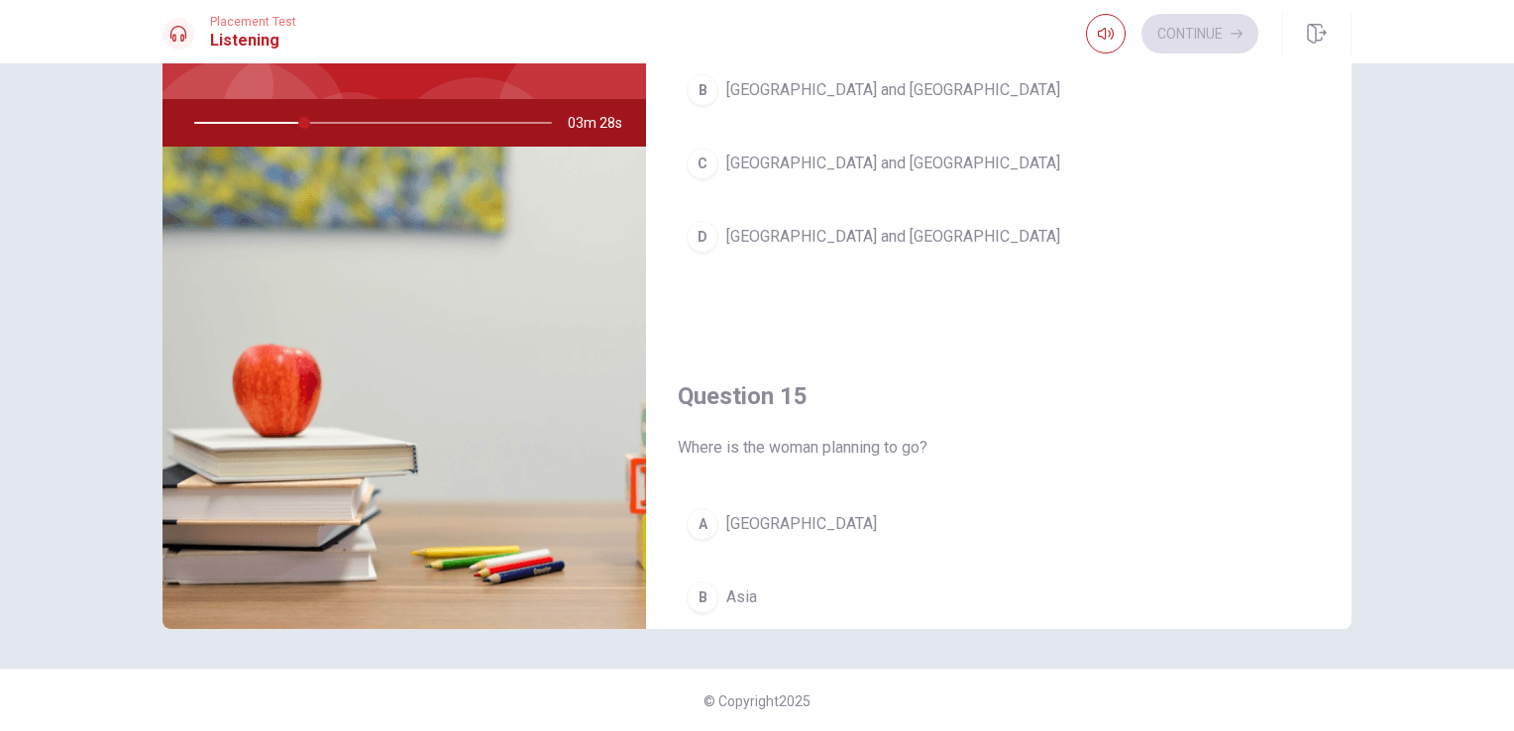
scroll to position [1541, 0]
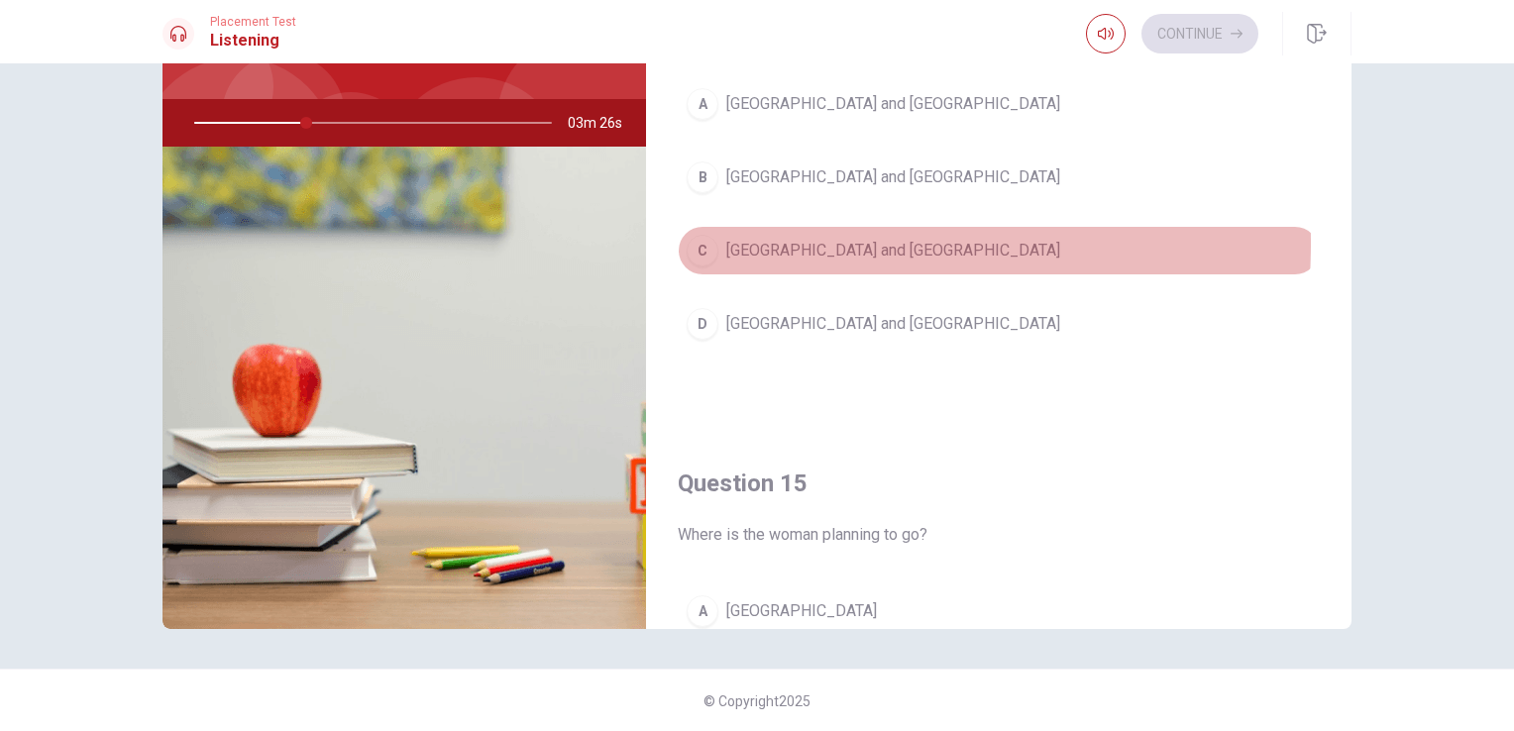
click at [710, 236] on div "C" at bounding box center [702, 251] width 32 height 32
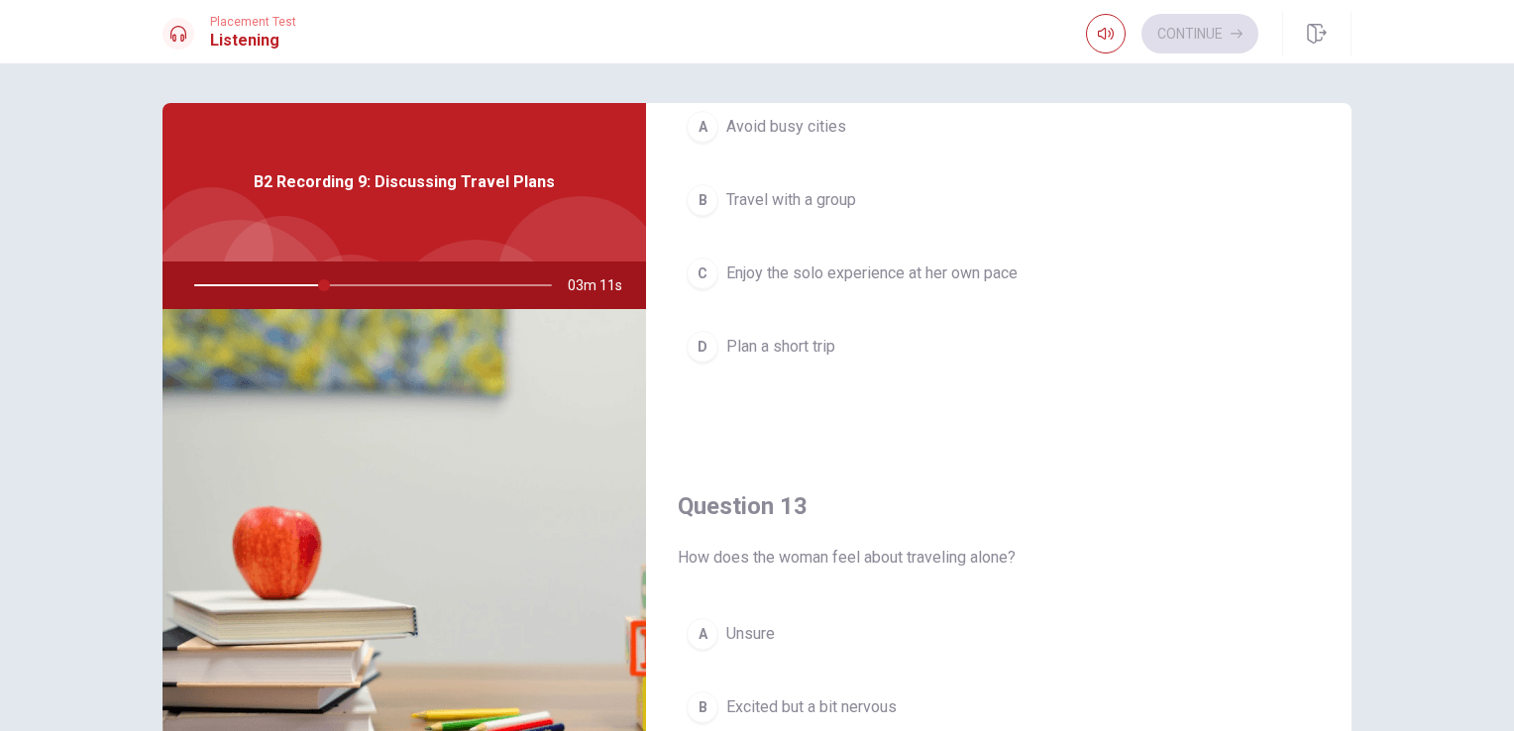
scroll to position [892, 0]
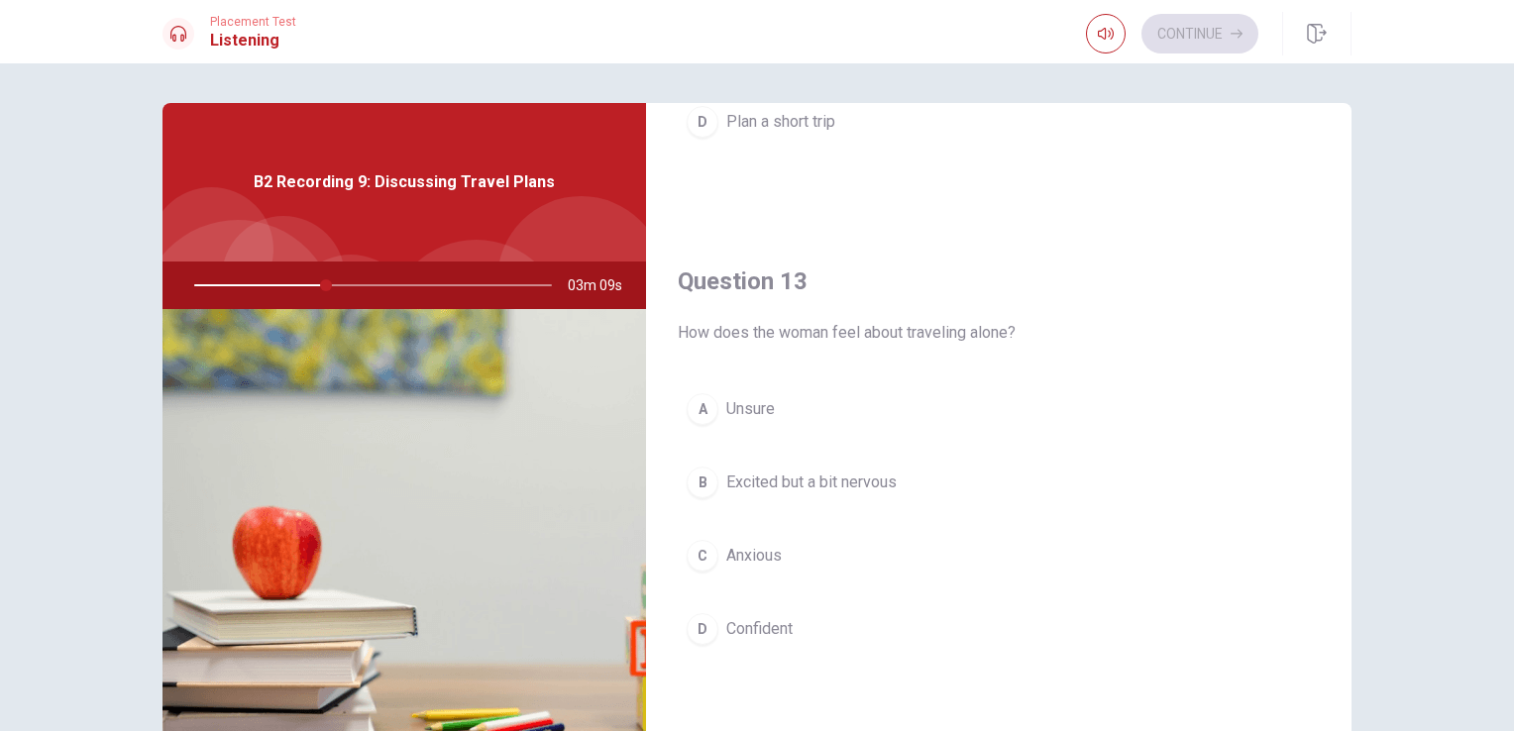
click at [697, 476] on div "B" at bounding box center [702, 483] width 32 height 32
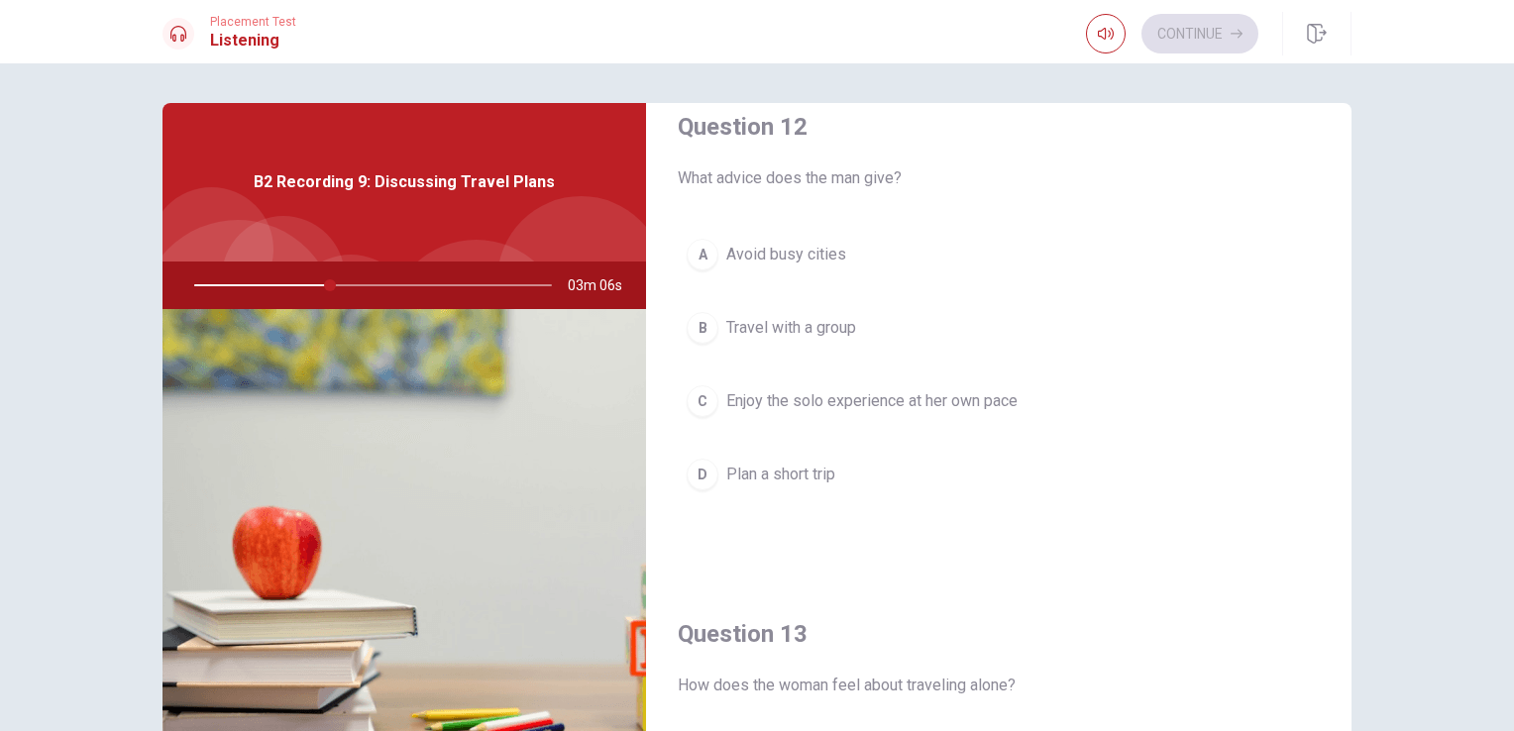
scroll to position [495, 0]
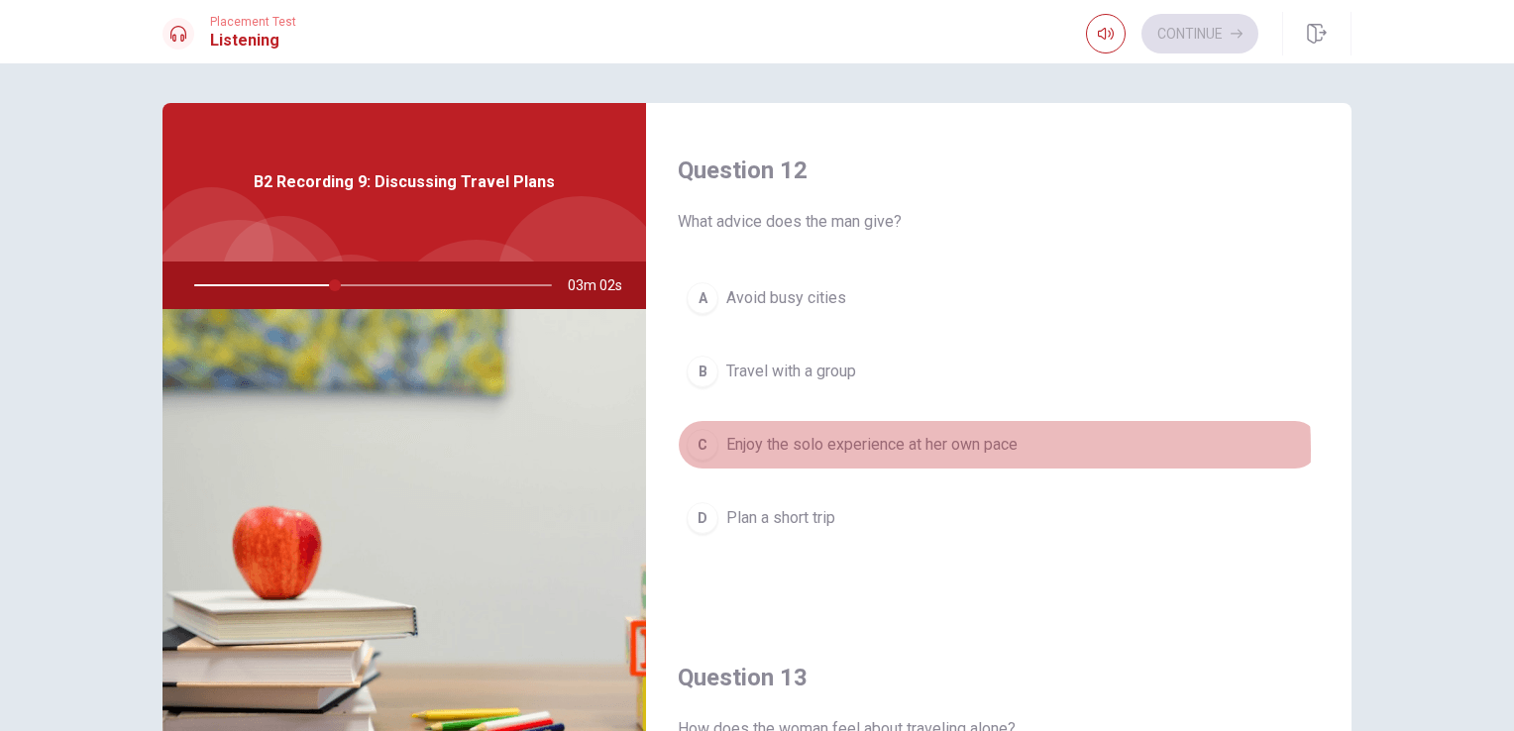
click at [871, 447] on span "Enjoy the solo experience at her own pace" at bounding box center [871, 445] width 291 height 24
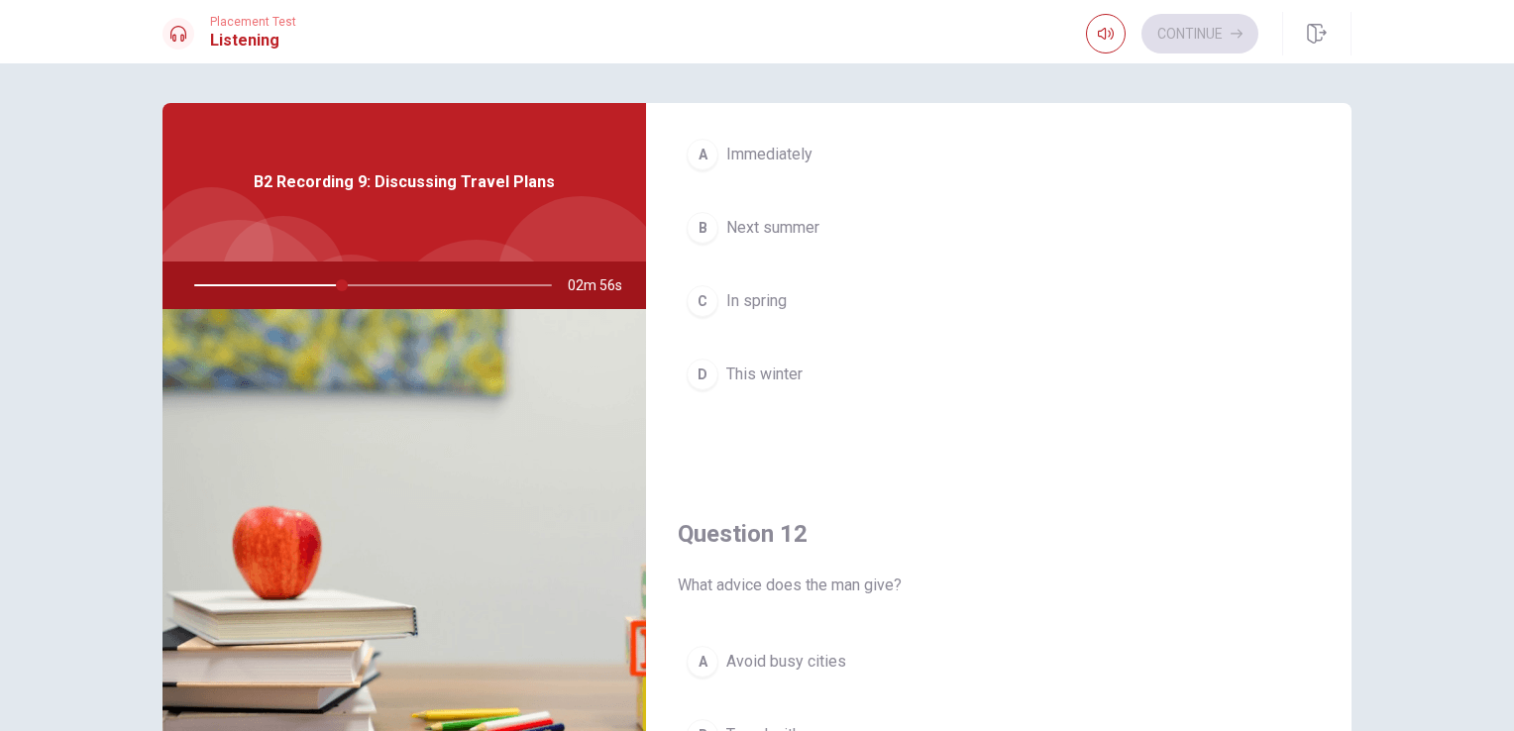
scroll to position [0, 0]
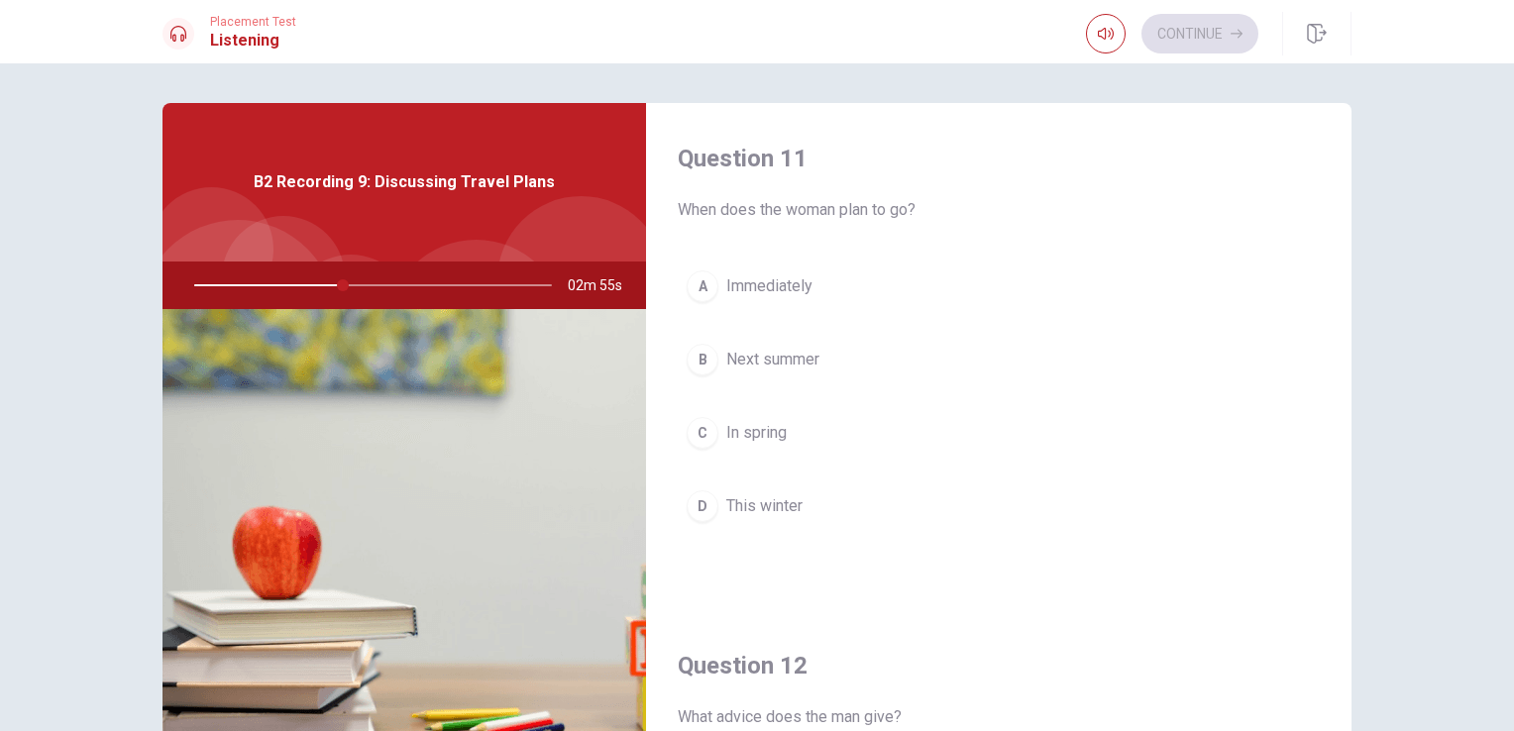
click at [810, 363] on span "Next summer" at bounding box center [772, 360] width 93 height 24
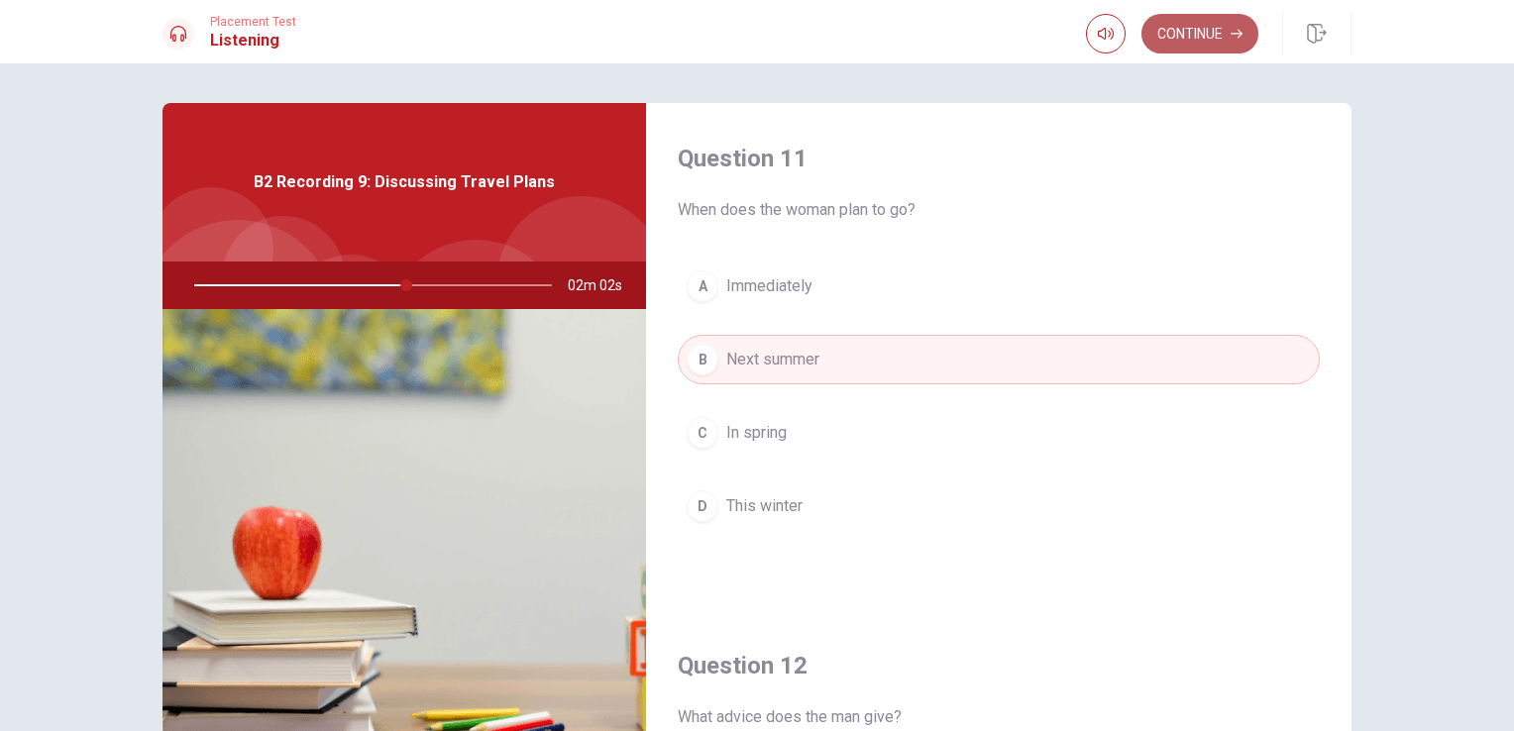
click at [1186, 32] on button "Continue" at bounding box center [1199, 34] width 117 height 40
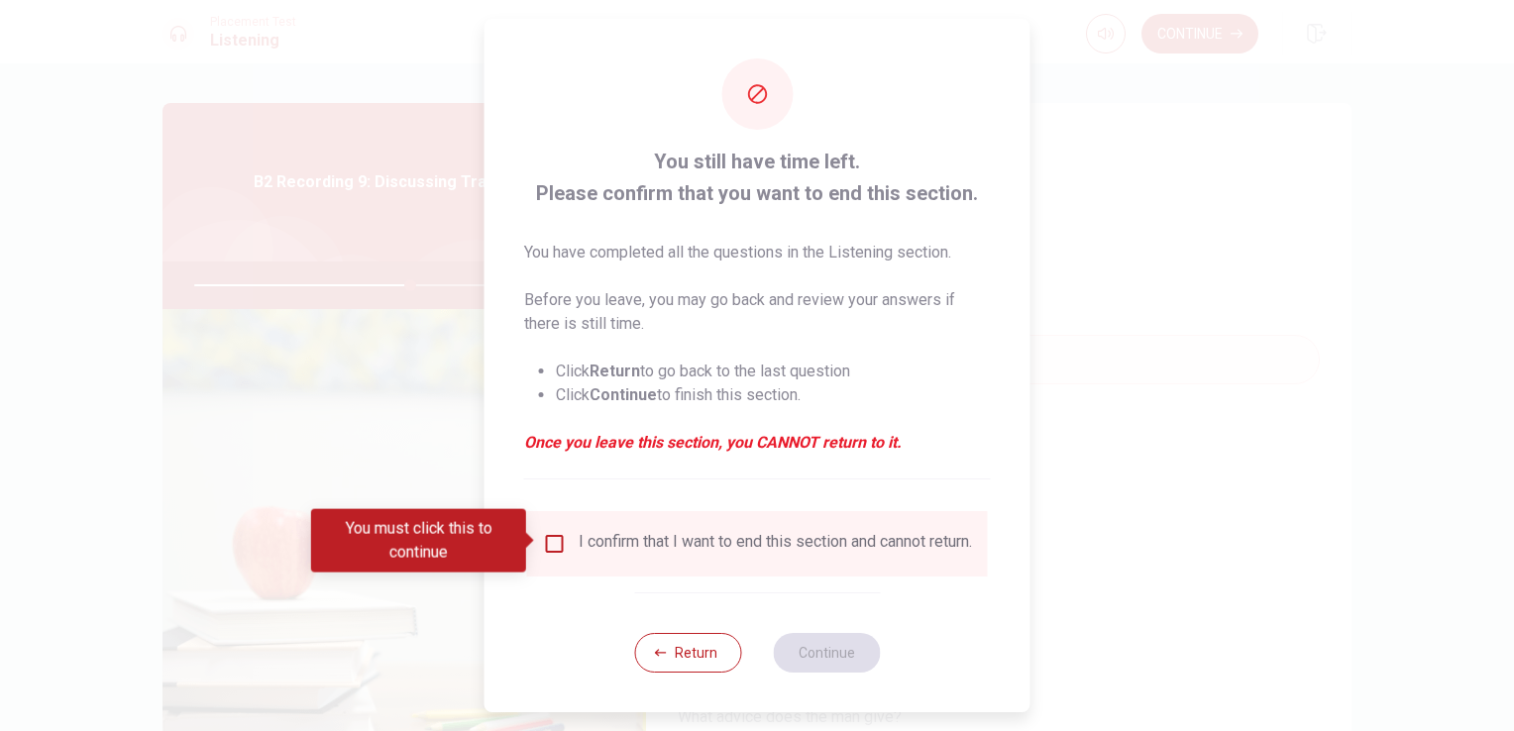
click at [558, 547] on input "You must click this to continue" at bounding box center [555, 544] width 24 height 24
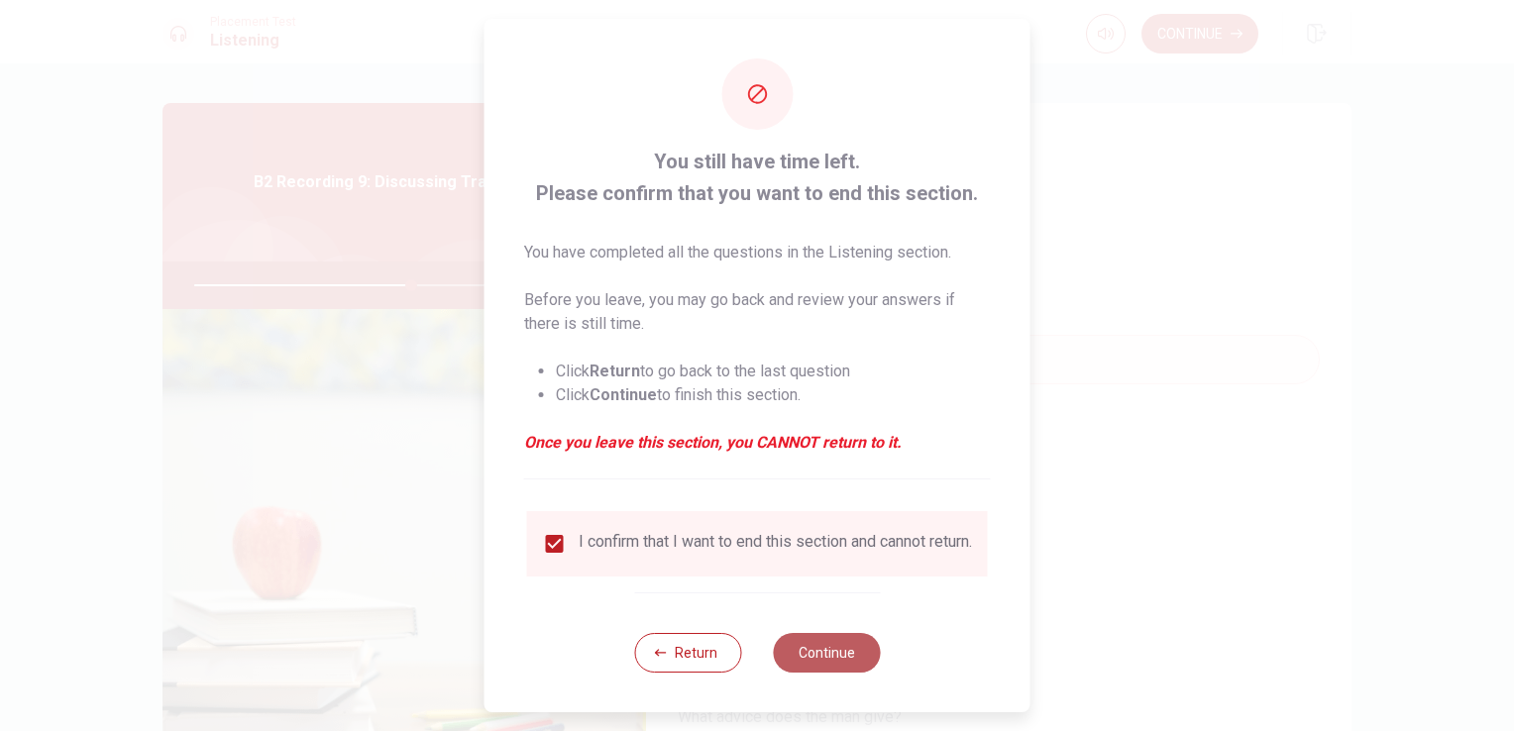
click at [820, 659] on button "Continue" at bounding box center [826, 653] width 107 height 40
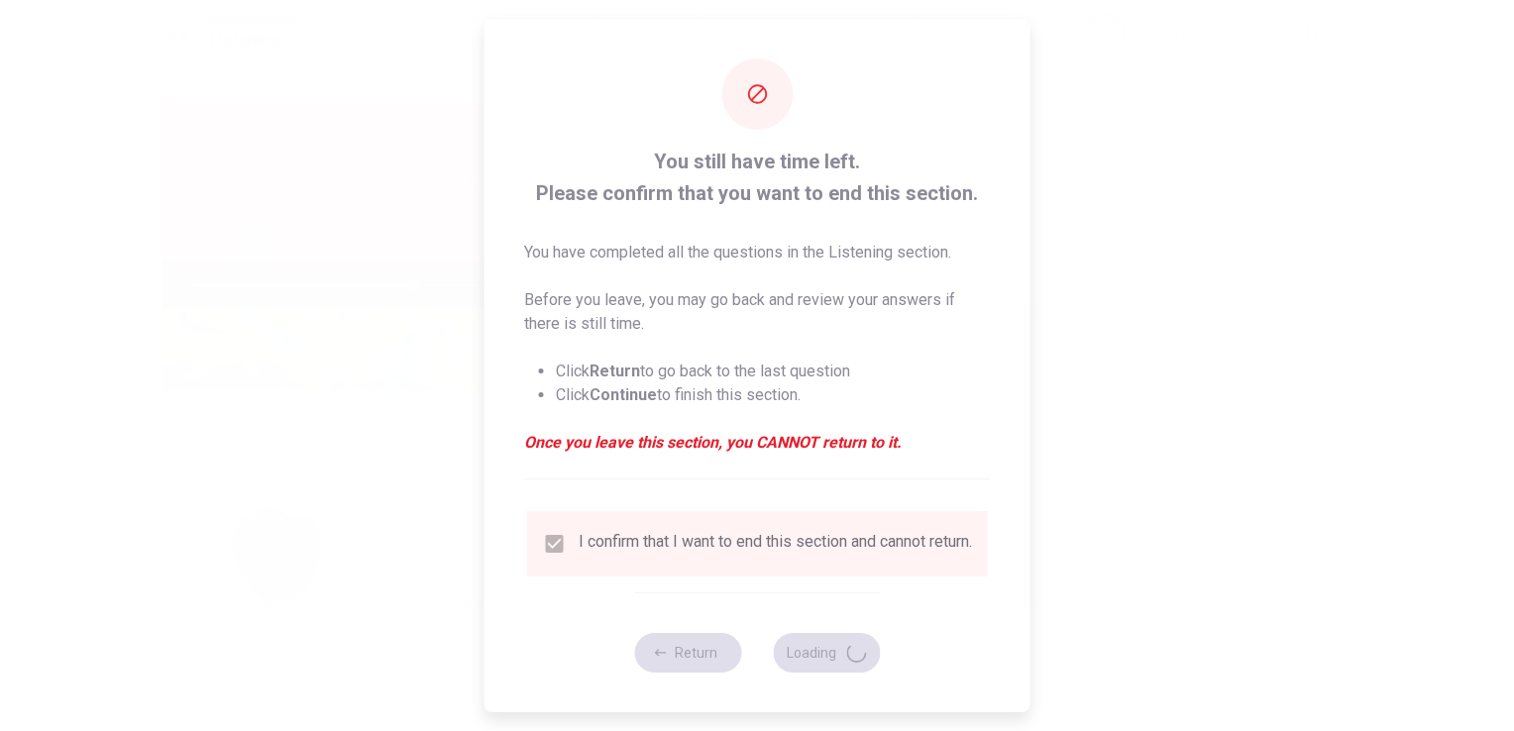
type input "62"
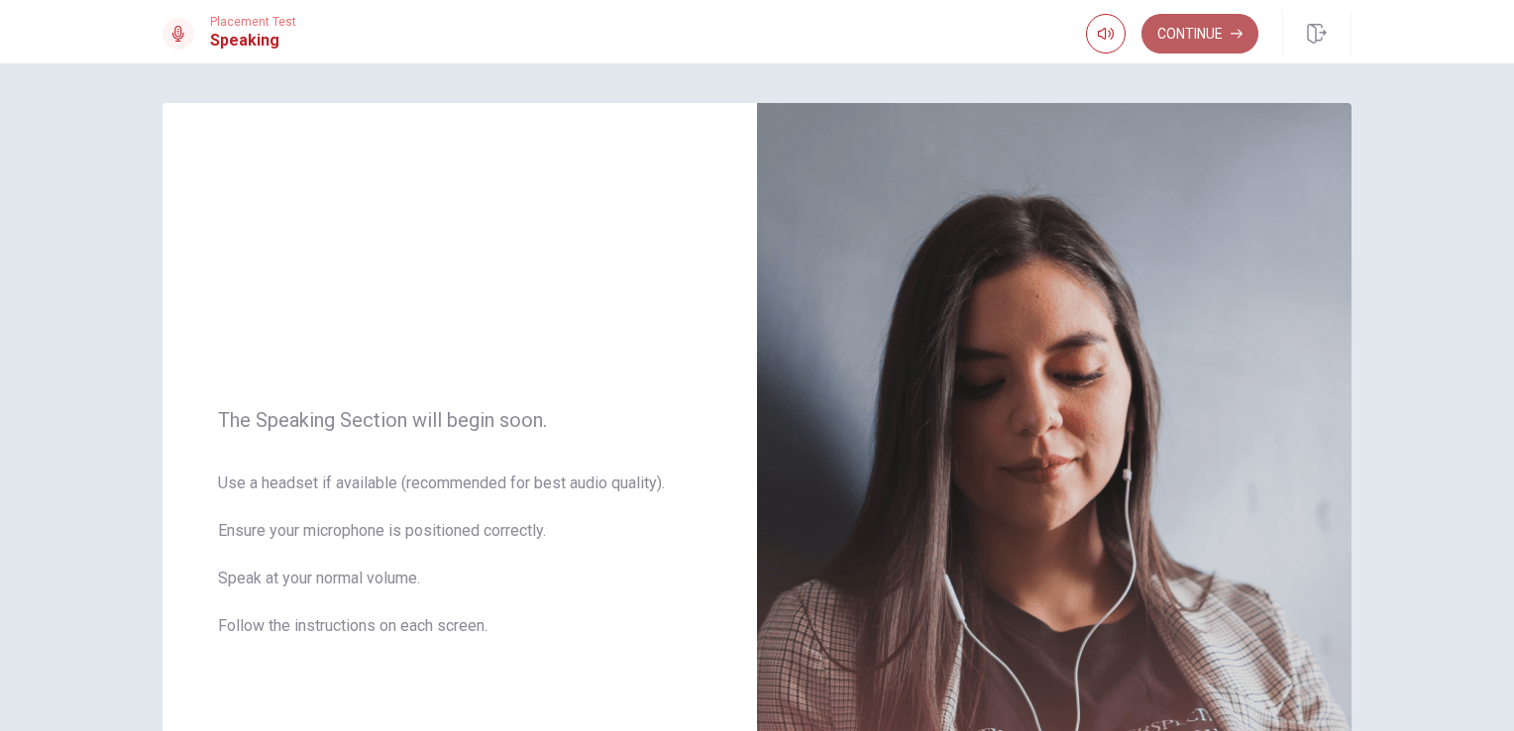
click at [1201, 39] on button "Continue" at bounding box center [1199, 34] width 117 height 40
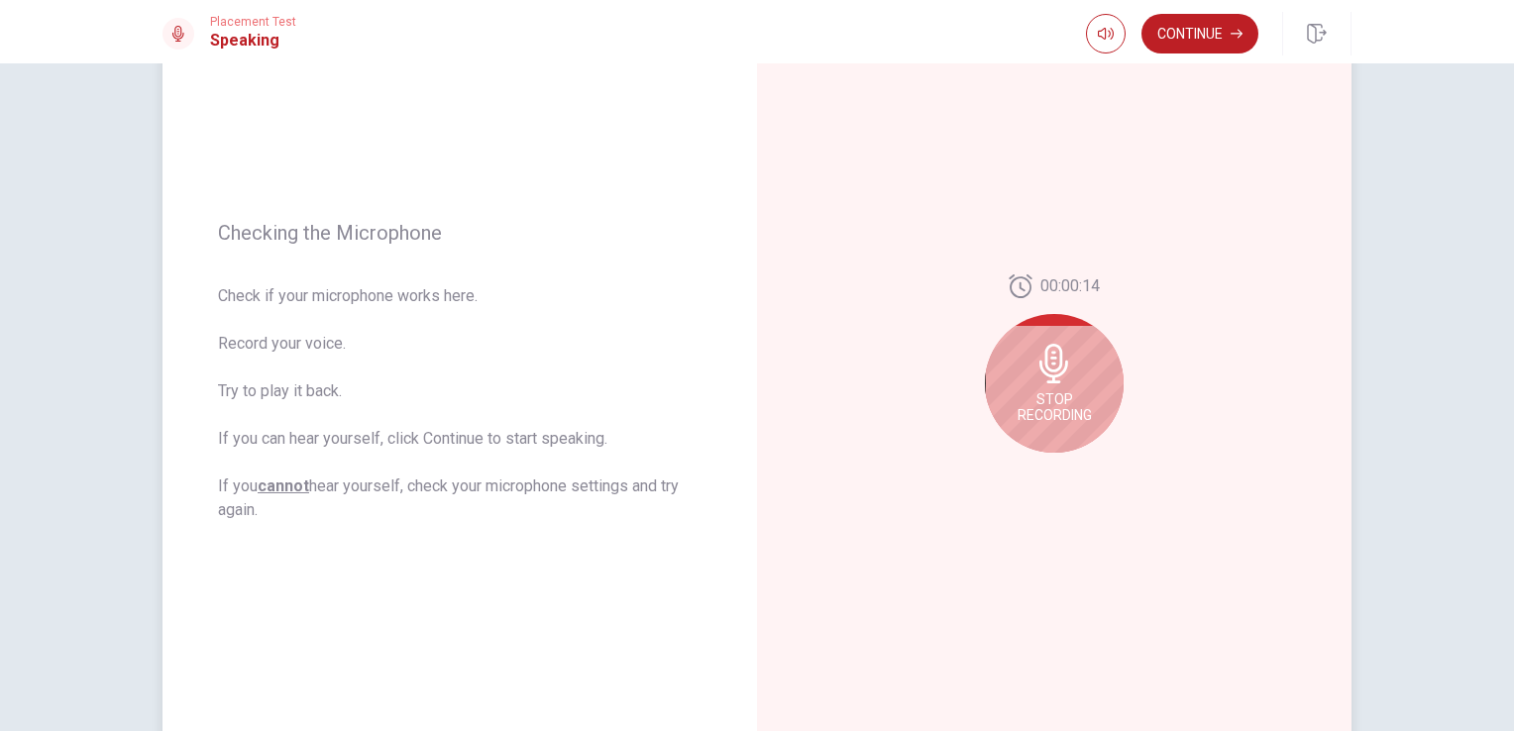
scroll to position [198, 0]
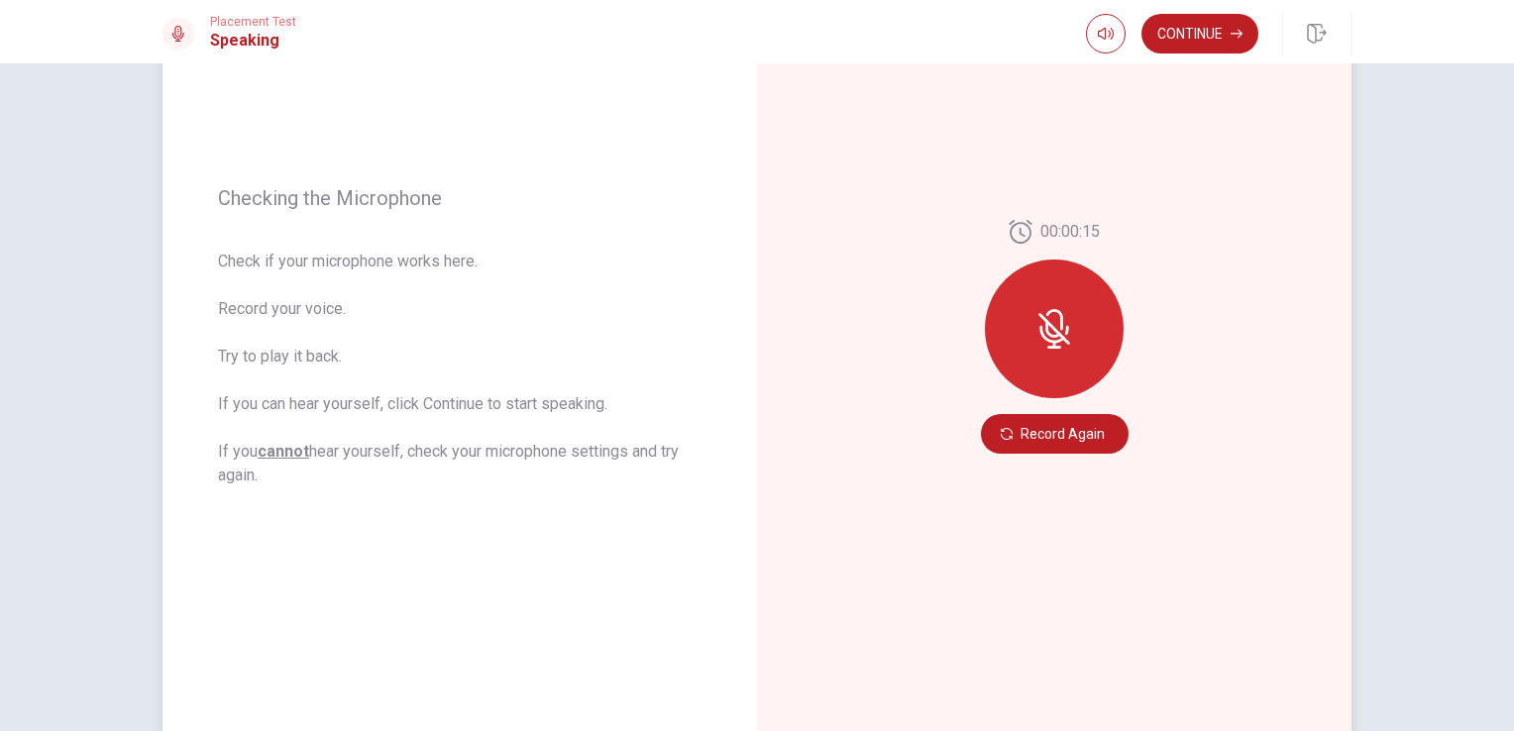
click at [1078, 316] on div at bounding box center [1054, 329] width 139 height 139
click at [1057, 333] on icon at bounding box center [1054, 329] width 40 height 40
click at [1069, 440] on button "Record Again" at bounding box center [1055, 434] width 148 height 40
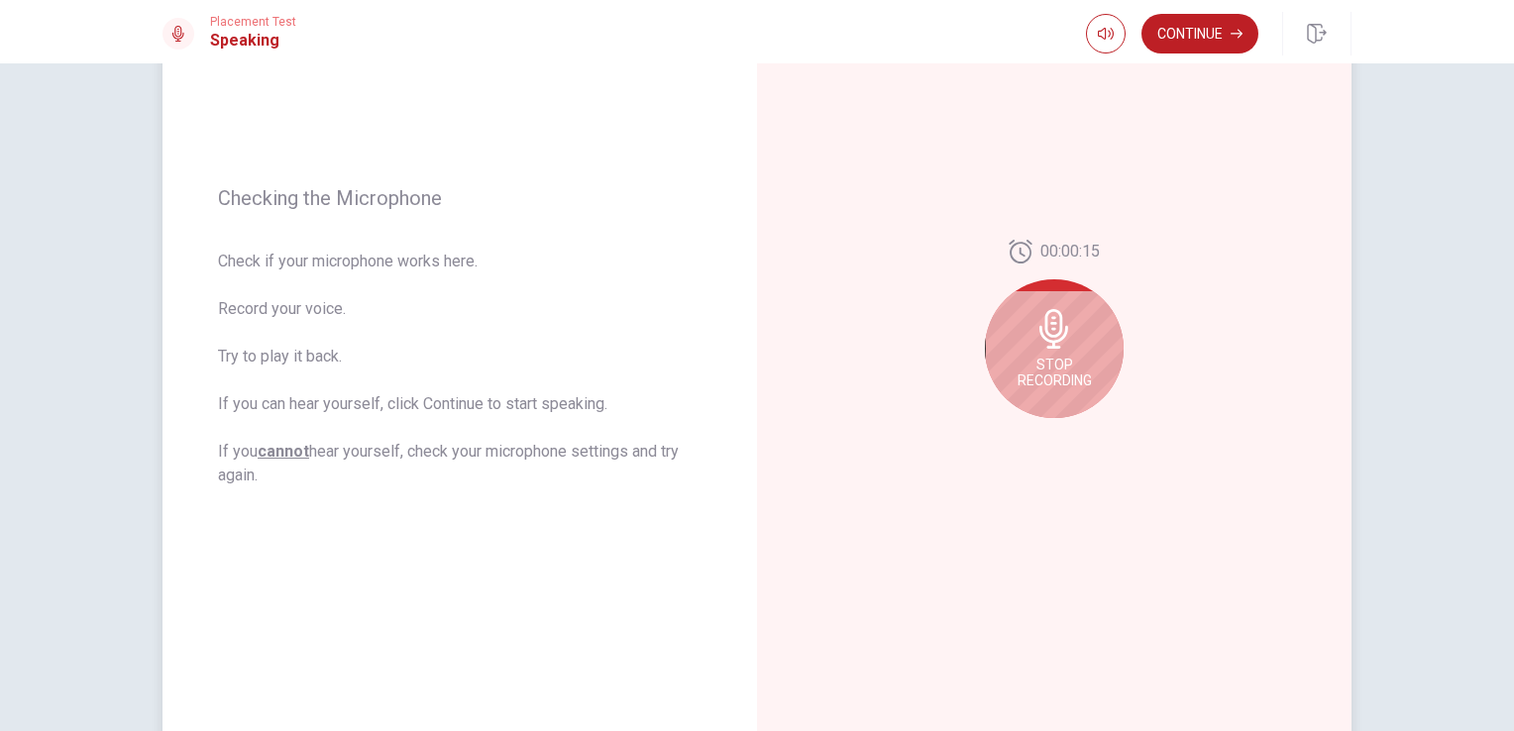
click at [1050, 331] on icon at bounding box center [1054, 329] width 40 height 40
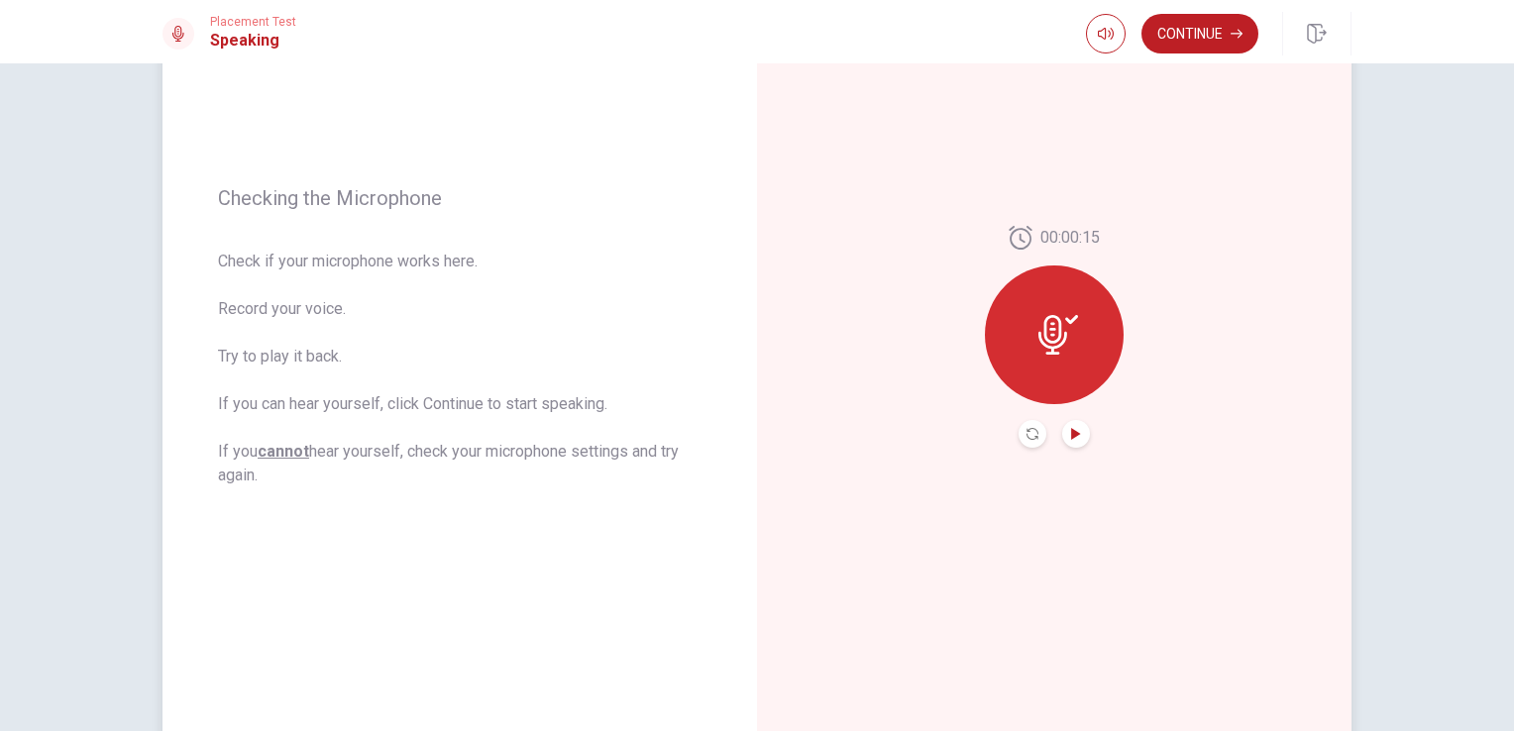
click at [1074, 430] on icon "Play Audio" at bounding box center [1076, 434] width 12 height 12
click at [1016, 335] on div at bounding box center [1054, 334] width 139 height 139
click at [1028, 434] on icon "Record Again" at bounding box center [1032, 434] width 12 height 12
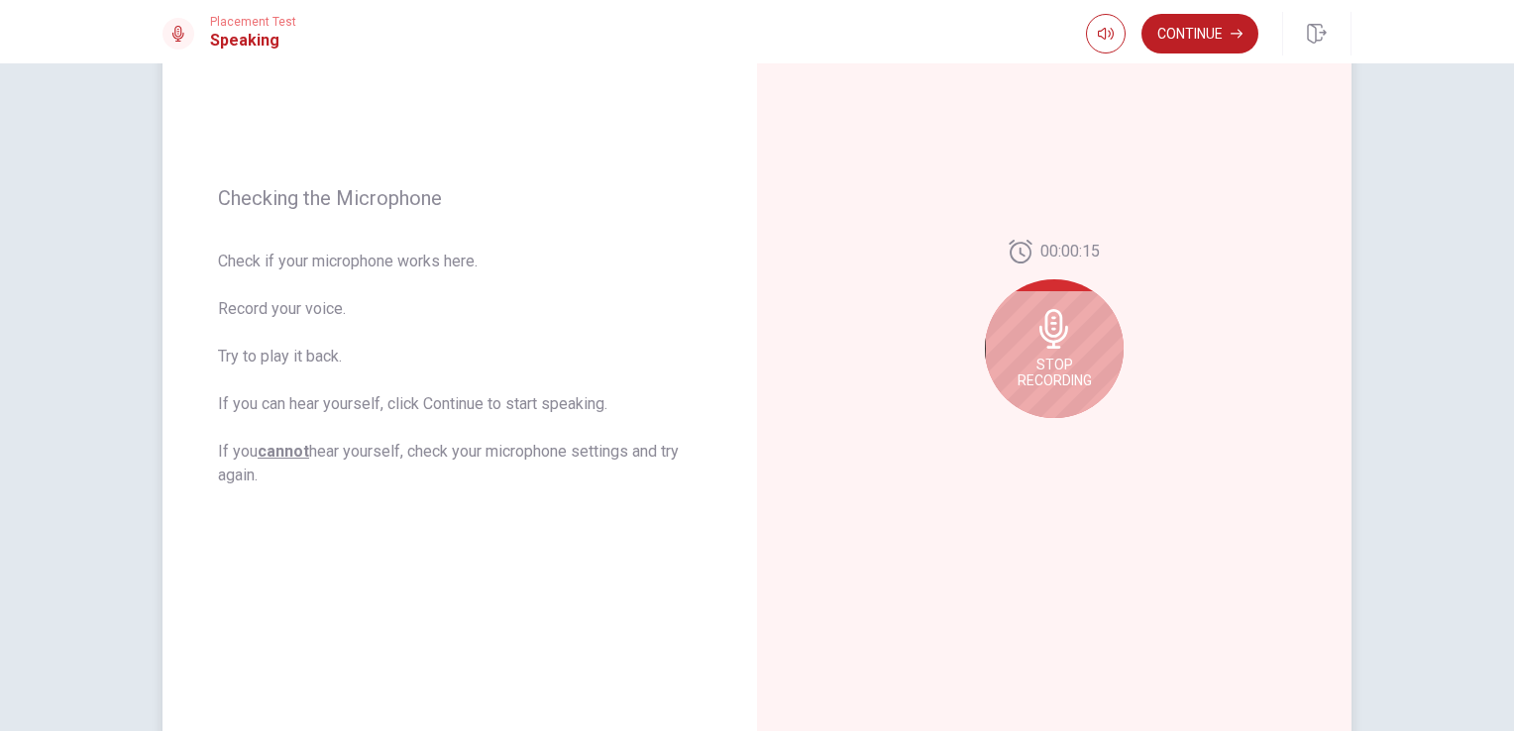
click at [1051, 334] on icon at bounding box center [1053, 329] width 29 height 40
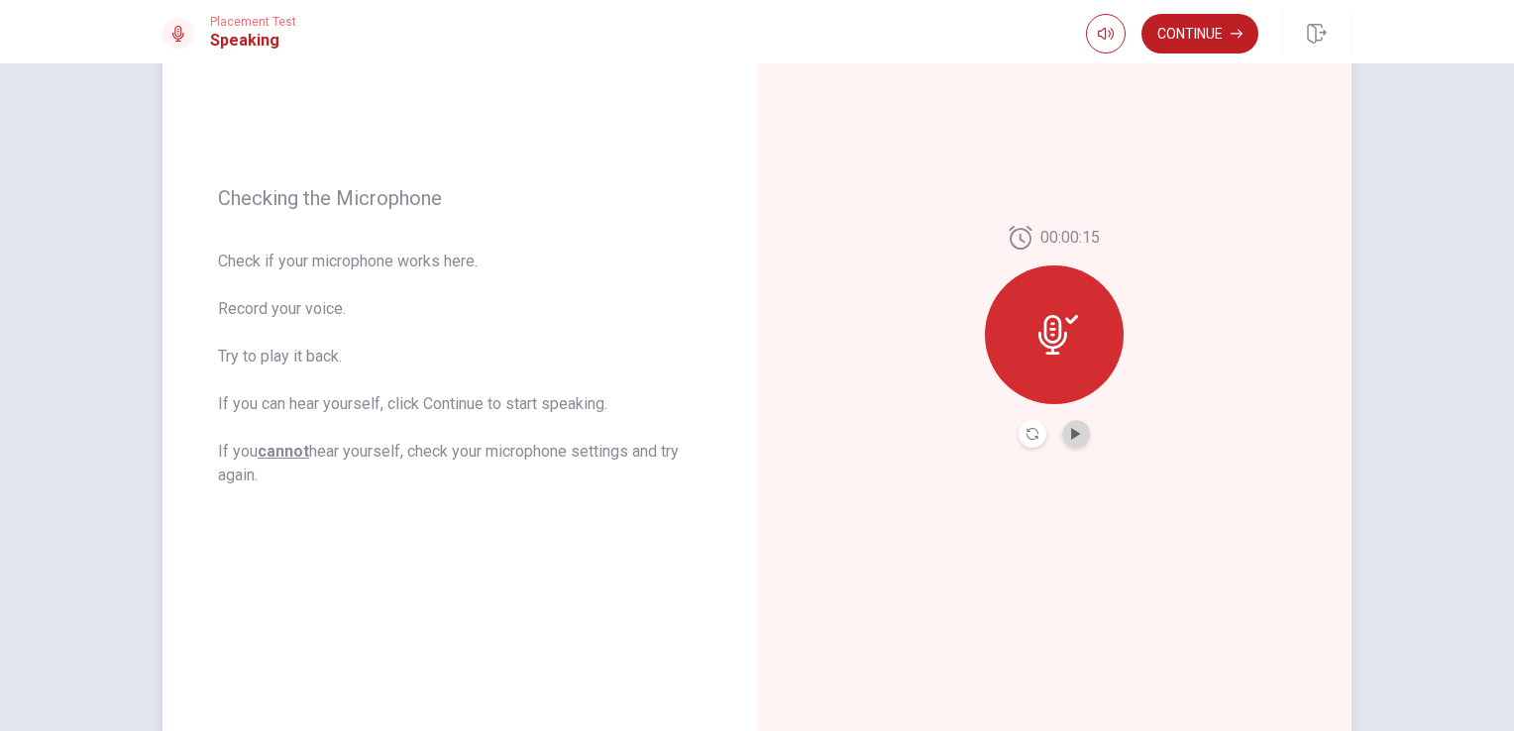
click at [1073, 442] on button "Play Audio" at bounding box center [1076, 434] width 28 height 28
click at [1062, 436] on button "Play Audio" at bounding box center [1076, 434] width 28 height 28
click at [1070, 435] on icon "Play Audio" at bounding box center [1076, 434] width 12 height 12
click at [1022, 442] on button "Record Again" at bounding box center [1032, 434] width 28 height 28
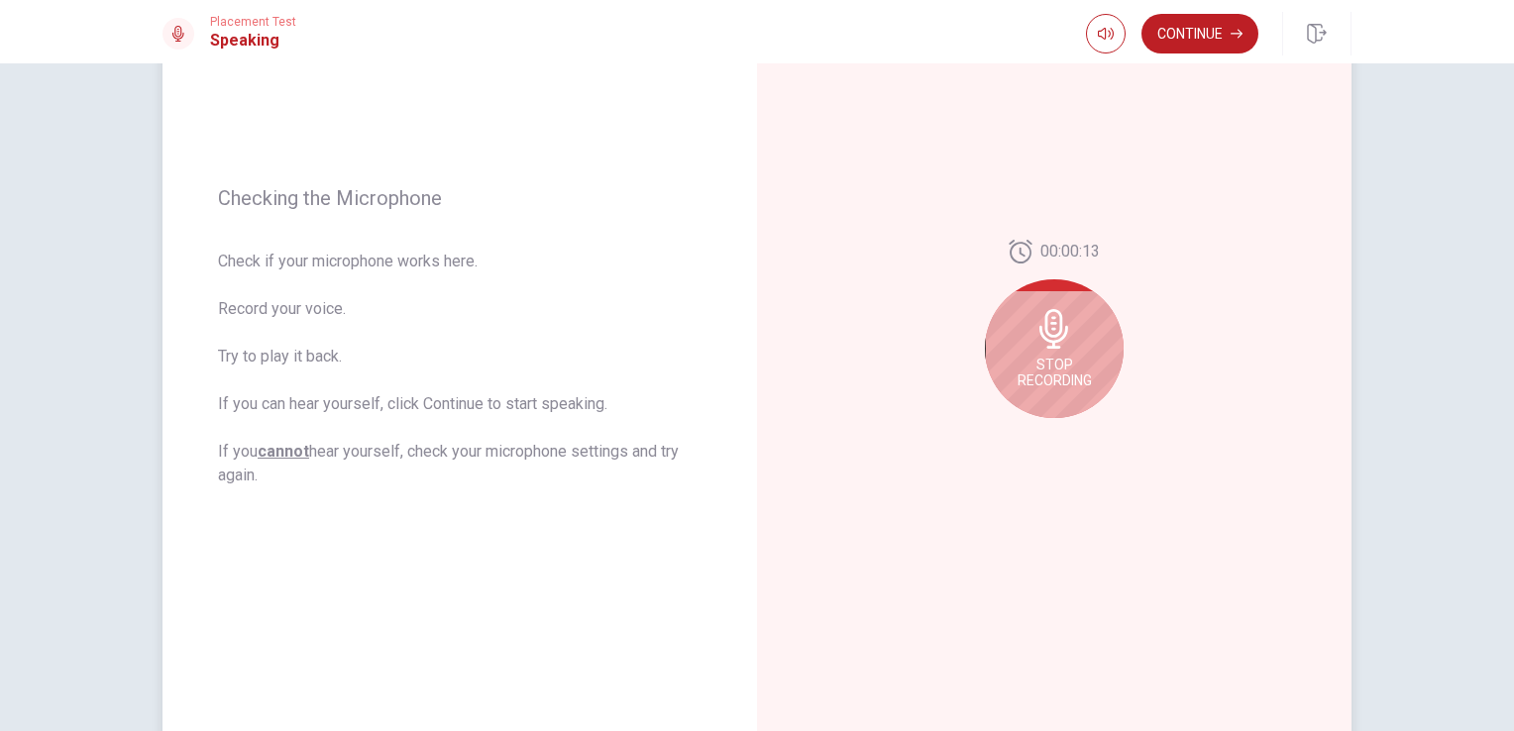
click at [1066, 355] on div "Stop Recording" at bounding box center [1054, 348] width 139 height 139
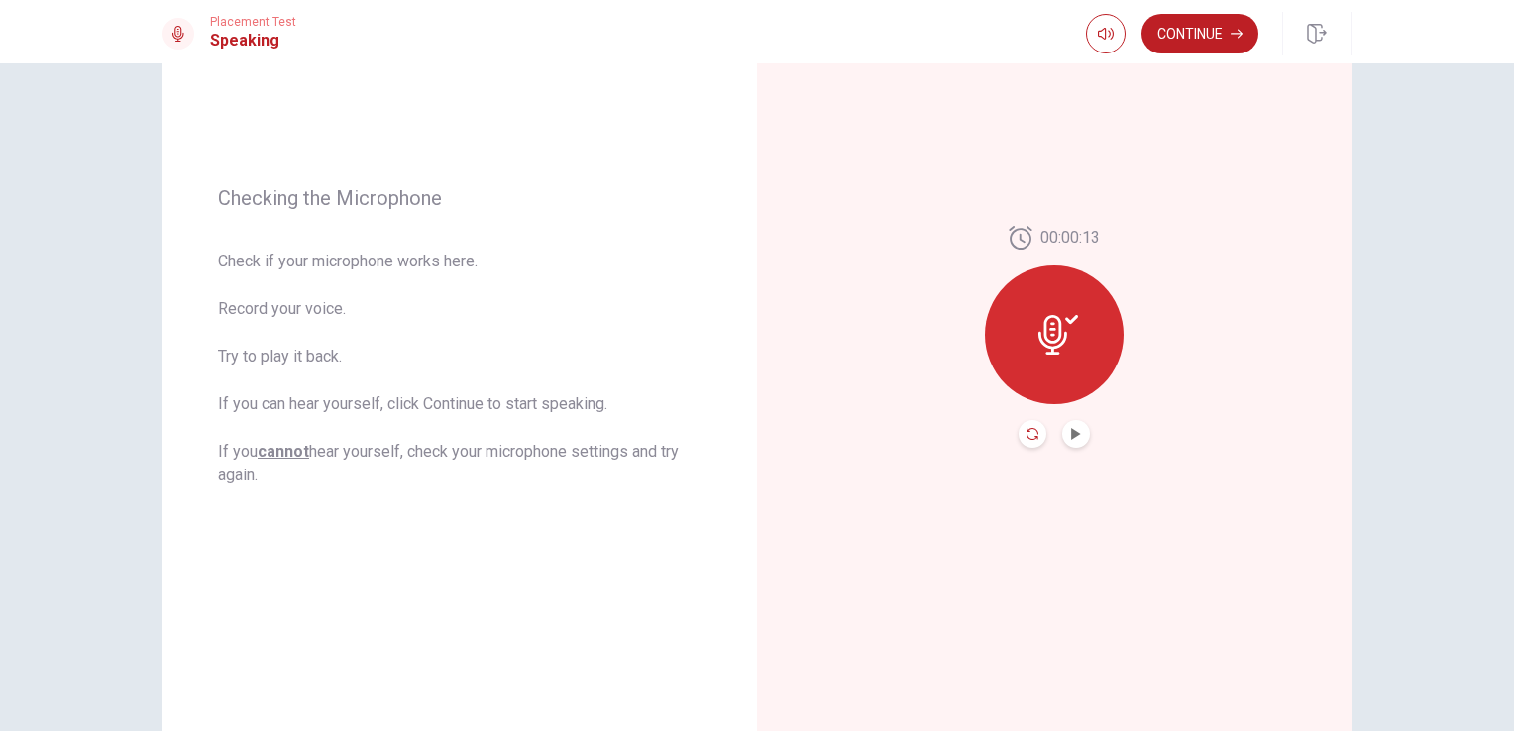
click at [1028, 433] on icon "Record Again" at bounding box center [1032, 434] width 12 height 12
click at [1066, 442] on button "Play Audio" at bounding box center [1076, 434] width 28 height 28
click at [1031, 434] on icon "Record Again" at bounding box center [1032, 434] width 12 height 12
click at [1072, 430] on icon "Play Audio" at bounding box center [1076, 434] width 12 height 12
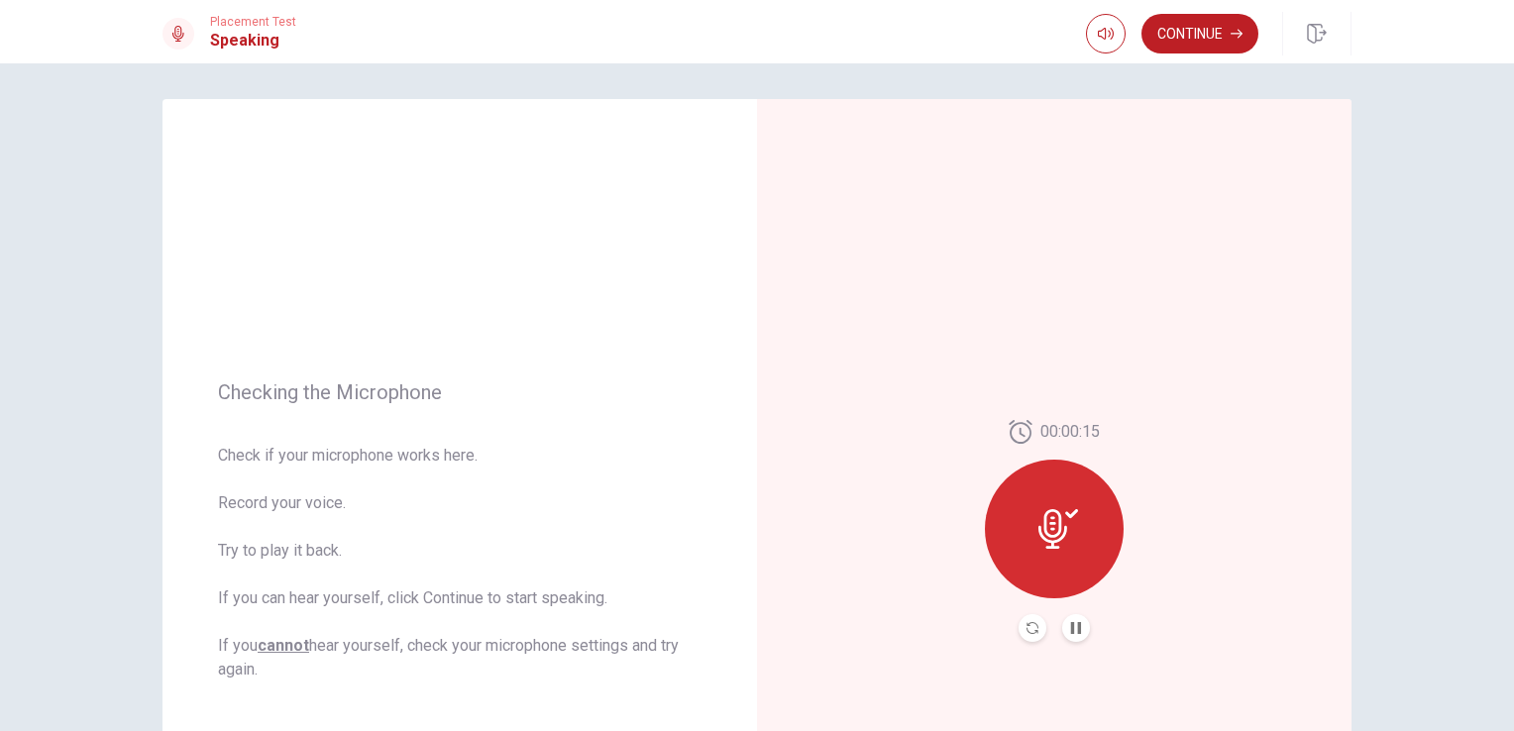
scroll to position [0, 0]
click at [1197, 46] on button "Continue" at bounding box center [1199, 34] width 117 height 40
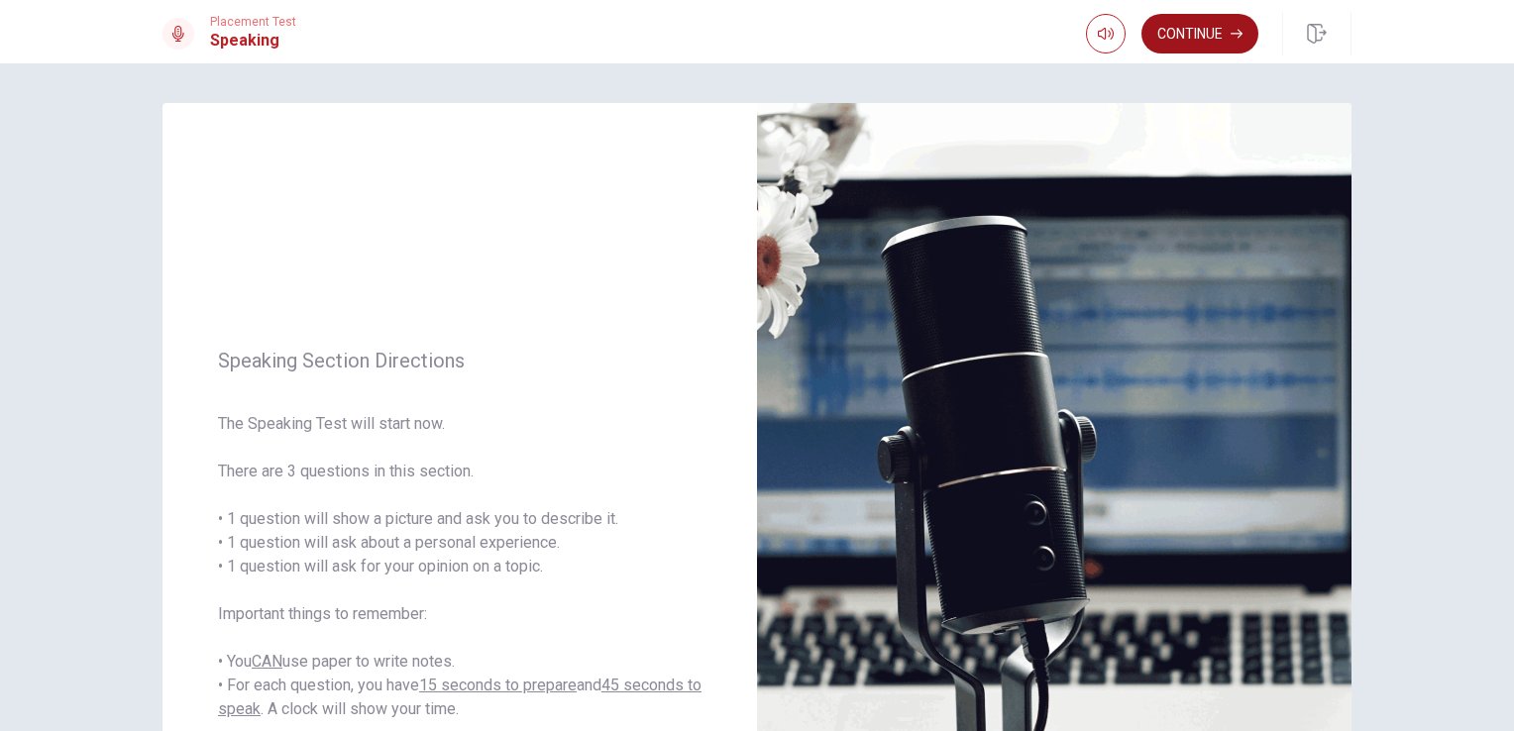
click at [1211, 40] on button "Continue" at bounding box center [1199, 34] width 117 height 40
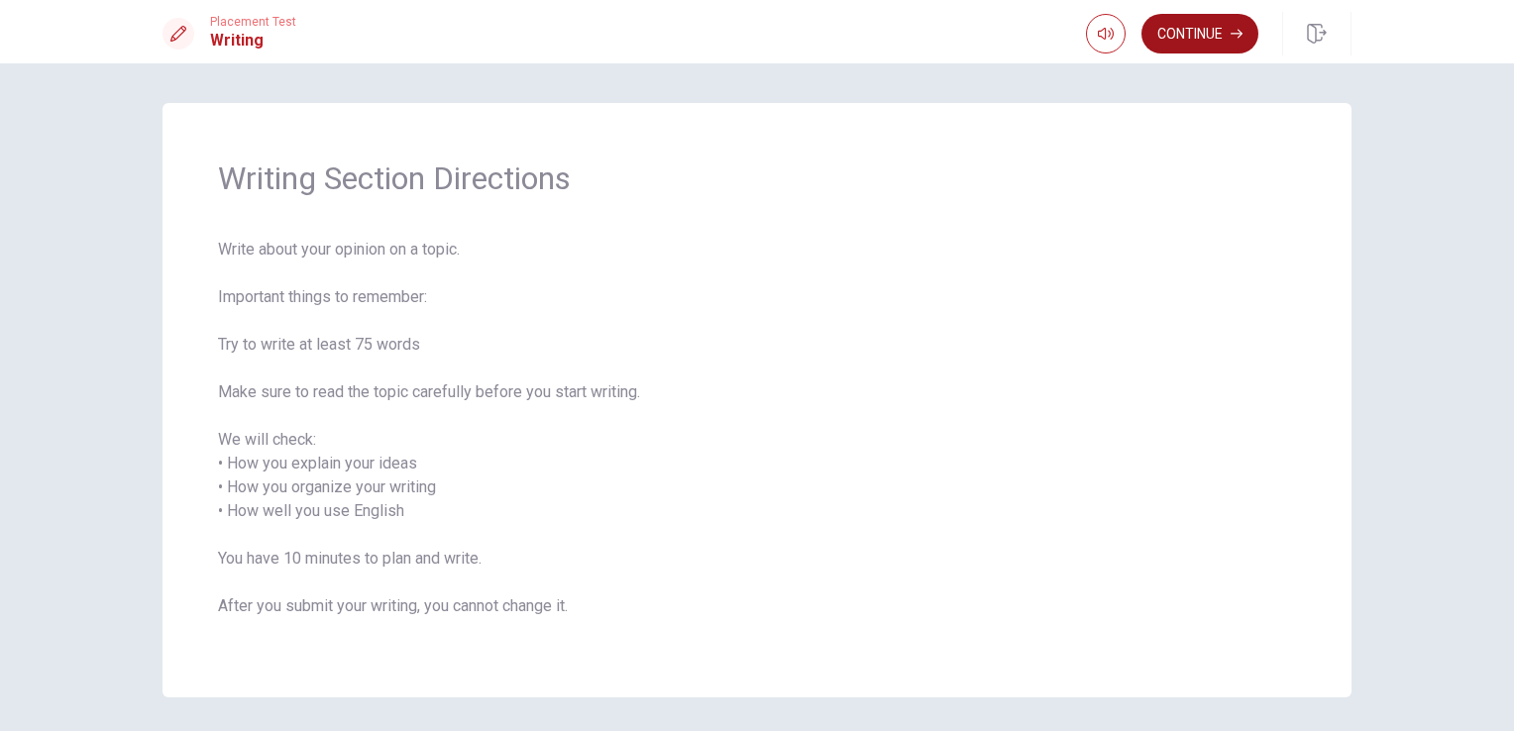
click at [1202, 30] on button "Continue" at bounding box center [1199, 34] width 117 height 40
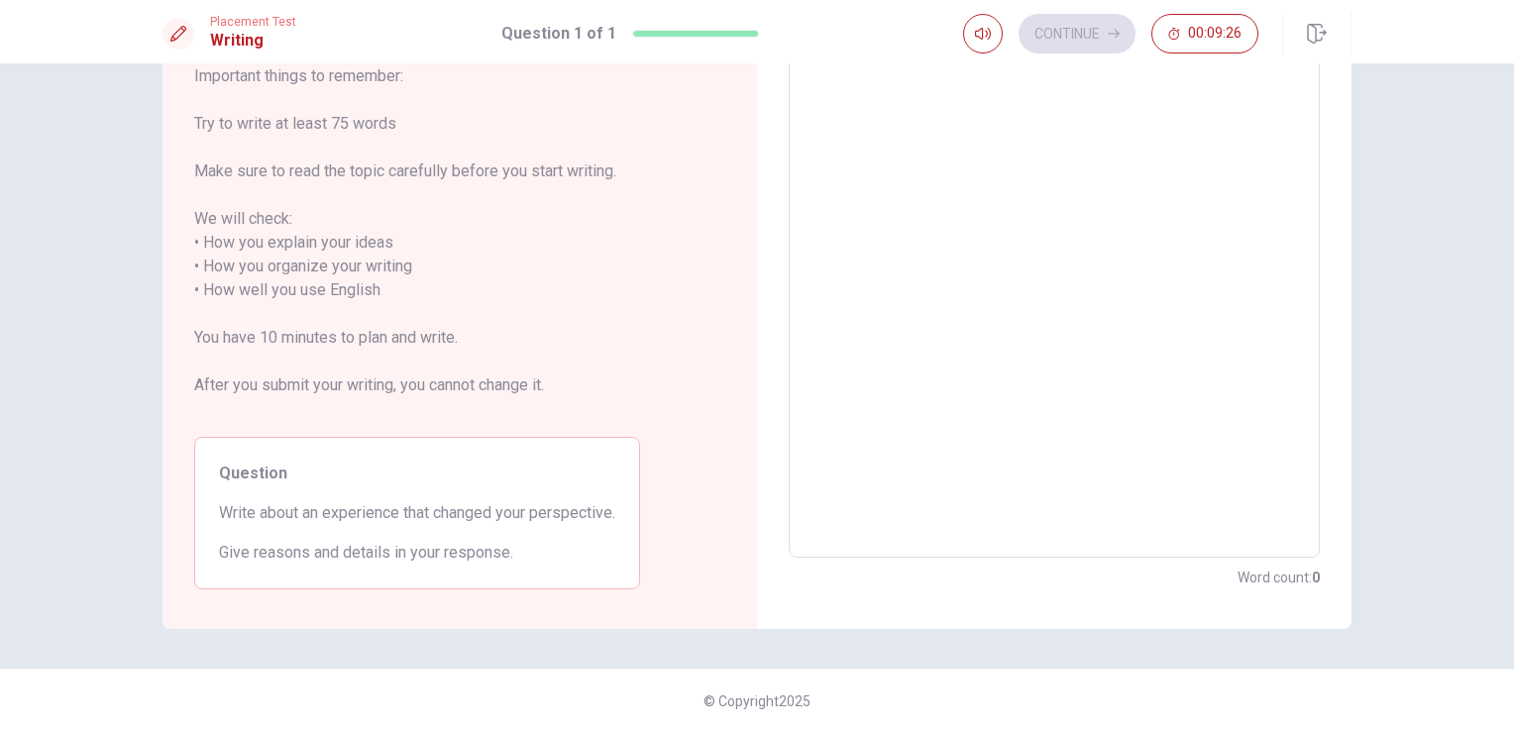
scroll to position [74, 0]
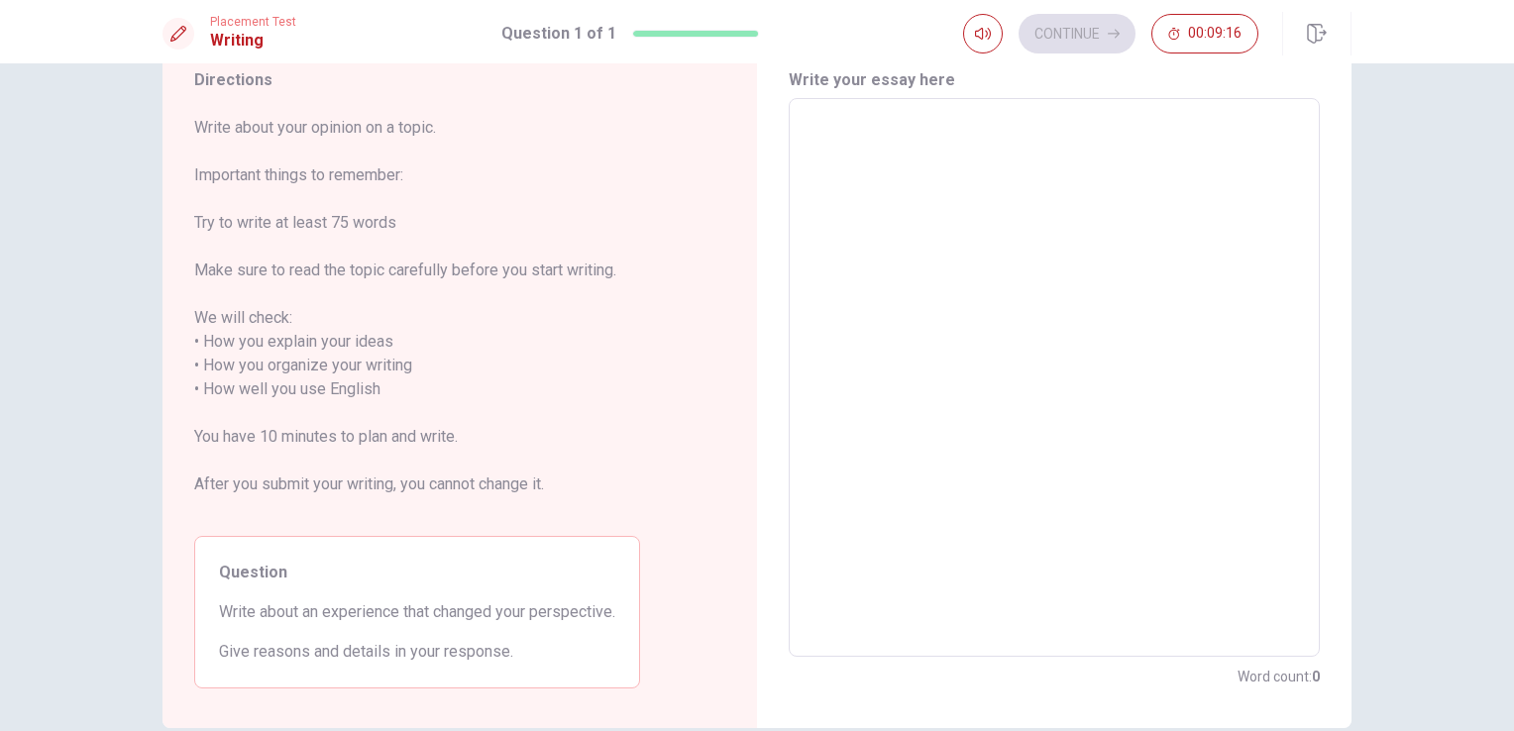
click at [848, 126] on textarea at bounding box center [1053, 378] width 503 height 526
type textarea "T"
type textarea "x"
type textarea "Tj"
type textarea "x"
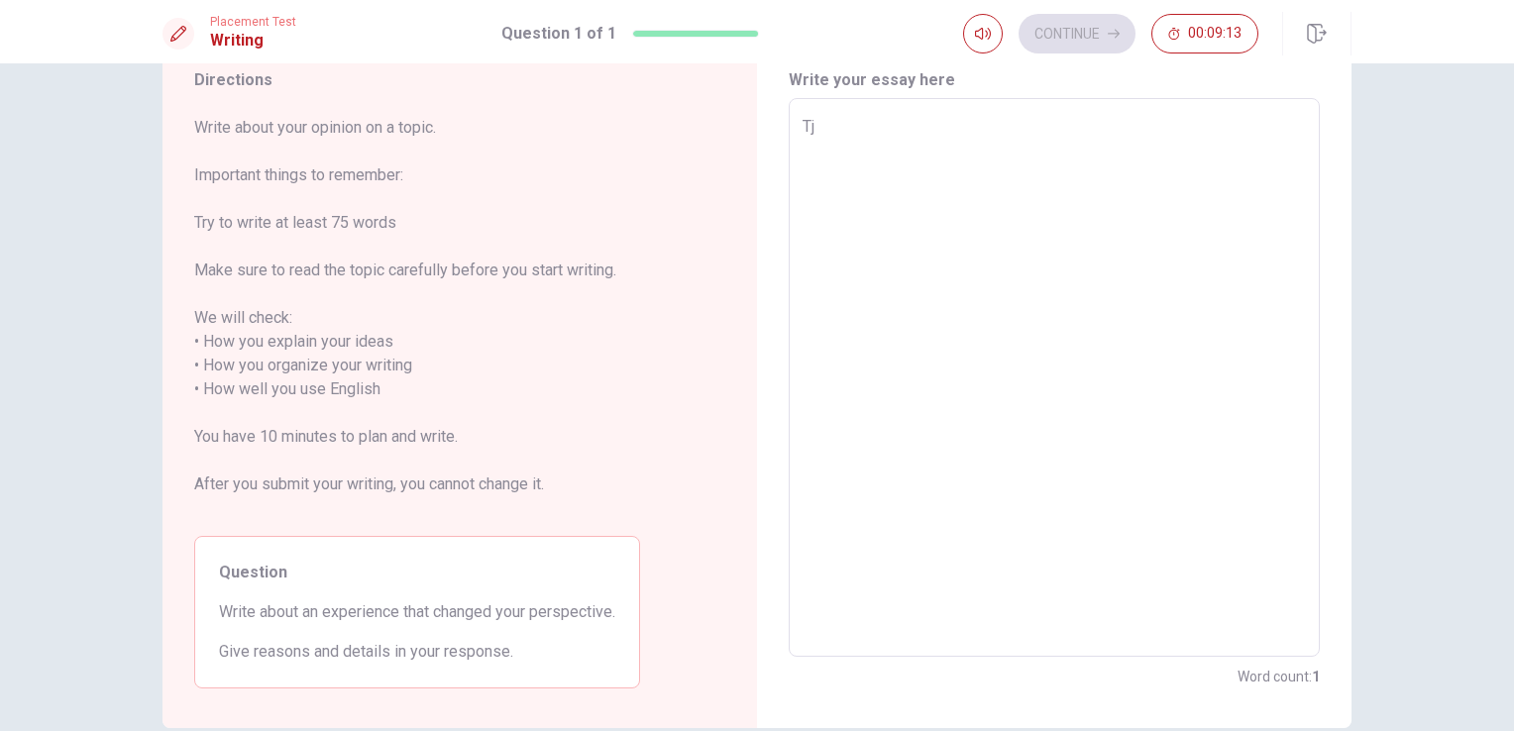
type textarea "T"
type textarea "x"
type textarea "Th"
type textarea "x"
type textarea "The"
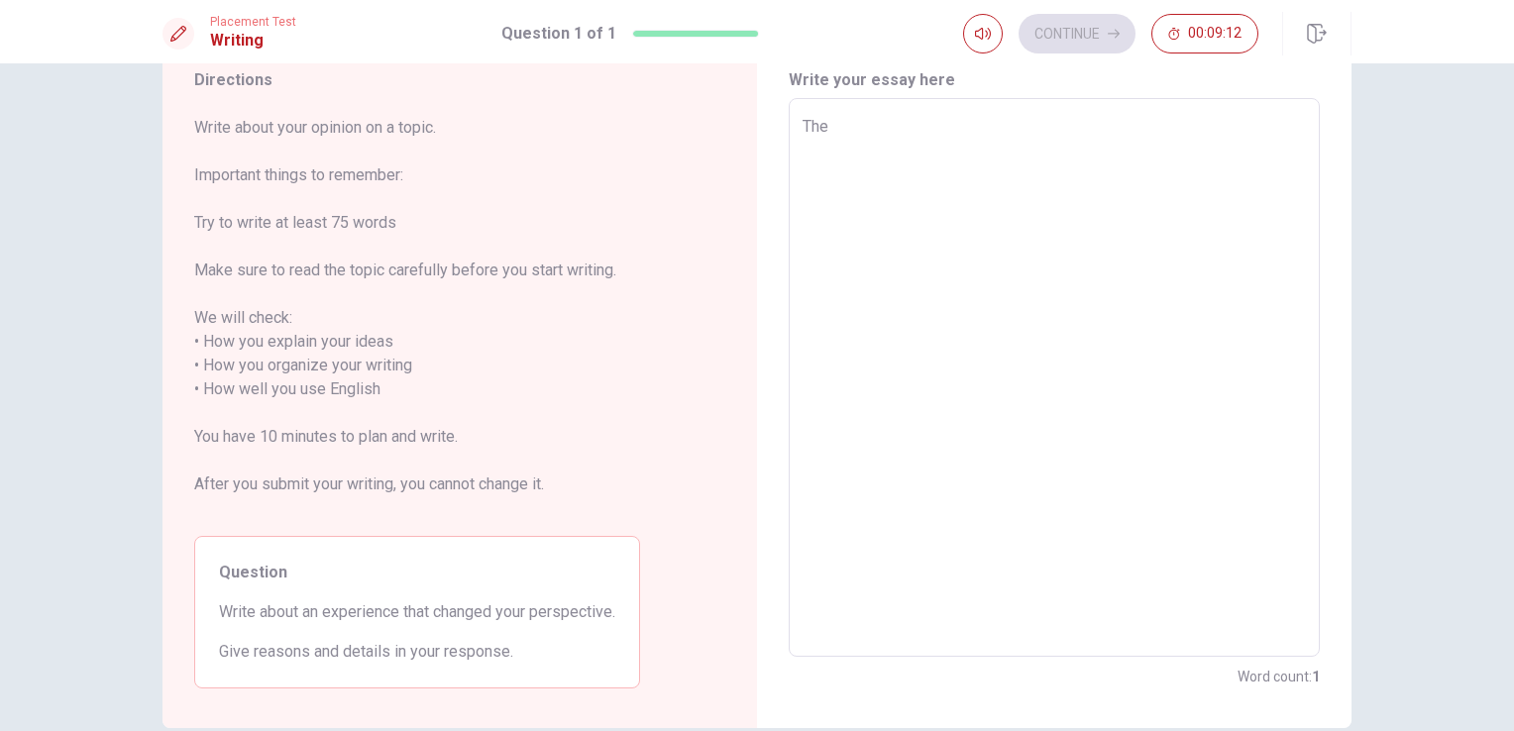
type textarea "x"
type textarea "The"
type textarea "x"
type textarea "The p"
type textarea "x"
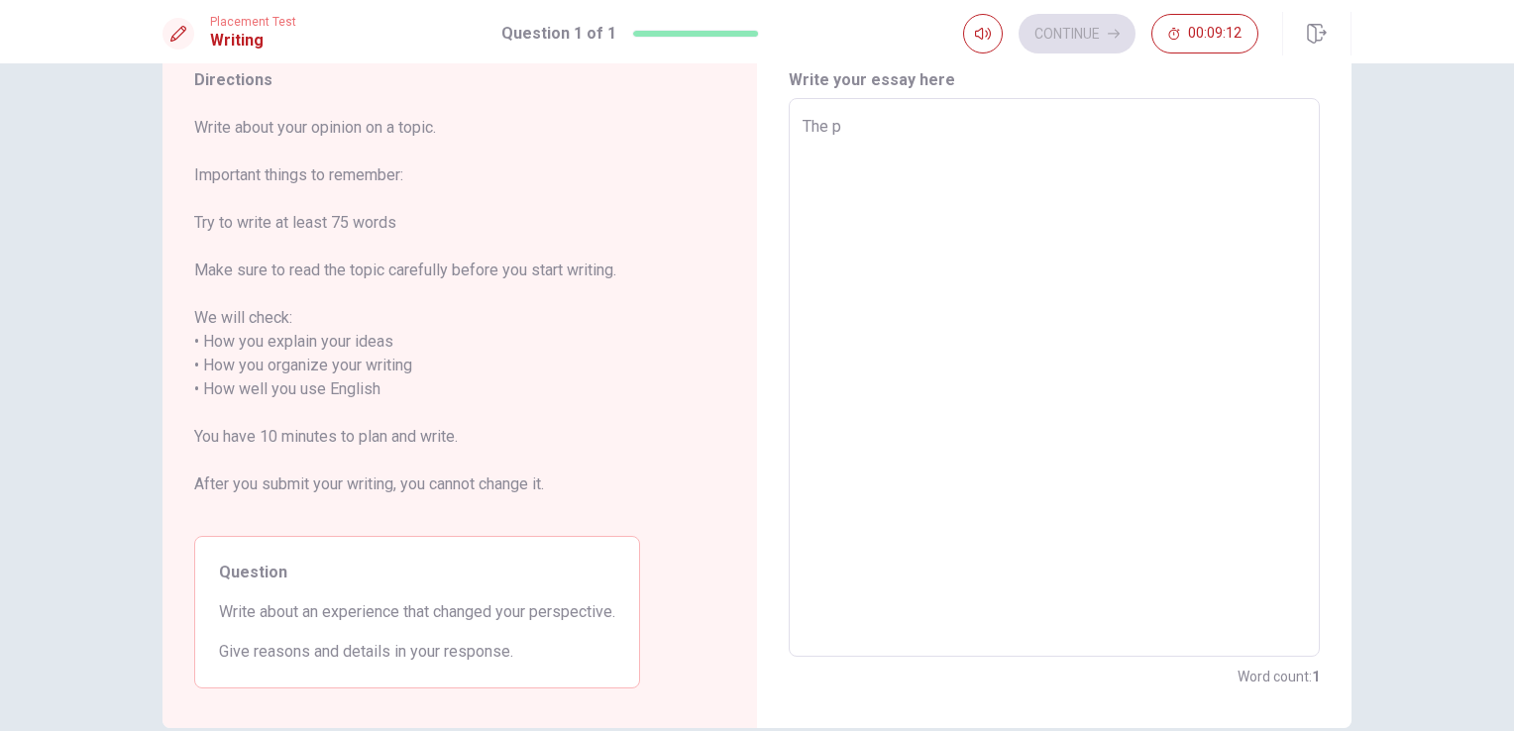
type textarea "The pe"
type textarea "x"
type textarea "The per"
type textarea "x"
type textarea "The pers"
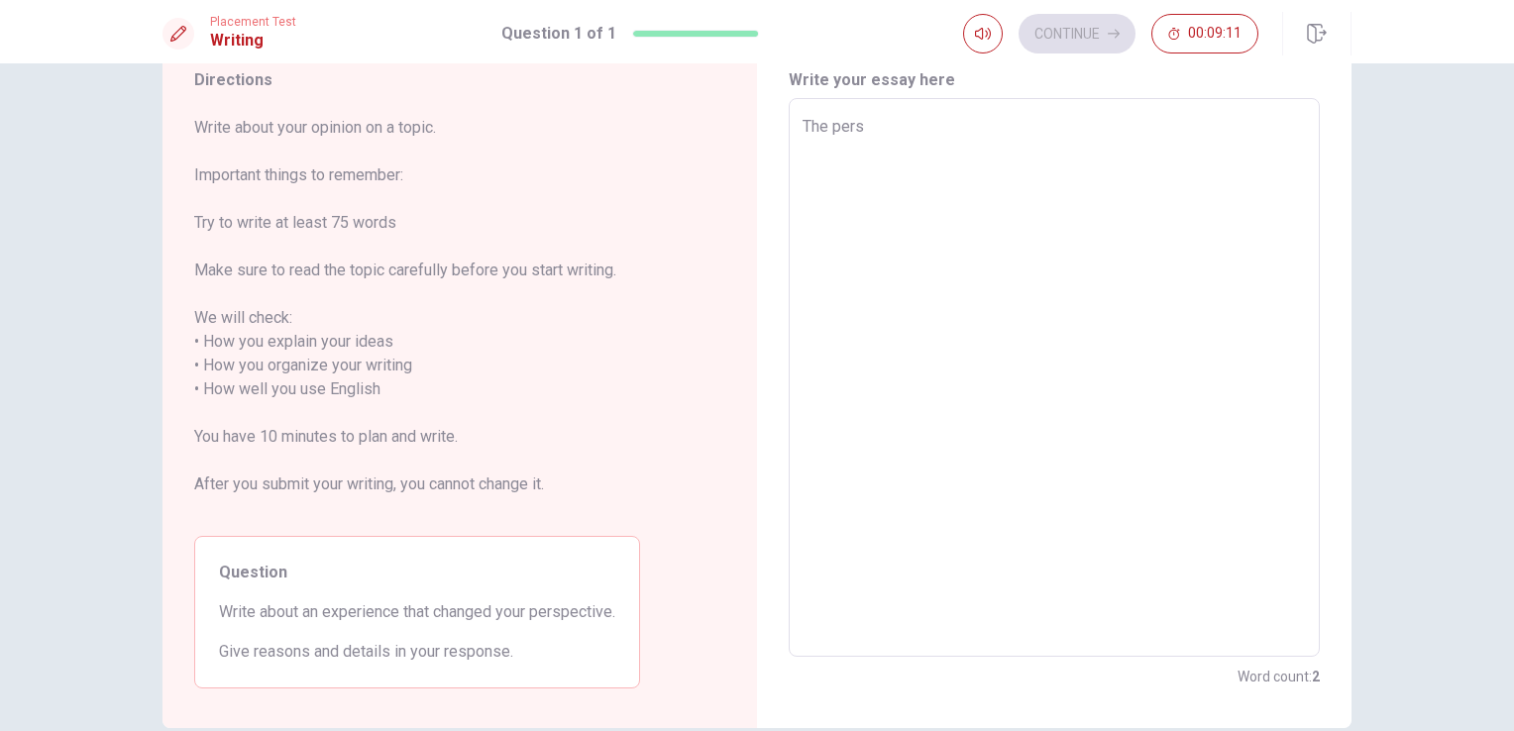
type textarea "x"
type textarea "The persp"
type textarea "x"
type textarea "The perspe"
type textarea "x"
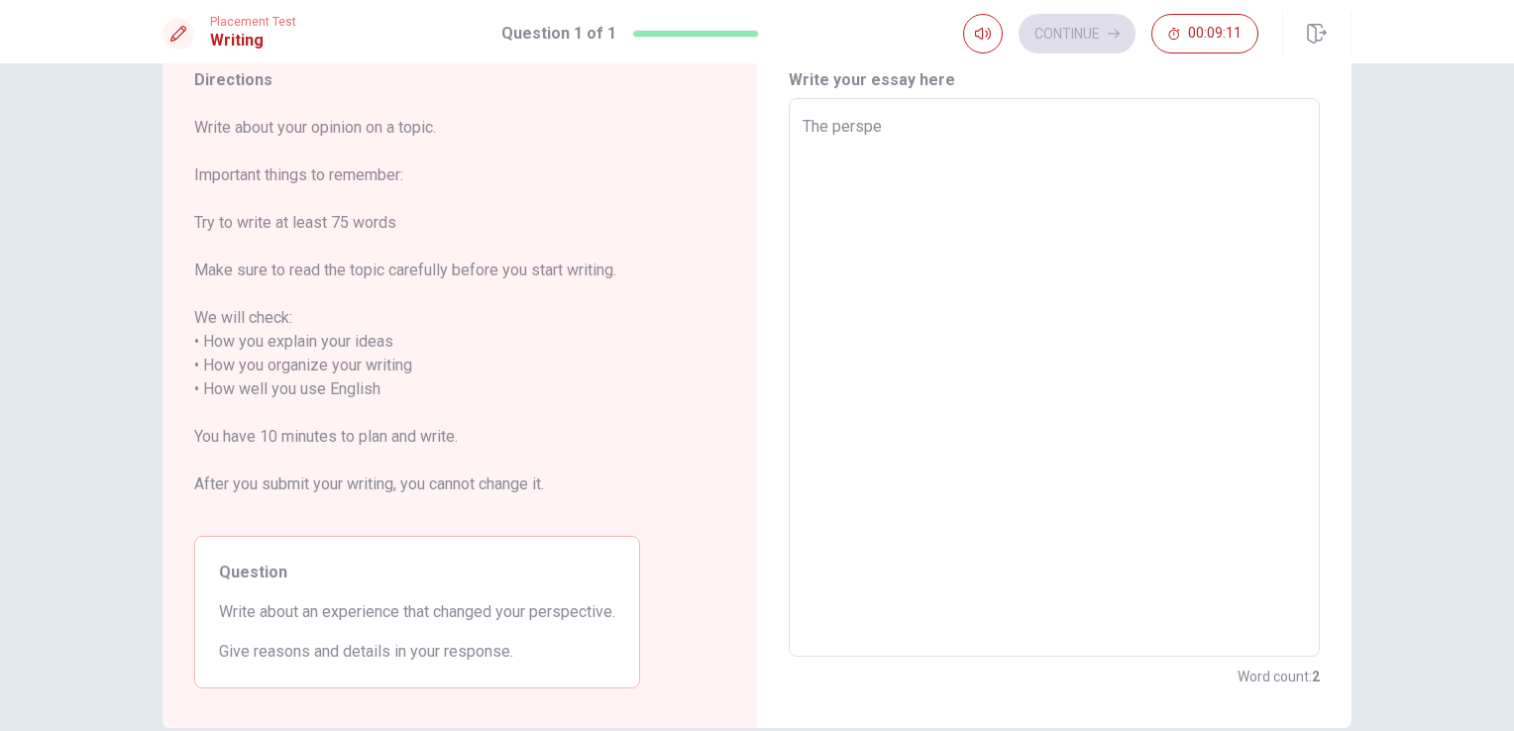
type textarea "The perspec"
type textarea "x"
type textarea "The perspect"
type textarea "x"
type textarea "The perspecti"
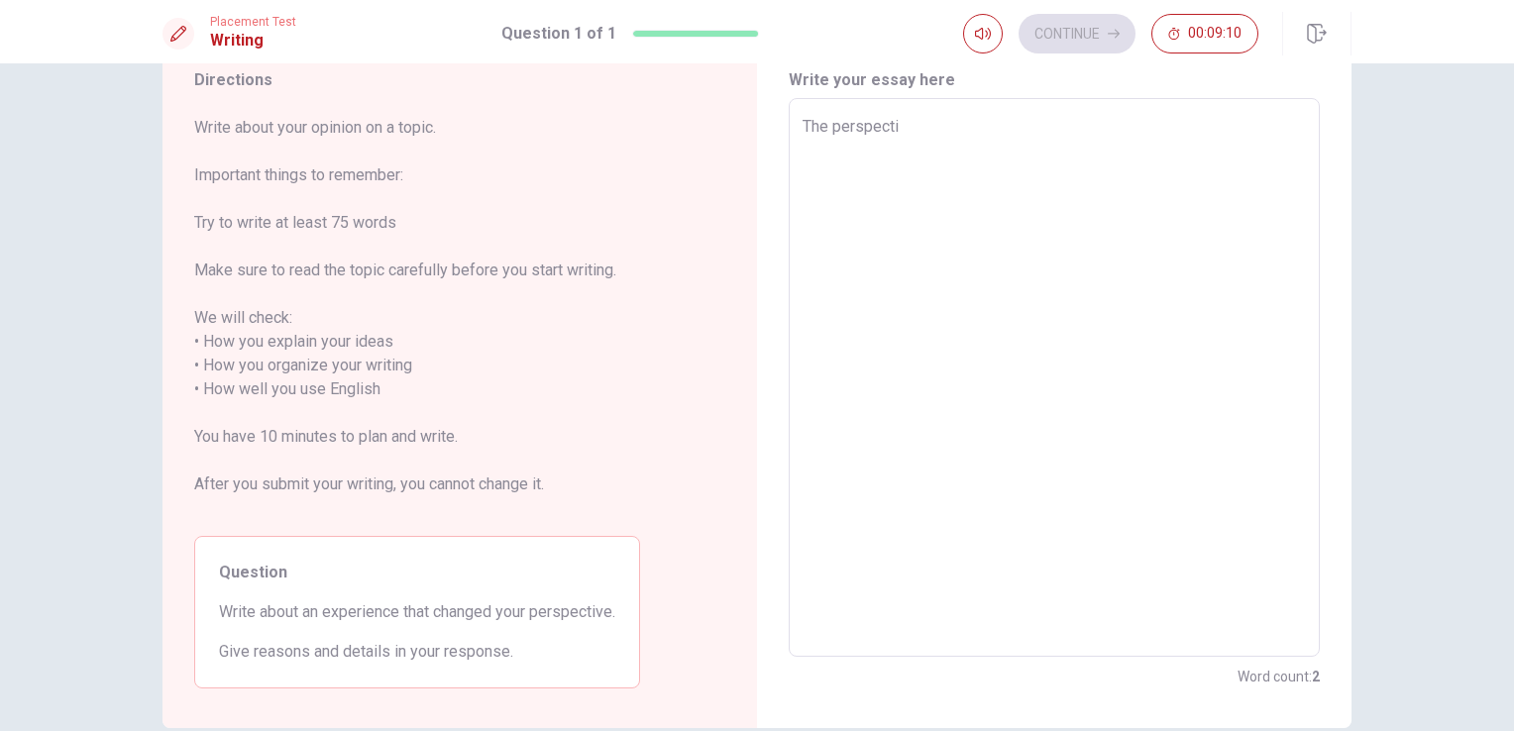
type textarea "x"
type textarea "The perspectiv"
type textarea "x"
type textarea "The perspective"
type textarea "x"
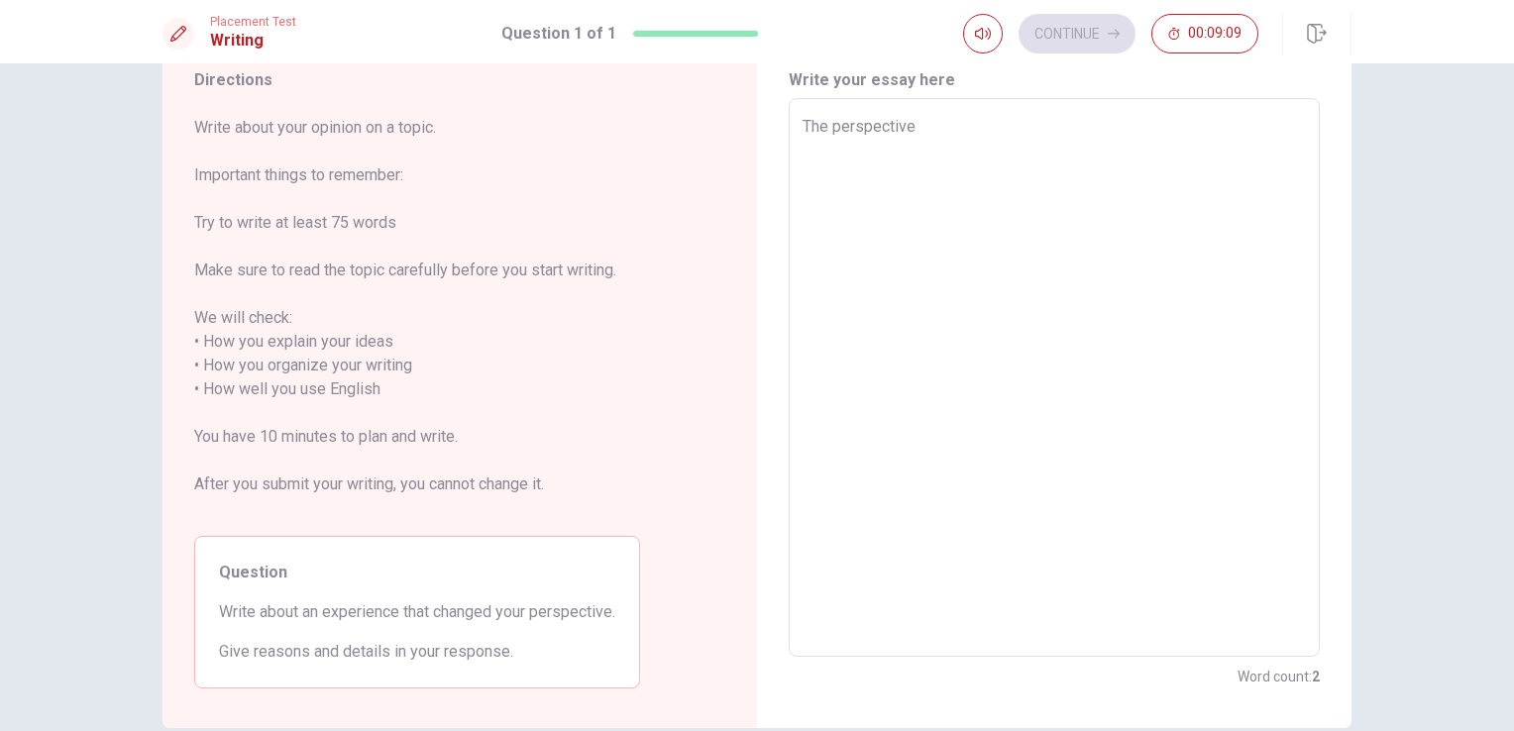
type textarea "The perspective"
type textarea "x"
type textarea "The perspective t"
type textarea "x"
type textarea "The perspective tj"
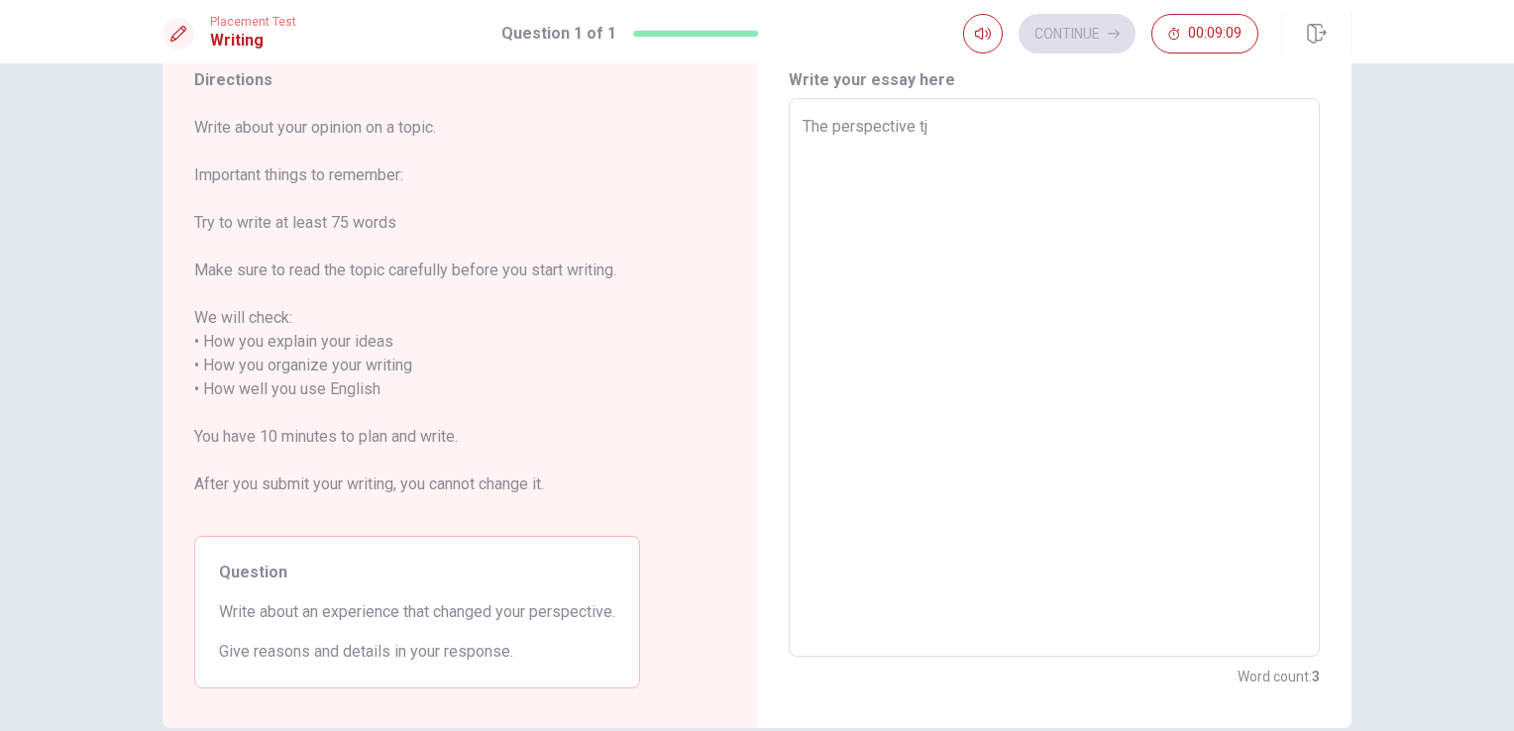
type textarea "x"
type textarea "The perspective tja"
type textarea "x"
type textarea "The perspective tj"
type textarea "x"
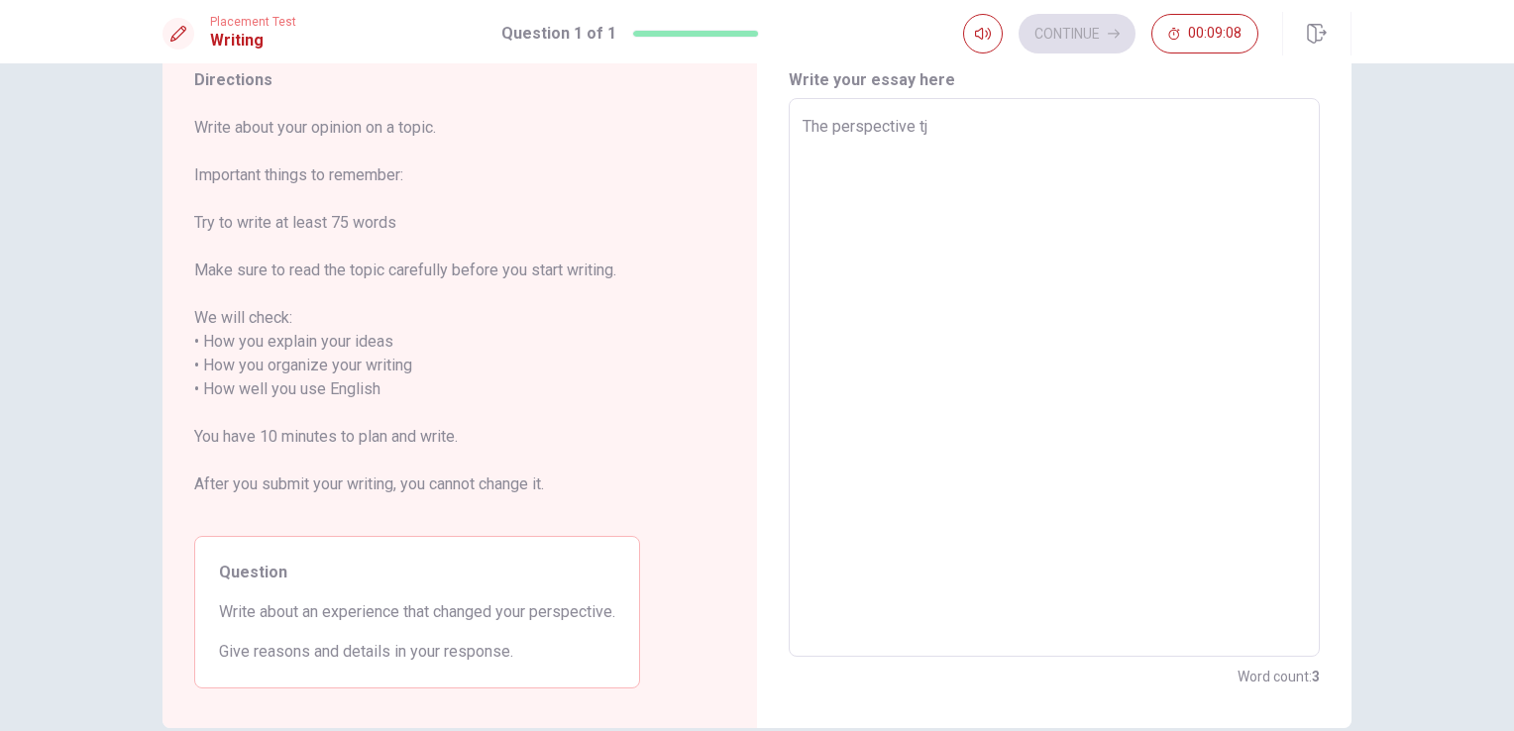
type textarea "The perspective t"
type textarea "x"
type textarea "The perspective th"
type textarea "x"
type textarea "The perspective tha"
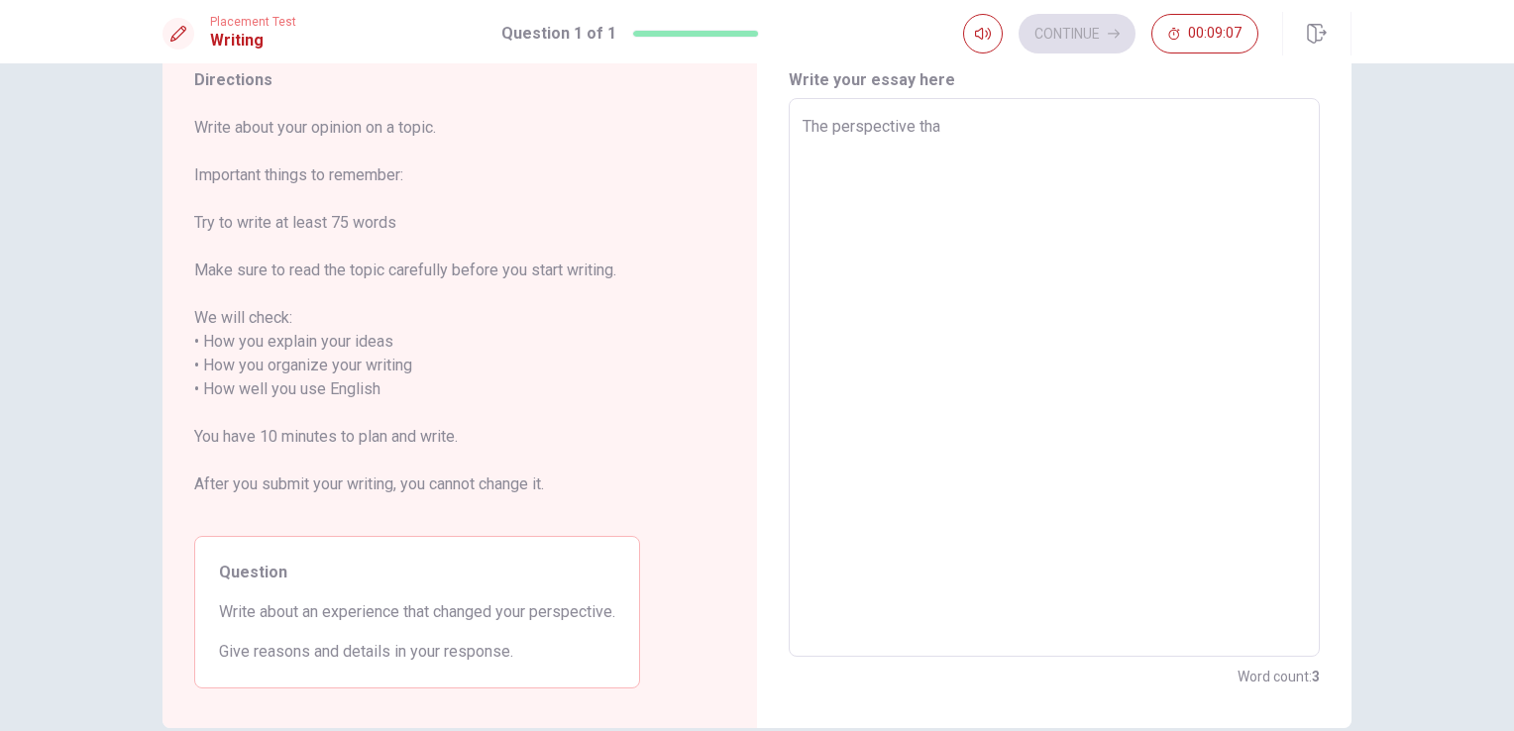
type textarea "x"
type textarea "The perspective that"
type textarea "x"
type textarea "The perspective that"
type textarea "x"
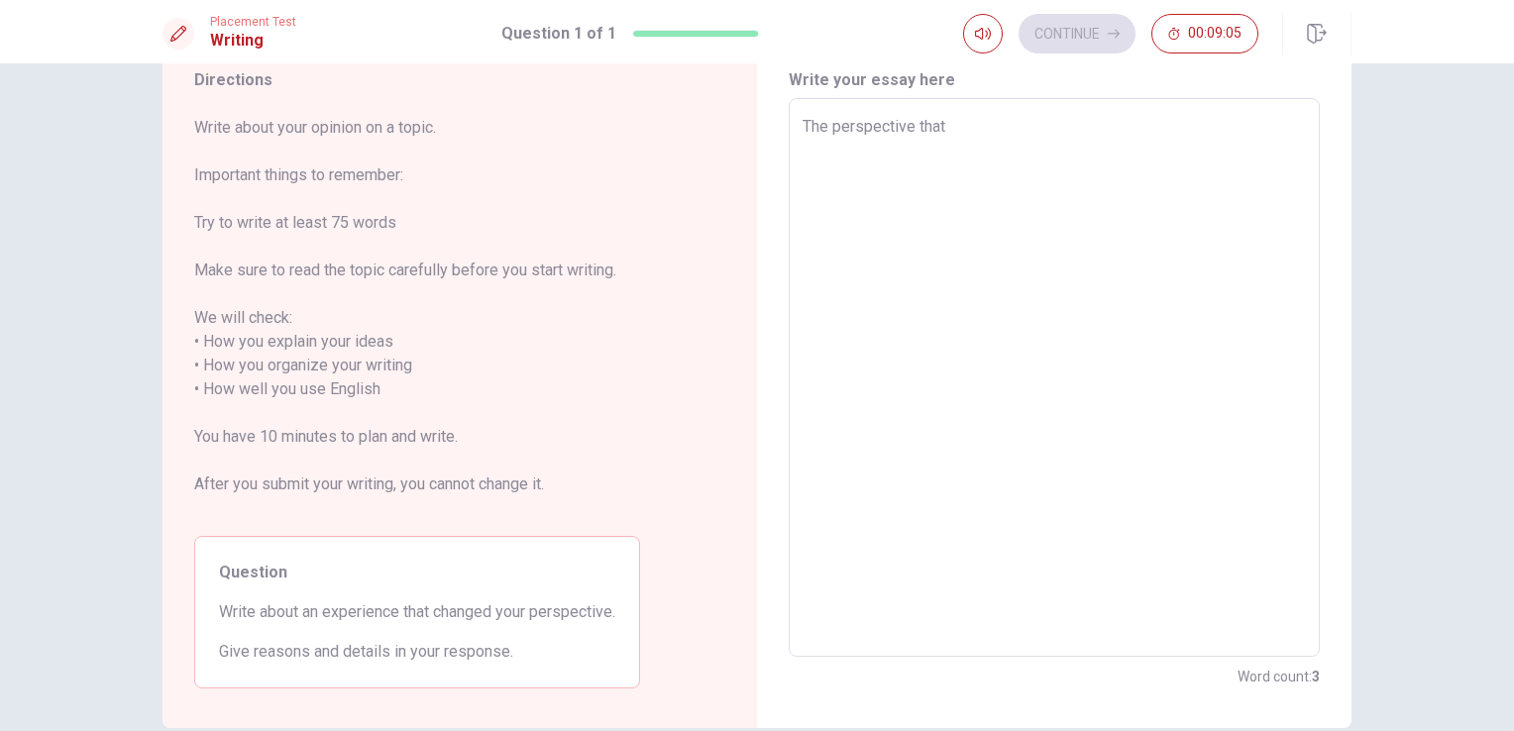
type textarea "The perspective that c"
type textarea "x"
type textarea "The perspective that ch"
type textarea "x"
type textarea "The perspective that cha"
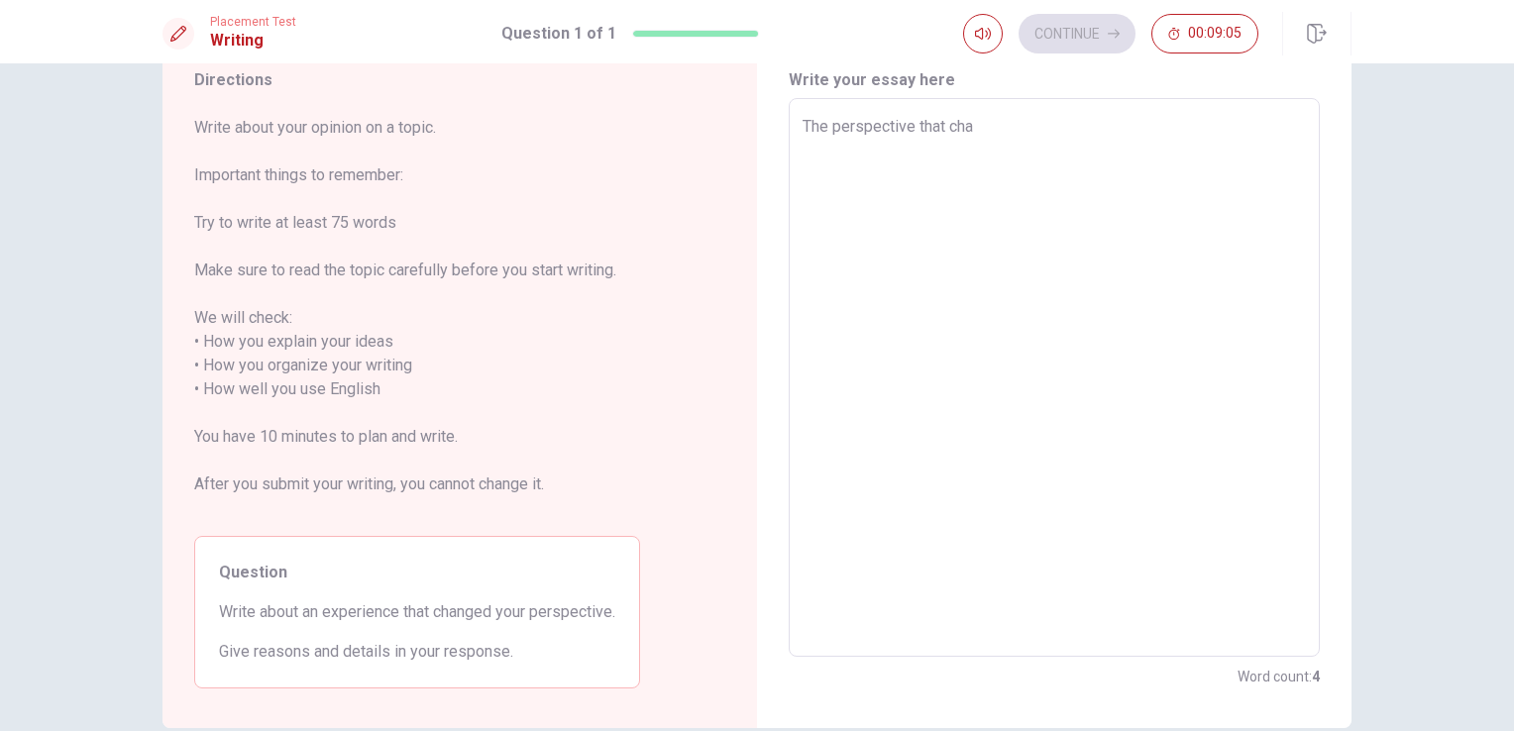
type textarea "x"
type textarea "The perspective that [PERSON_NAME]"
type textarea "x"
type textarea "The perspective that [PERSON_NAME]"
type textarea "x"
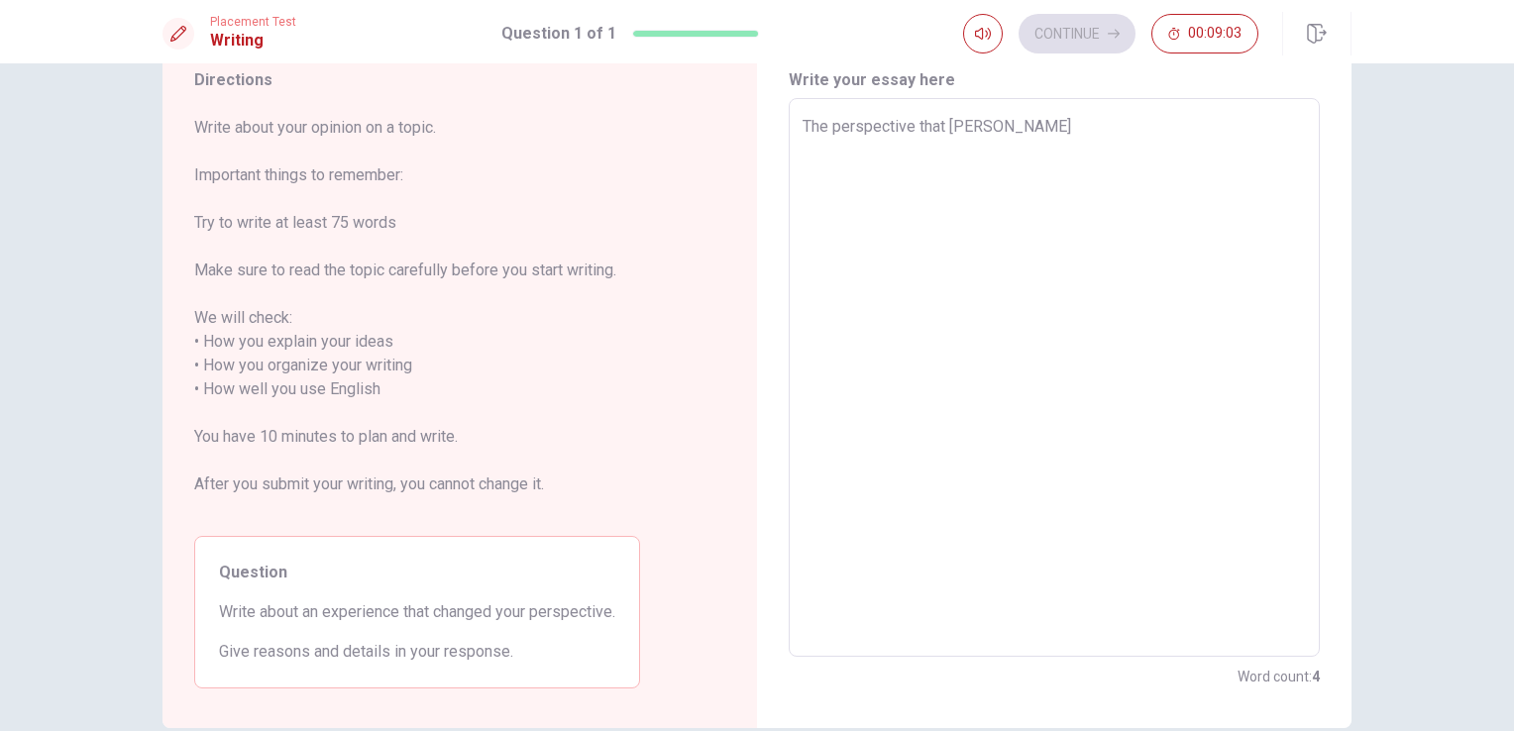
type textarea "The perspective that change"
type textarea "x"
type textarea "The perspective that changed"
type textarea "x"
type textarea "The perspective that changed"
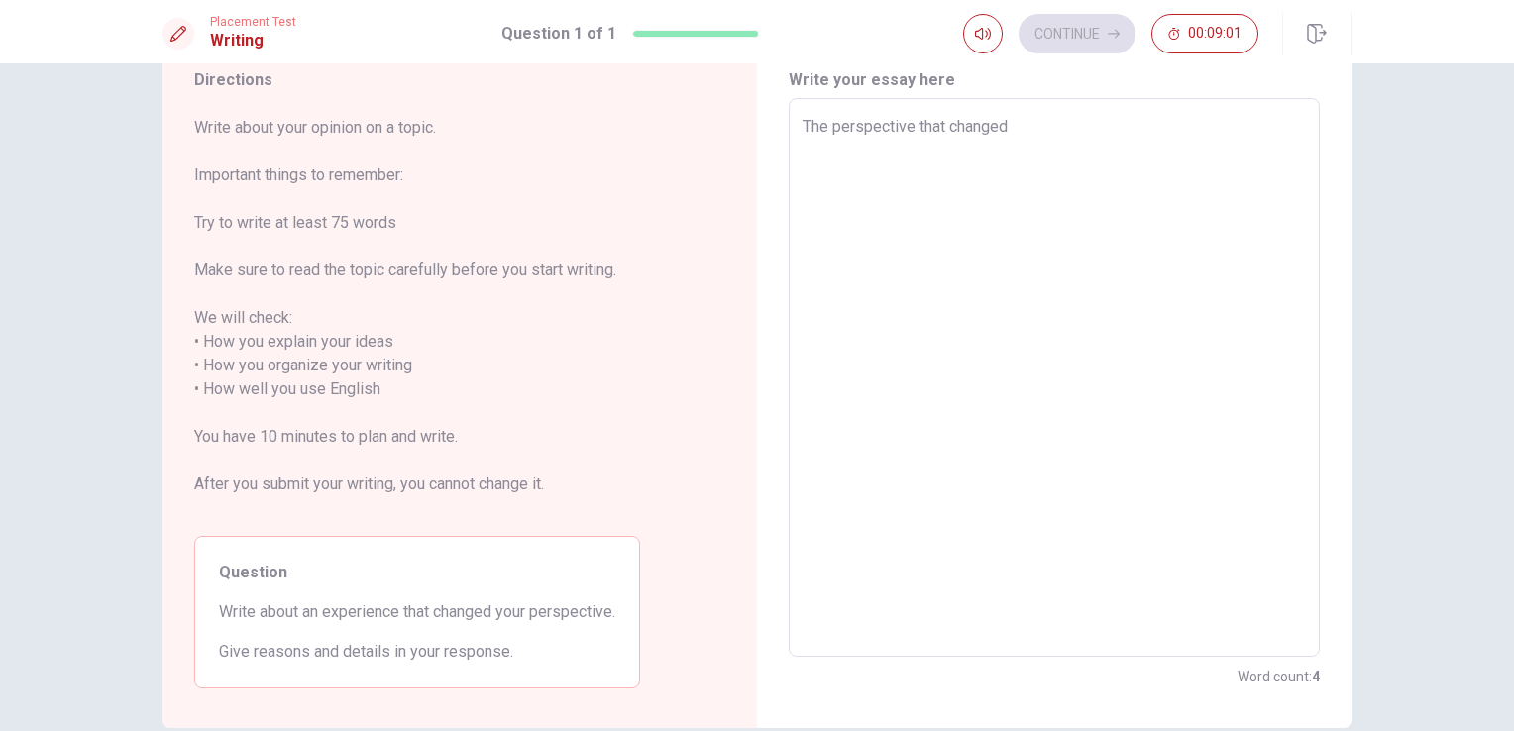
type textarea "x"
type textarea "The perspective that changed m"
type textarea "x"
type textarea "The perspective that changed my"
type textarea "x"
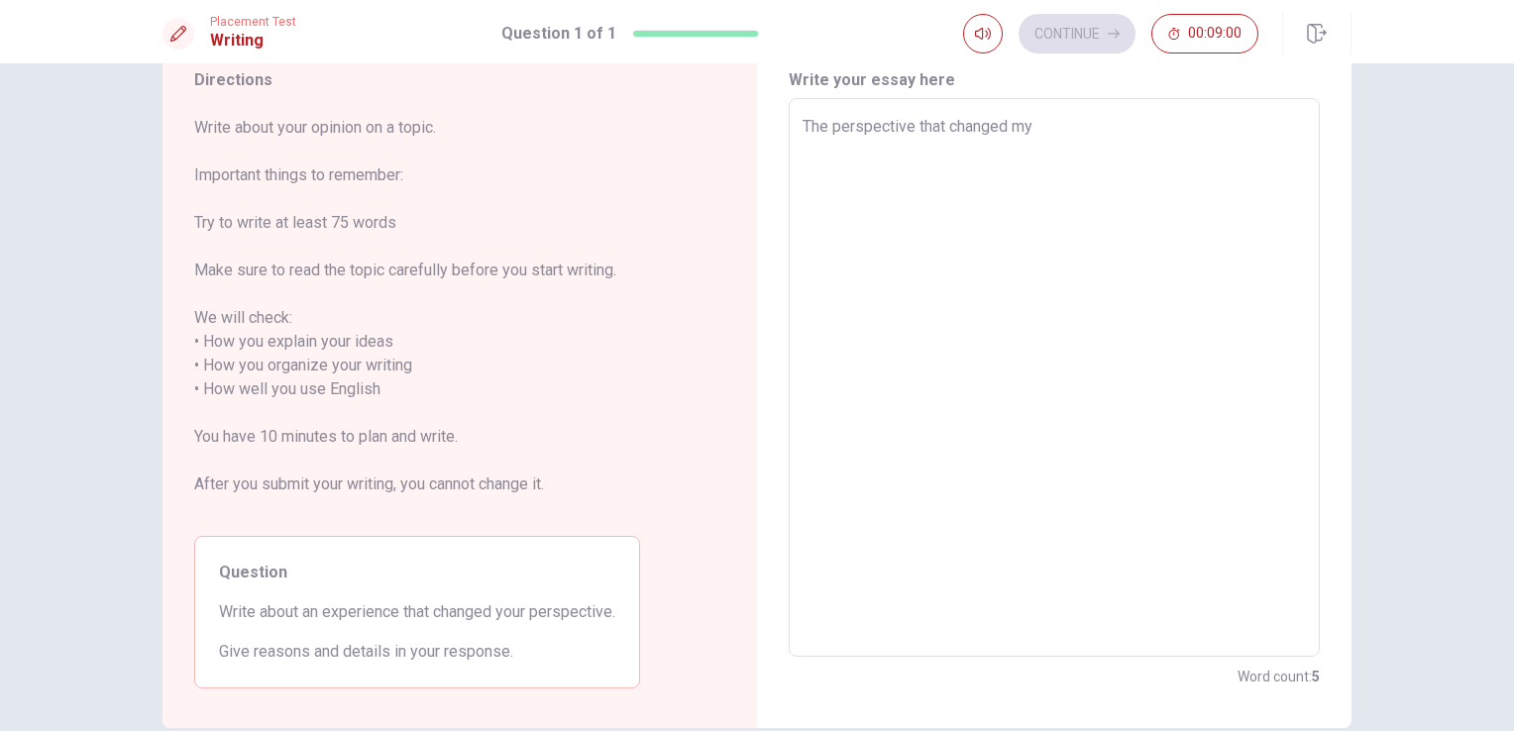
type textarea "The perspective that changed my"
type textarea "x"
type textarea "The perspective that changed my o"
type textarea "x"
type textarea "The perspective that changed my ow"
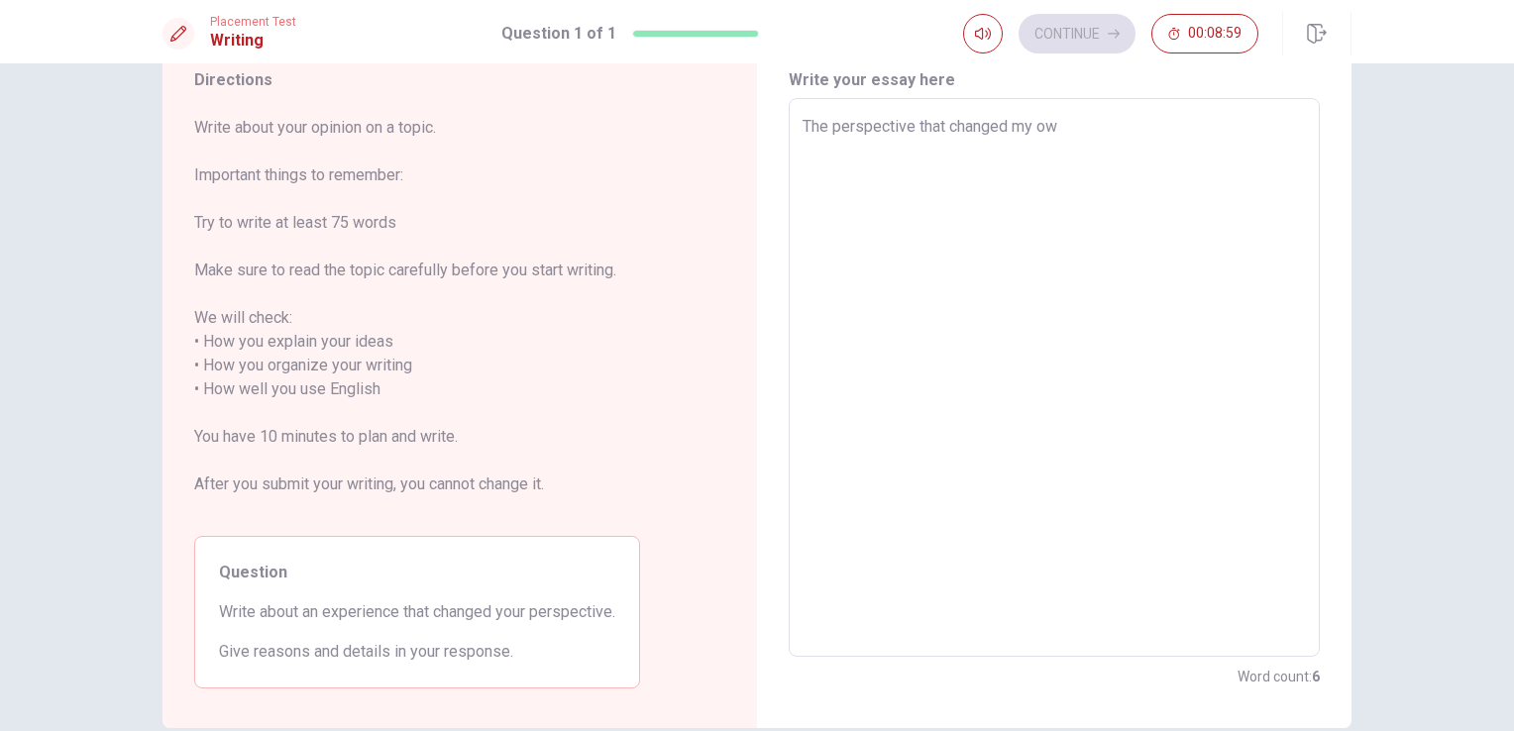
type textarea "x"
type textarea "The perspective that changed my own"
type textarea "x"
type textarea "The perspective that changed my own"
type textarea "x"
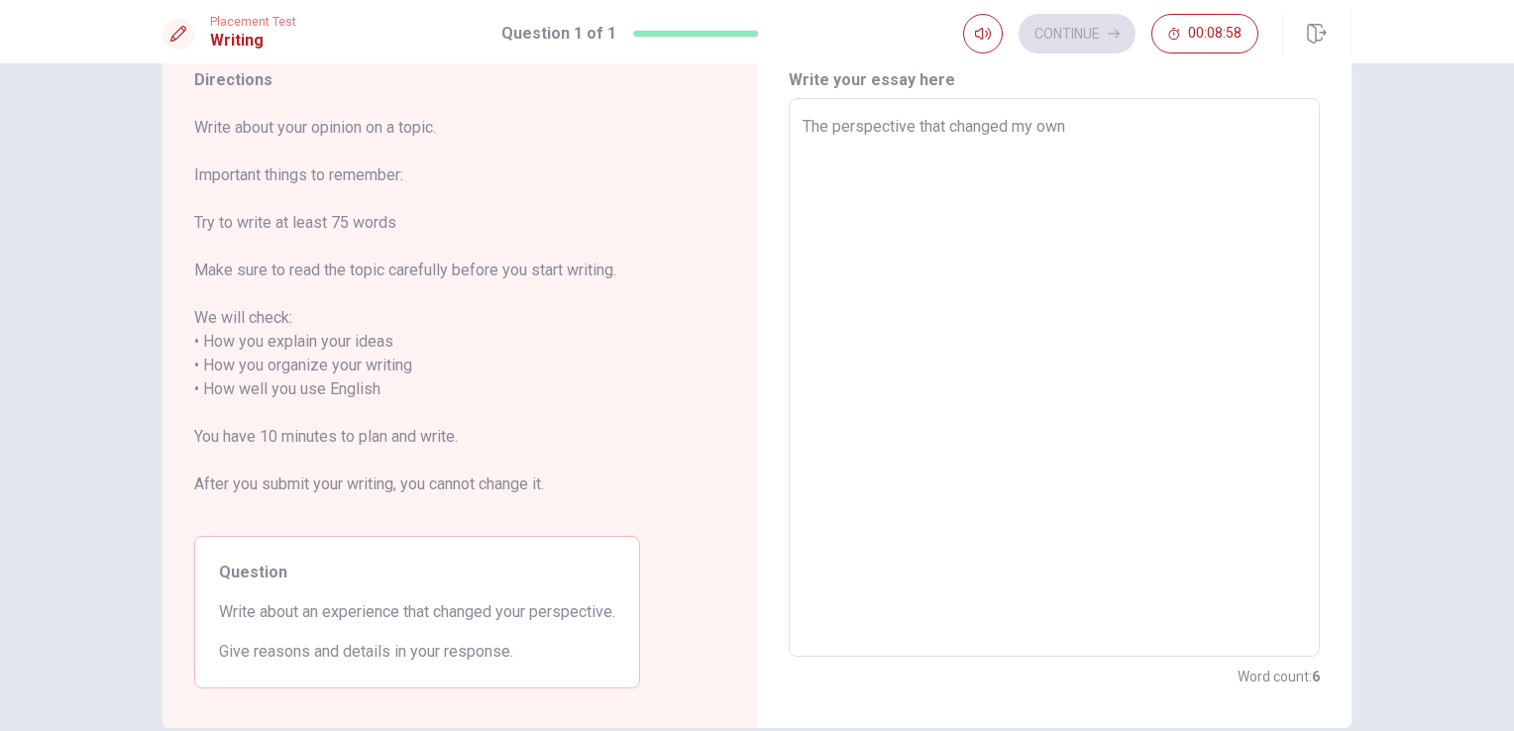
type textarea "The perspective that changed my own p"
type textarea "x"
type textarea "The perspective that changed my own pe"
type textarea "x"
type textarea "The perspective that changed my own per"
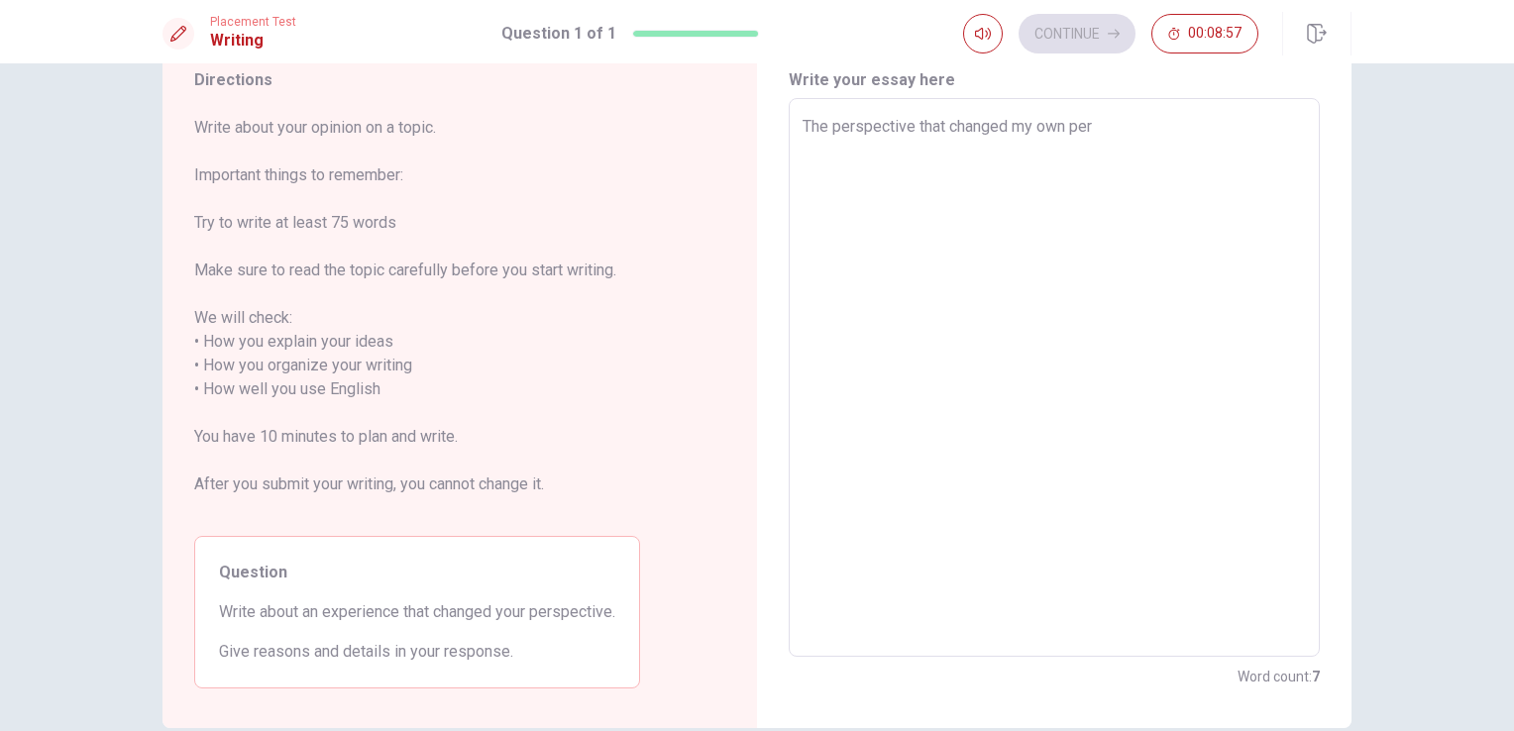
type textarea "x"
type textarea "The perspective that changed my own pers"
type textarea "x"
type textarea "The perspective that changed my own persp"
type textarea "x"
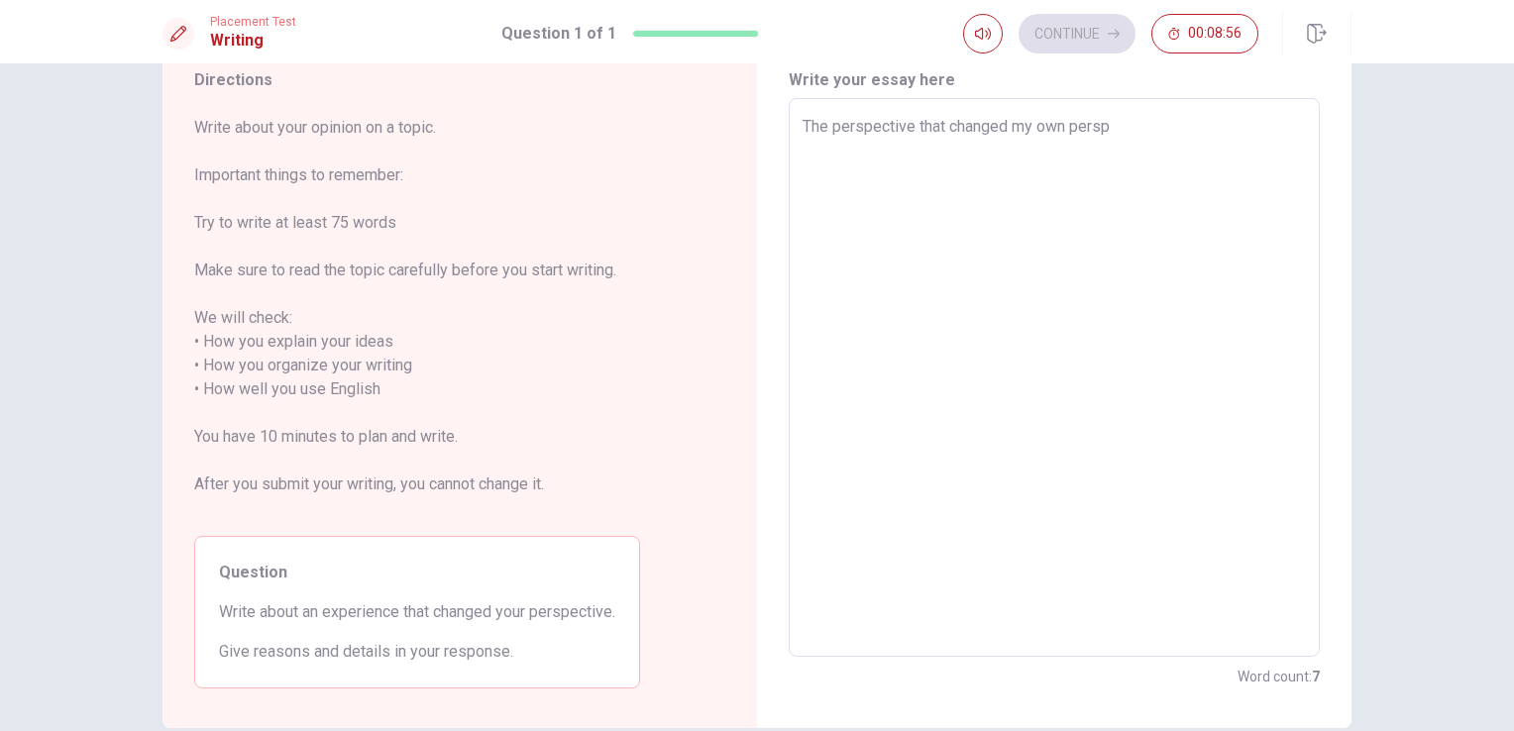
type textarea "The perspective that changed my own perspe"
type textarea "x"
type textarea "The perspective that changed my own perspec"
type textarea "x"
type textarea "The perspective that changed my own perspect"
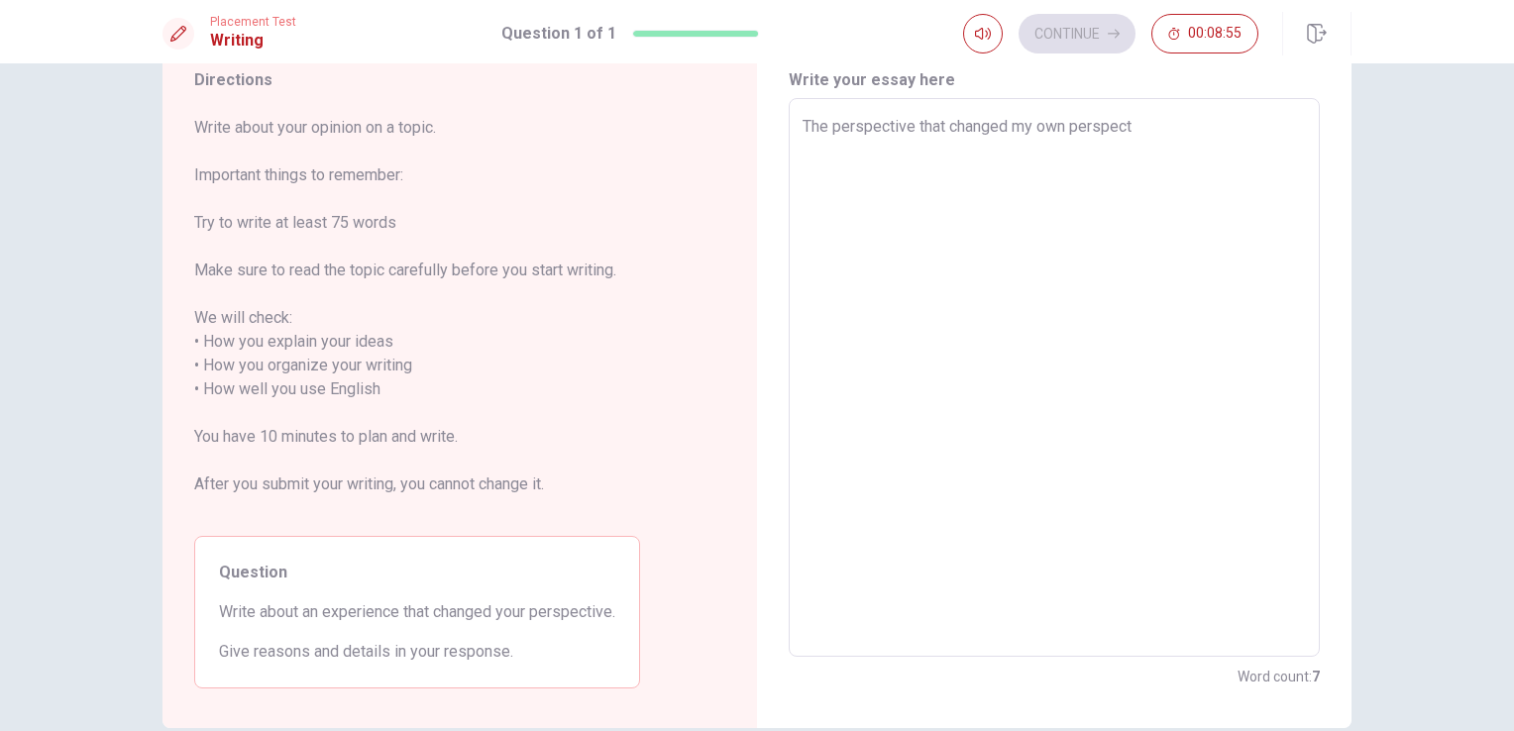
type textarea "x"
type textarea "The perspective that changed my own perspecti"
type textarea "x"
type textarea "The perspective that changed my own perspectiv"
type textarea "x"
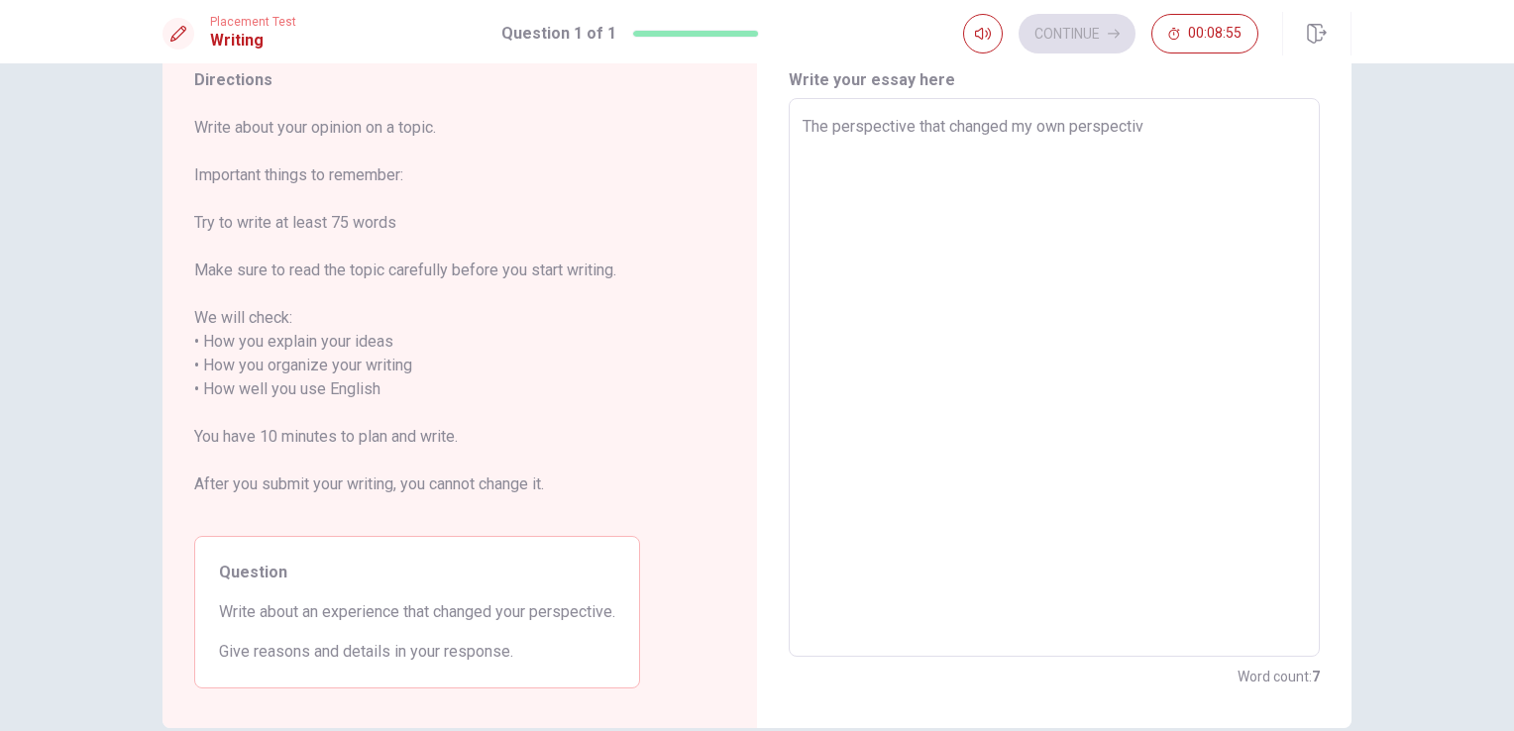
type textarea "The perspective that changed my own perspective"
type textarea "x"
type textarea "The perspective that changed my own perspective"
type textarea "x"
type textarea "The perspective that changed my own perspective a"
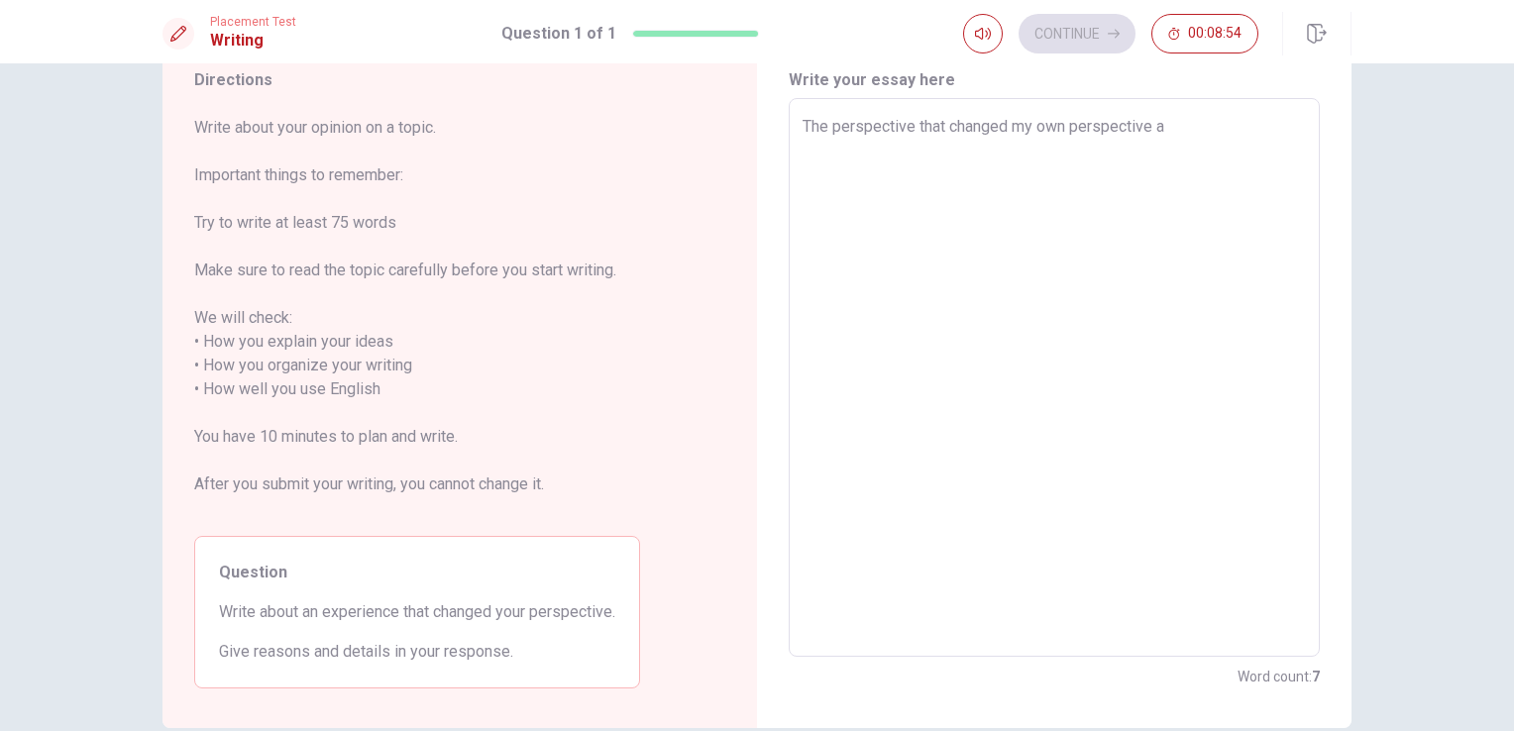
type textarea "x"
type textarea "The perspective that changed my own perspective ab"
type textarea "x"
type textarea "The perspective that changed my own perspective abo"
type textarea "x"
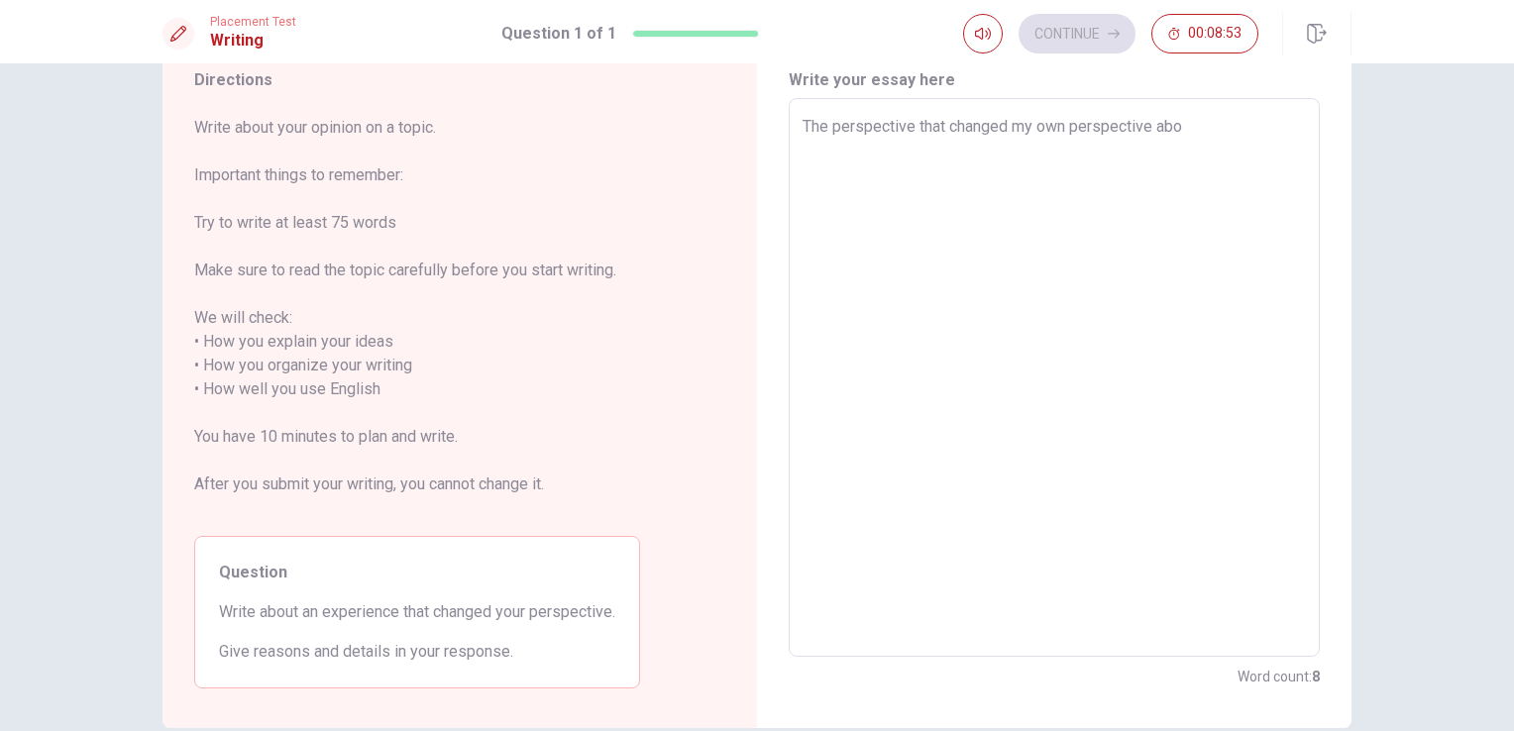
type textarea "The perspective that changed my own perspective abou"
type textarea "x"
type textarea "The perspective that changed my own perspective about"
type textarea "x"
type textarea "The perspective that changed my own perspective about"
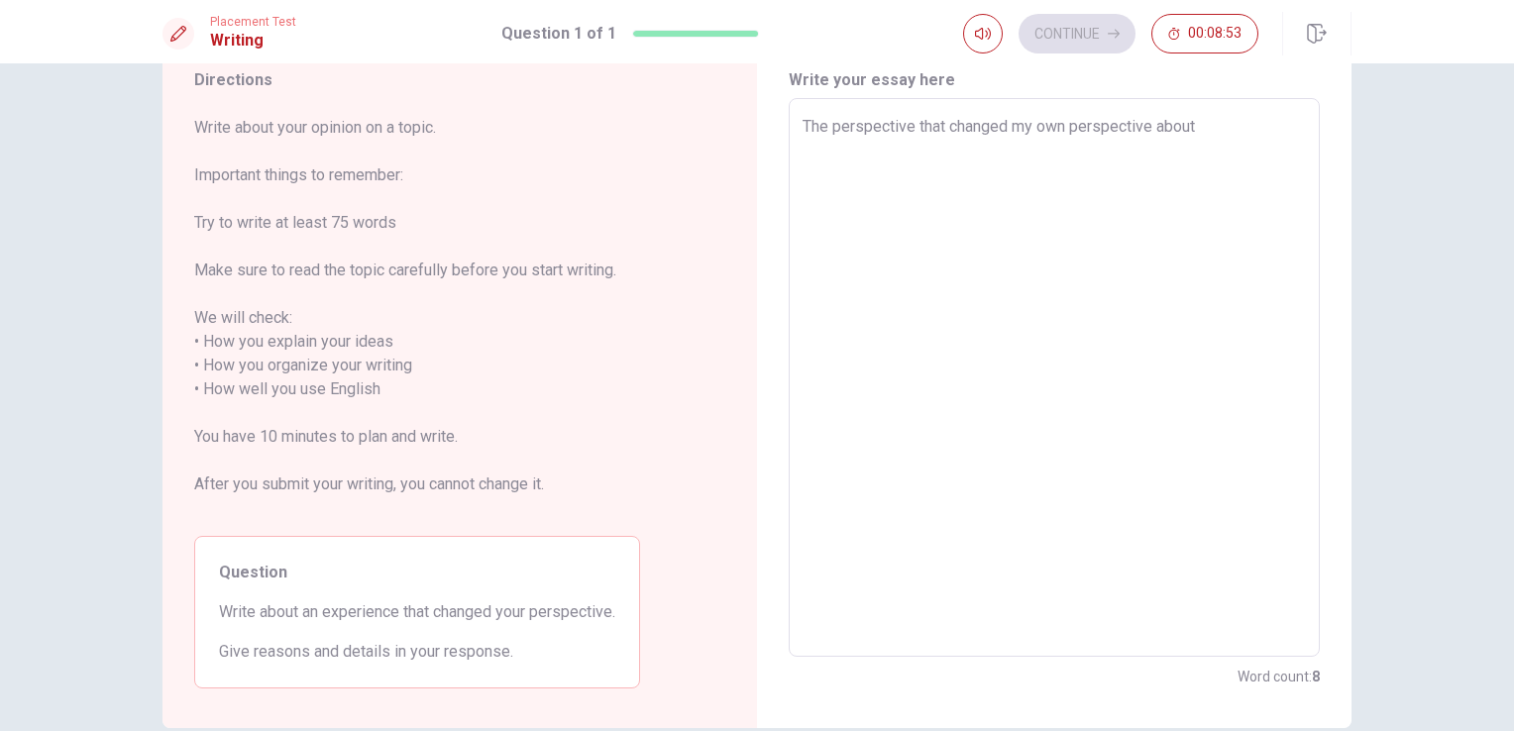
type textarea "x"
type textarea "The perspective that changed my own perspective about s"
type textarea "x"
type textarea "The perspective that changed my own perspective about"
type textarea "x"
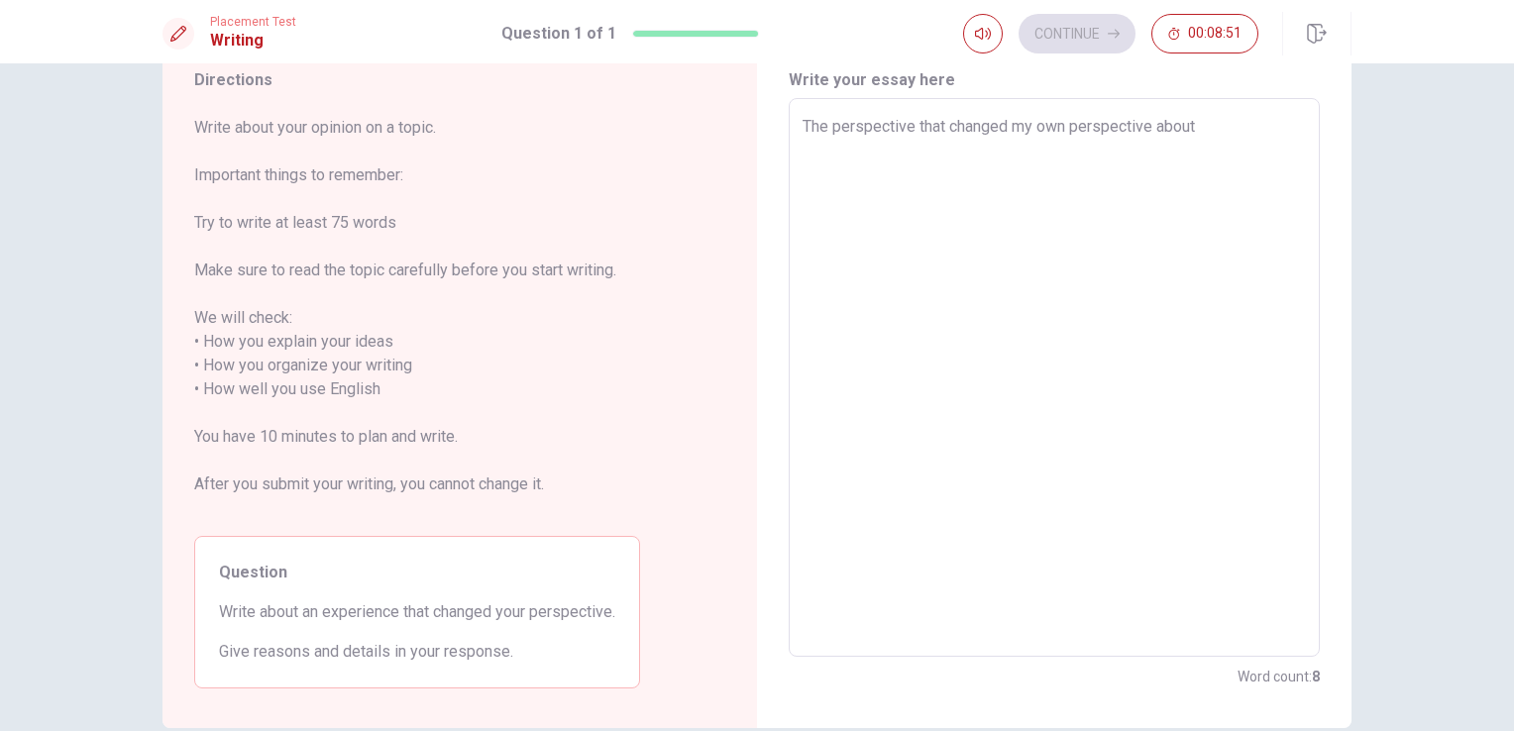
type textarea "The perspective that changed my own perspective about t"
type textarea "x"
type textarea "The perspective that changed my own perspective about th"
type textarea "x"
type textarea "The perspective that changed my own perspective about the"
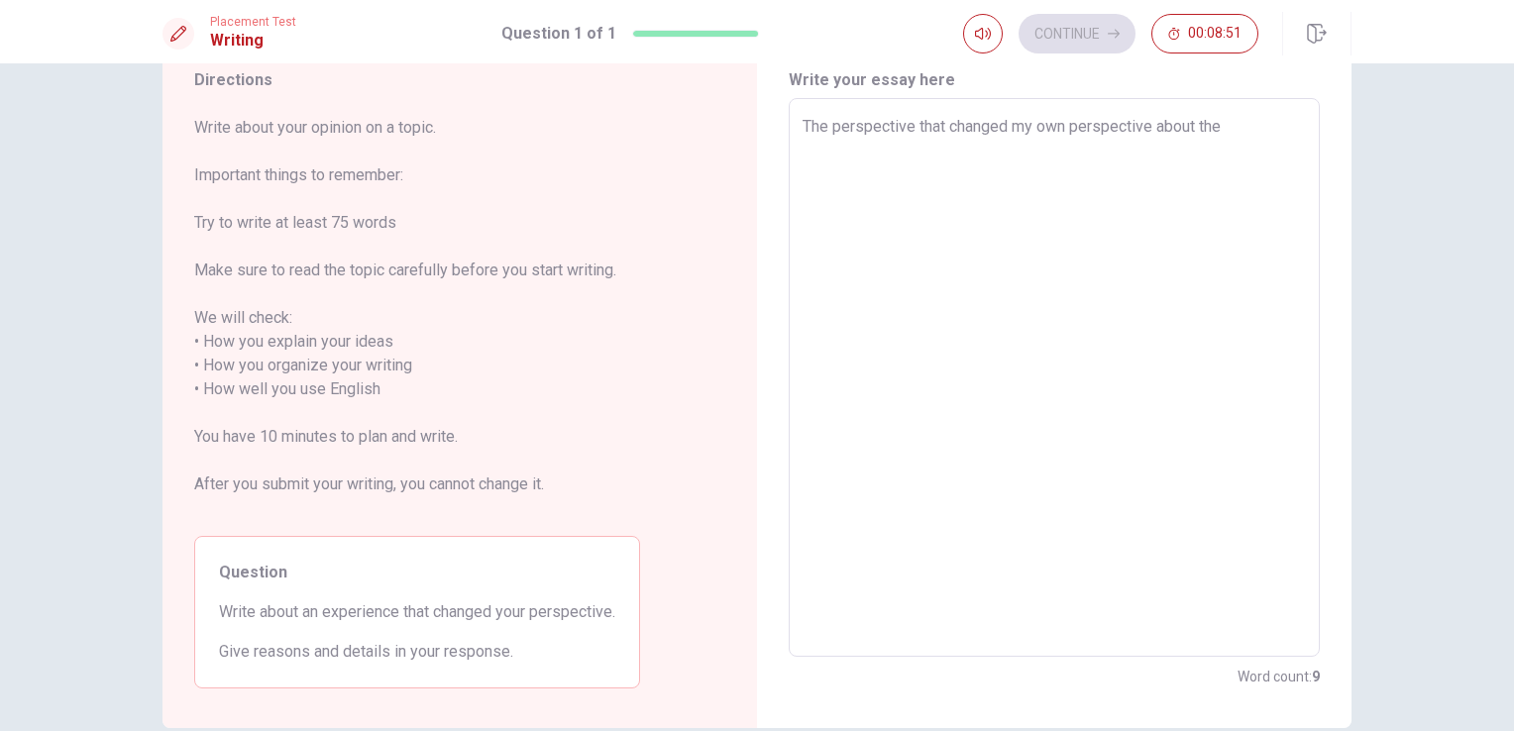
type textarea "x"
type textarea "The perspective that changed my own perspective about the"
type textarea "x"
type textarea "The perspective that changed my own perspective about the s"
type textarea "x"
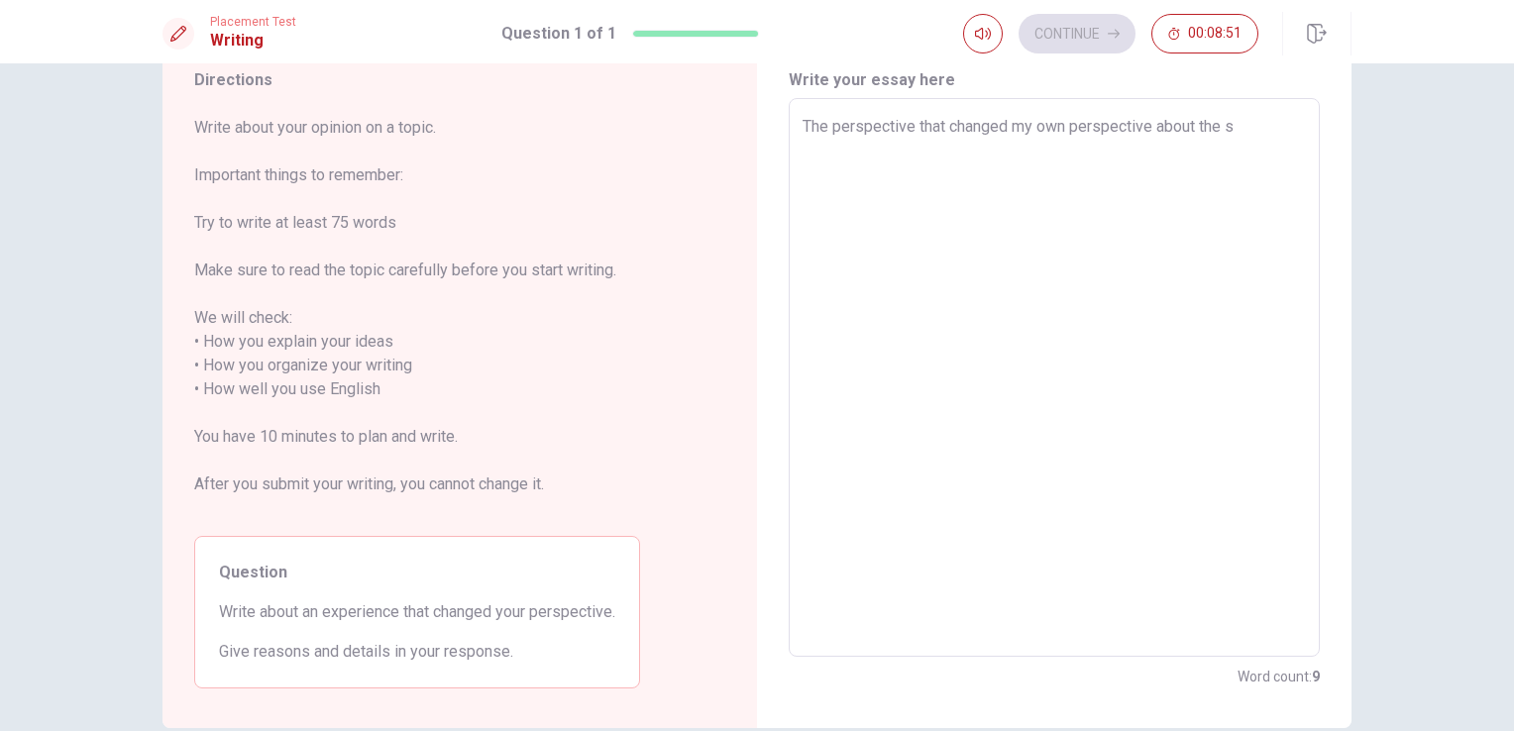
type textarea "The perspective that changed my own perspective about the se"
type textarea "x"
type textarea "The perspective that changed my own perspective about the sec"
type textarea "x"
type textarea "The perspective that changed my own perspective about the secu"
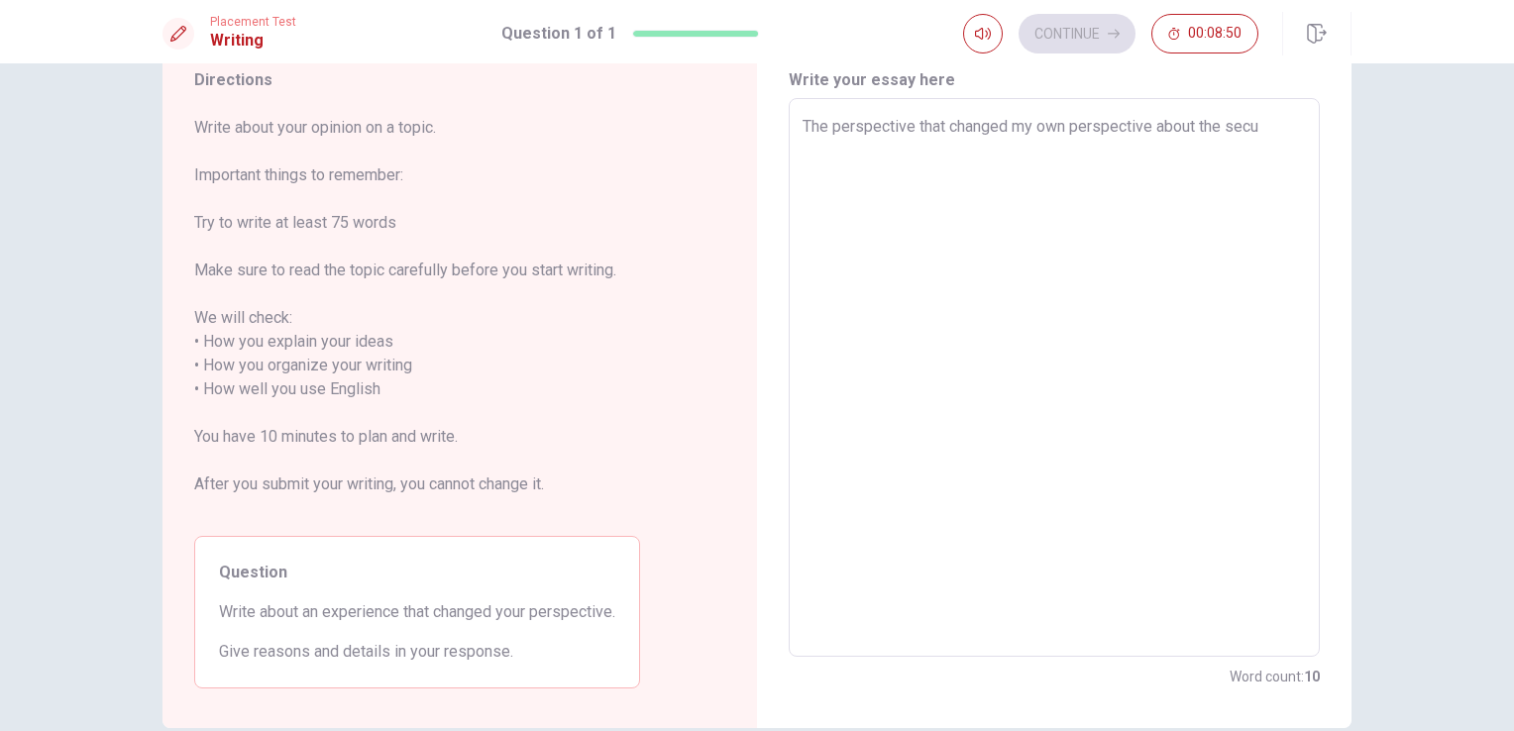
type textarea "x"
type textarea "The perspective that changed my own perspective about the secur"
type textarea "x"
type textarea "The perspective that changed my own perspective about the securi"
type textarea "x"
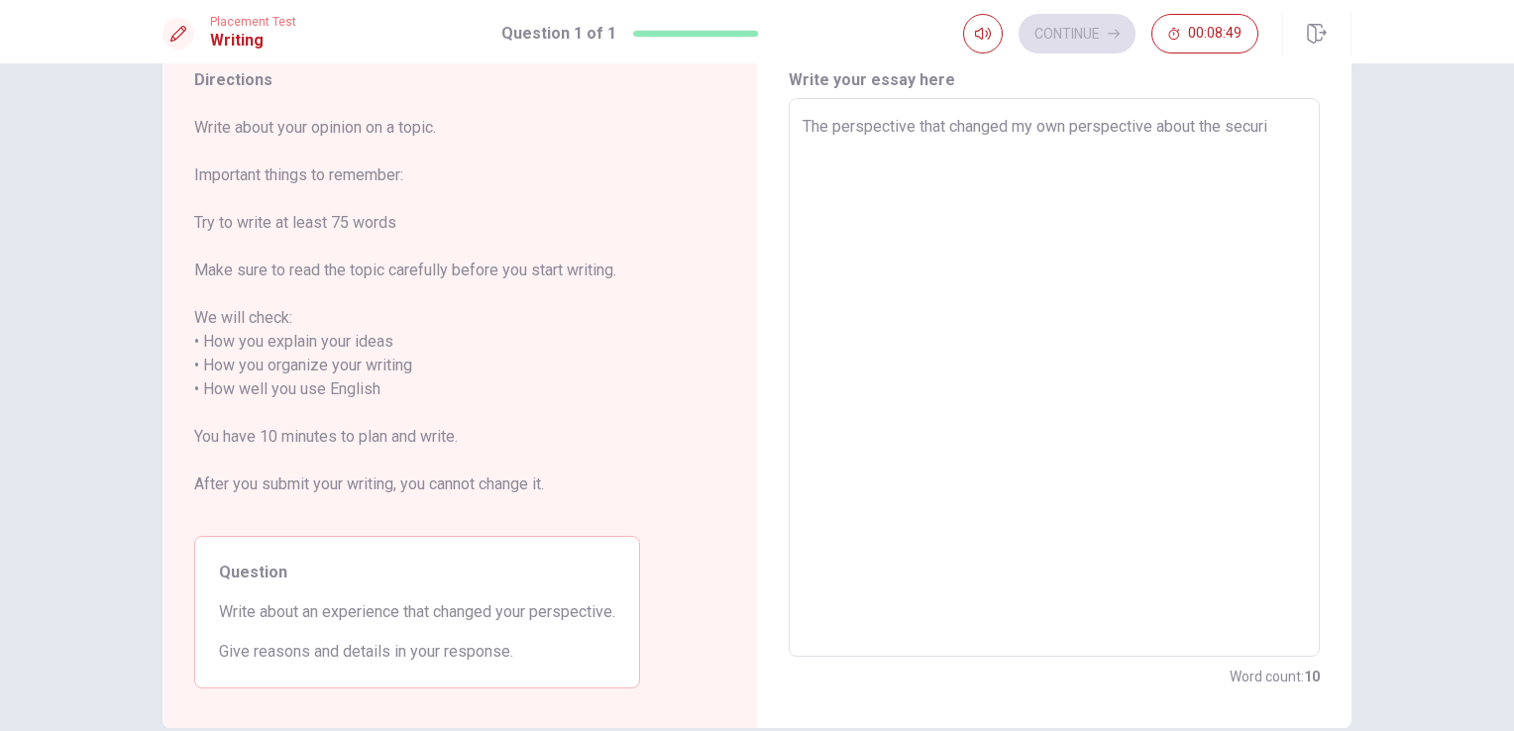
type textarea "The perspective that changed my own perspective about the securit"
type textarea "x"
type textarea "The perspective that changed my own perspective about the security"
type textarea "x"
type textarea "The perspective that changed my own perspective about the security"
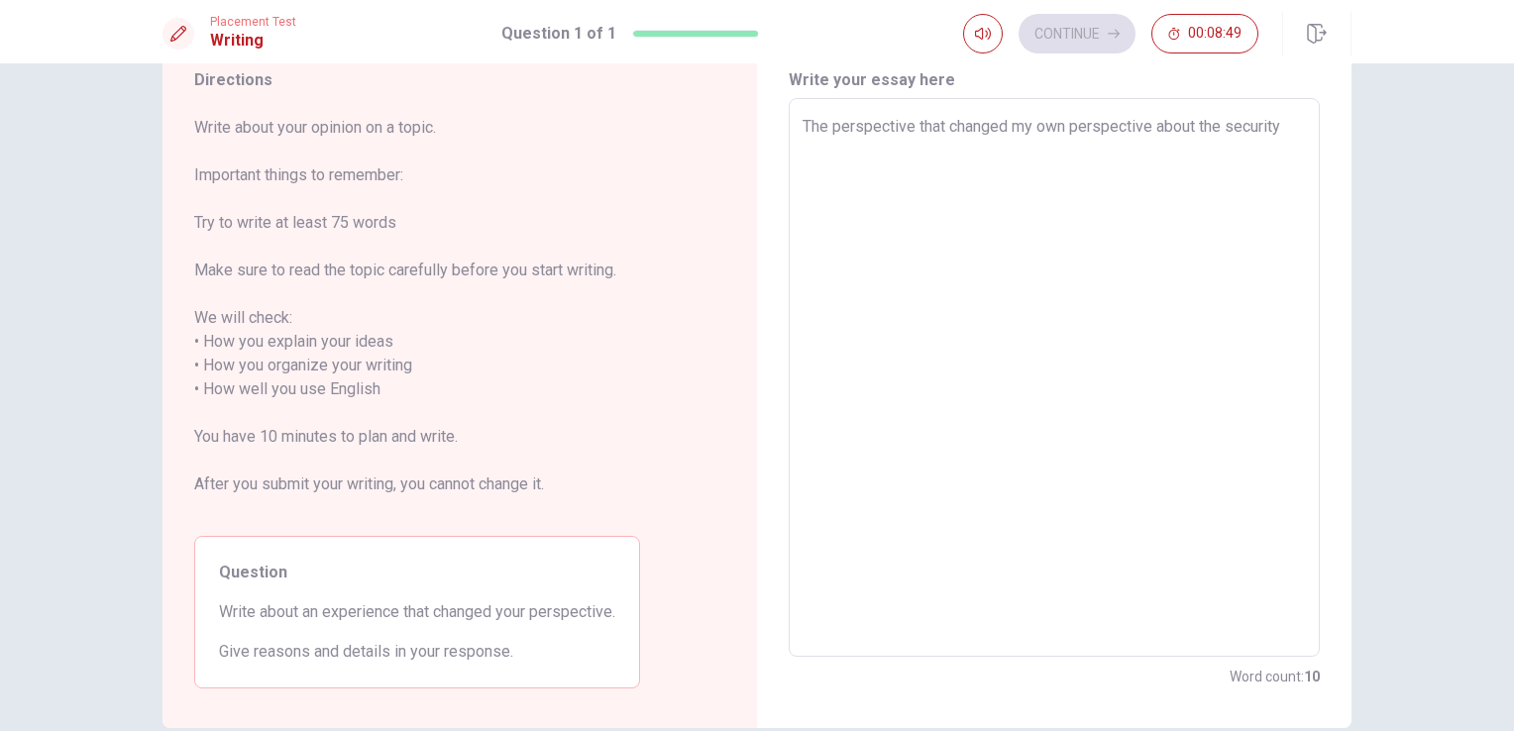
type textarea "x"
type textarea "The perspective that changed my own perspective about the security i"
type textarea "x"
type textarea "The perspective that changed my own perspective about the security in"
type textarea "x"
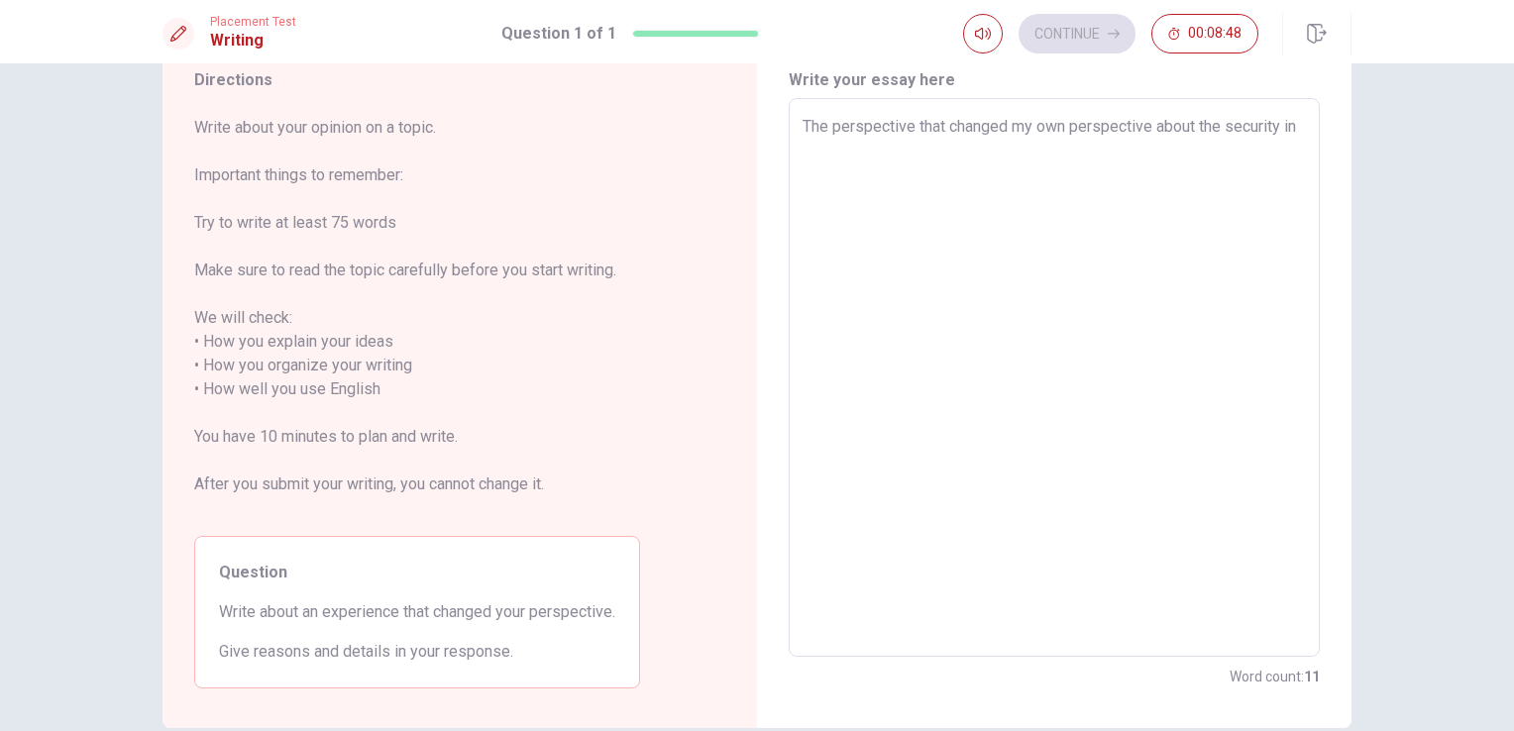
type textarea "The perspective that changed my own perspective about the security in"
type textarea "x"
type textarea "The perspective that changed my own perspective about the security in m"
type textarea "x"
type textarea "The perspective that changed my own perspective about the security in my"
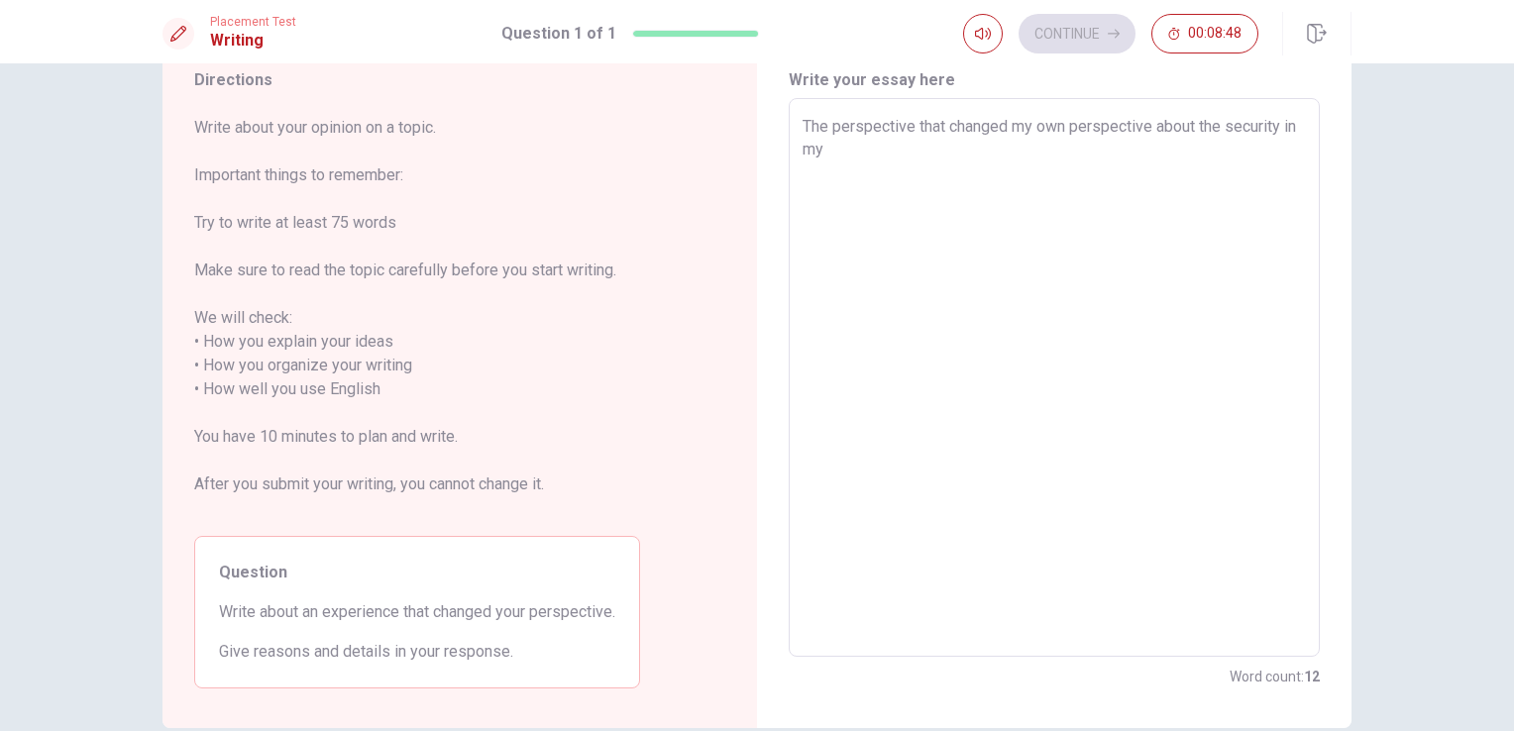
type textarea "x"
type textarea "The perspective that changed my own perspective about the security in my"
type textarea "x"
type textarea "The perspective that changed my own perspective about the security in my c"
type textarea "x"
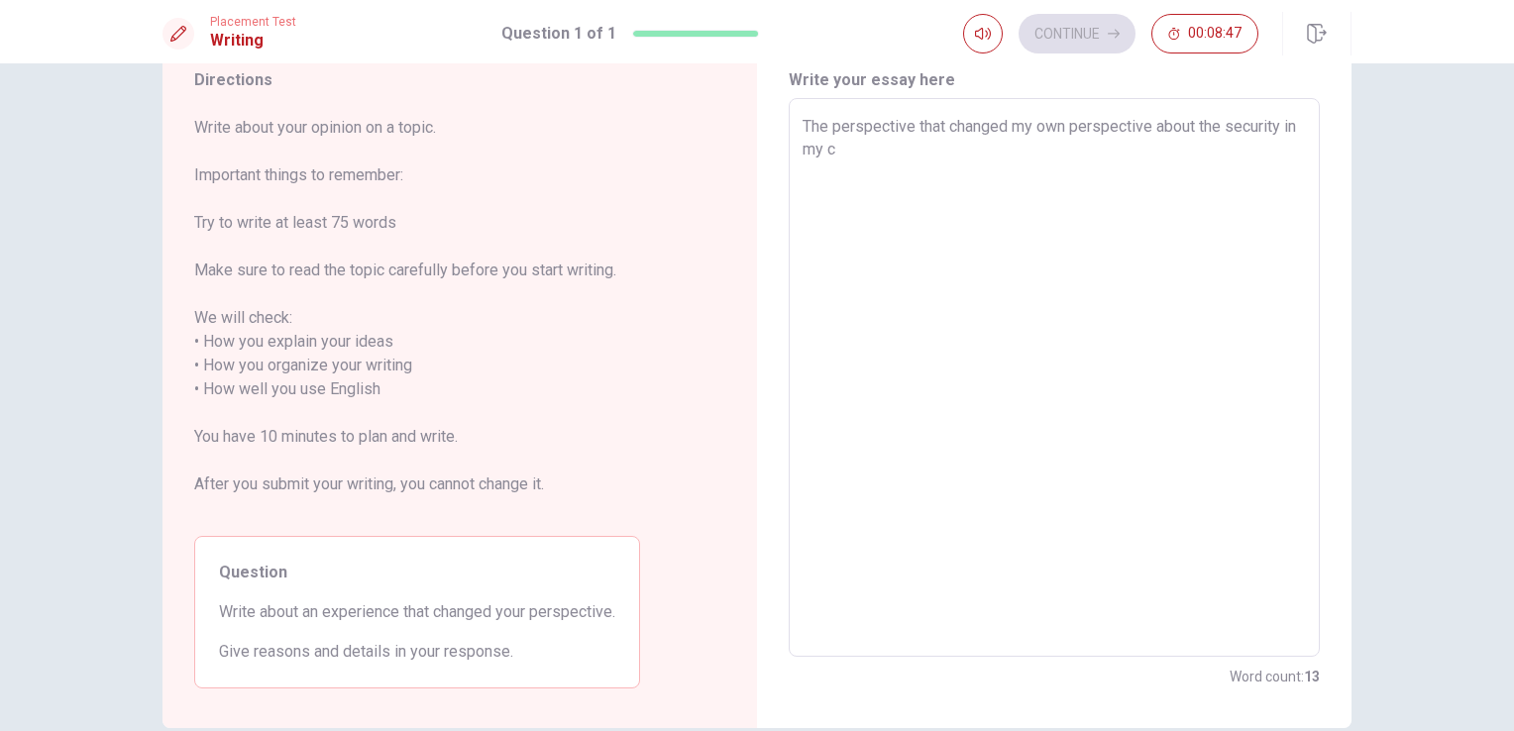
type textarea "The perspective that changed my own perspective about the security in my co"
type textarea "x"
type textarea "The perspective that changed my own perspective about the security in my cou"
type textarea "x"
type textarea "The perspective that changed my own perspective about the security in my coun"
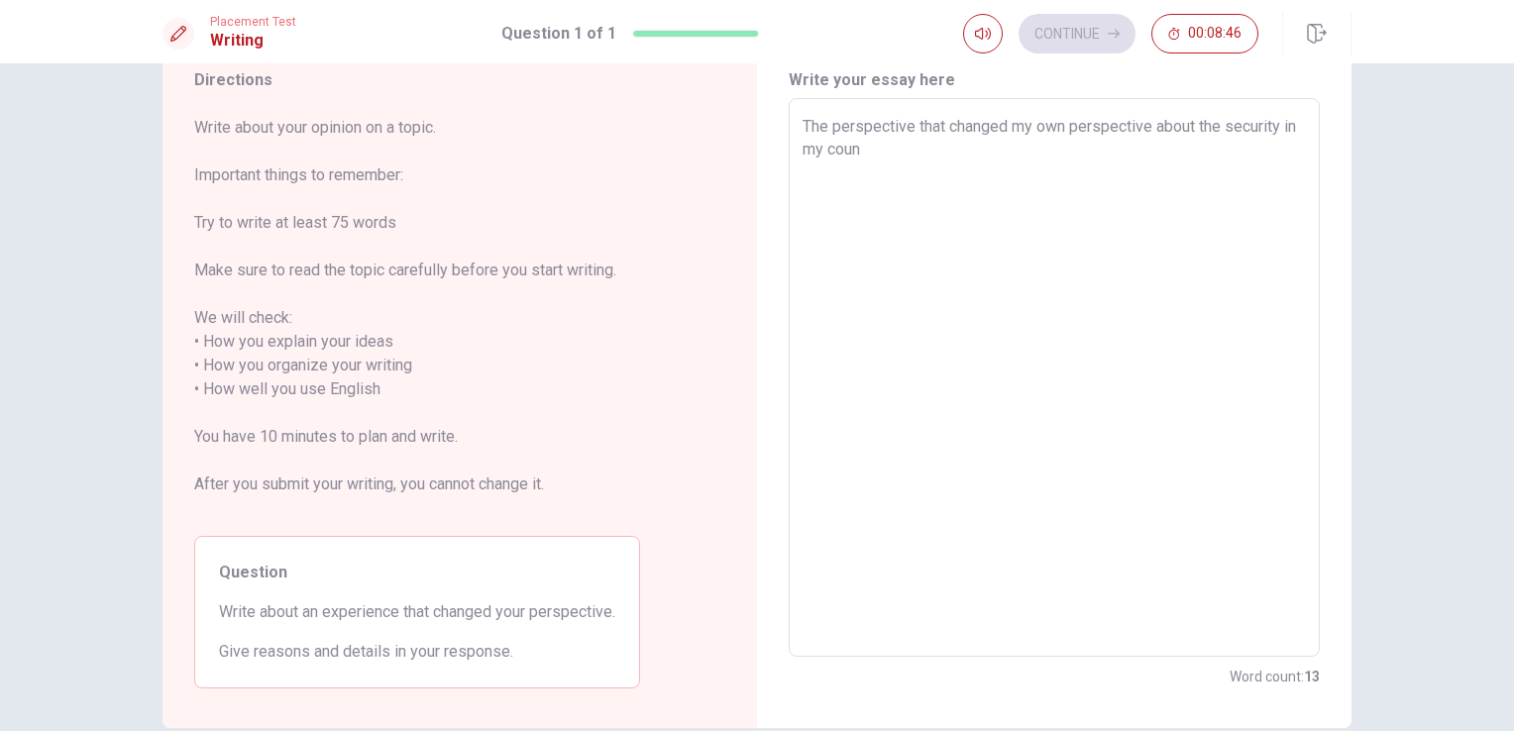
type textarea "x"
type textarea "The perspective that changed my own perspective about the security in my count"
type textarea "x"
type textarea "The perspective that changed my own perspective about the security in my countr"
type textarea "x"
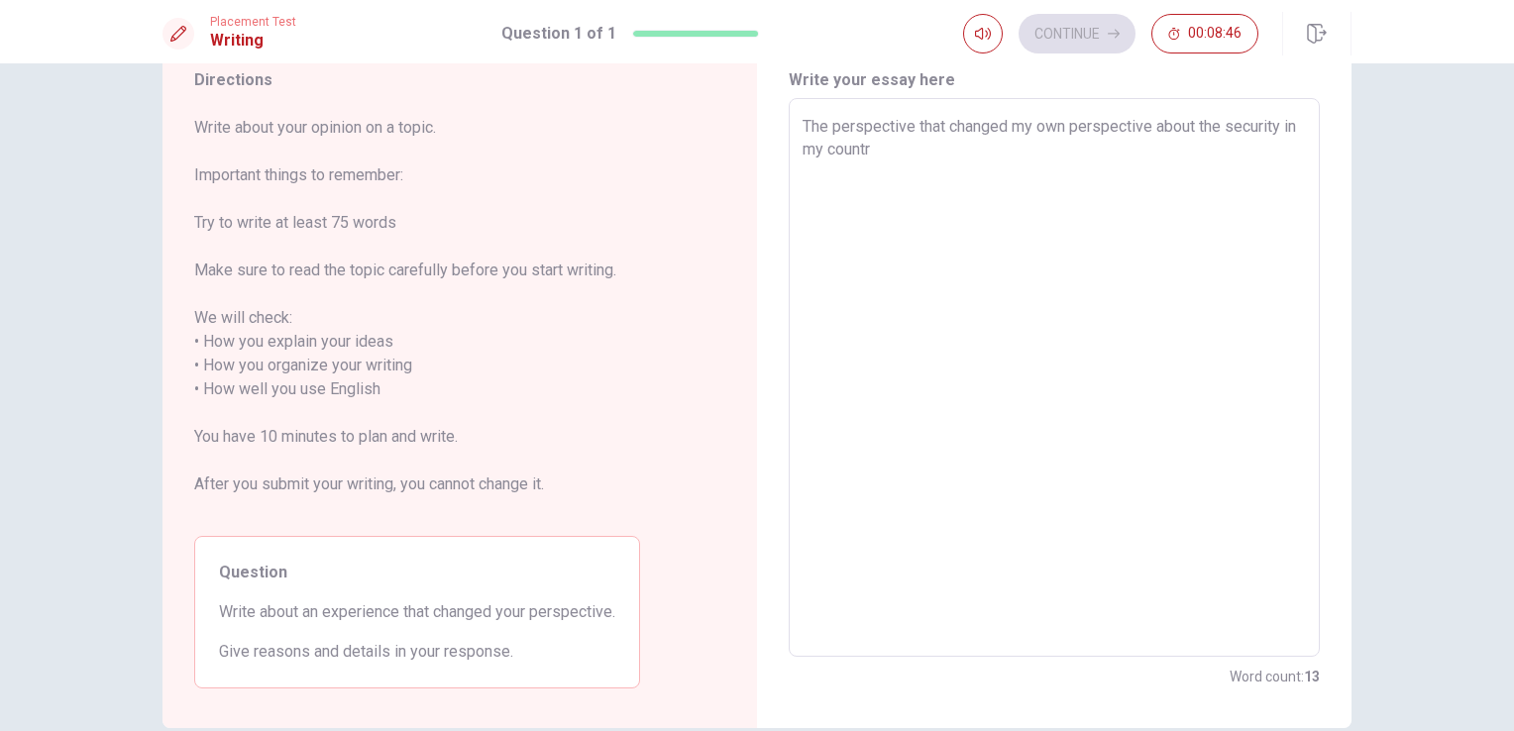
type textarea "The perspective that changed my own perspective about the security in my country"
type textarea "x"
type textarea "The perspective that changed my own perspective about the security in my country"
type textarea "x"
type textarea "The perspective that changed my own perspective about the security in my countr…"
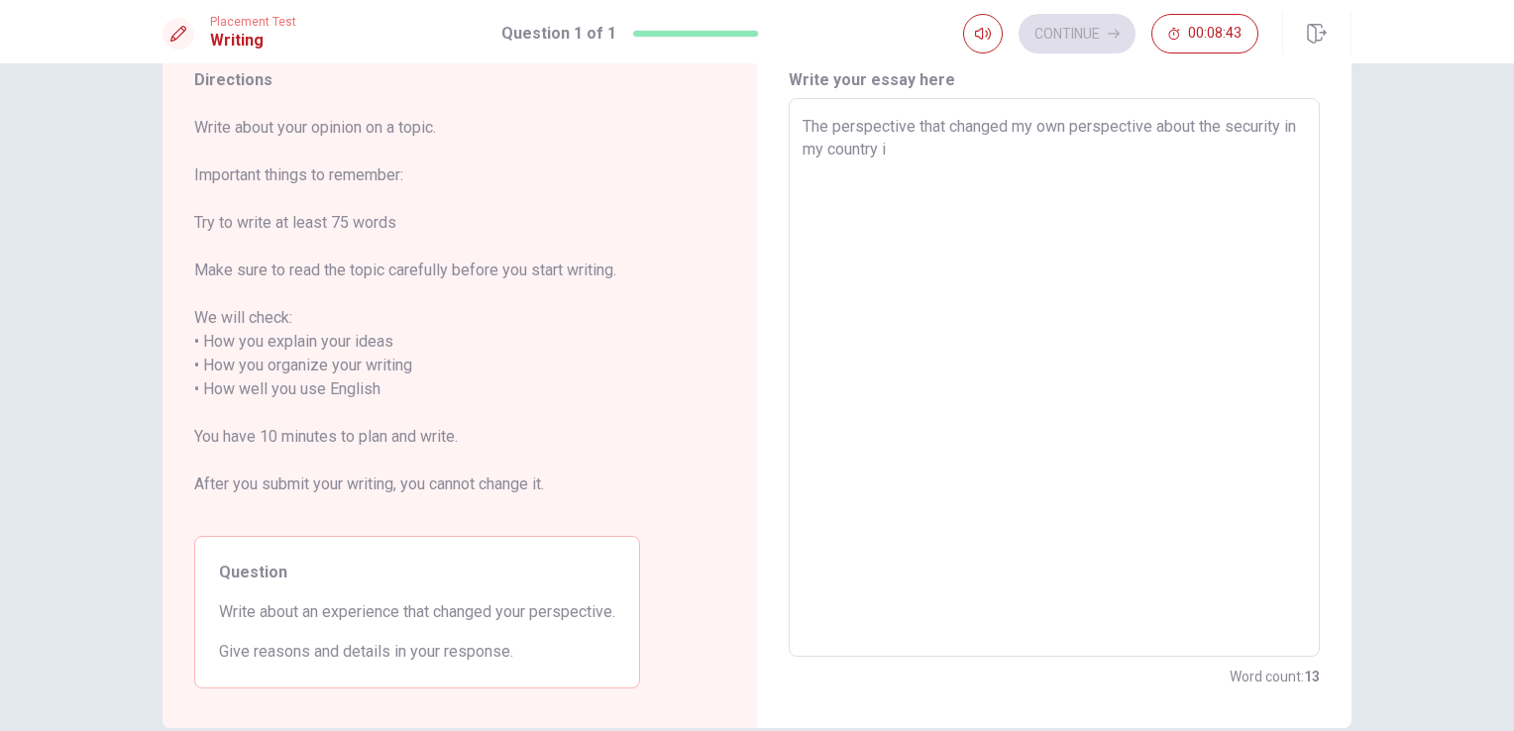
type textarea "x"
type textarea "The perspective that changed my own perspective about the security in my countr…"
type textarea "x"
type textarea "The perspective that changed my own perspective about the security in my countr…"
type textarea "x"
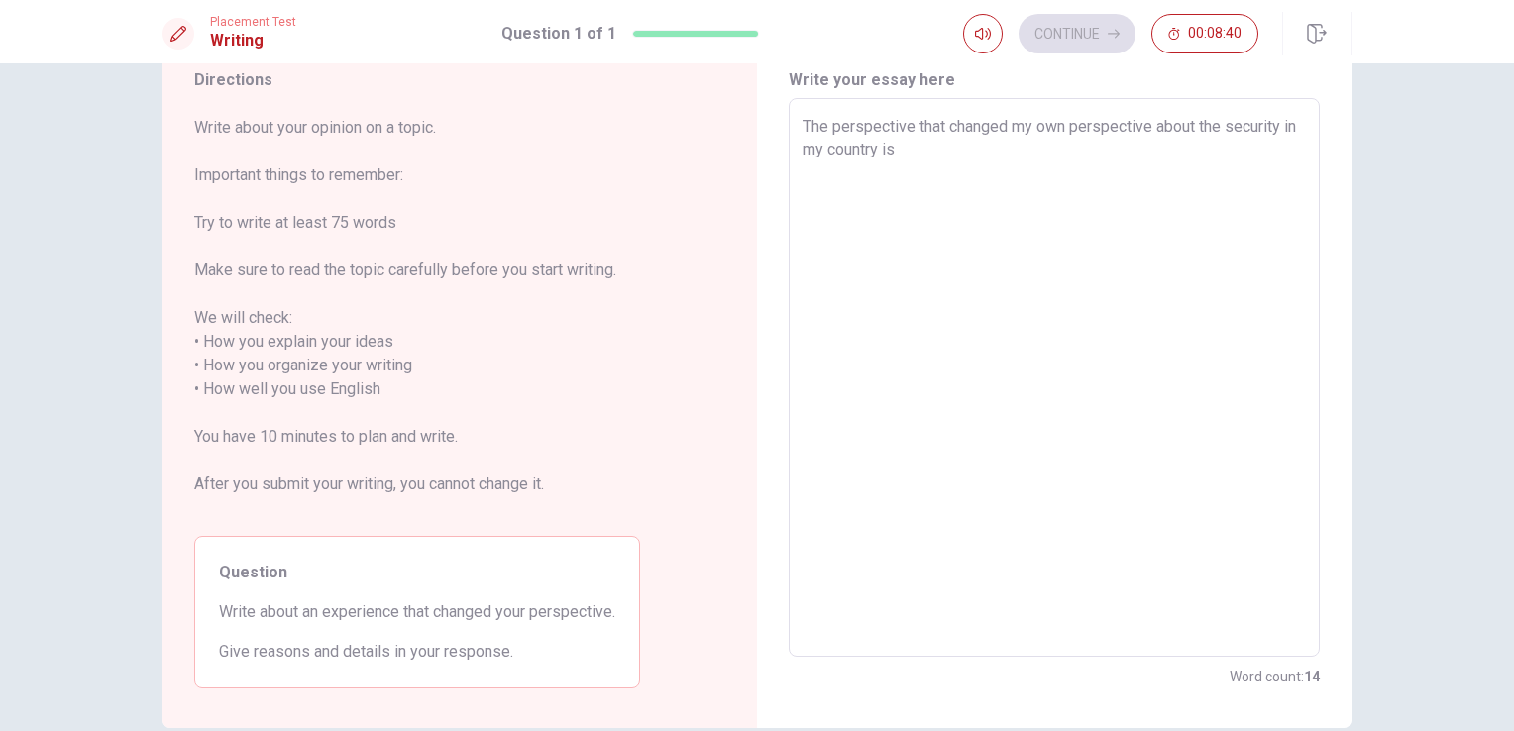
type textarea "The perspective that changed my own perspective about the security in my countr…"
type textarea "x"
type textarea "The perspective that changed my own perspective about the security in my countr…"
type textarea "x"
type textarea "The perspective that changed my own perspective about the security in my countr…"
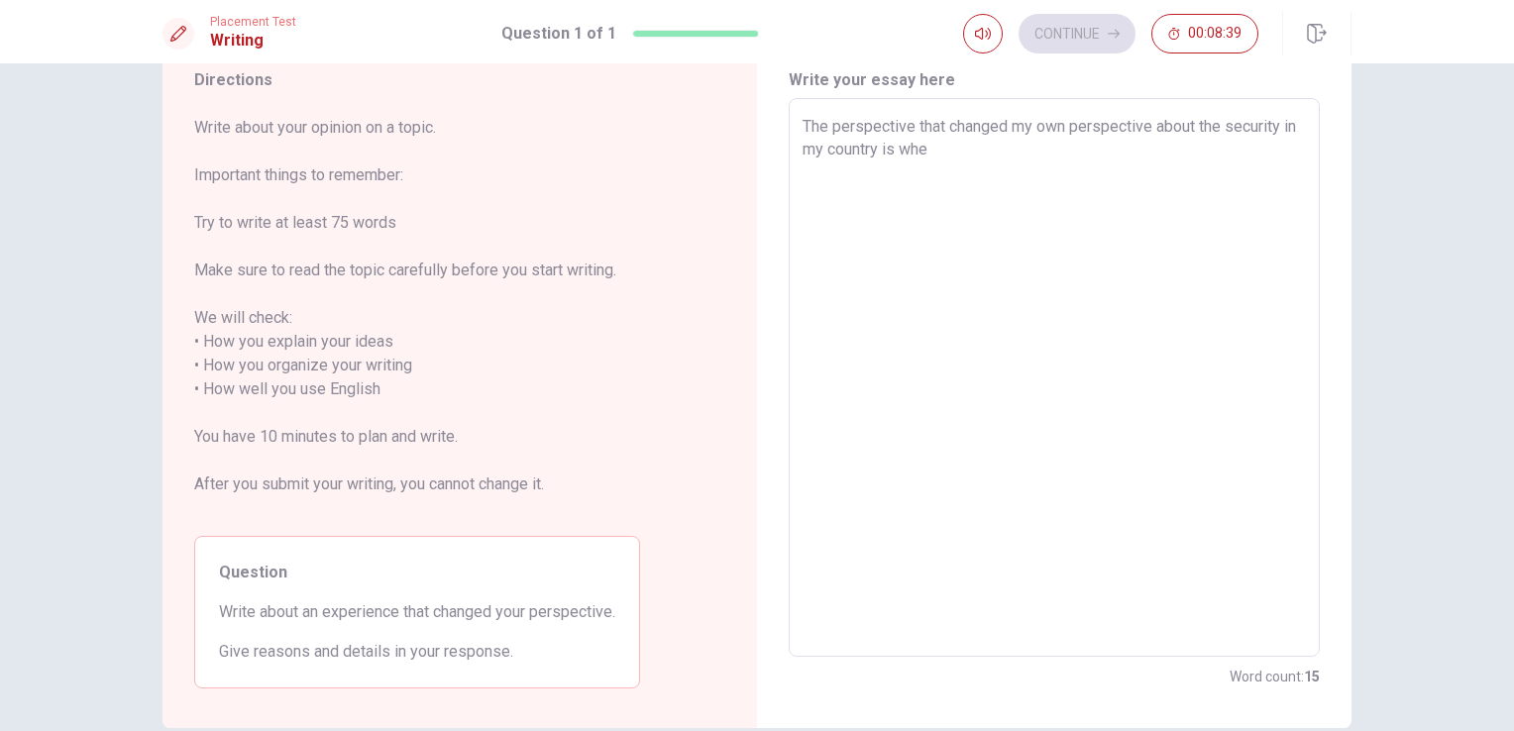
type textarea "x"
type textarea "The perspective that changed my own perspective about the security in my countr…"
type textarea "x"
type textarea "The perspective that changed my own perspective about the security in my countr…"
type textarea "x"
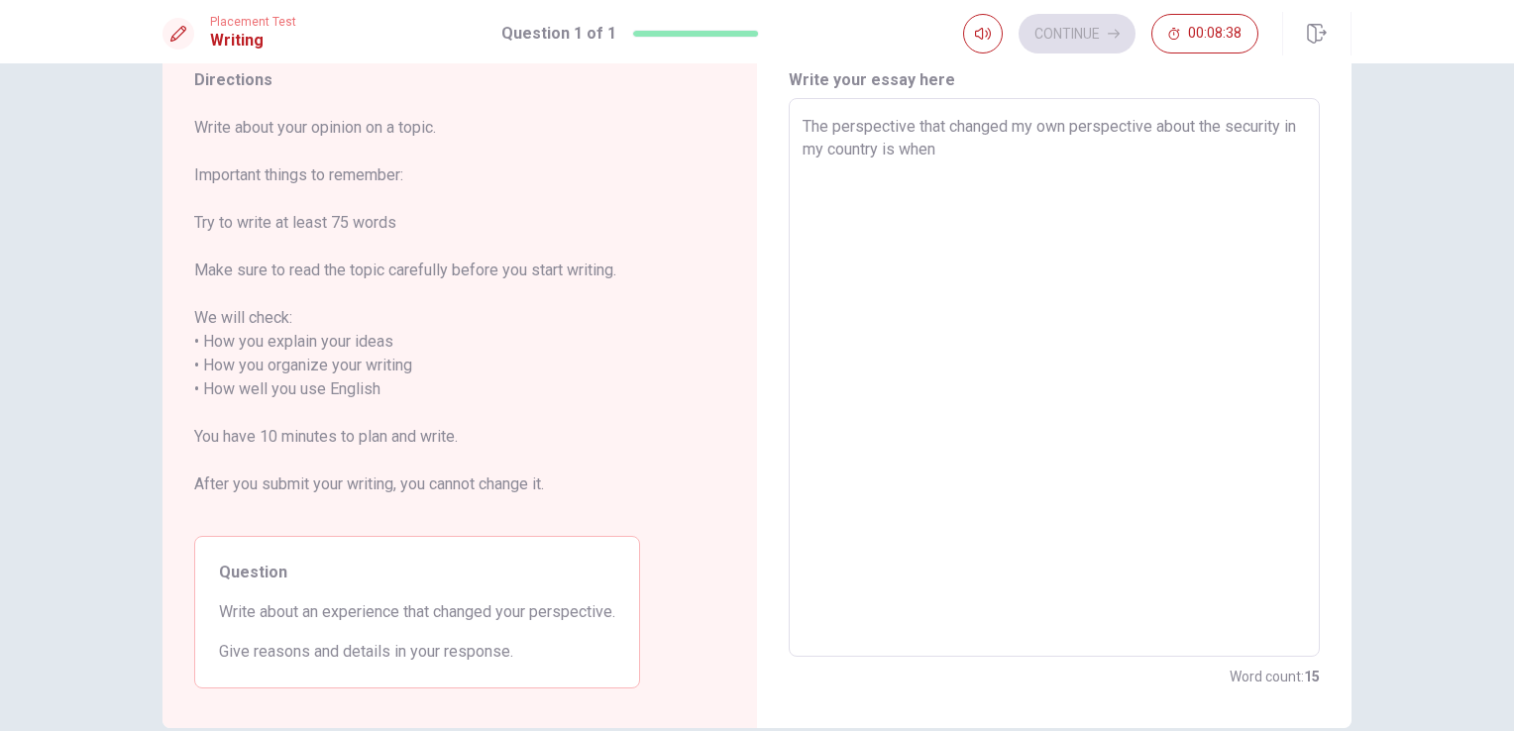
type textarea "The perspective that changed my own perspective about the security in my countr…"
type textarea "x"
type textarea "The perspective that changed my own perspective about the security in my countr…"
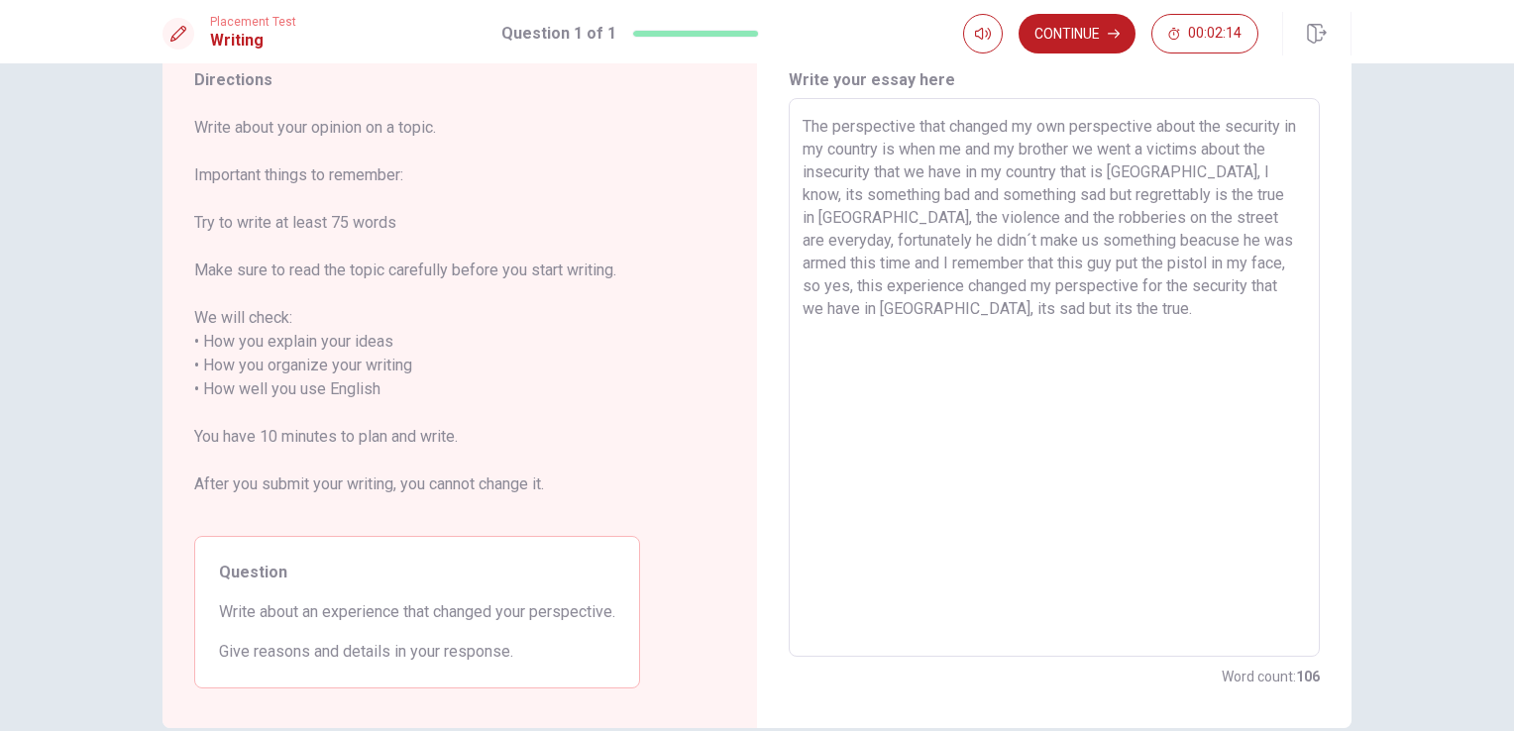
click at [941, 309] on textarea "The perspective that changed my own perspective about the security in my countr…" at bounding box center [1053, 378] width 503 height 526
drag, startPoint x: 1149, startPoint y: 149, endPoint x: 957, endPoint y: 144, distance: 192.2
click at [957, 144] on textarea "The perspective that changed my own perspective about the security in my countr…" at bounding box center [1053, 378] width 503 height 526
click at [1230, 166] on textarea "The perspective that changed my own perspective about the security in my countr…" at bounding box center [1053, 378] width 503 height 526
click at [1254, 215] on textarea "The perspective that changed my own perspective about the security in my countr…" at bounding box center [1053, 378] width 503 height 526
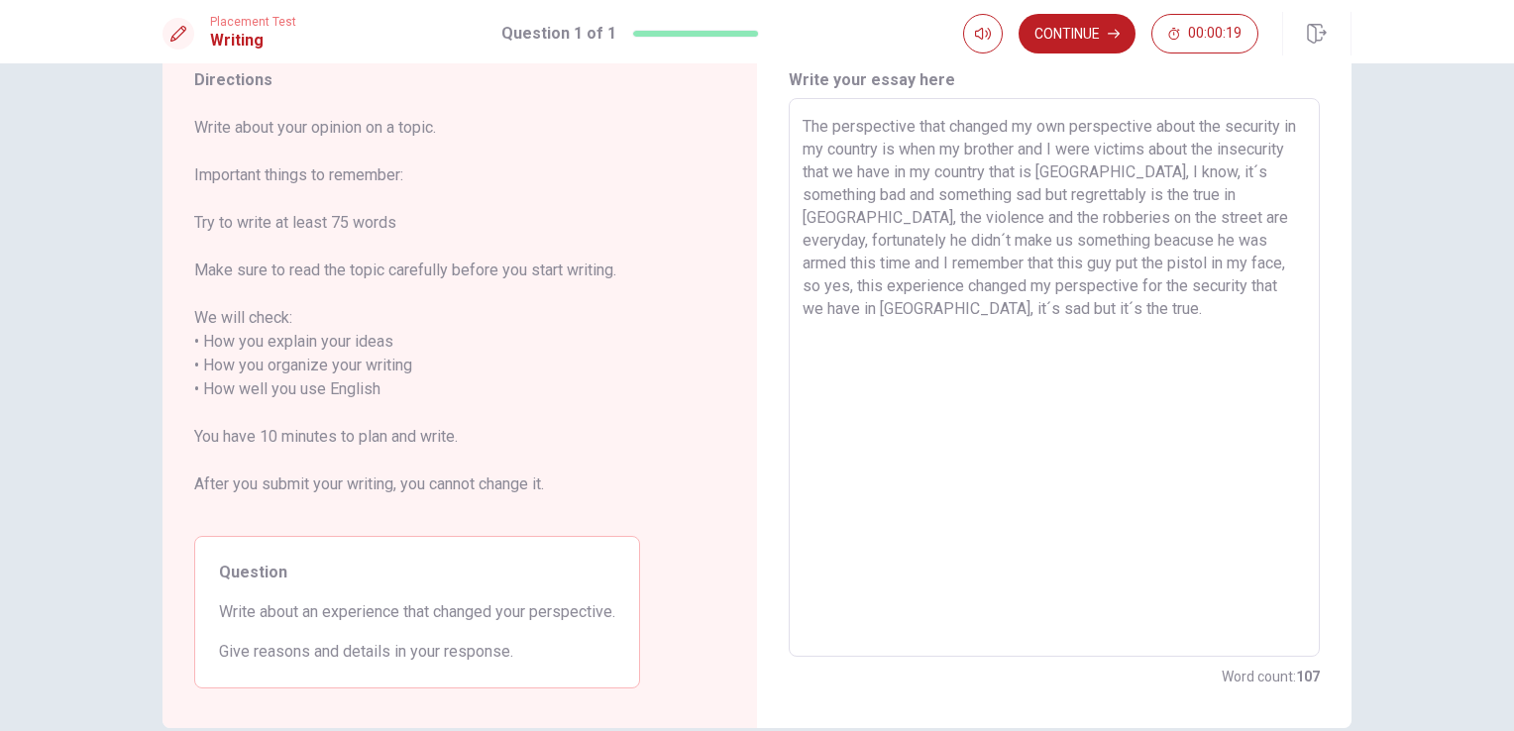
click at [1268, 236] on textarea "The perspective that changed my own perspective about the security in my countr…" at bounding box center [1053, 378] width 503 height 526
click at [1279, 239] on textarea "The perspective that changed my own perspective about the security in my countr…" at bounding box center [1053, 378] width 503 height 526
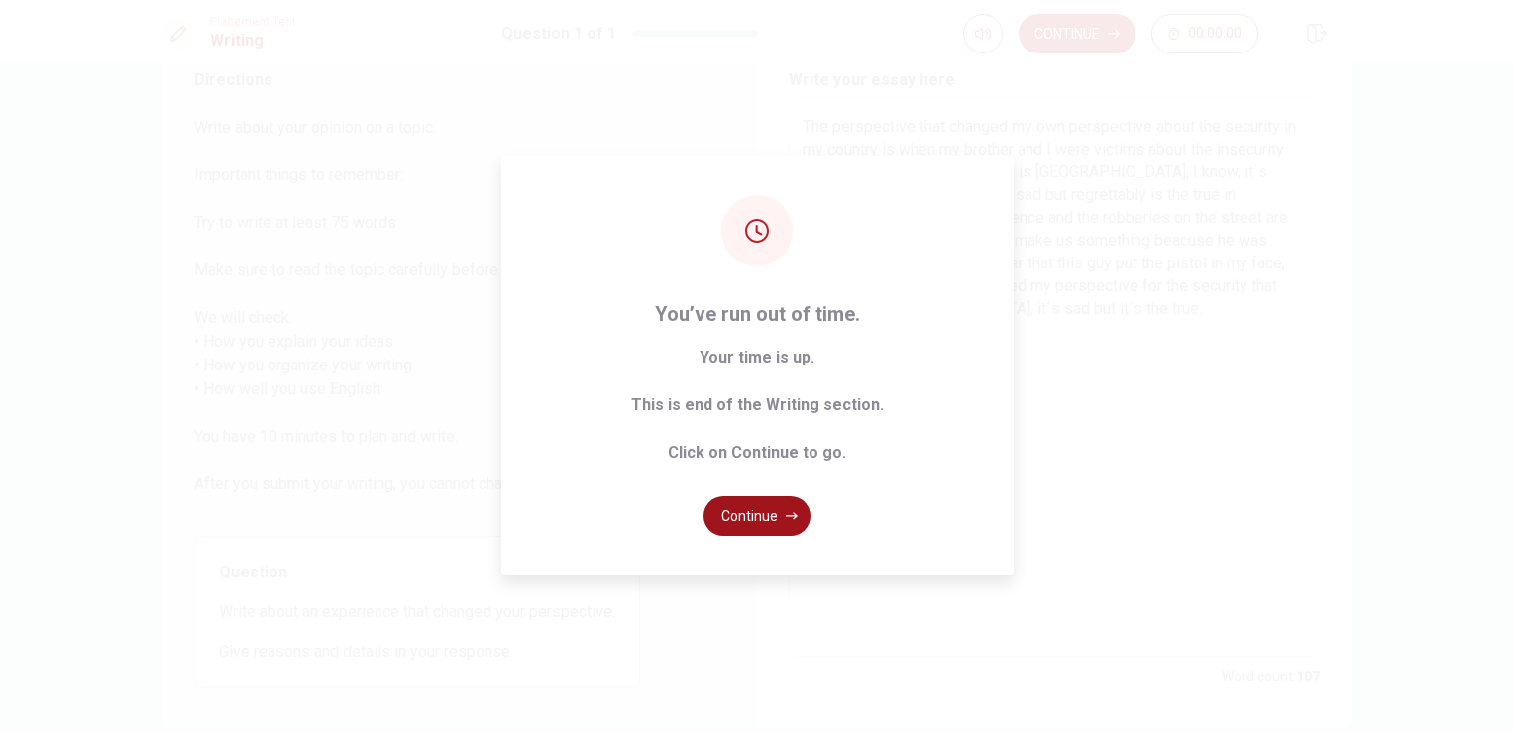
click at [766, 508] on button "Continue" at bounding box center [756, 516] width 107 height 40
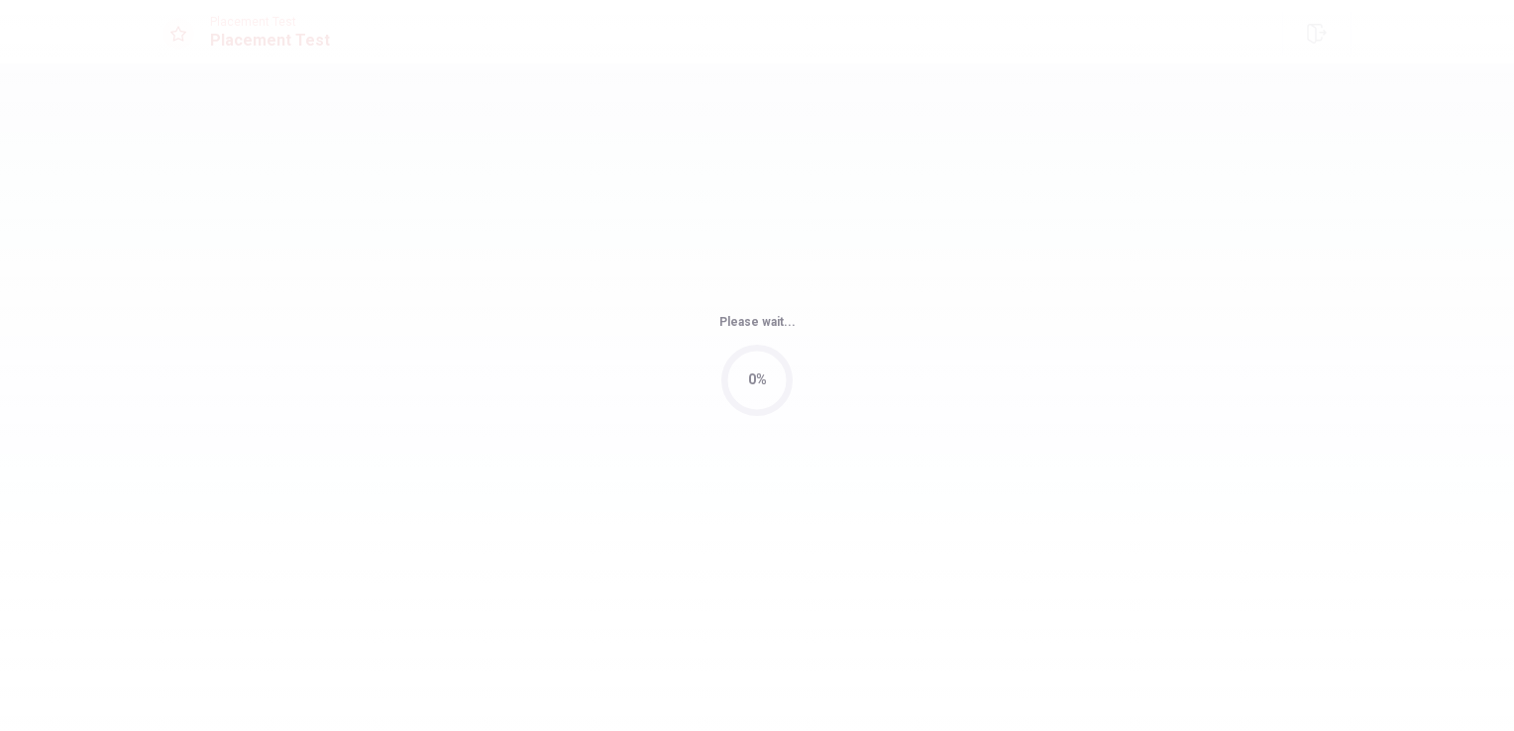
scroll to position [0, 0]
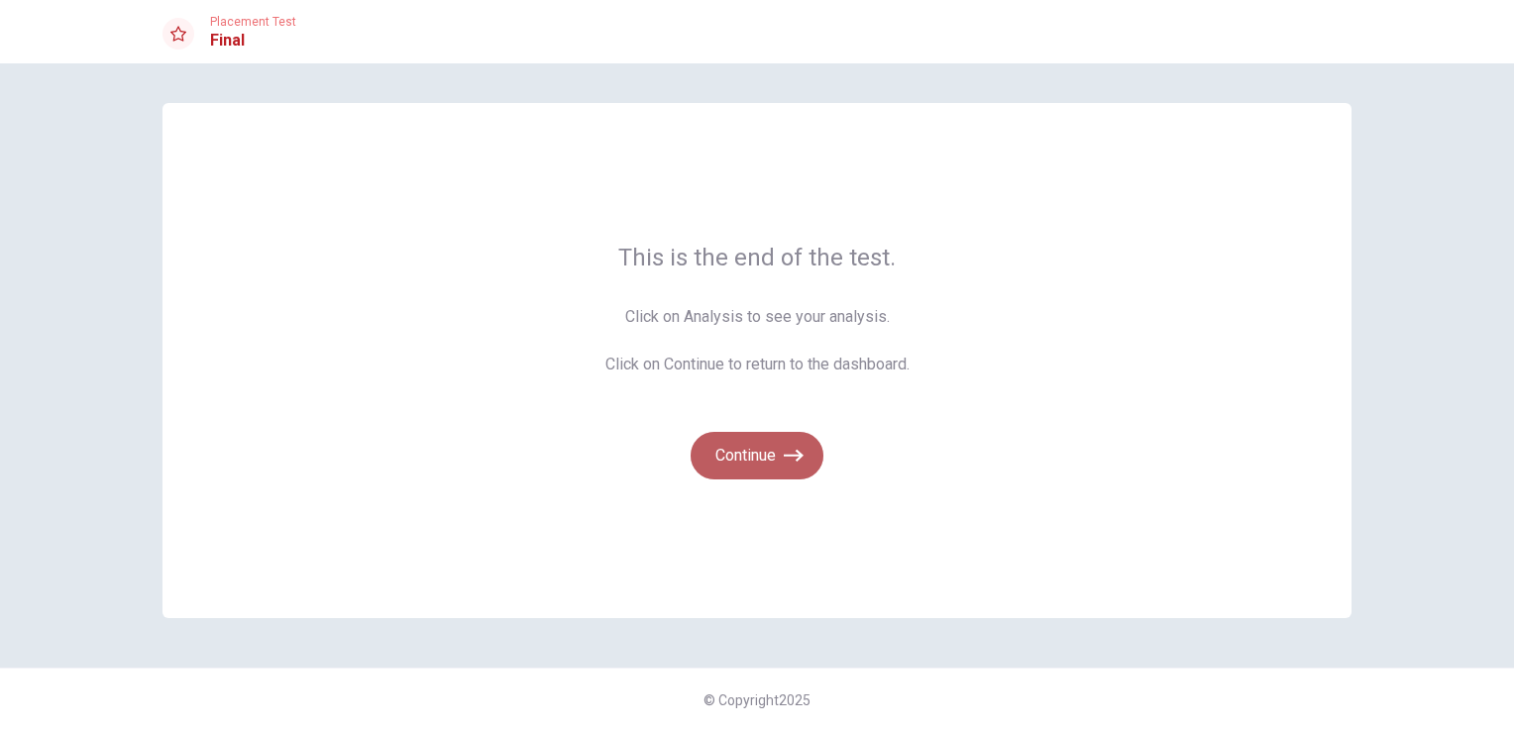
click at [776, 454] on button "Continue" at bounding box center [756, 456] width 133 height 48
